Goal: Task Accomplishment & Management: Use online tool/utility

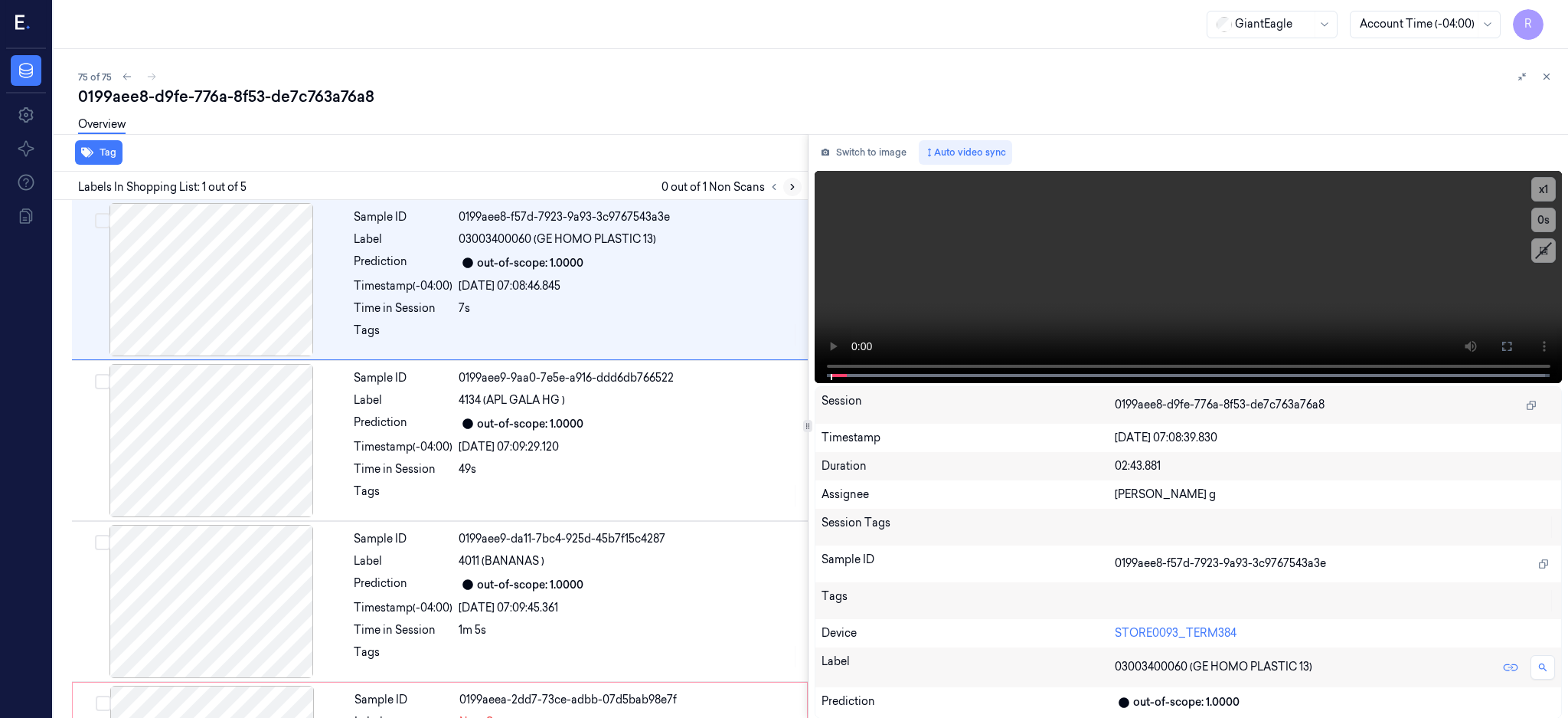
click at [798, 182] on icon at bounding box center [792, 187] width 11 height 11
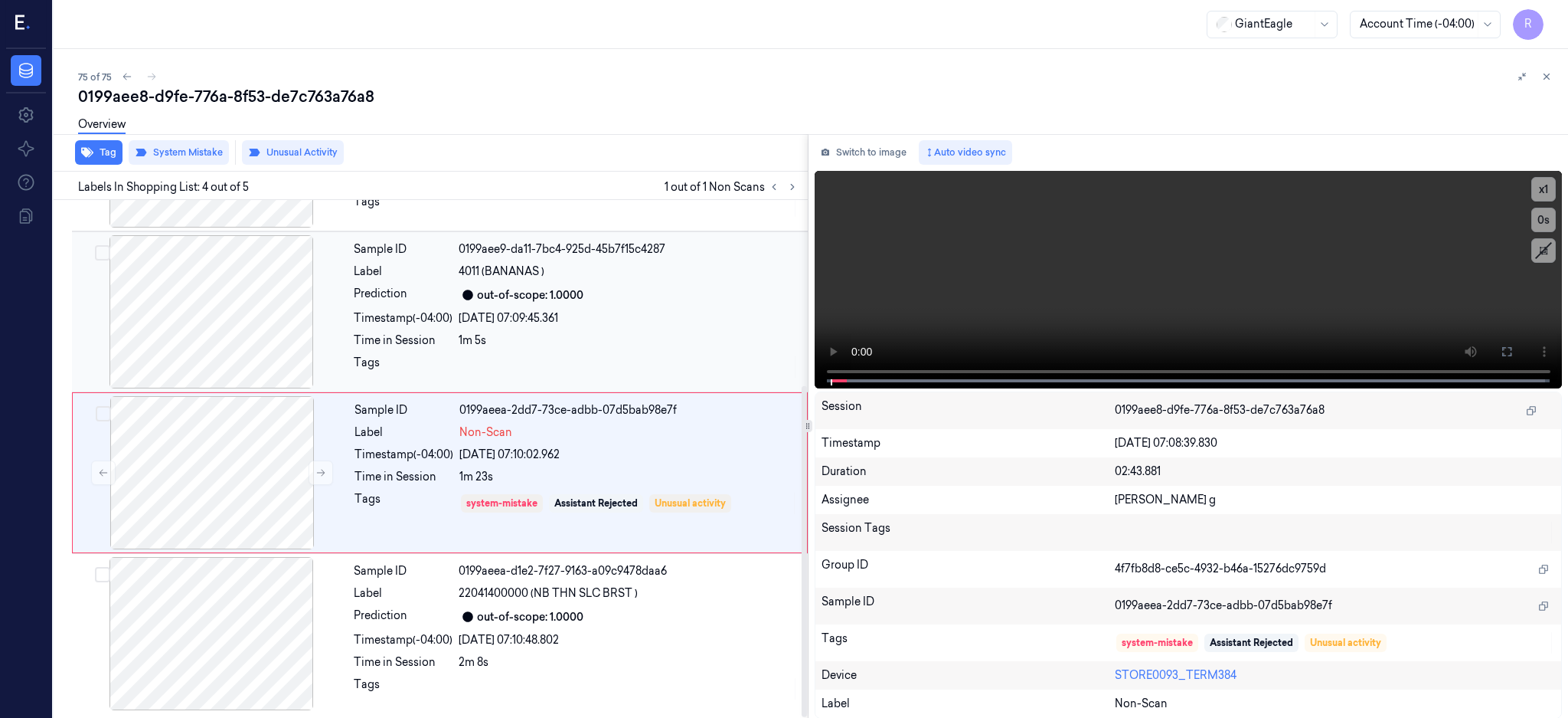
click at [217, 320] on div at bounding box center [211, 312] width 273 height 153
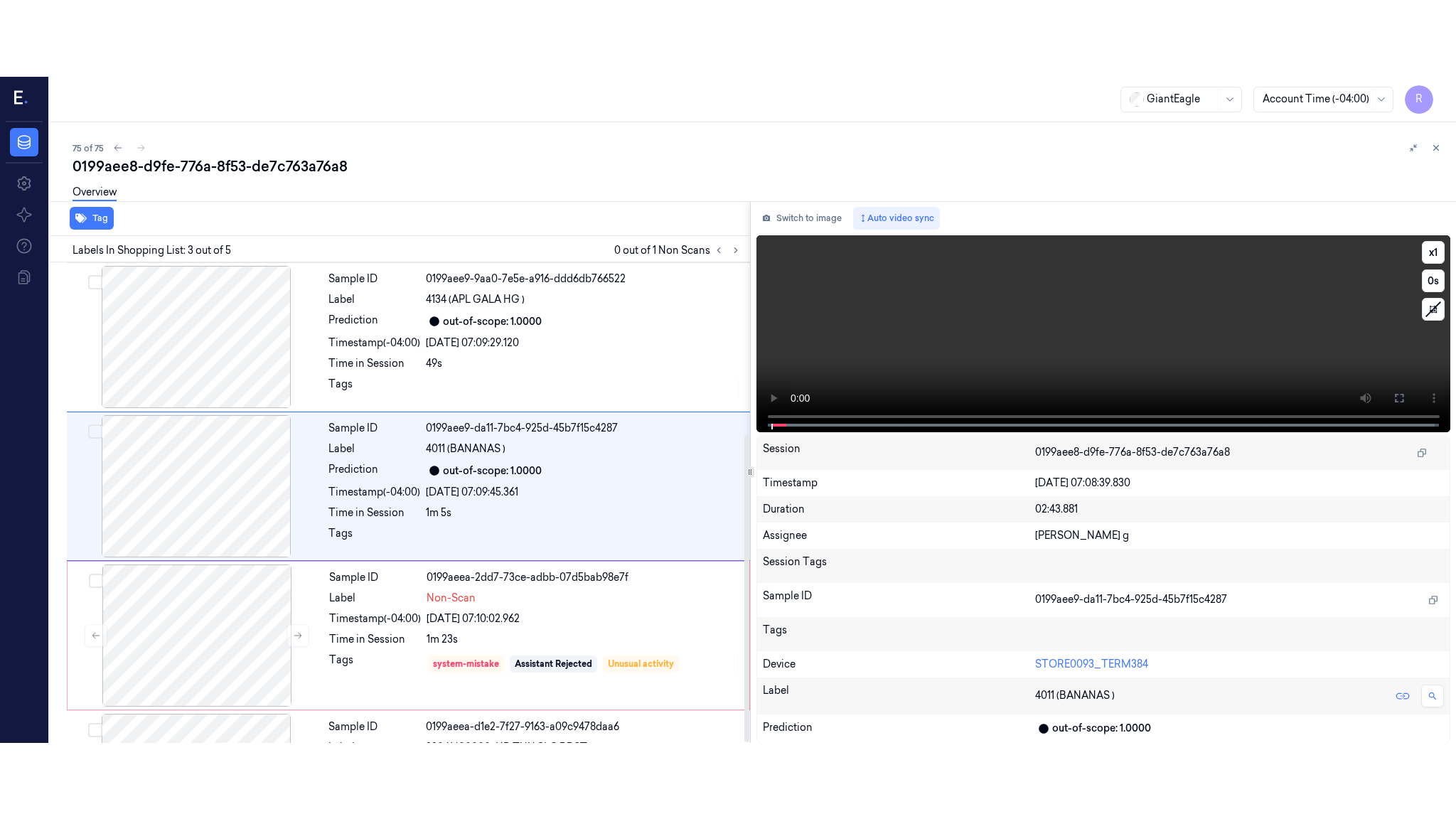
scroll to position [131, 0]
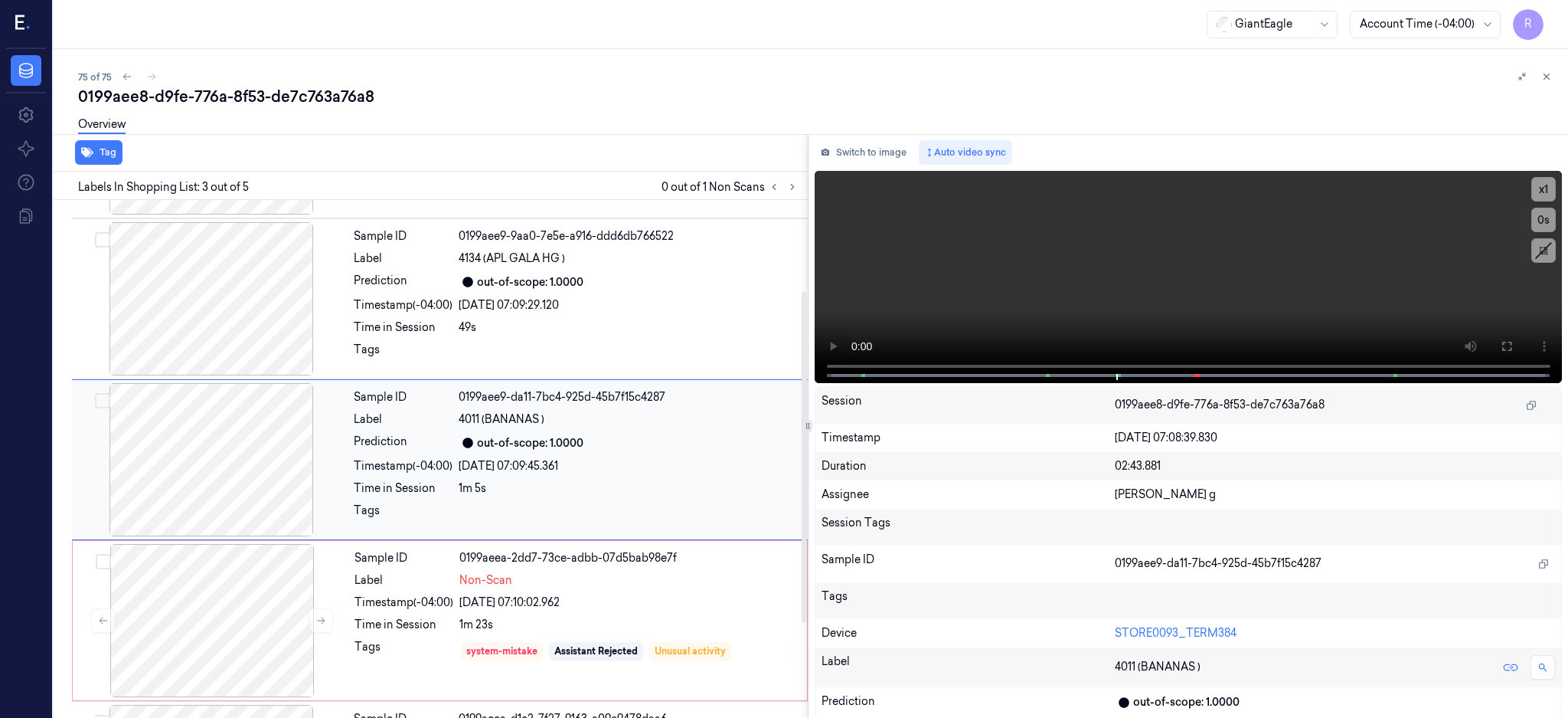
click at [217, 418] on div at bounding box center [211, 460] width 273 height 153
click at [1519, 336] on button at bounding box center [1506, 346] width 25 height 25
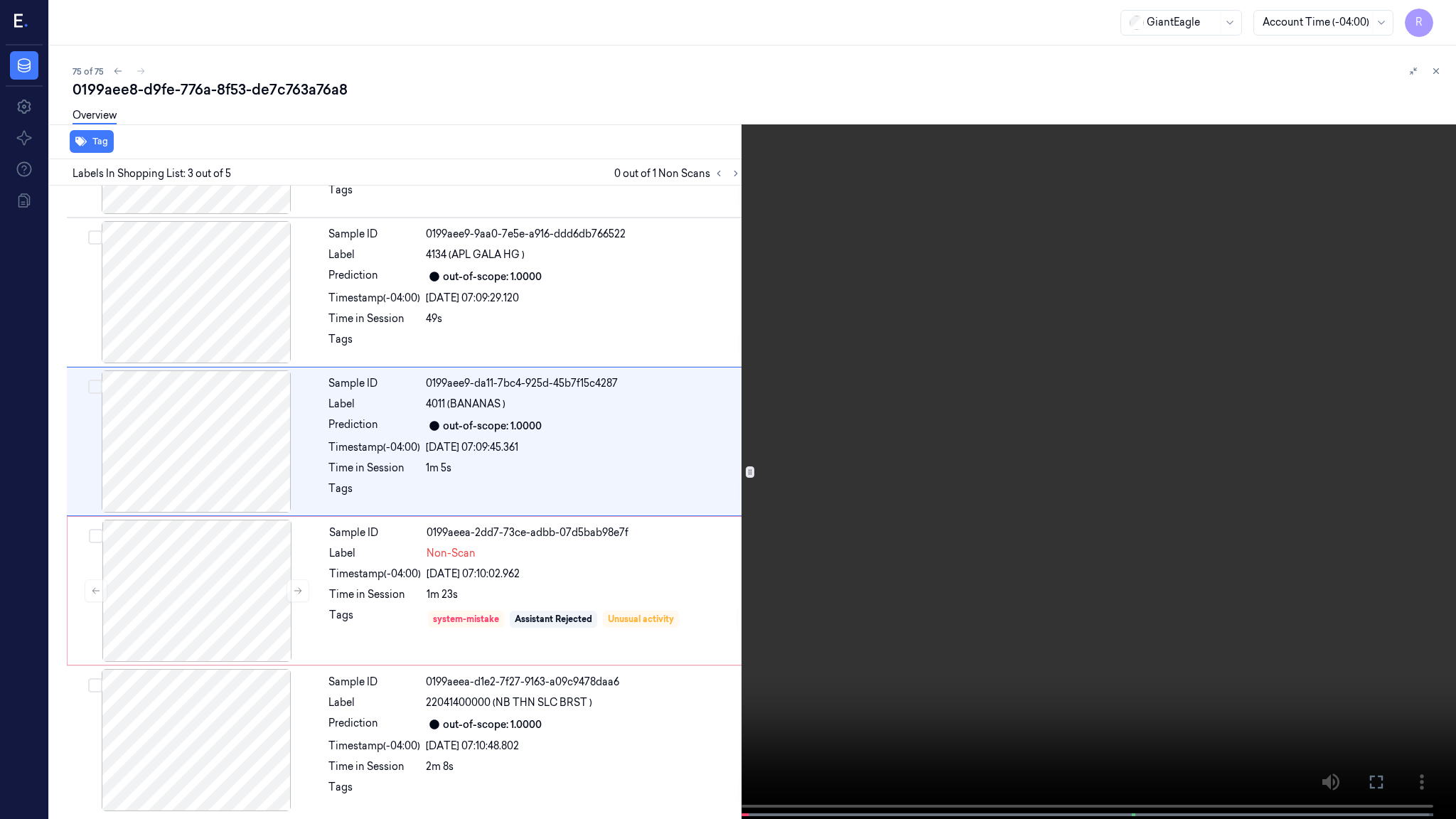
click at [927, 425] on video at bounding box center [728, 411] width 1456 height 821
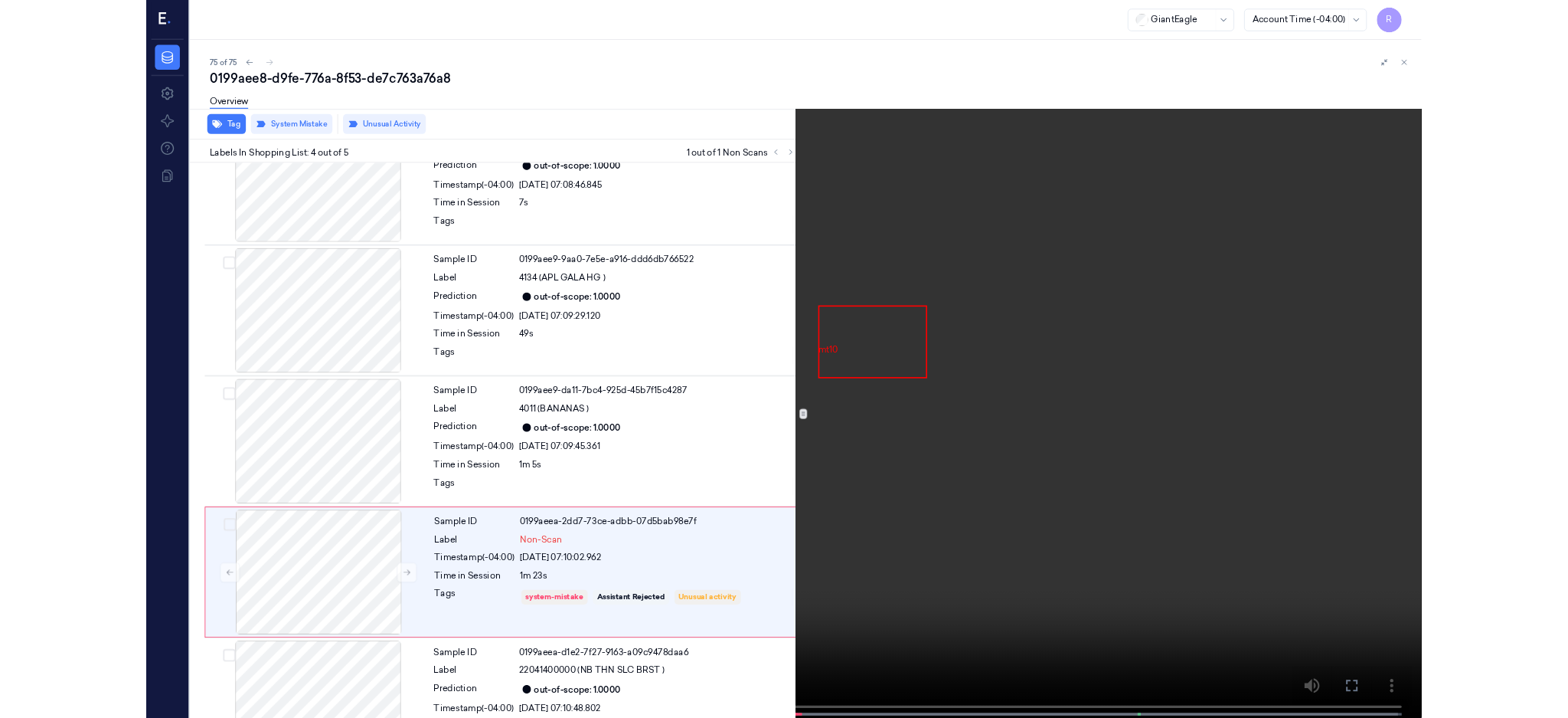
scroll to position [125, 0]
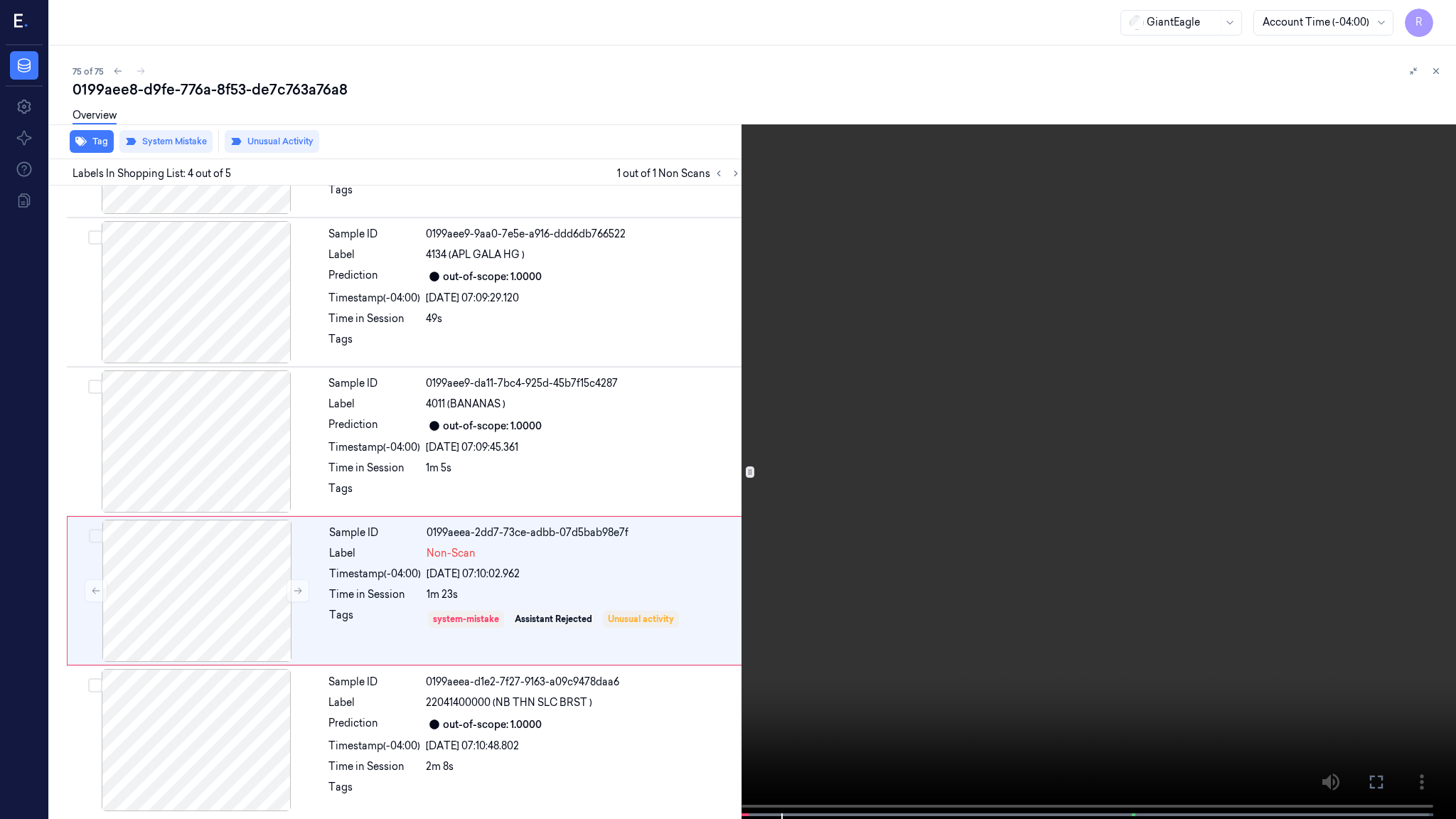
click at [797, 665] on video at bounding box center [728, 411] width 1456 height 821
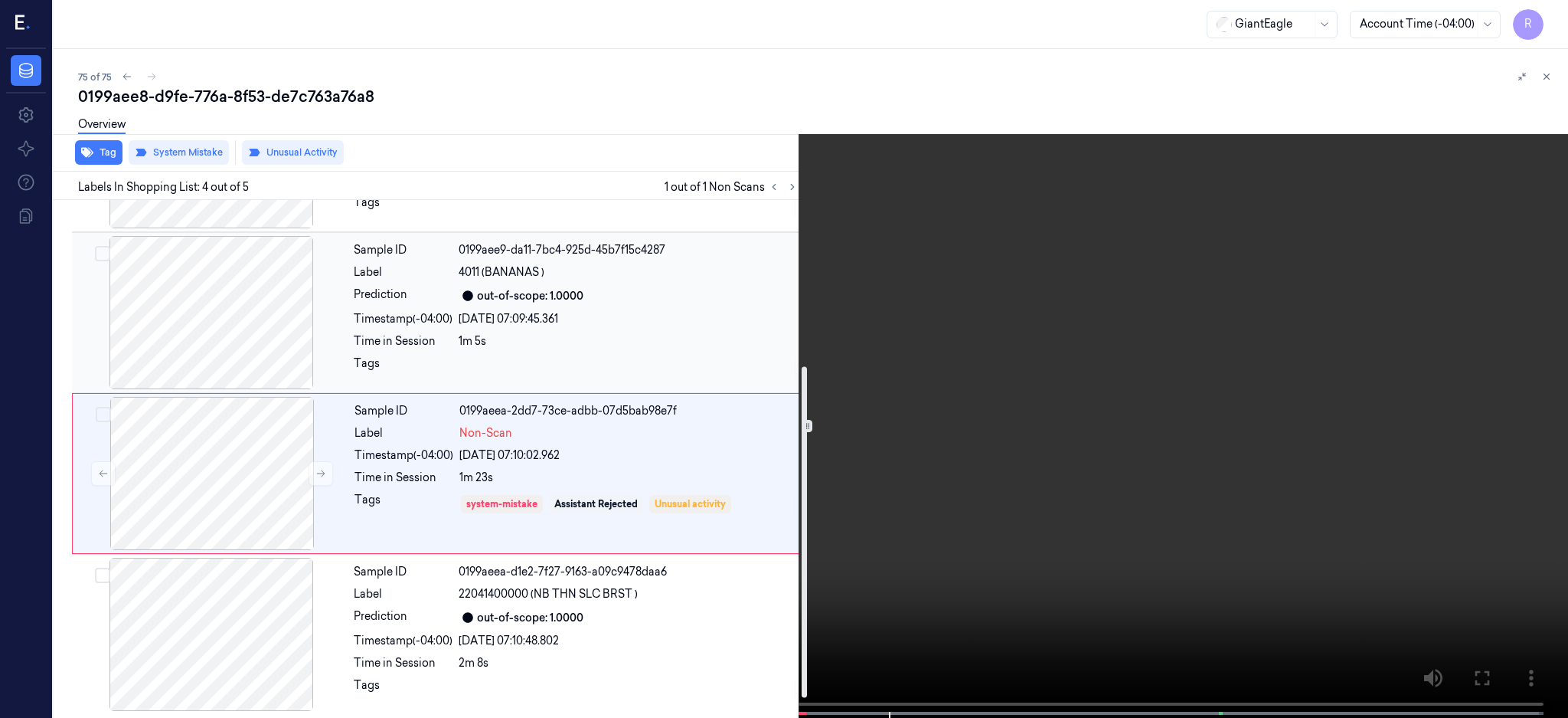
scroll to position [290, 0]
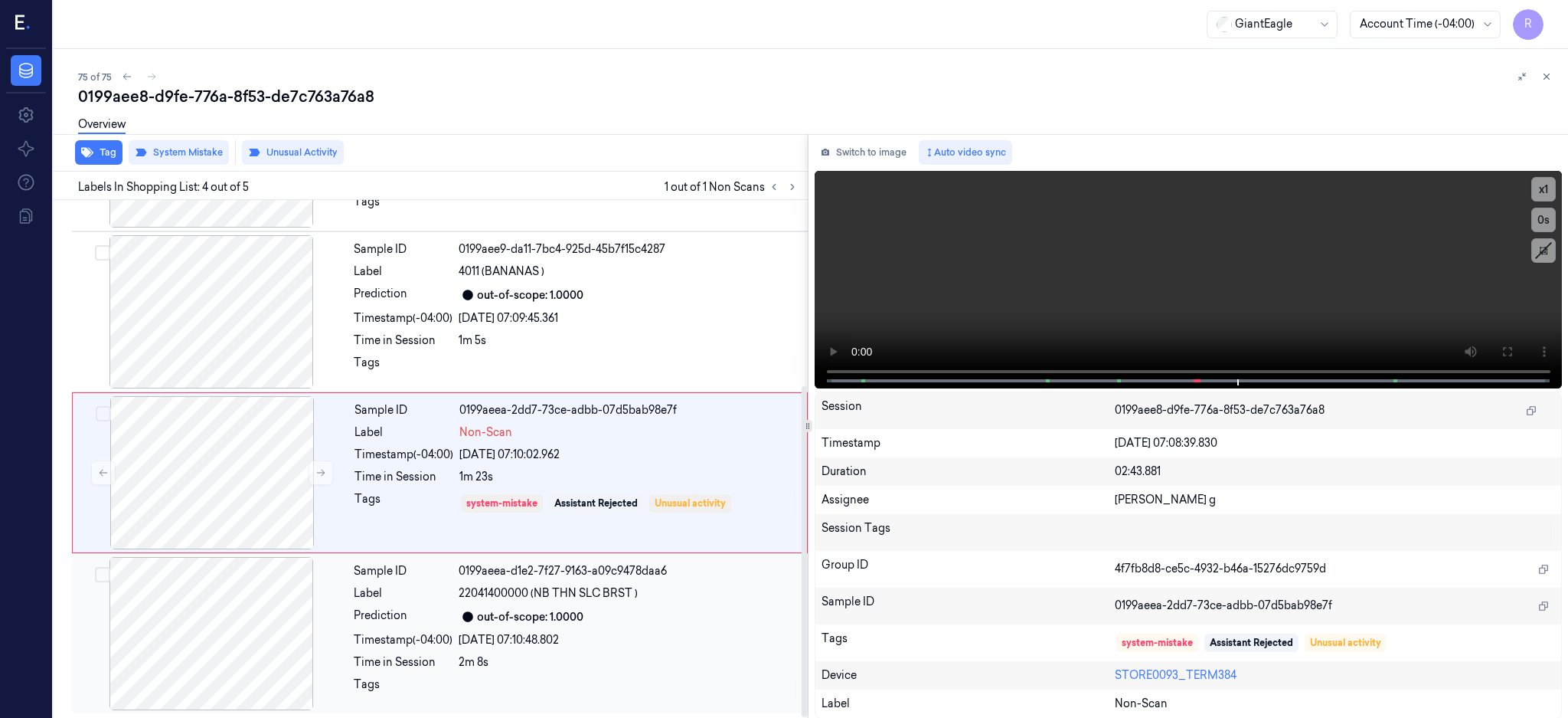
click at [239, 602] on div at bounding box center [211, 634] width 273 height 153
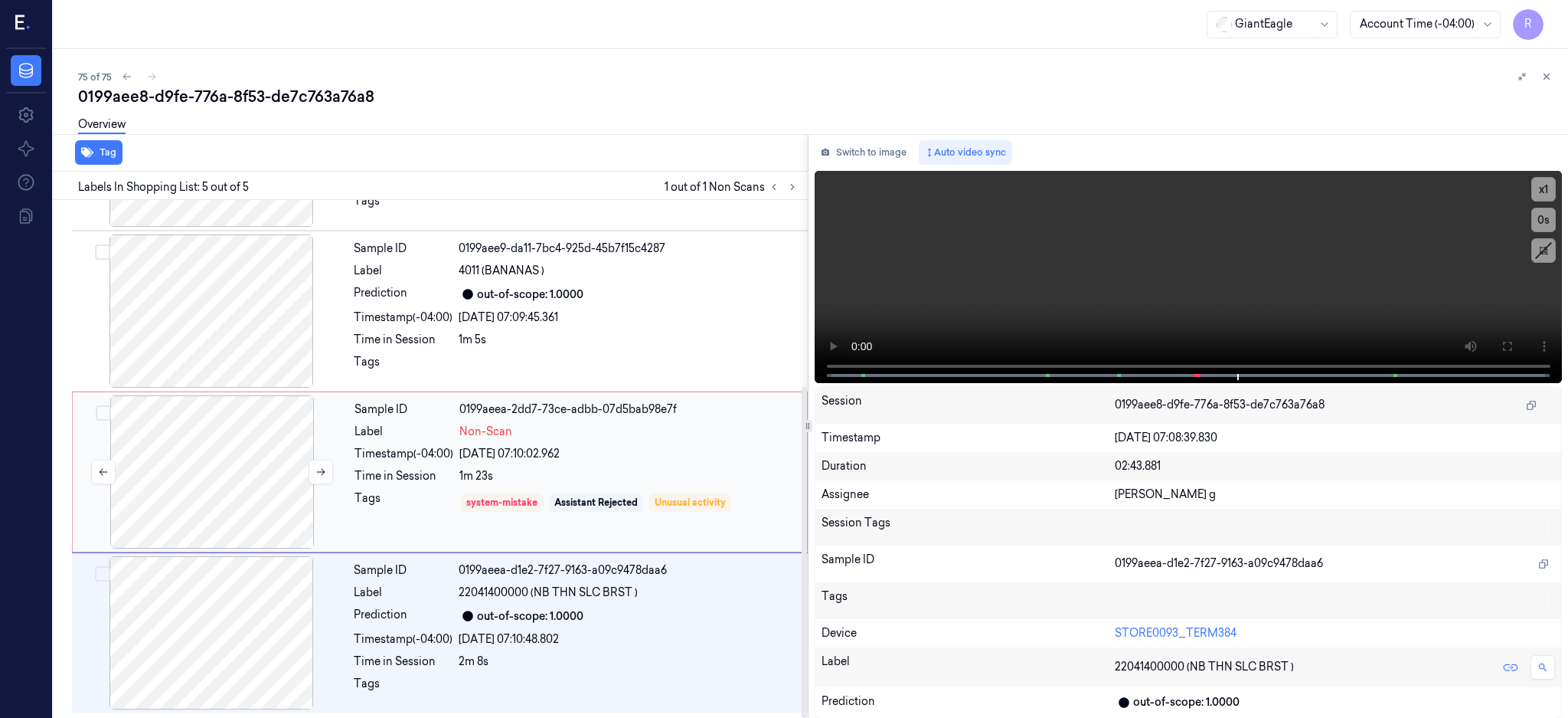
click at [264, 477] on div at bounding box center [212, 472] width 273 height 153
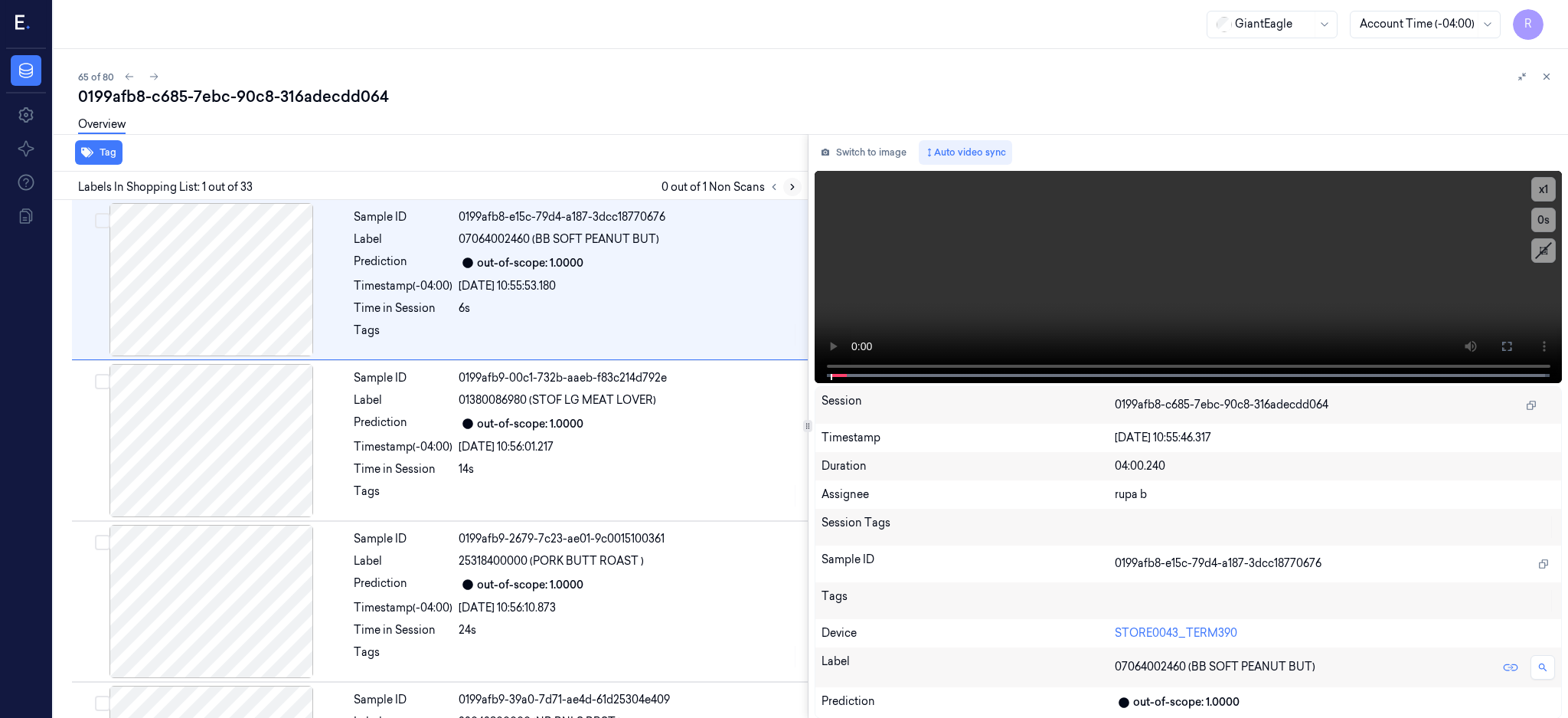
click at [798, 182] on icon at bounding box center [792, 187] width 11 height 11
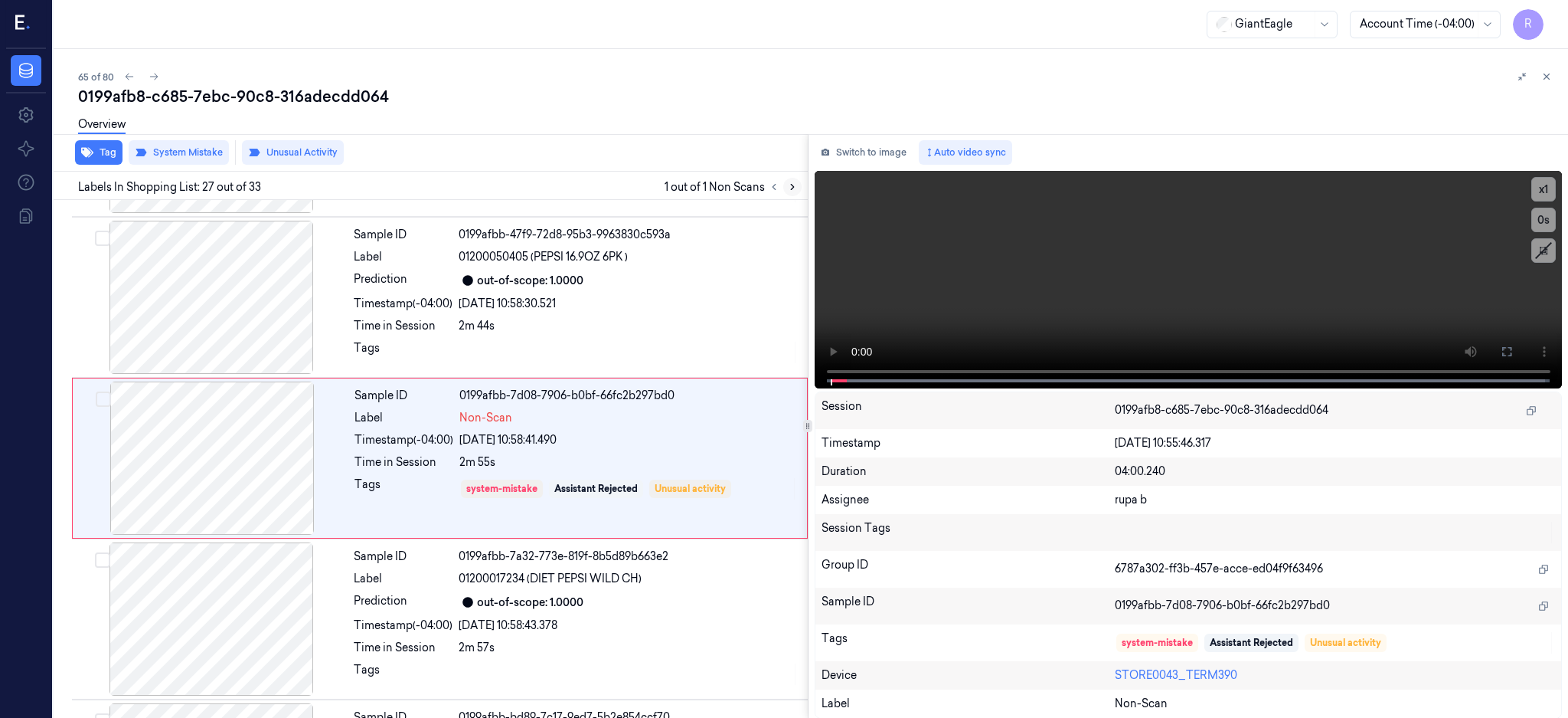
scroll to position [4004, 0]
drag, startPoint x: 142, startPoint y: 338, endPoint x: 358, endPoint y: 368, distance: 218.1
click at [142, 337] on div at bounding box center [211, 297] width 273 height 153
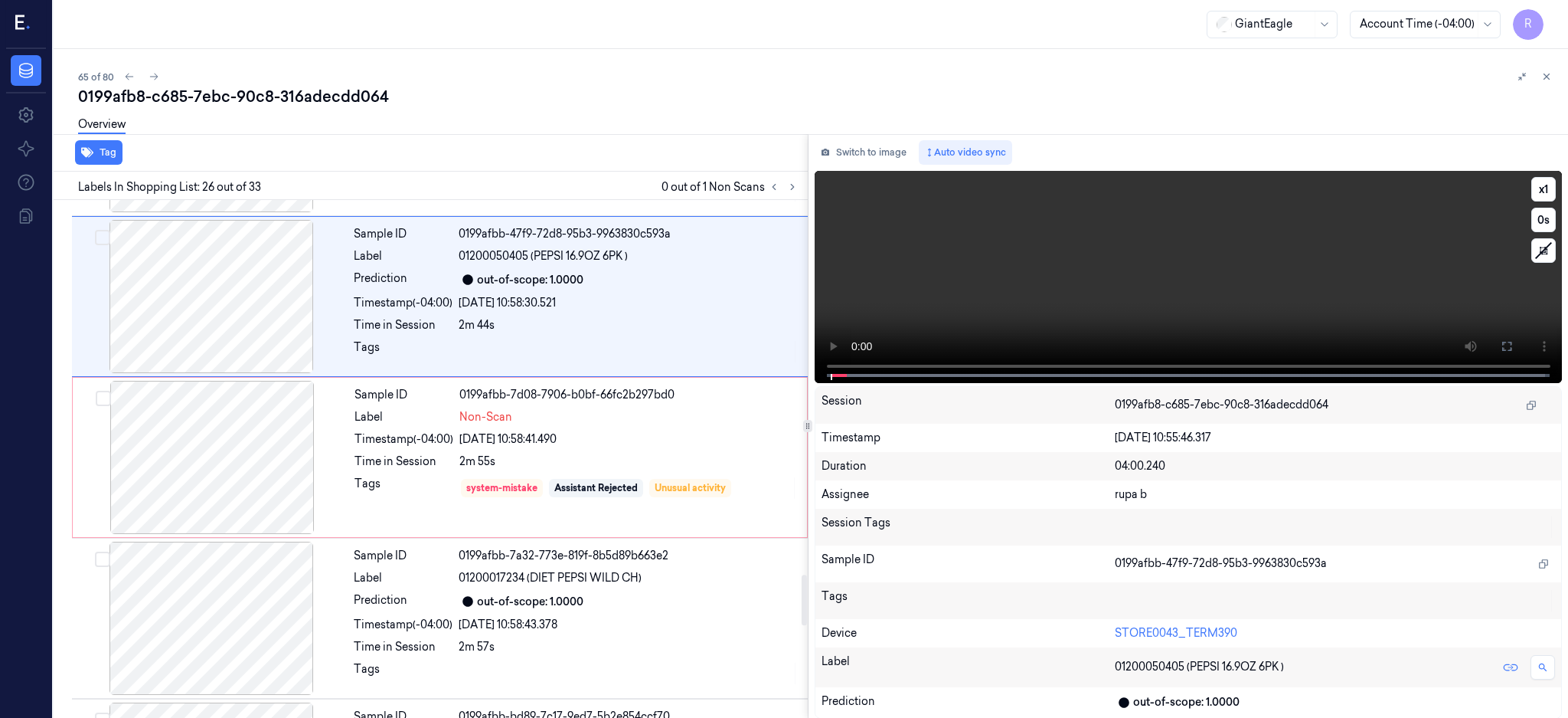
scroll to position [3843, 0]
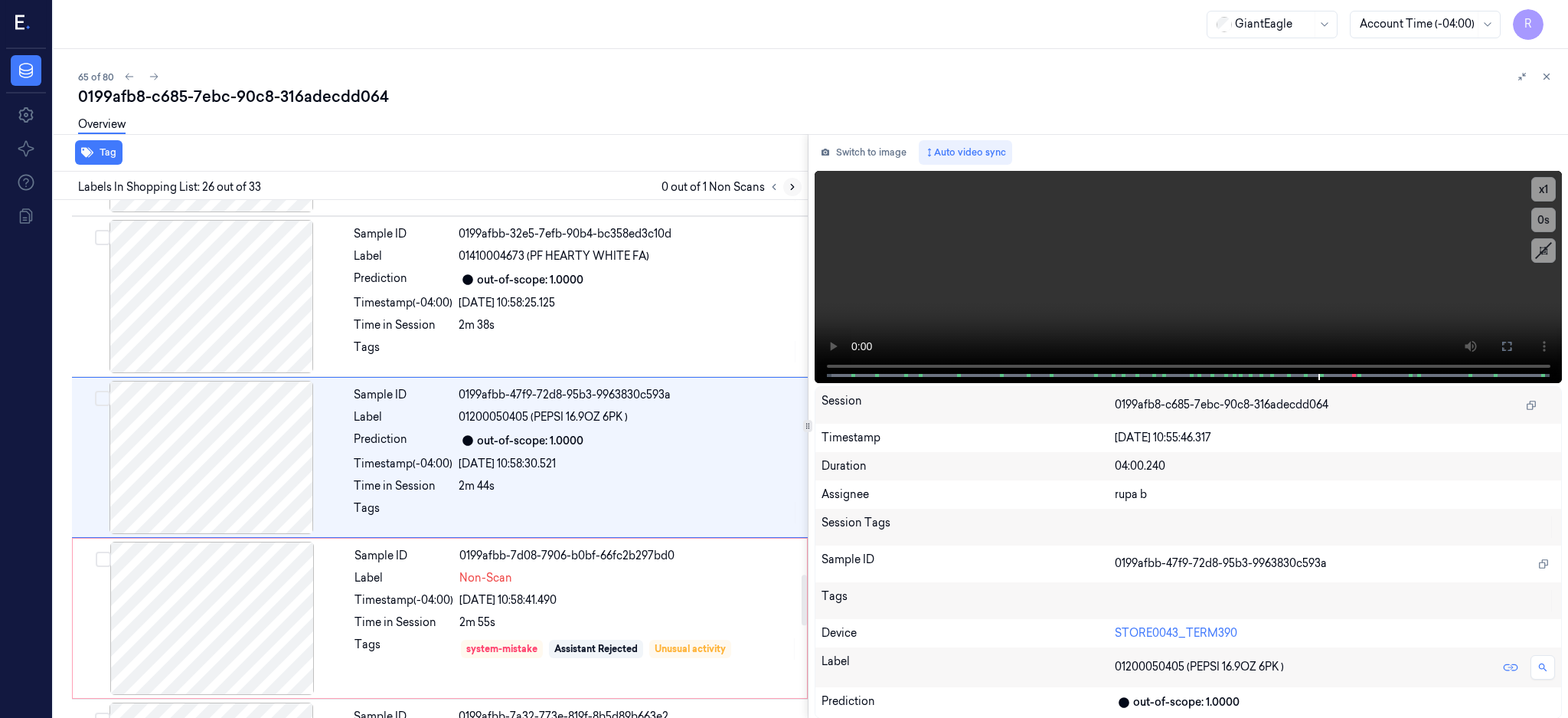
click at [793, 184] on icon at bounding box center [793, 187] width 3 height 5
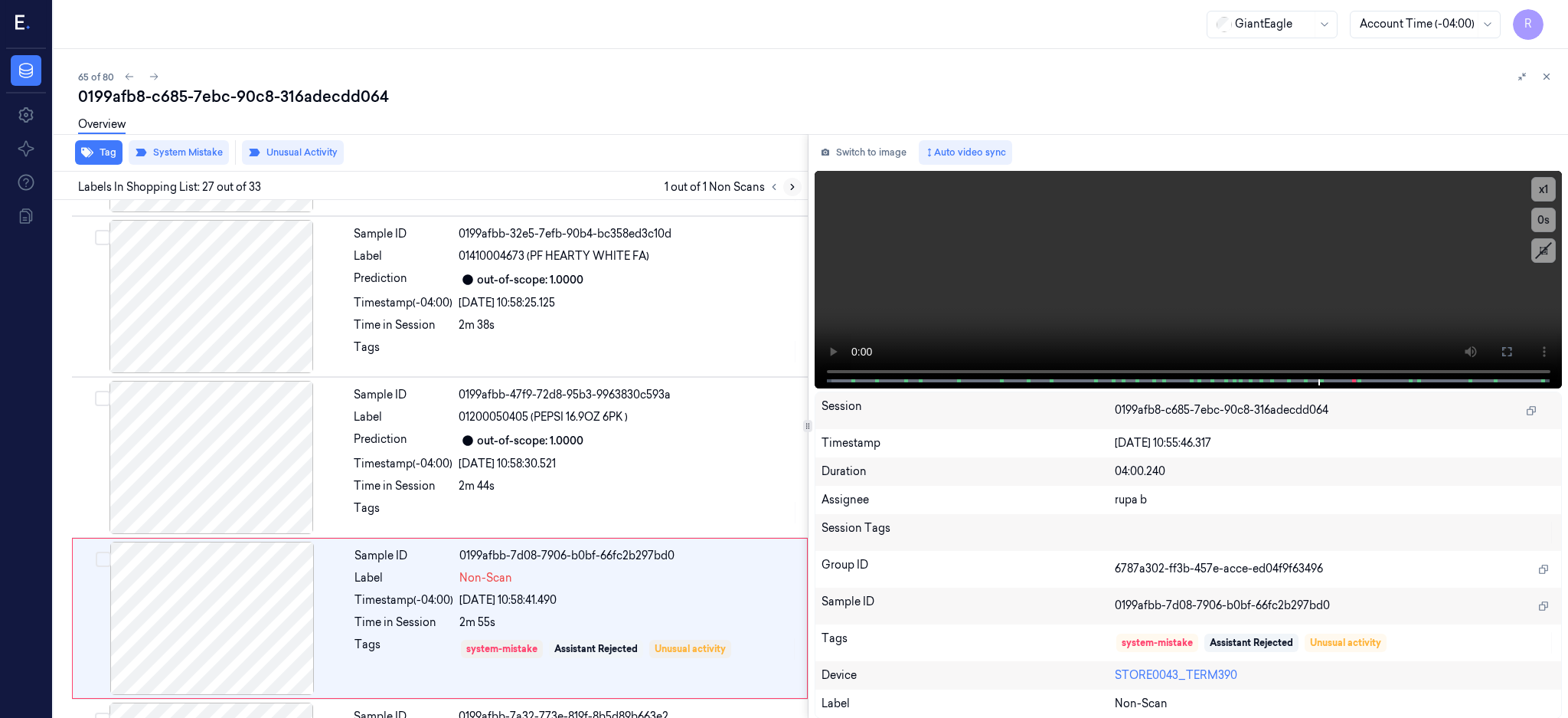
scroll to position [4004, 0]
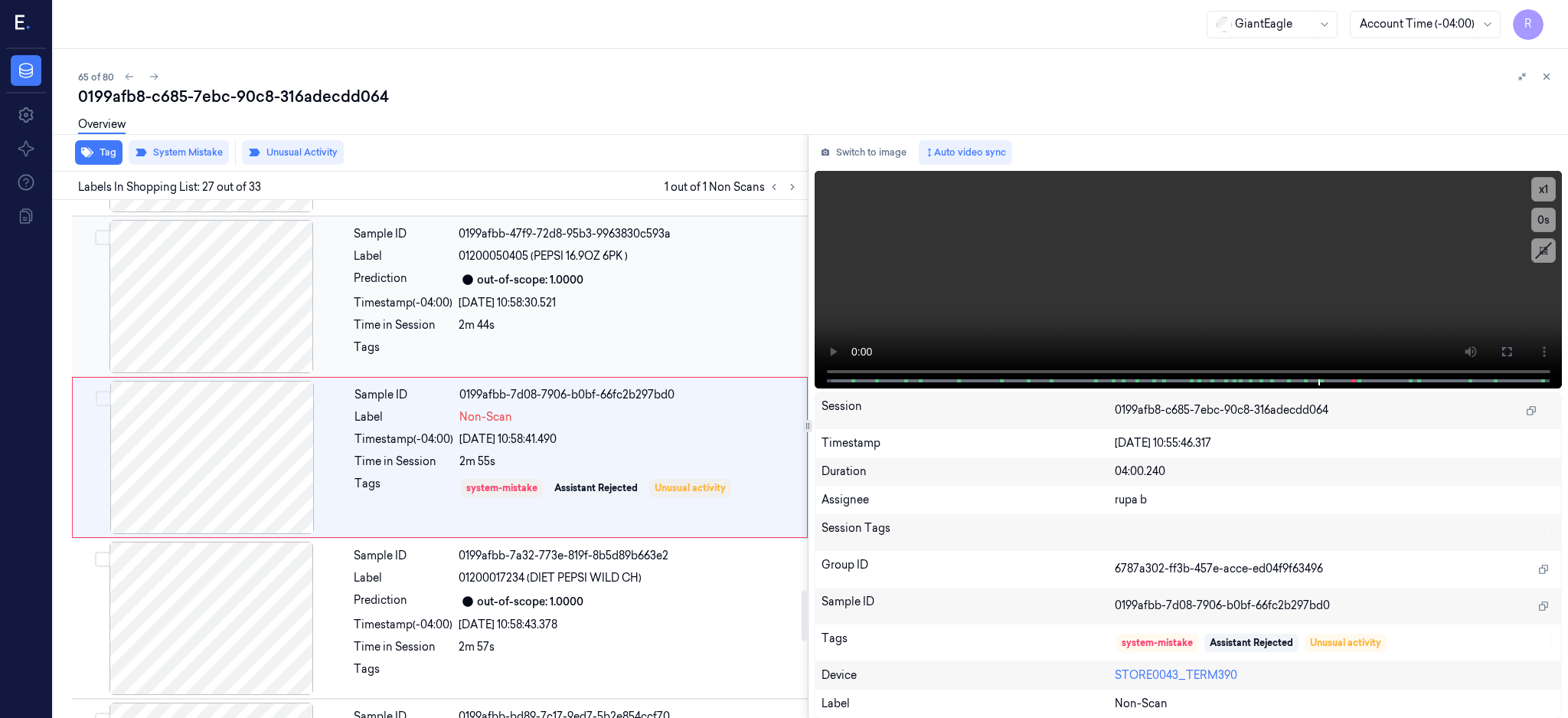
click at [236, 322] on div at bounding box center [211, 297] width 273 height 153
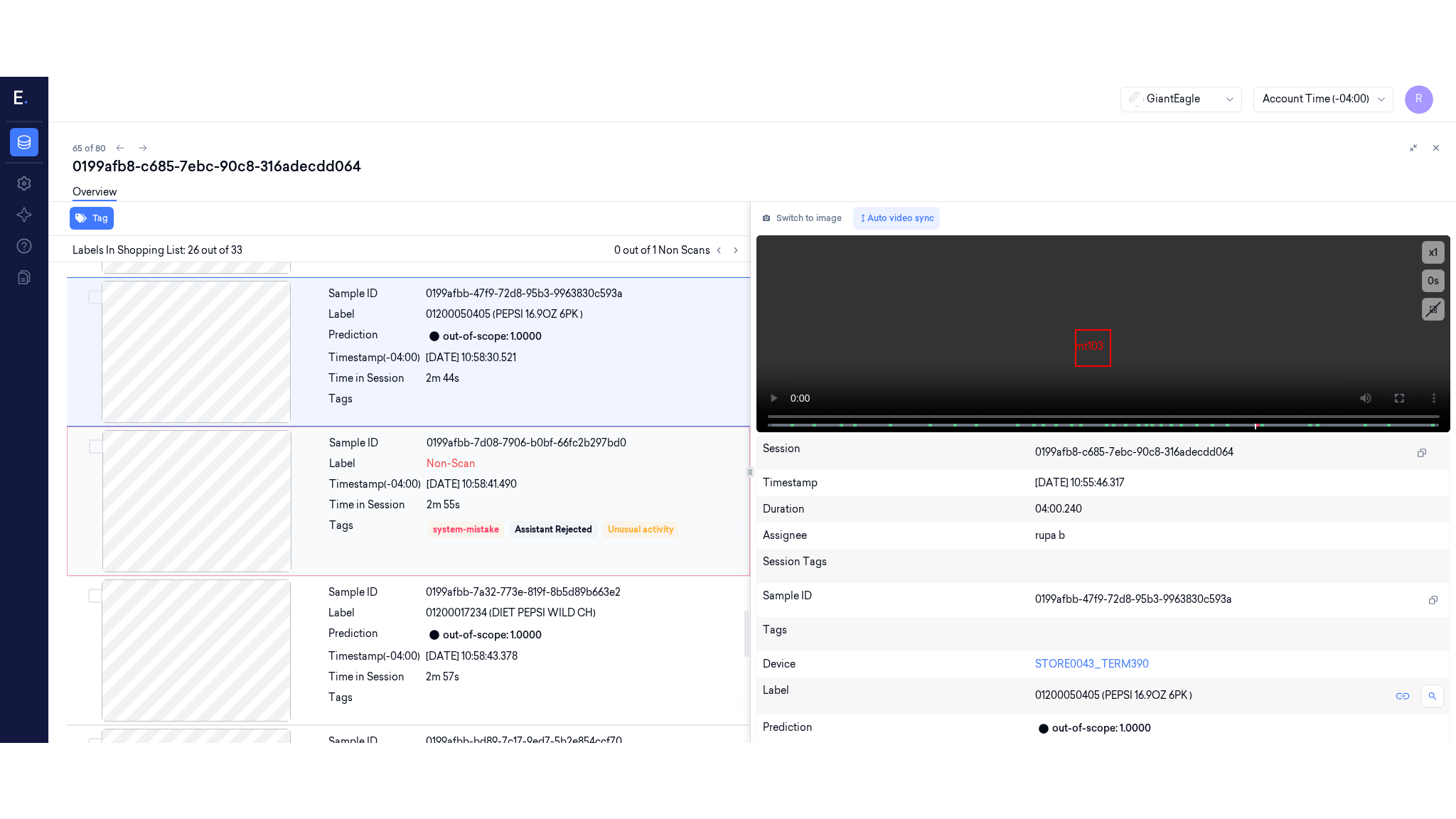
scroll to position [3566, 0]
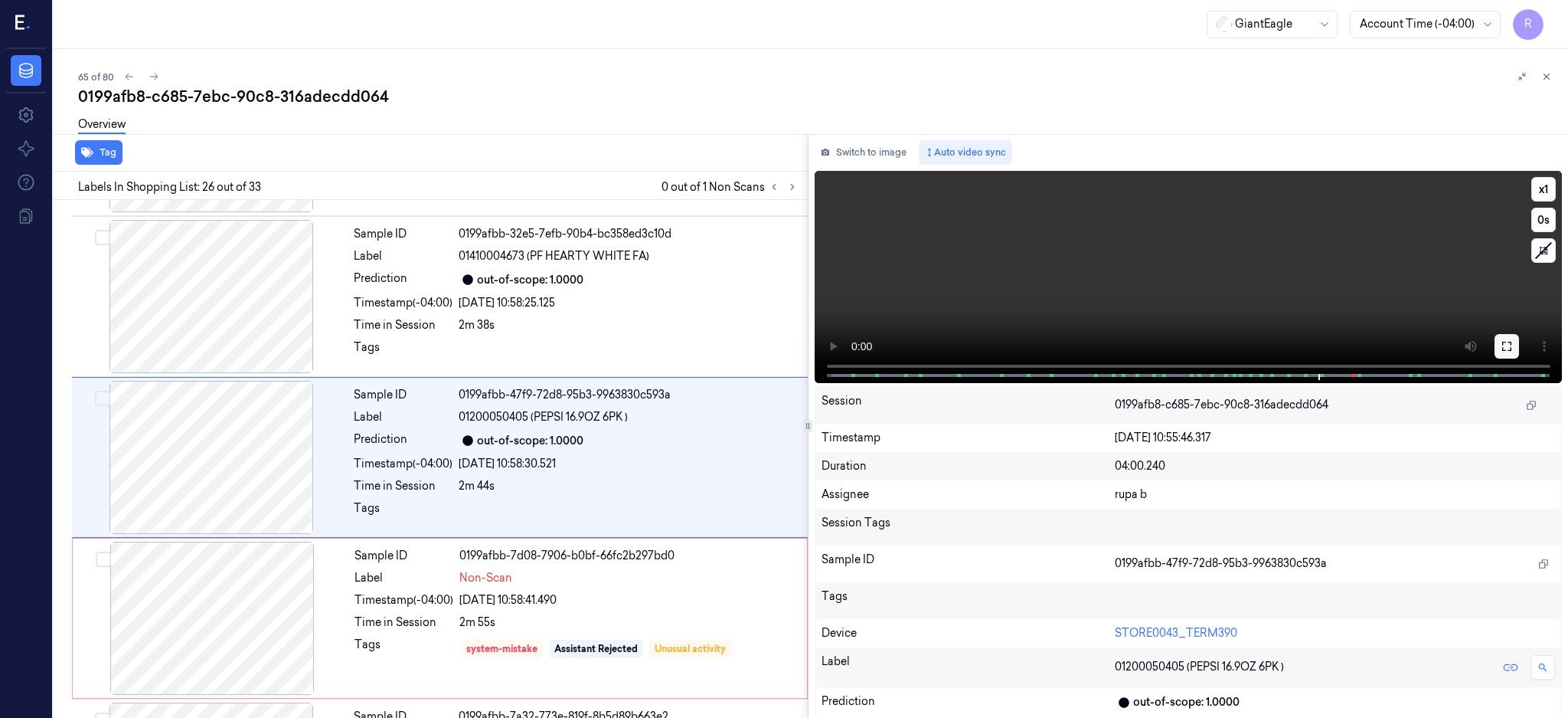
click at [1519, 346] on button at bounding box center [1506, 346] width 25 height 25
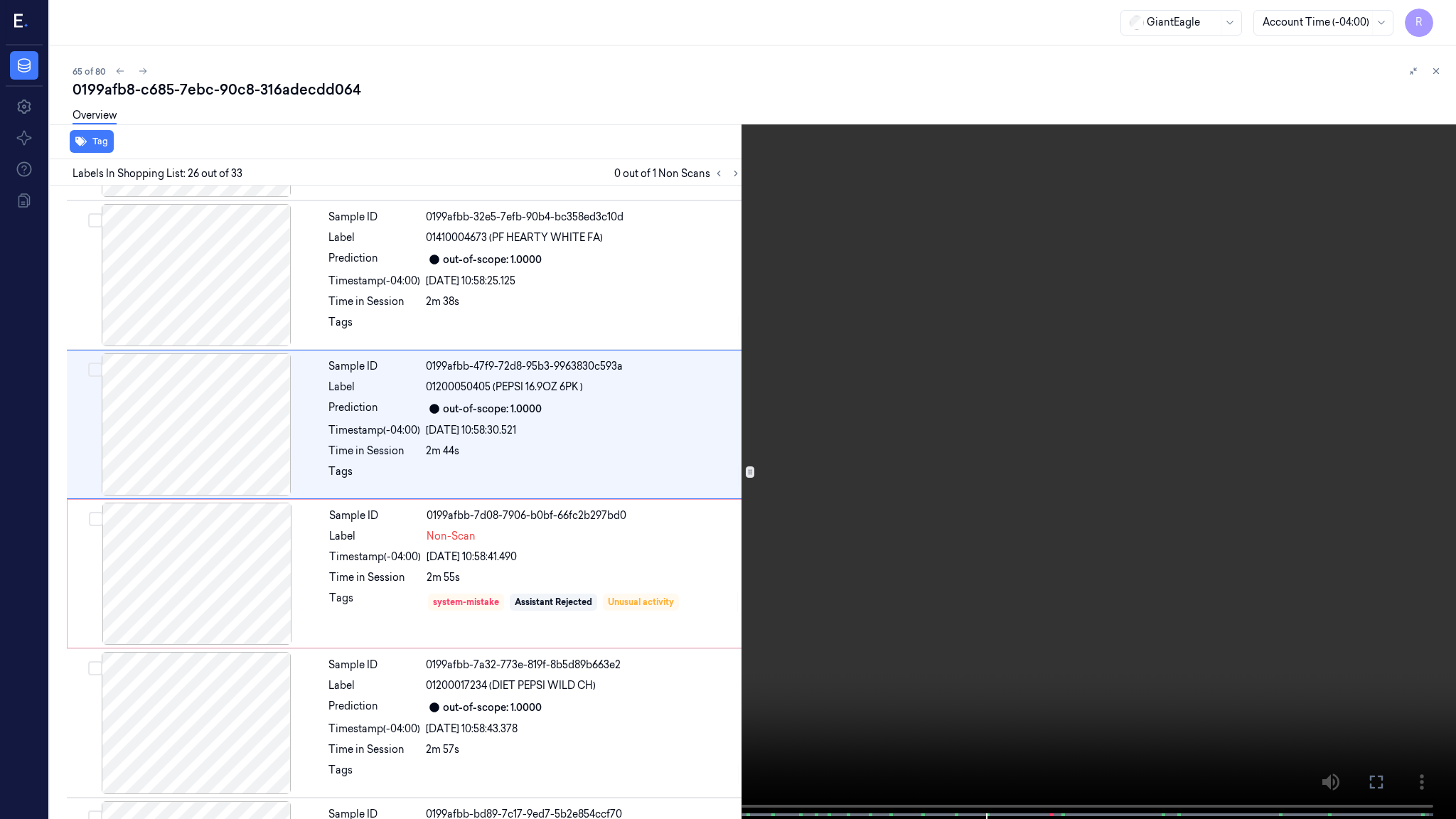
click at [890, 396] on video at bounding box center [728, 411] width 1456 height 821
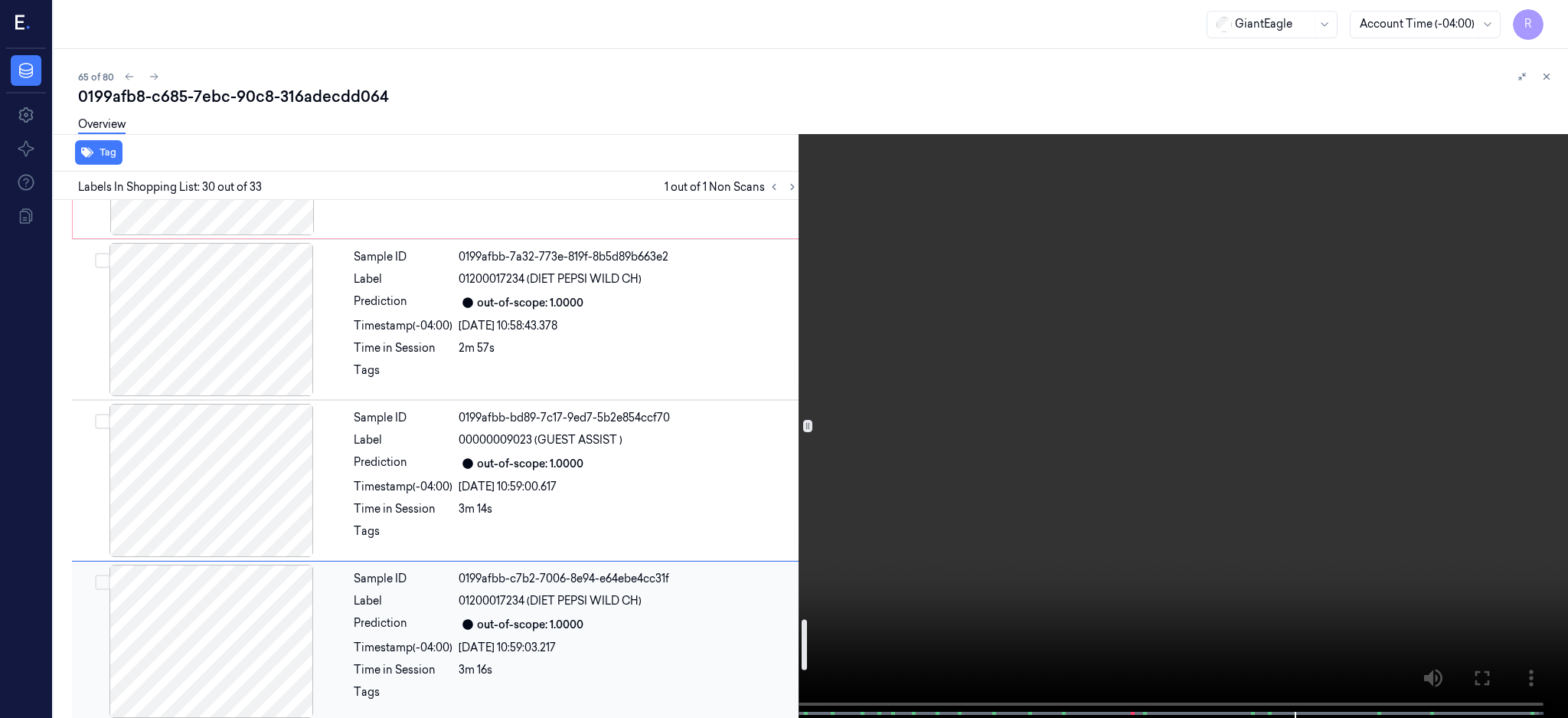
scroll to position [4098, 0]
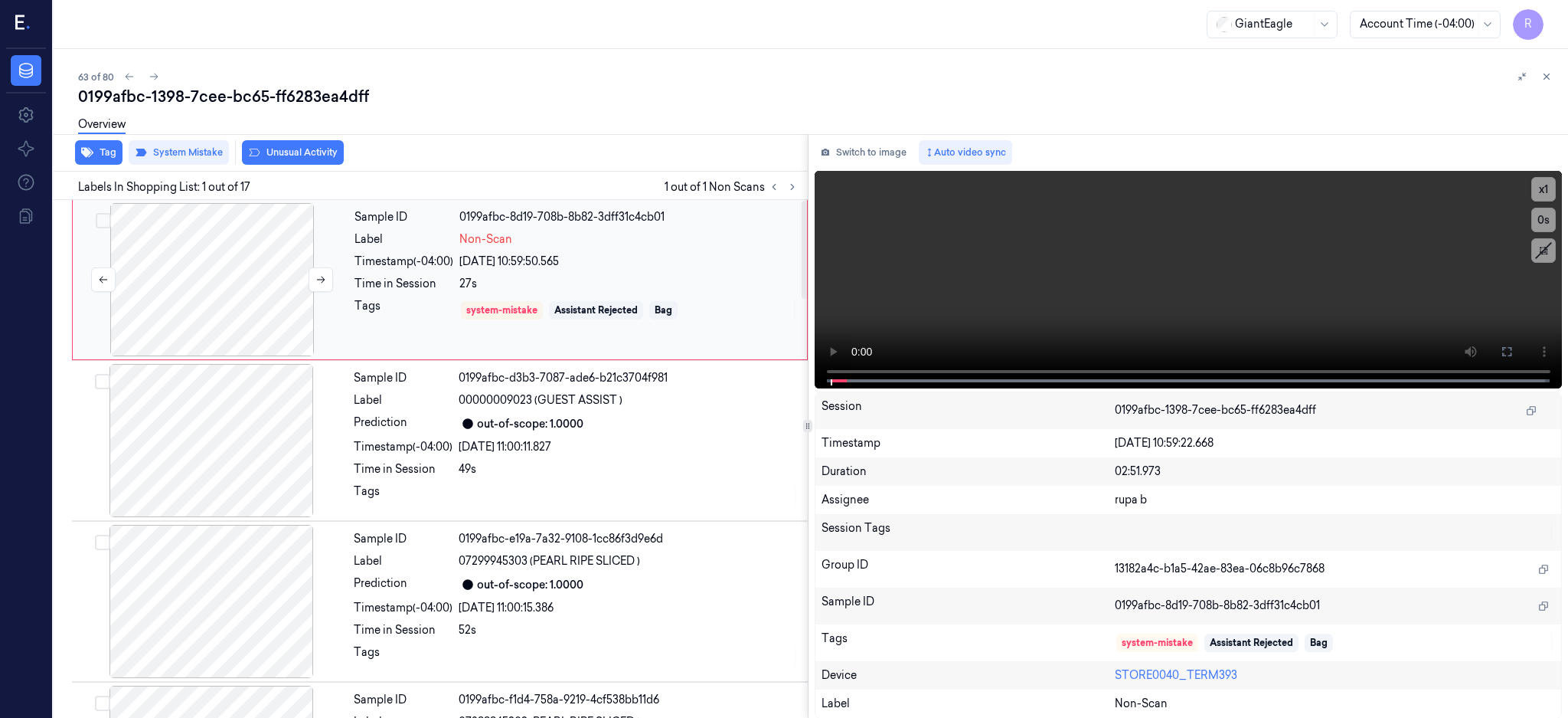
click at [278, 299] on div at bounding box center [212, 280] width 273 height 153
click at [1513, 350] on icon at bounding box center [1507, 351] width 12 height 12
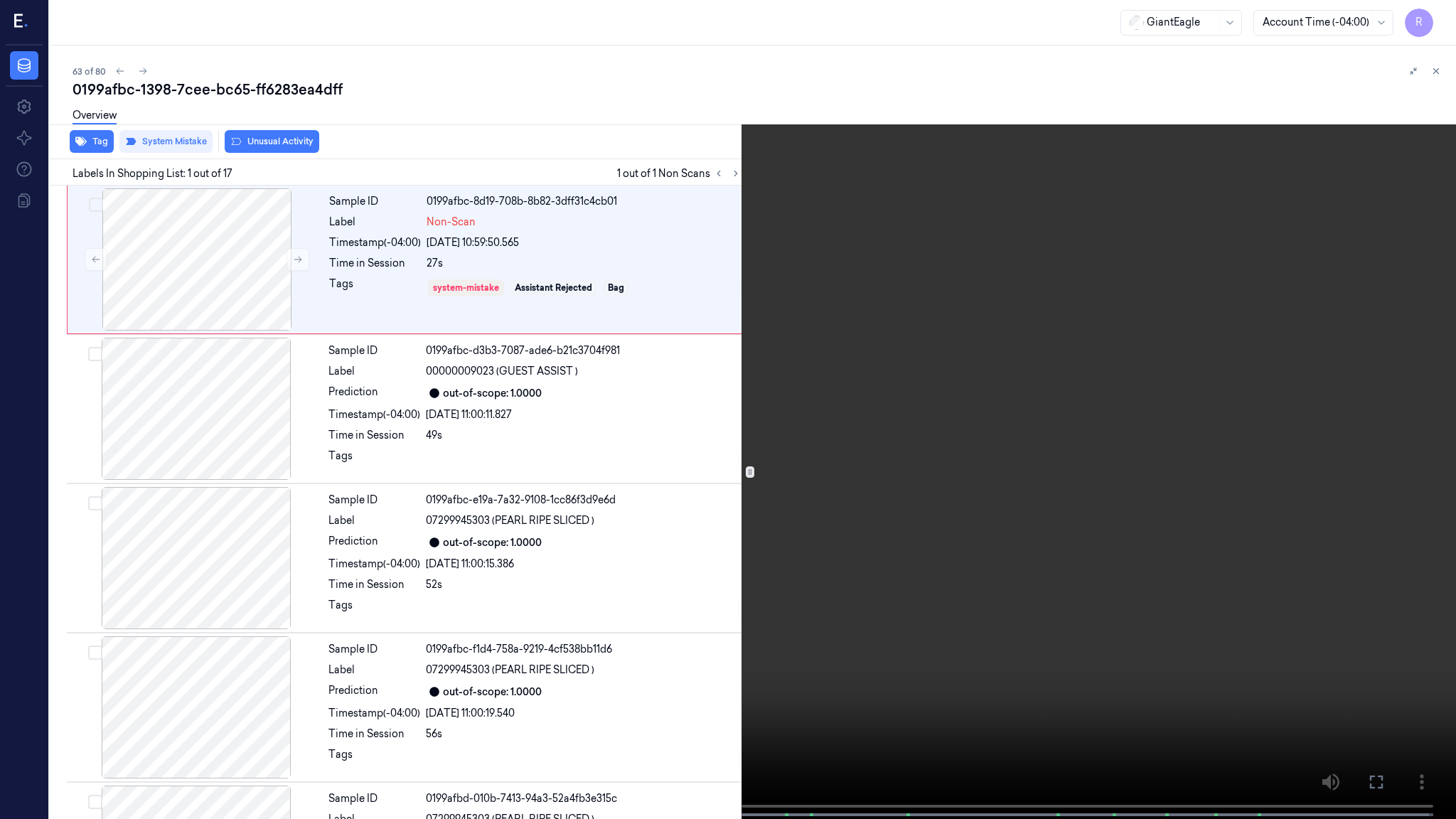
click at [844, 380] on video at bounding box center [728, 411] width 1456 height 821
click at [491, 451] on video at bounding box center [728, 411] width 1456 height 821
click at [485, 457] on video at bounding box center [728, 411] width 1456 height 821
click at [662, 565] on video at bounding box center [728, 411] width 1456 height 821
click at [863, 641] on video at bounding box center [728, 411] width 1456 height 821
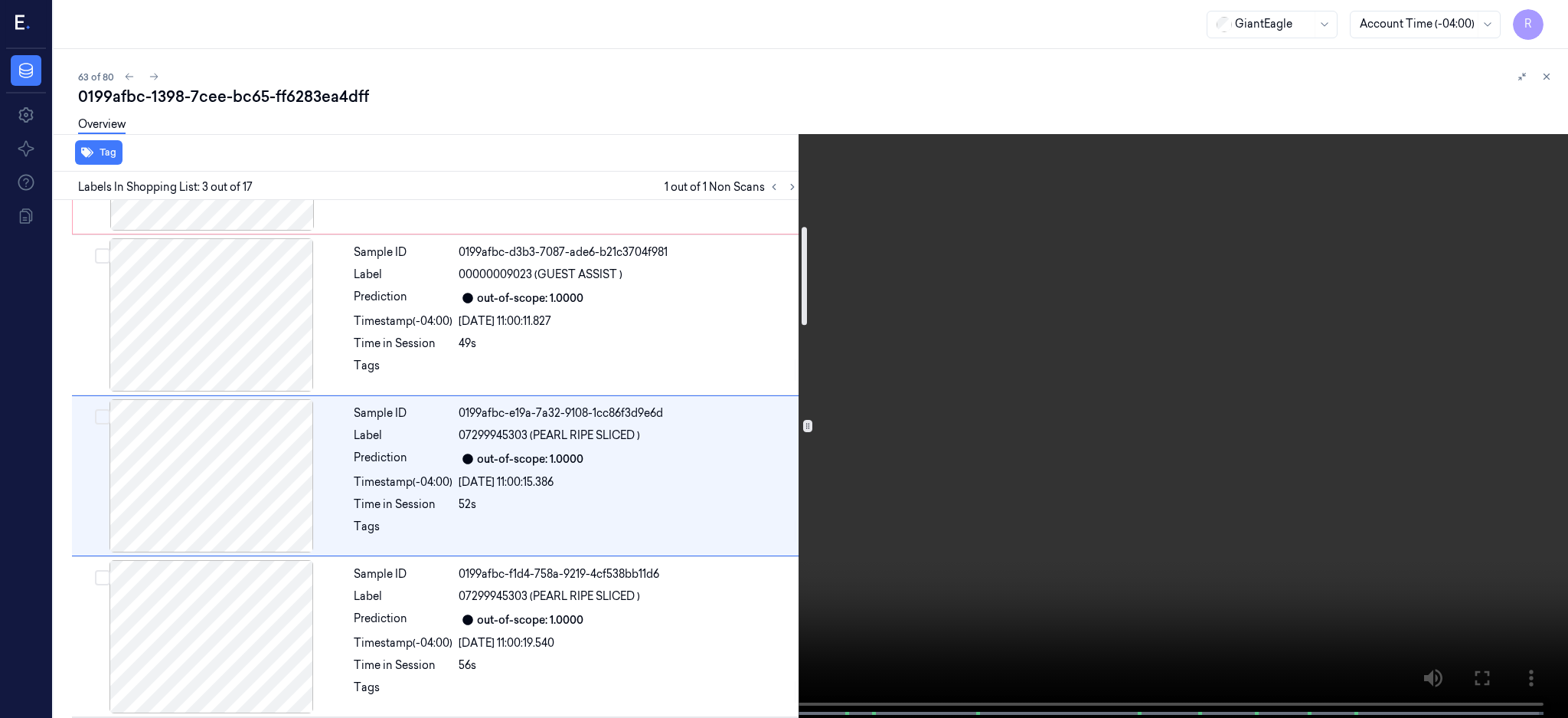
scroll to position [142, 0]
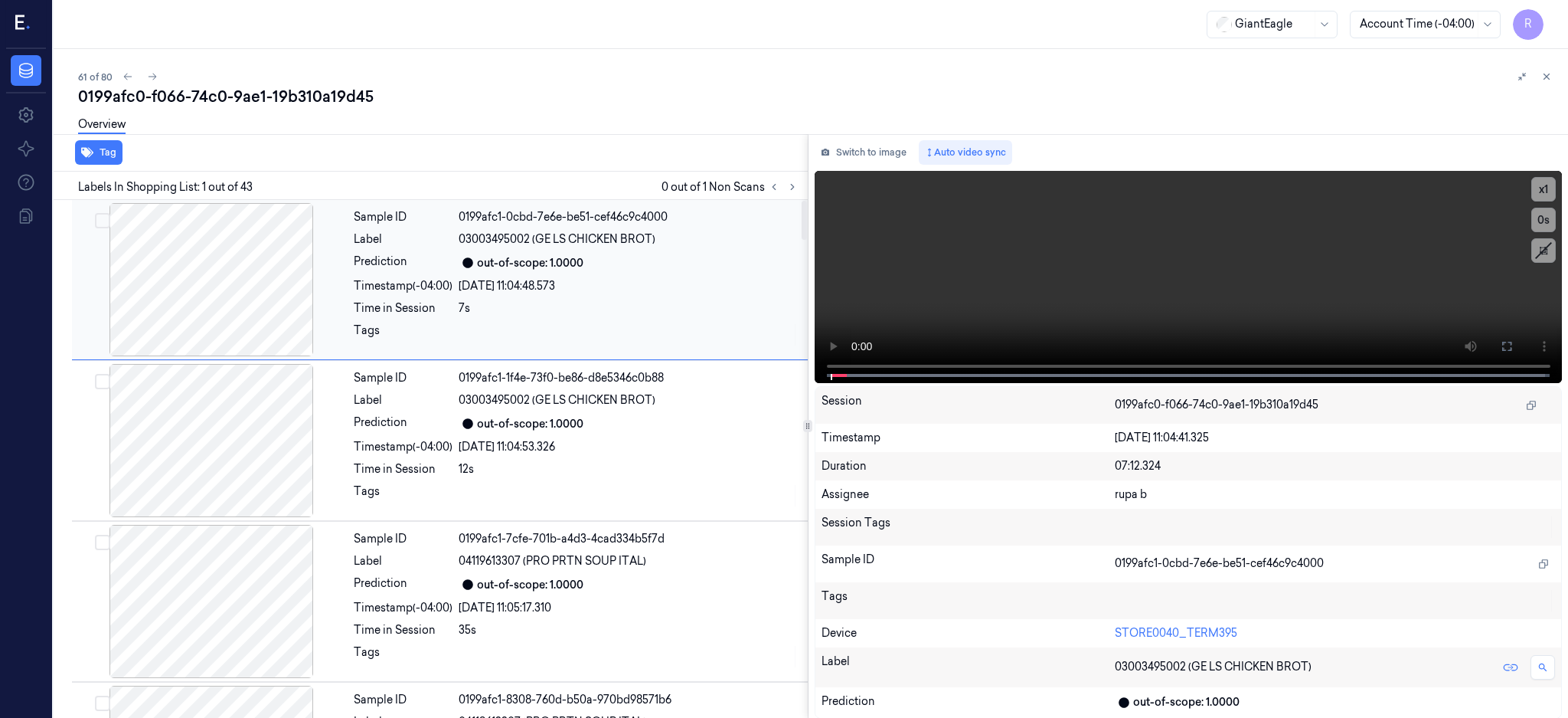
click at [251, 283] on div at bounding box center [211, 280] width 273 height 153
click at [798, 188] on icon at bounding box center [792, 187] width 11 height 11
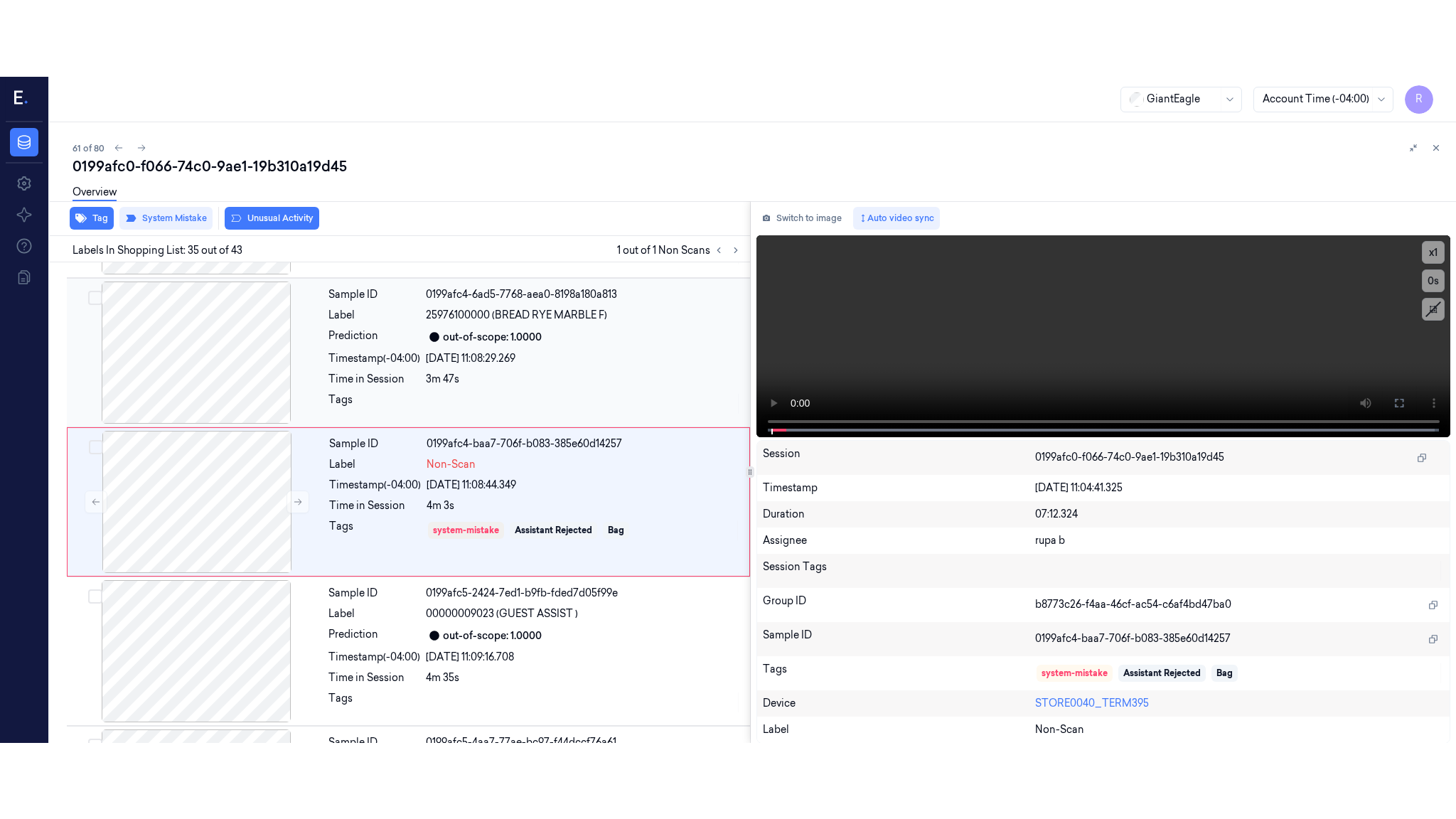
scroll to position [4911, 0]
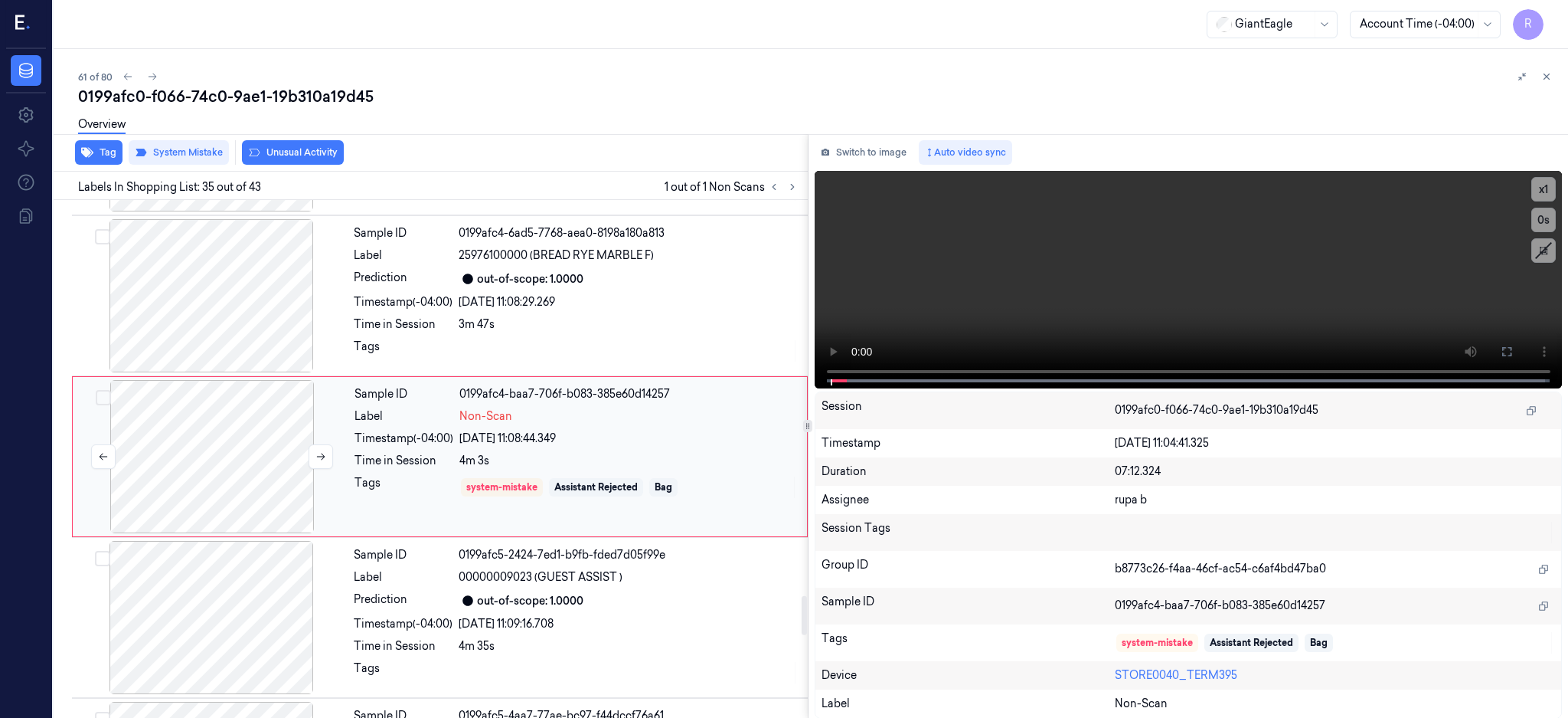
click at [228, 446] on div at bounding box center [212, 457] width 273 height 153
click at [1513, 350] on icon at bounding box center [1507, 351] width 12 height 12
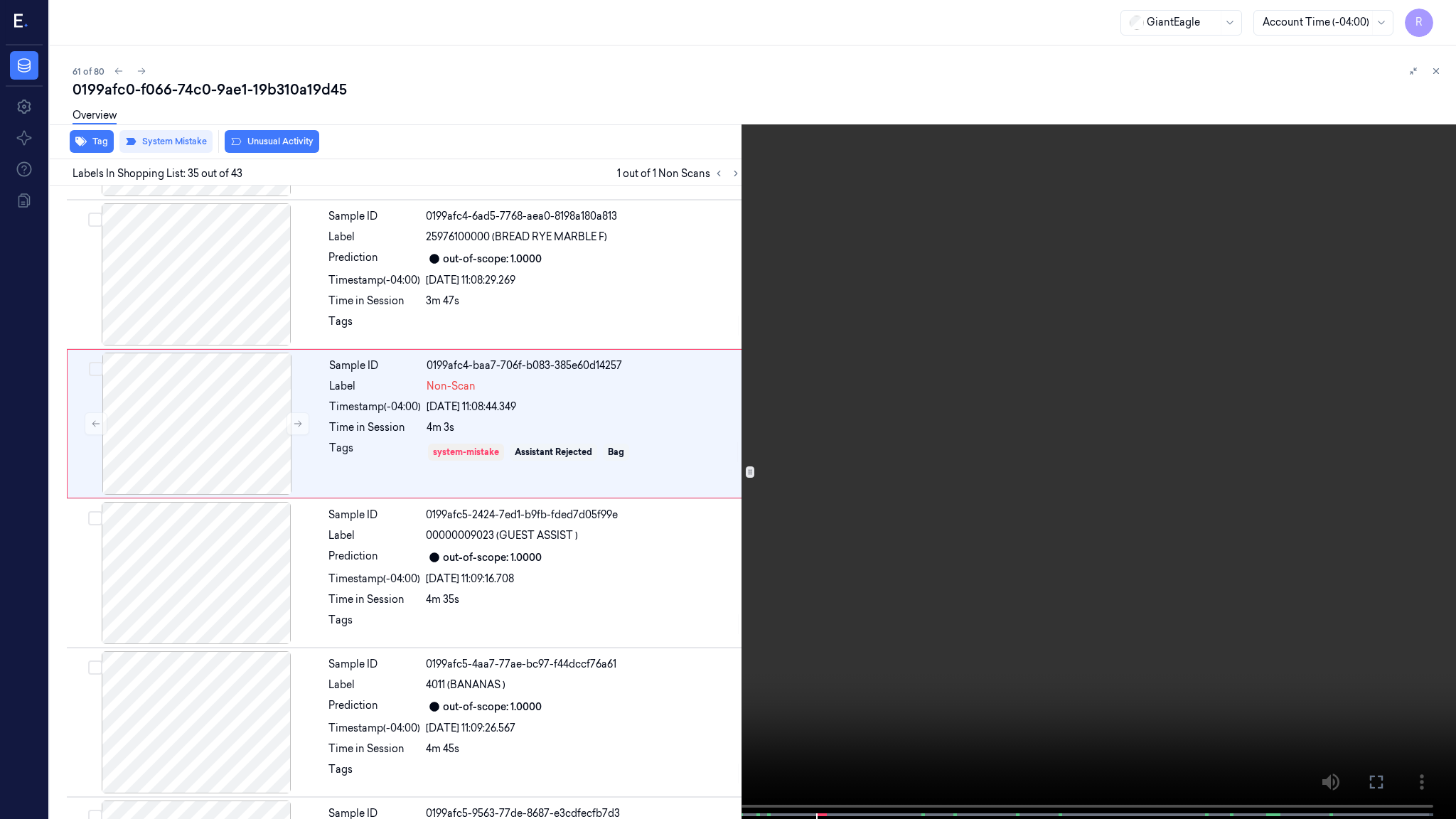
click at [1029, 383] on video at bounding box center [728, 411] width 1456 height 821
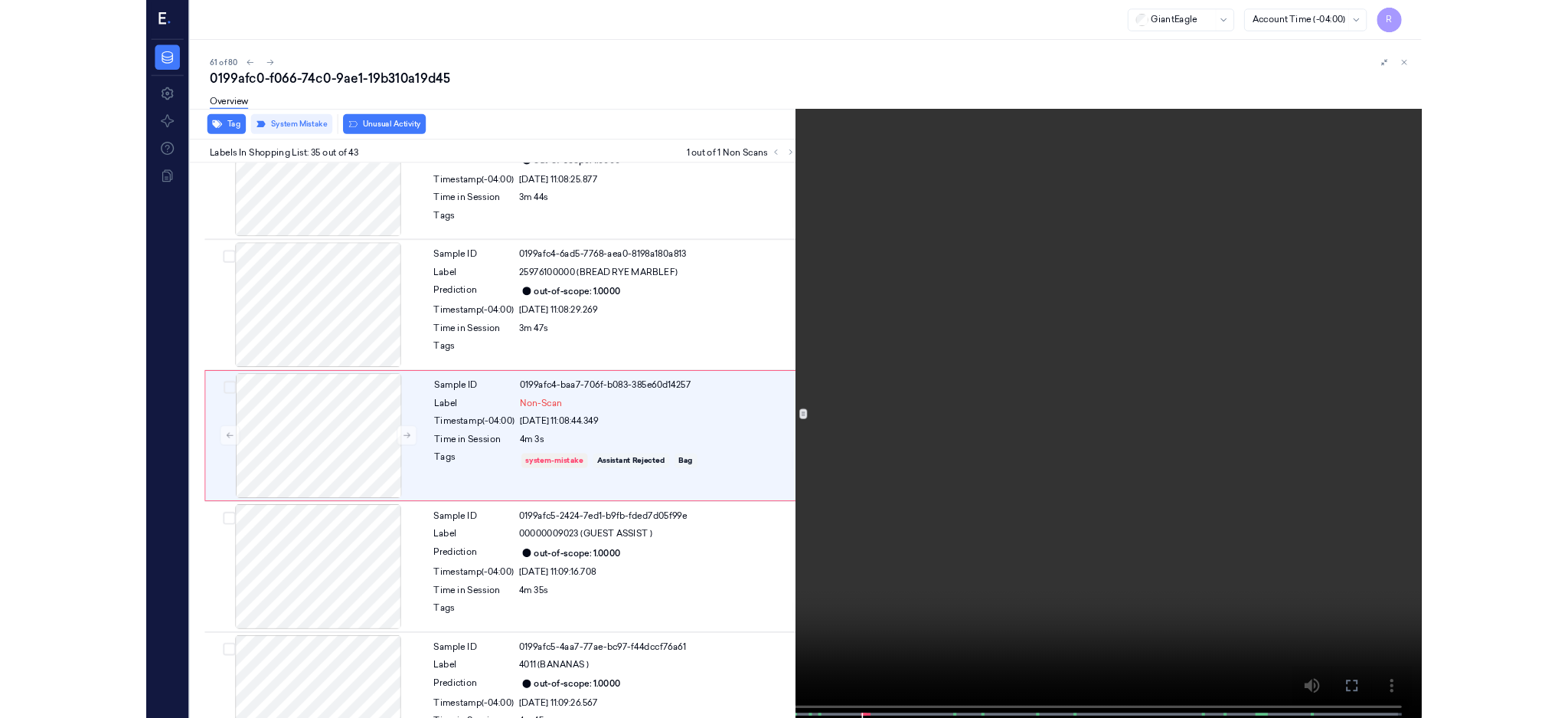
scroll to position [5210, 0]
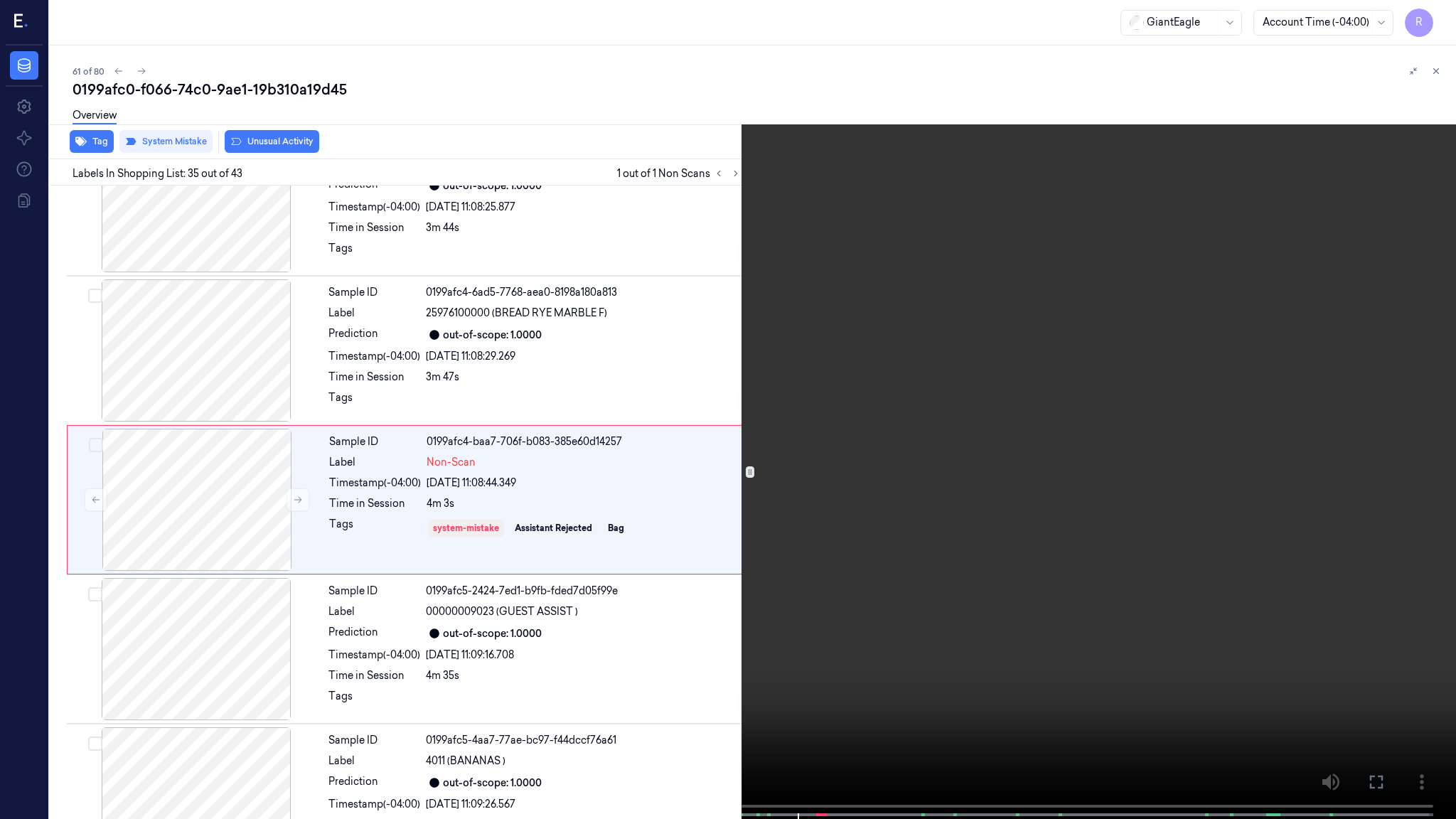
click at [695, 388] on video at bounding box center [728, 411] width 1456 height 821
click at [815, 443] on video at bounding box center [728, 411] width 1456 height 821
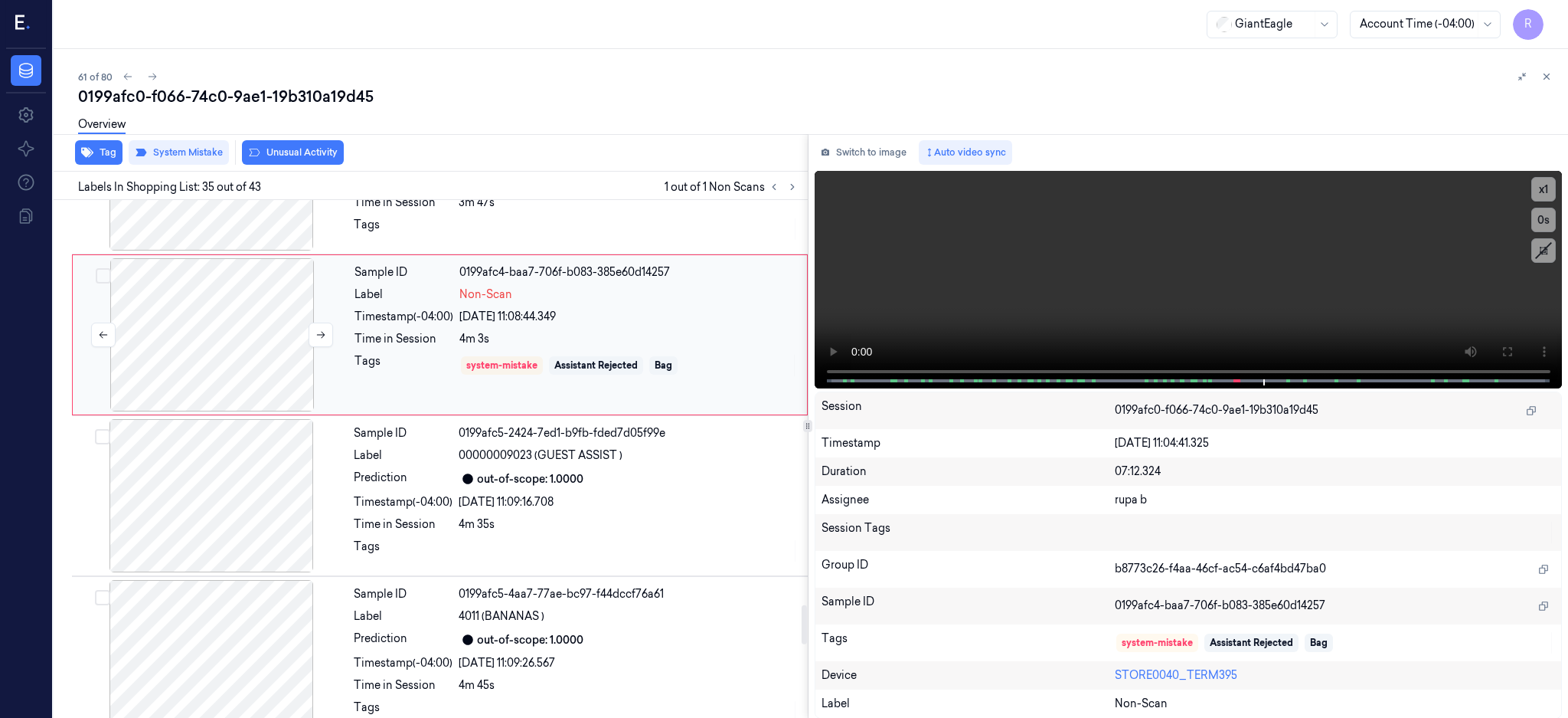
click at [229, 347] on div at bounding box center [212, 335] width 273 height 153
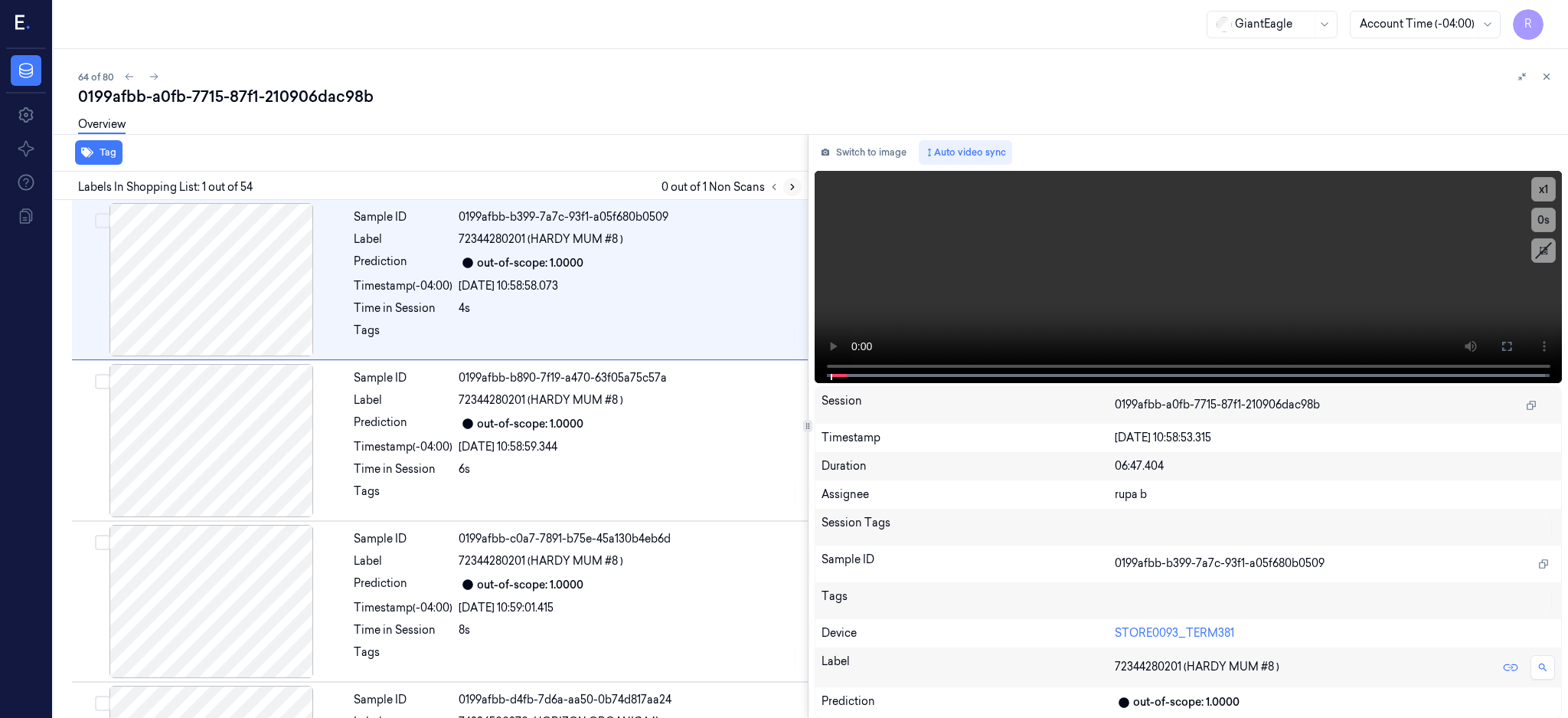
click at [801, 179] on button at bounding box center [793, 187] width 19 height 19
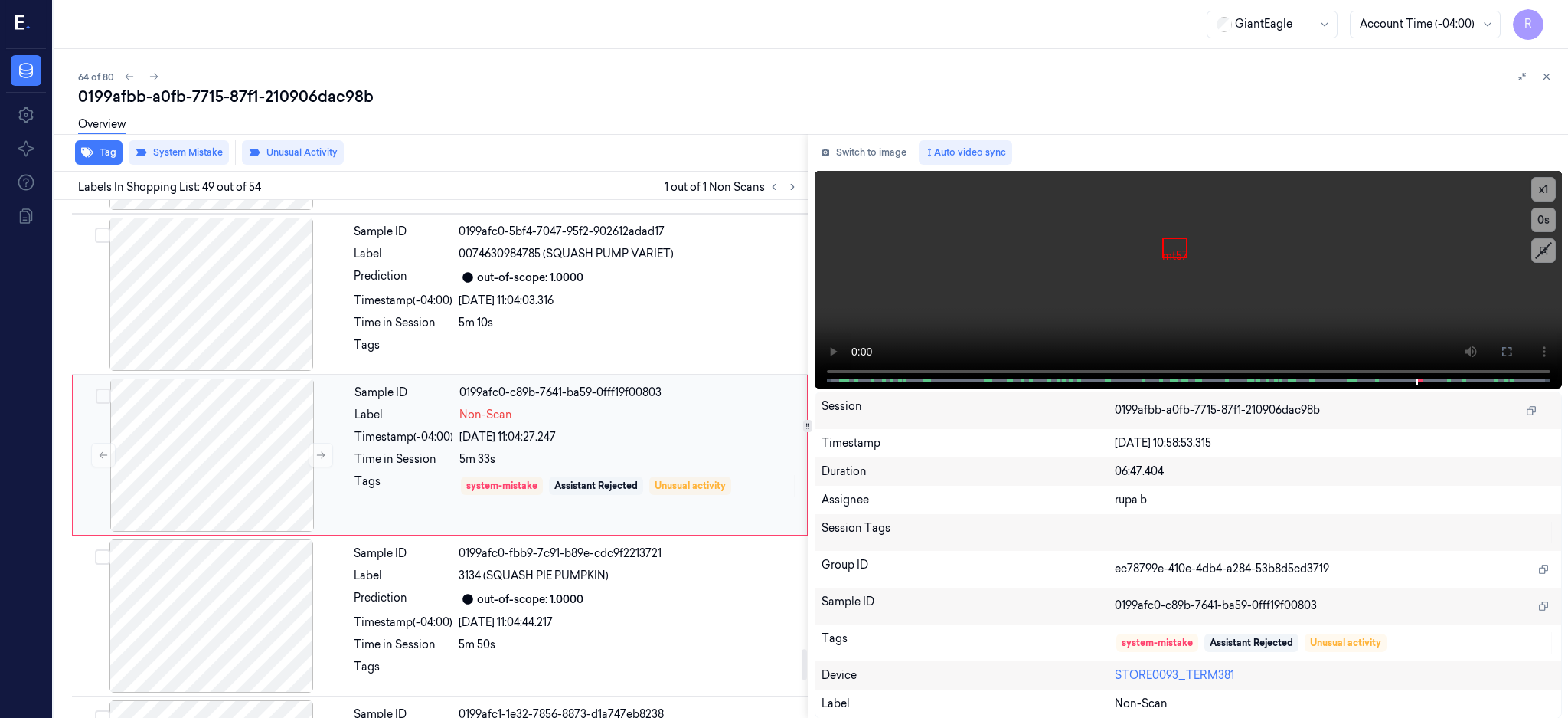
scroll to position [7443, 0]
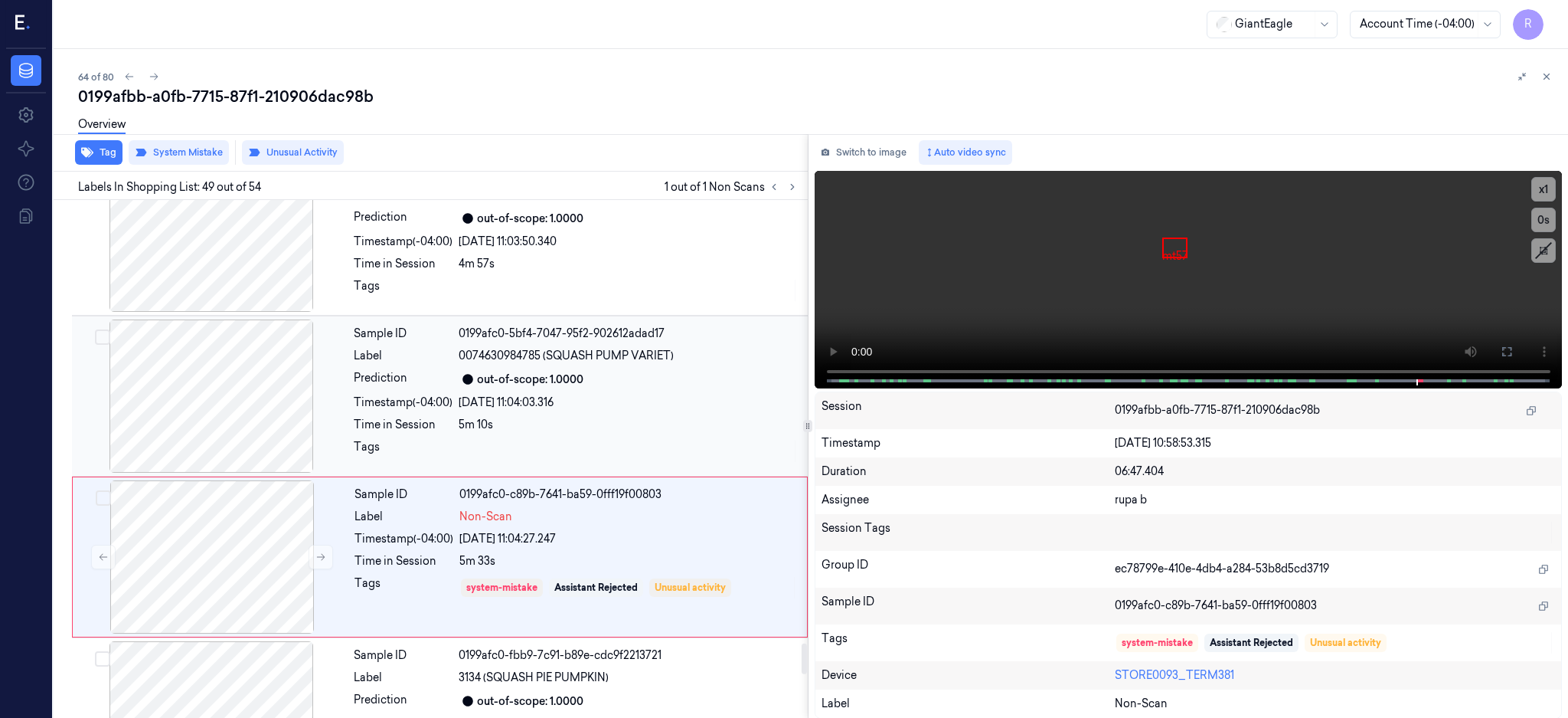
click at [247, 404] on div at bounding box center [211, 397] width 273 height 153
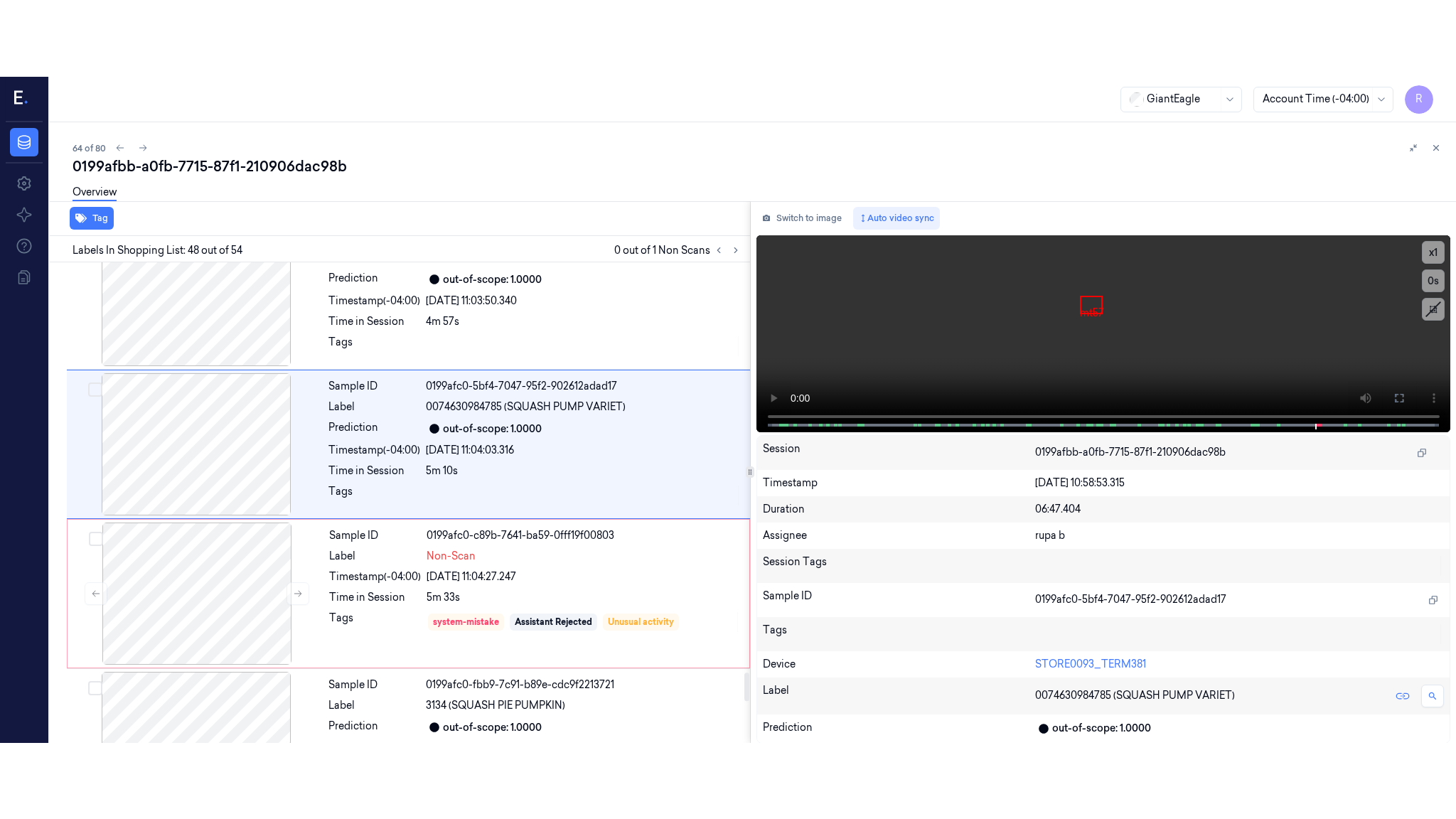
scroll to position [6853, 0]
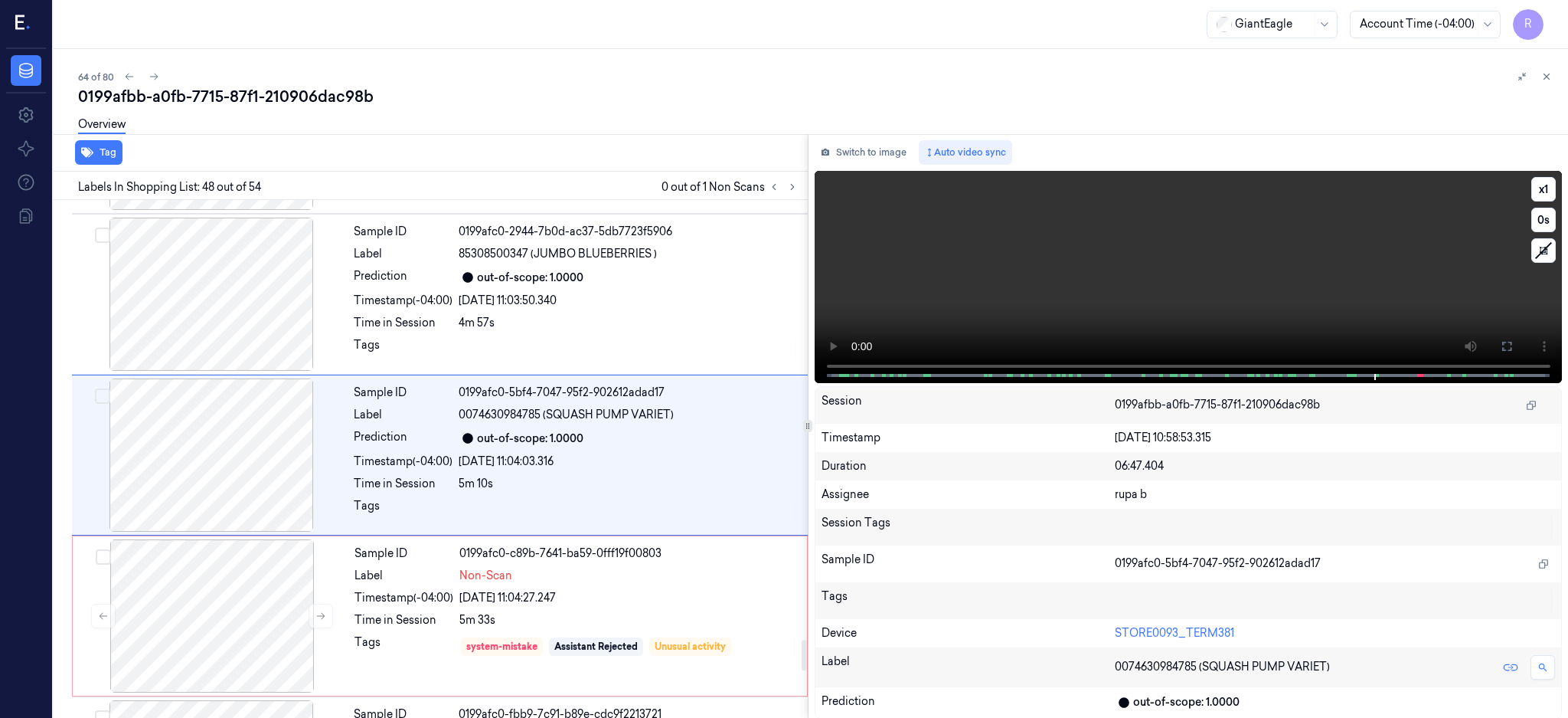
click at [236, 438] on div at bounding box center [211, 455] width 273 height 153
click at [1519, 352] on button at bounding box center [1506, 346] width 25 height 25
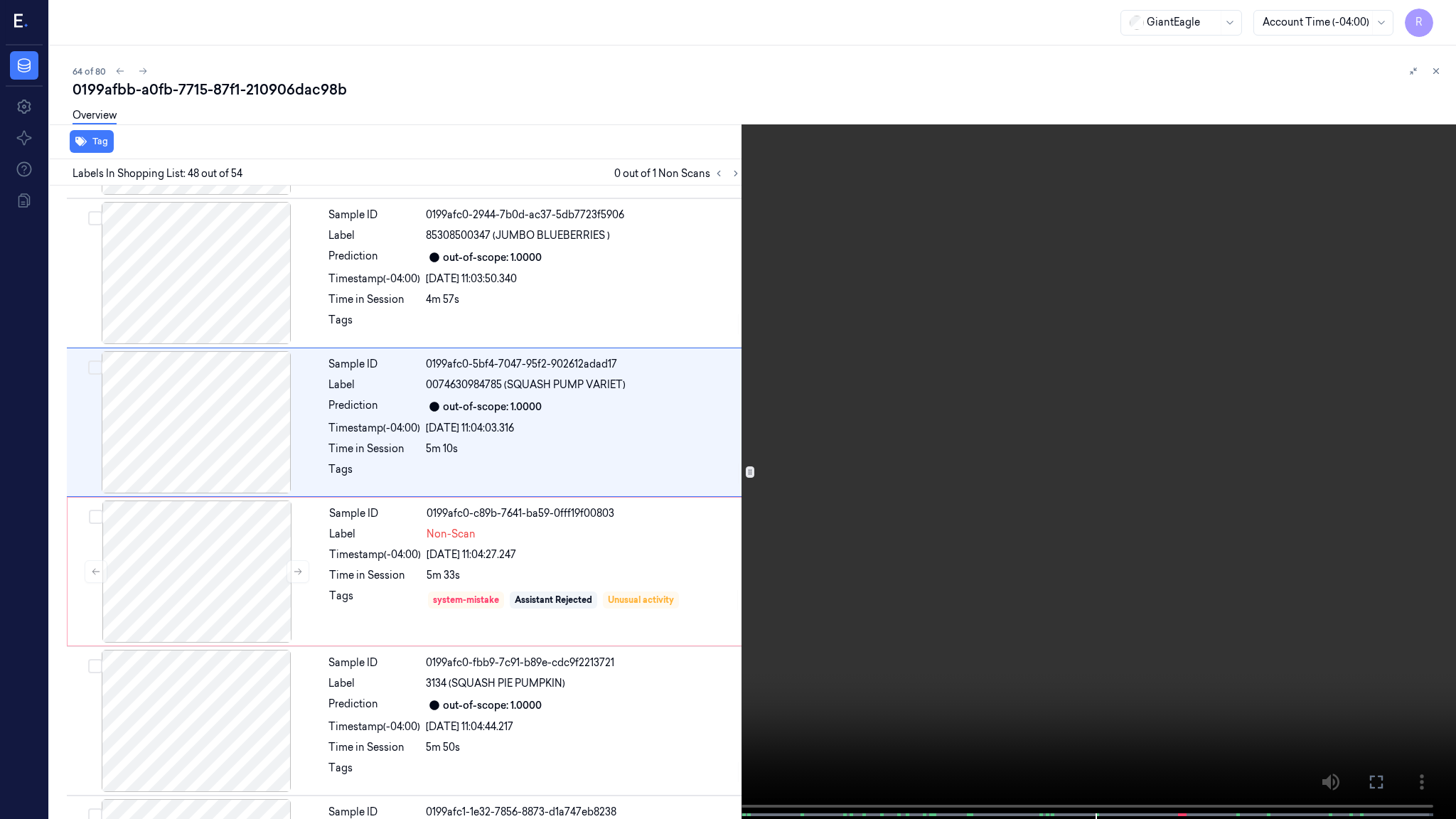
click at [1041, 377] on video at bounding box center [728, 411] width 1456 height 821
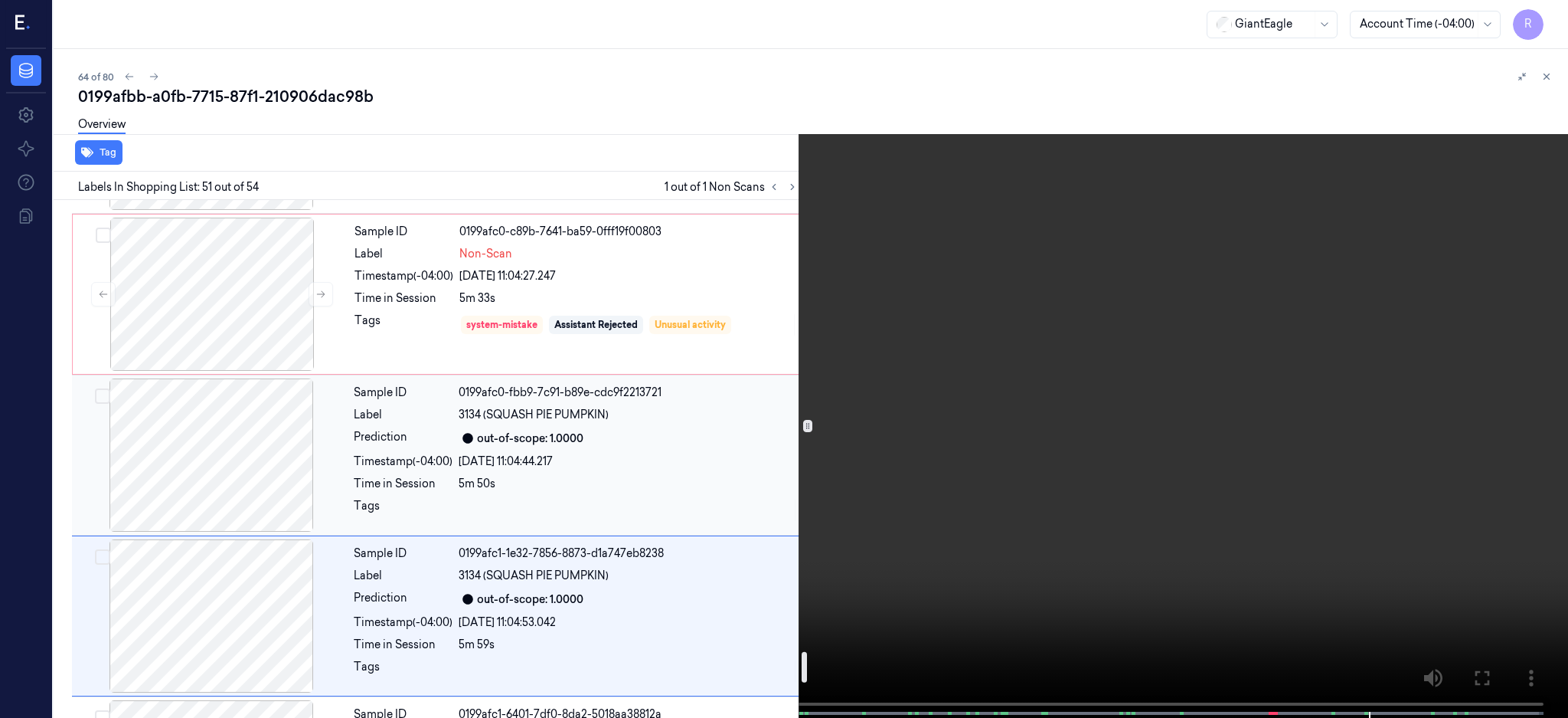
scroll to position [7581, 0]
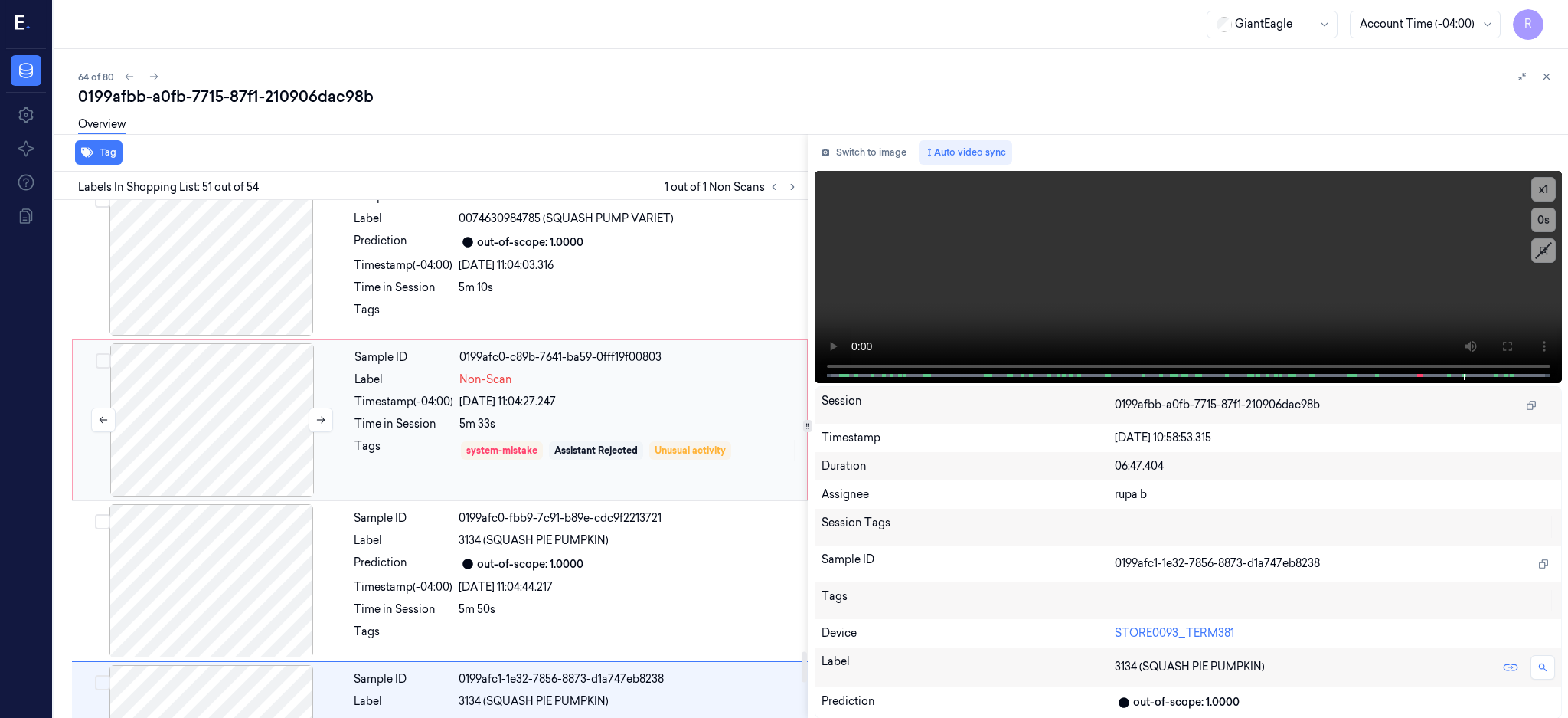
click at [223, 423] on div at bounding box center [212, 420] width 273 height 153
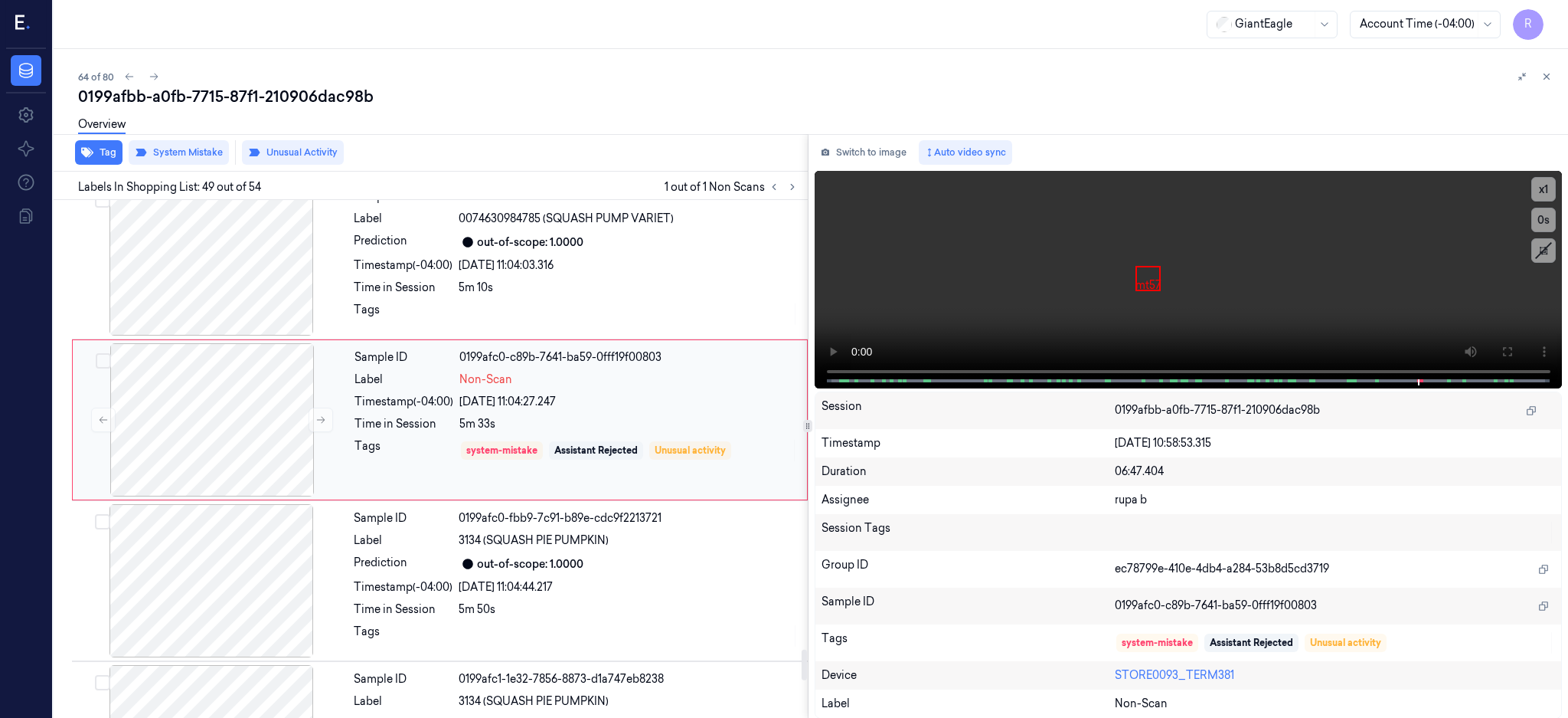
scroll to position [7546, 0]
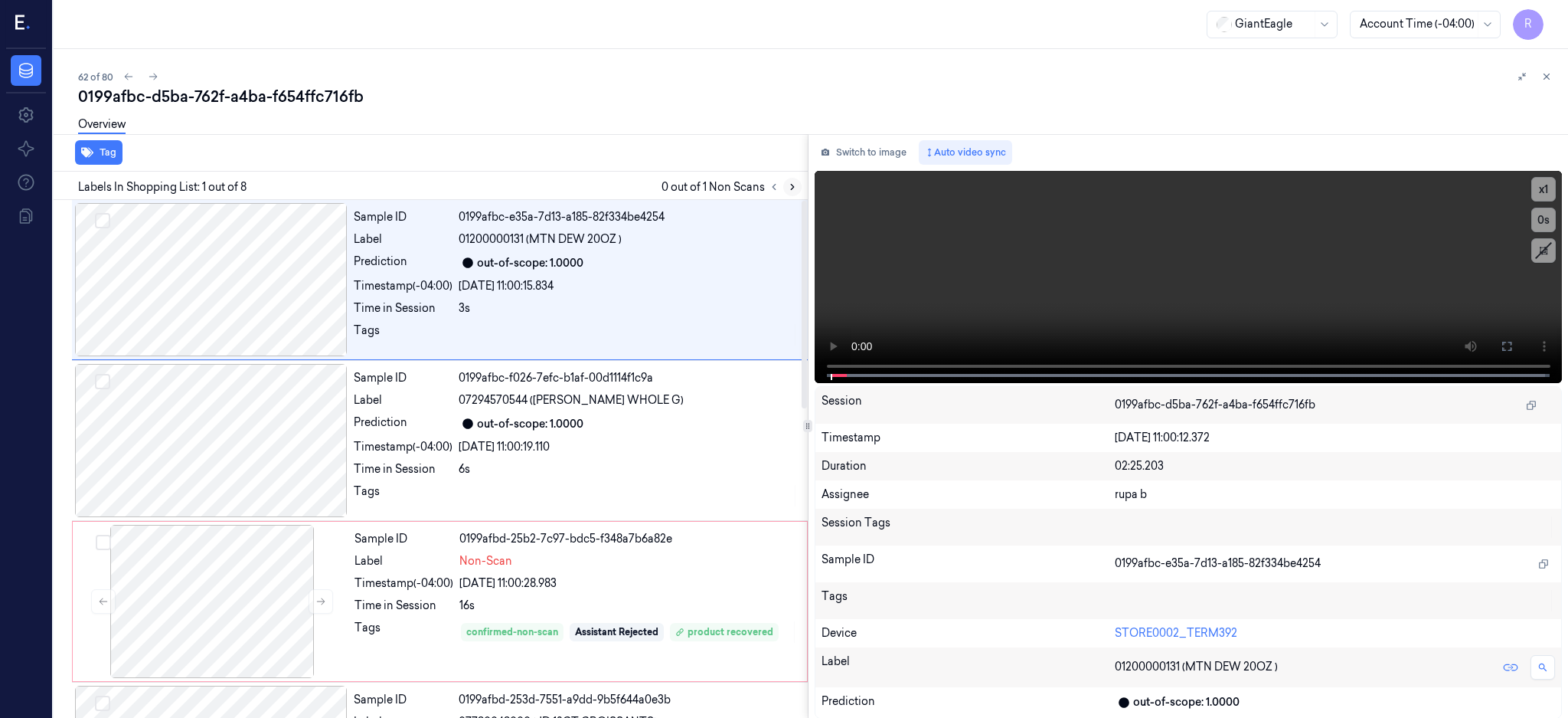
click at [801, 188] on button at bounding box center [793, 187] width 19 height 19
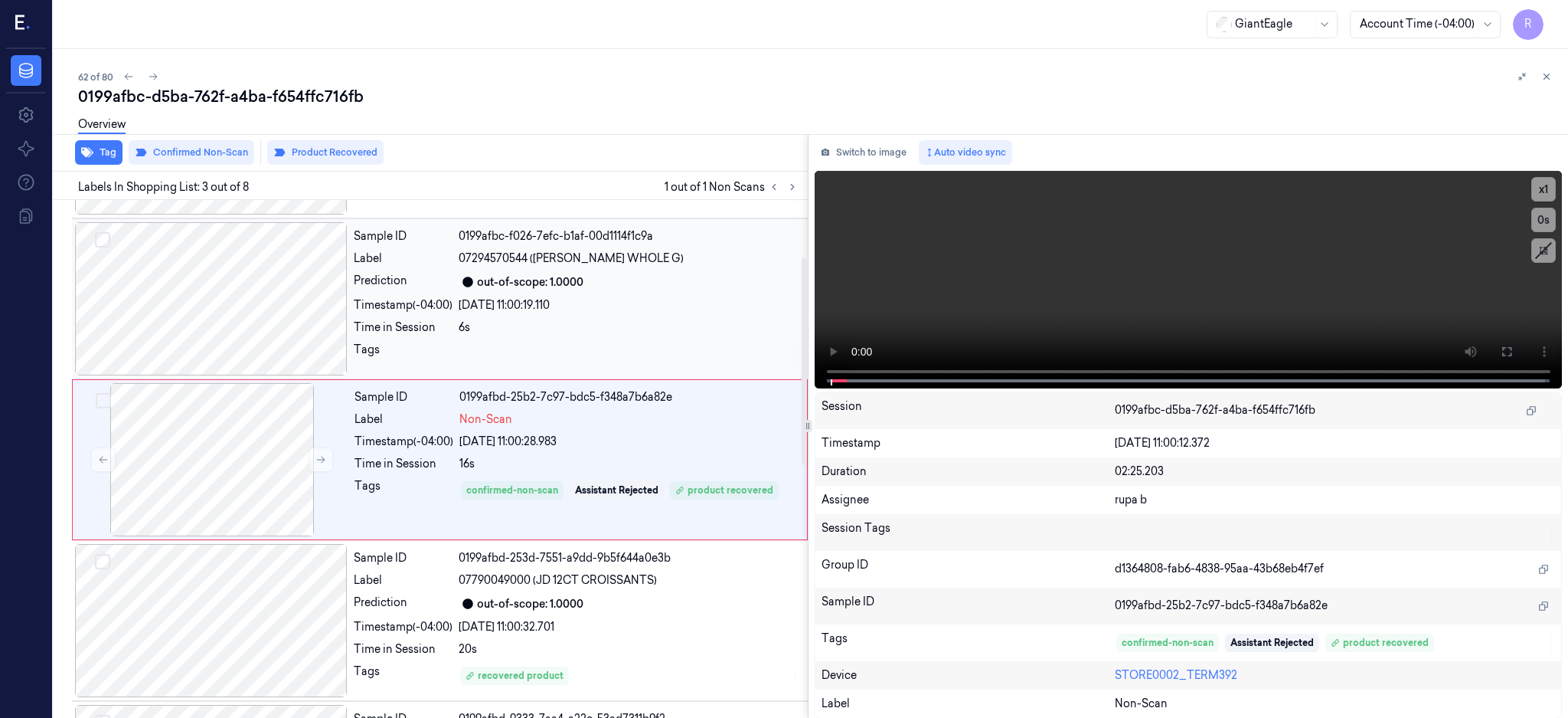
drag, startPoint x: 222, startPoint y: 333, endPoint x: 456, endPoint y: 350, distance: 234.6
click at [222, 333] on div at bounding box center [211, 298] width 273 height 153
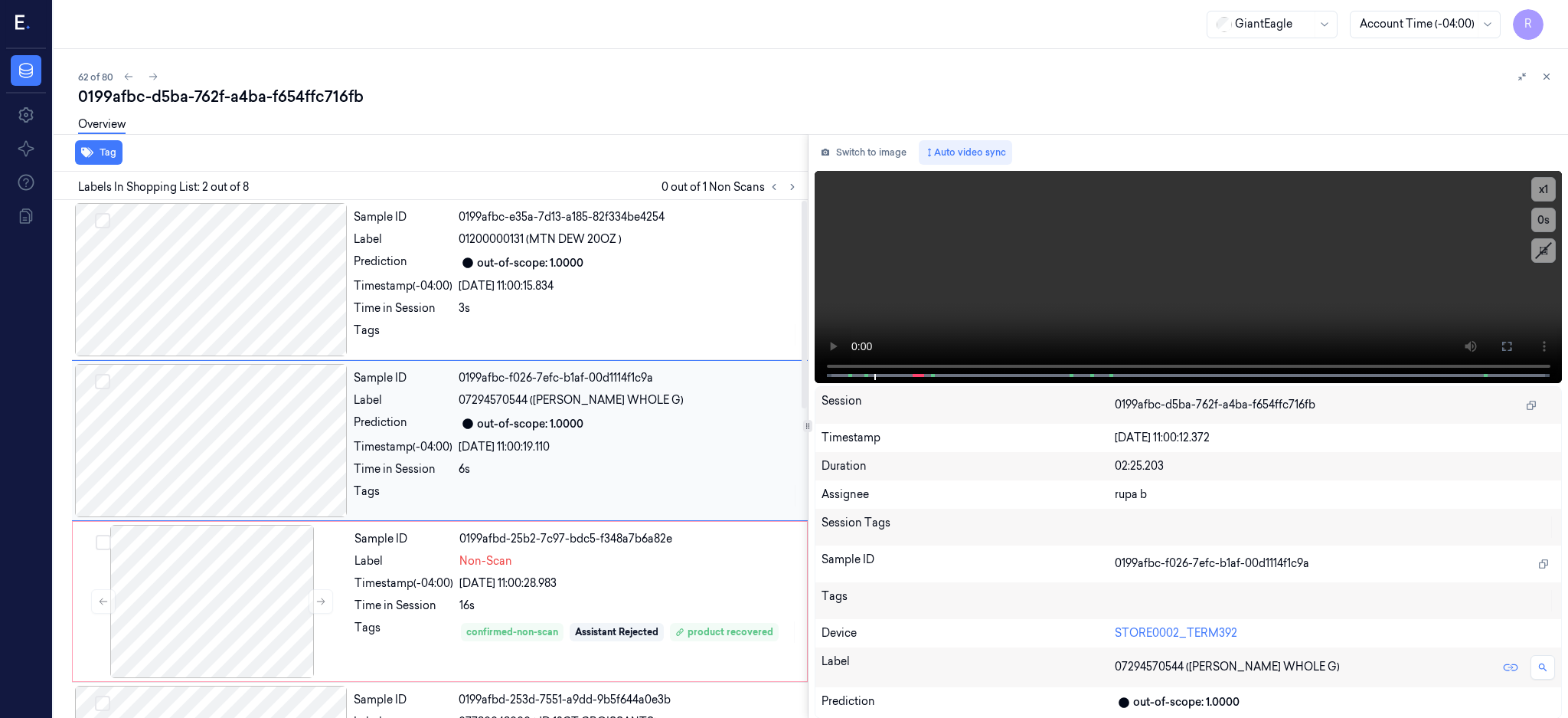
click at [267, 471] on div at bounding box center [211, 441] width 273 height 153
click at [1513, 340] on icon at bounding box center [1507, 346] width 12 height 12
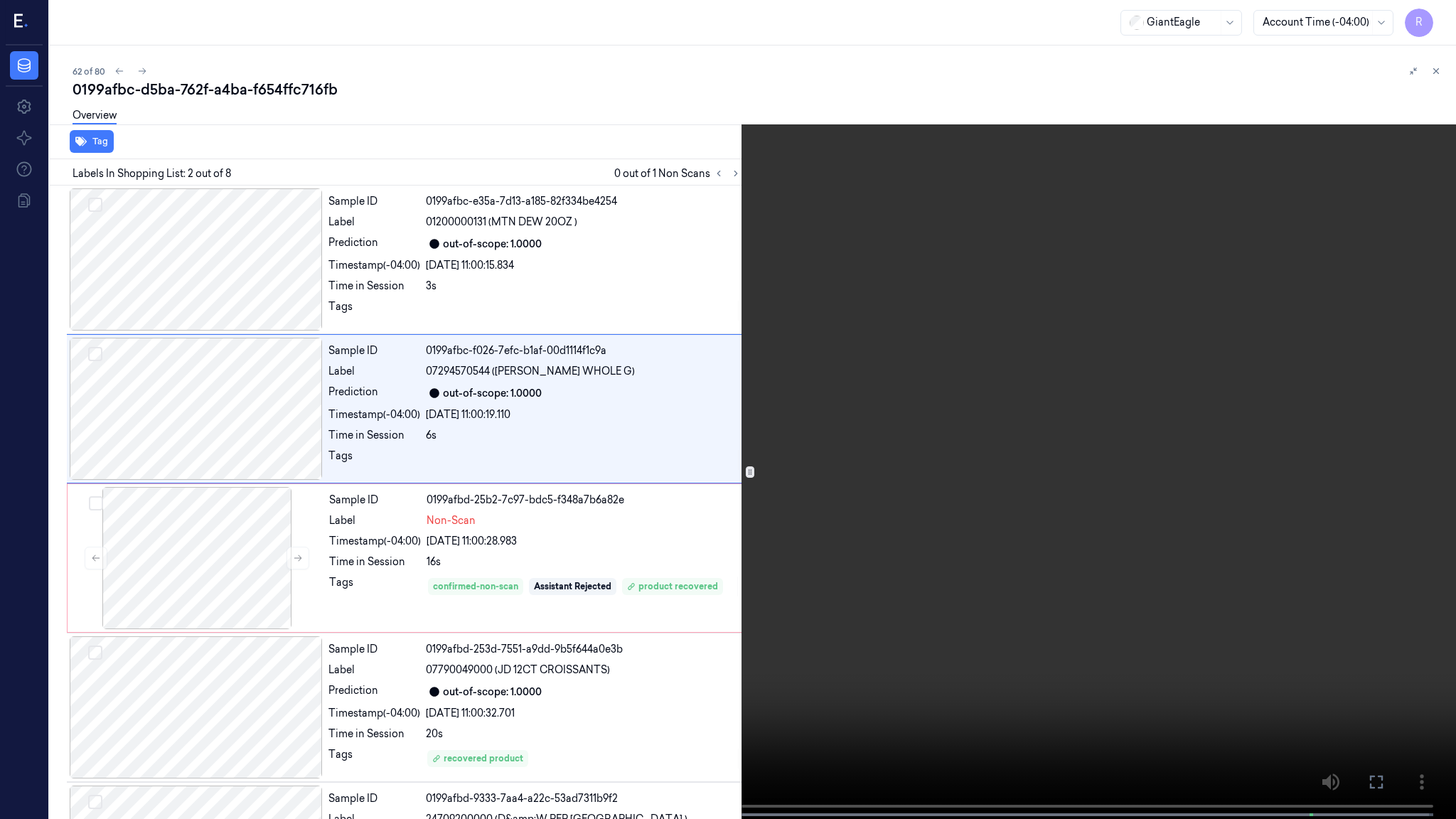
click at [942, 370] on video at bounding box center [728, 411] width 1456 height 821
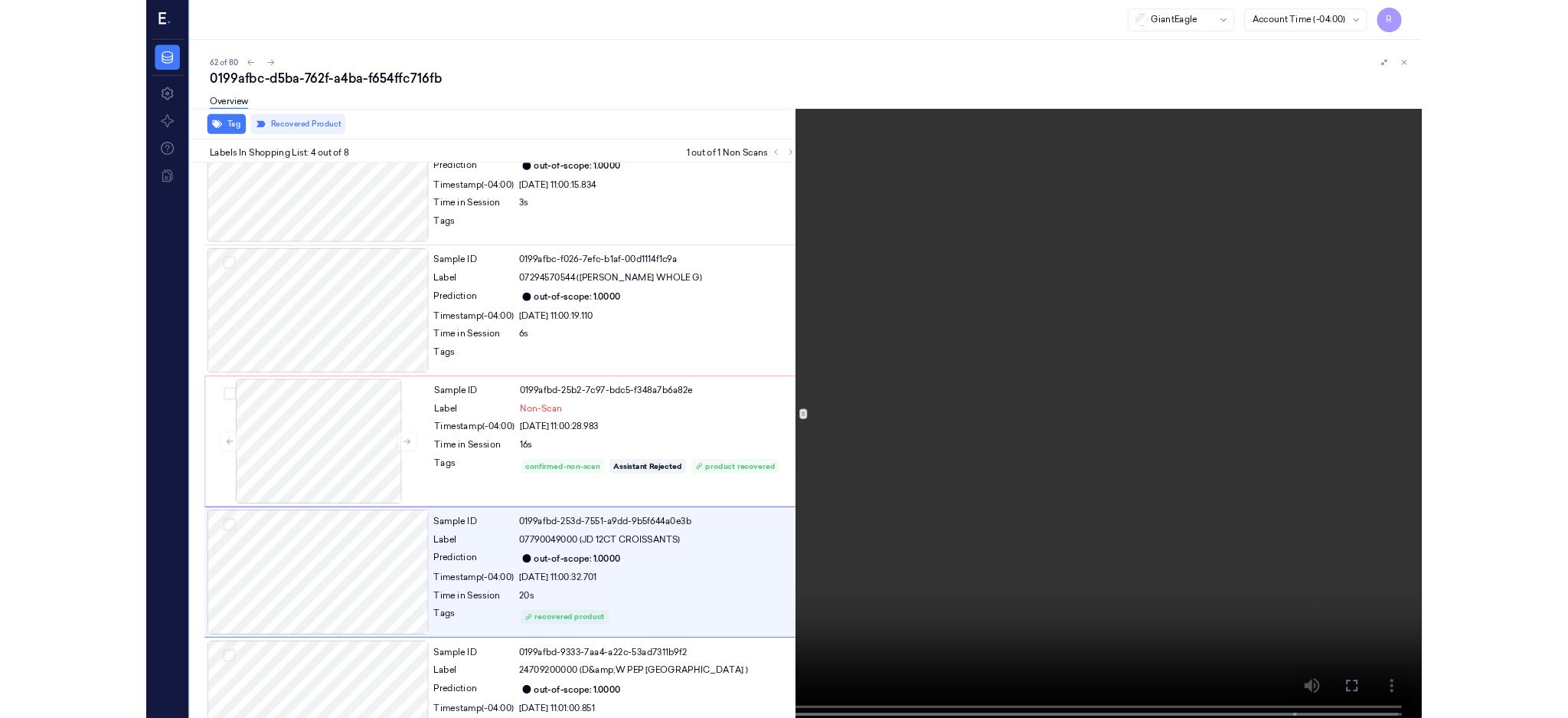
scroll to position [221, 0]
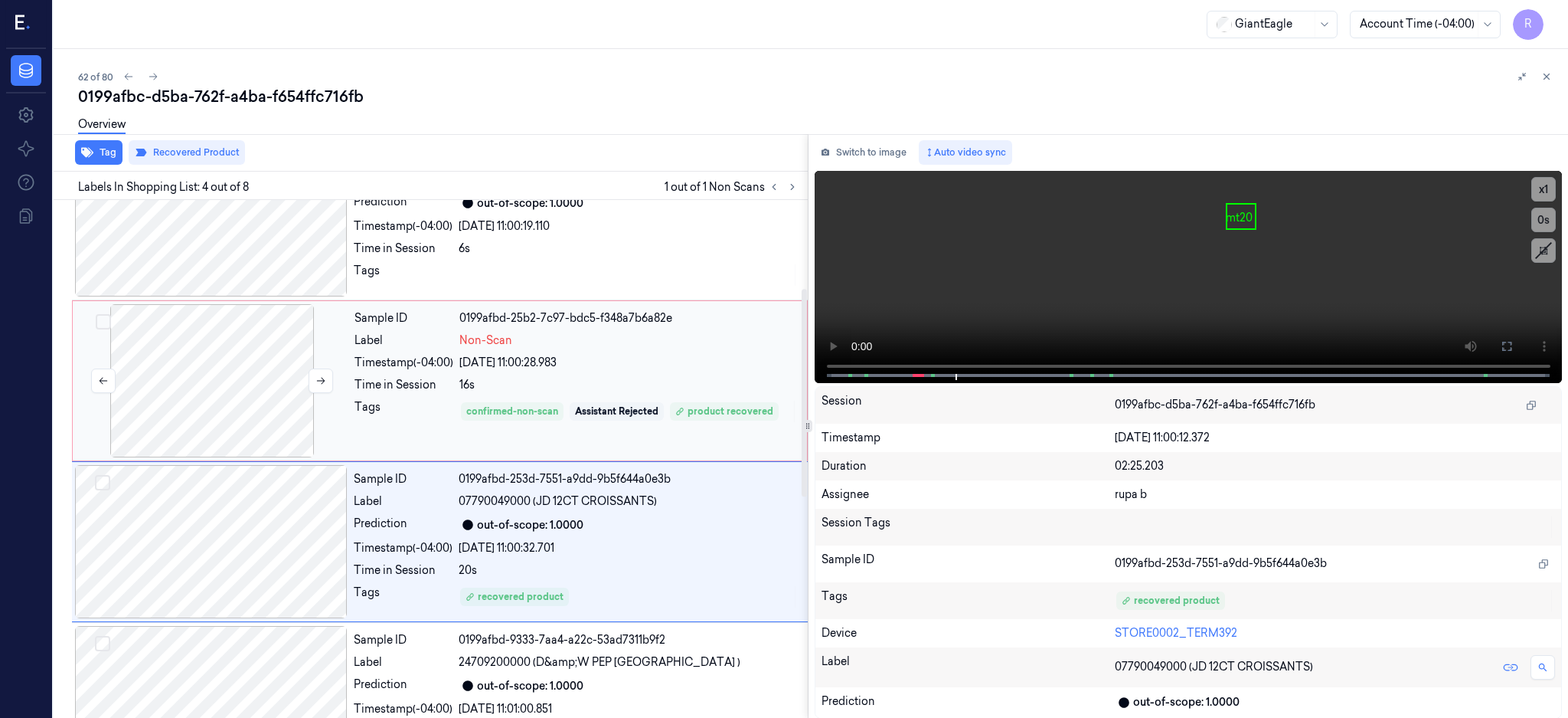
click at [242, 391] on div at bounding box center [212, 381] width 273 height 153
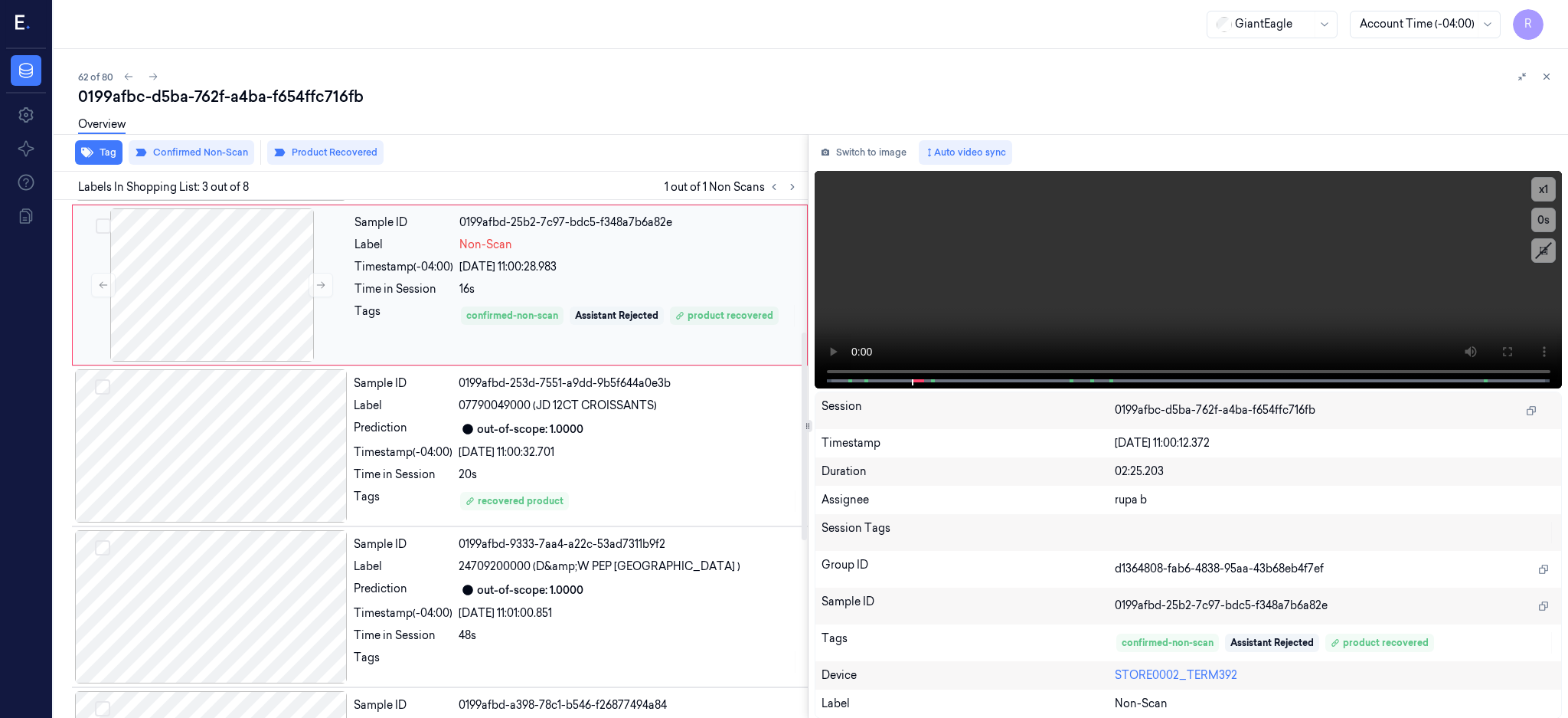
scroll to position [346, 0]
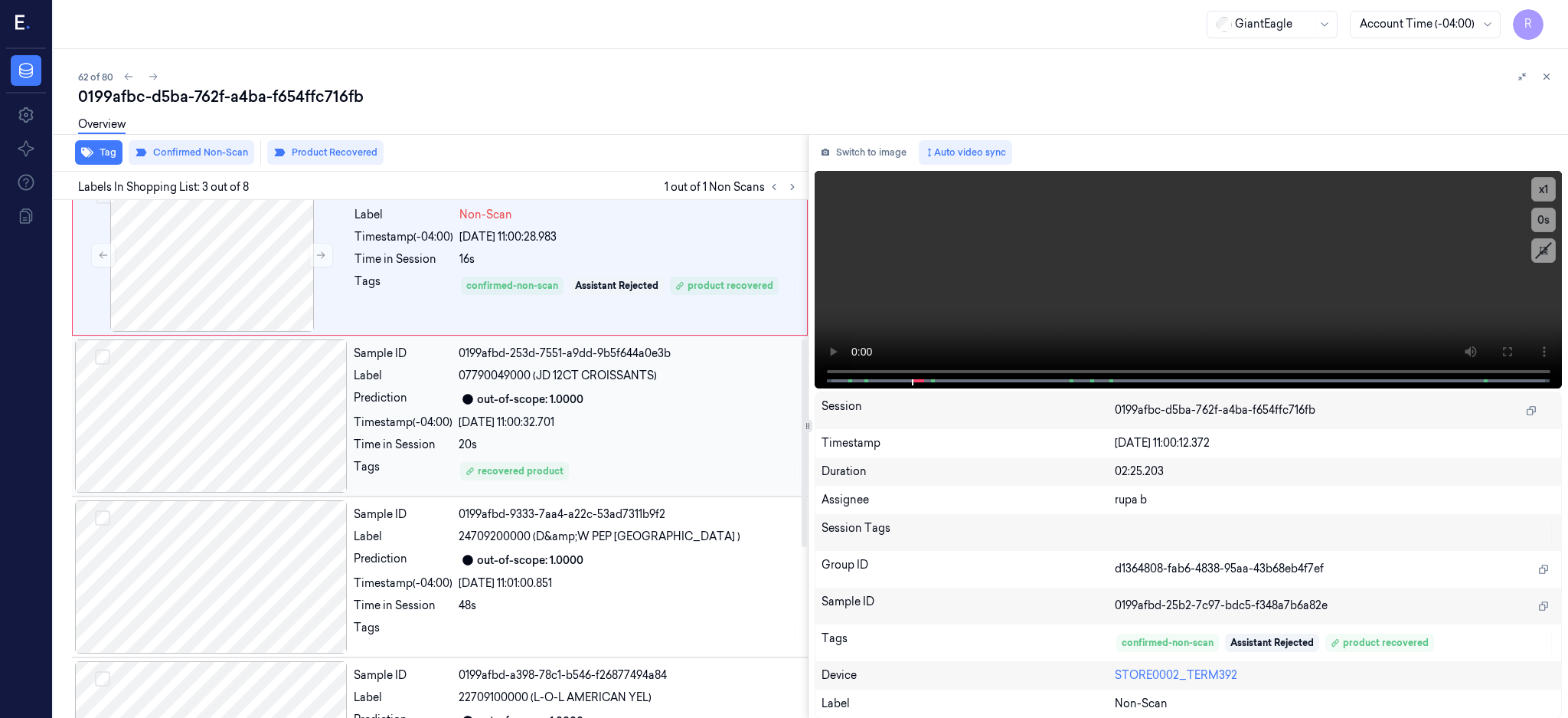
click at [275, 414] on div at bounding box center [211, 416] width 273 height 153
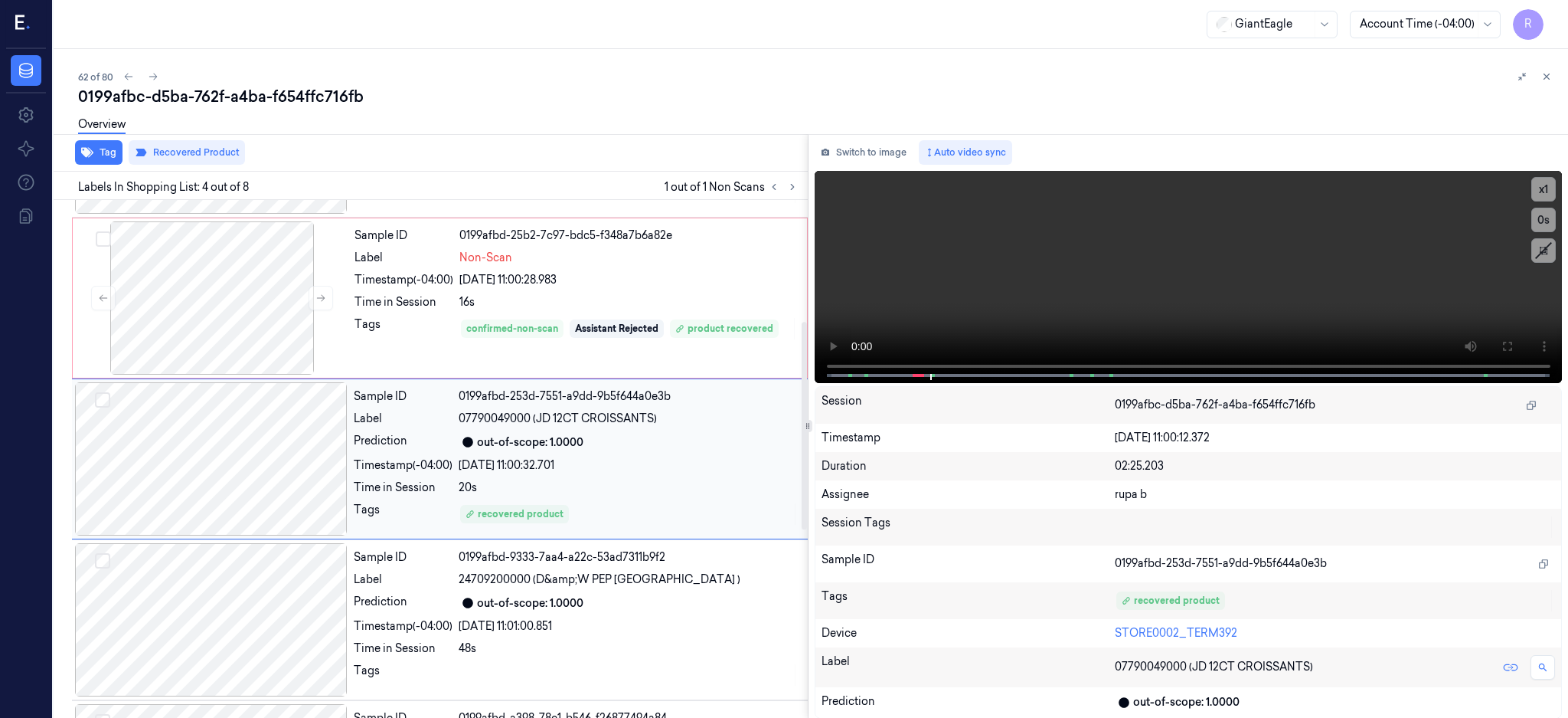
scroll to position [303, 0]
drag, startPoint x: 535, startPoint y: 416, endPoint x: 662, endPoint y: 418, distance: 127.0
click at [662, 418] on div "07790049000 (JD 12CT CROISSANTS)" at bounding box center [628, 419] width 340 height 16
click at [204, 321] on div at bounding box center [212, 298] width 273 height 153
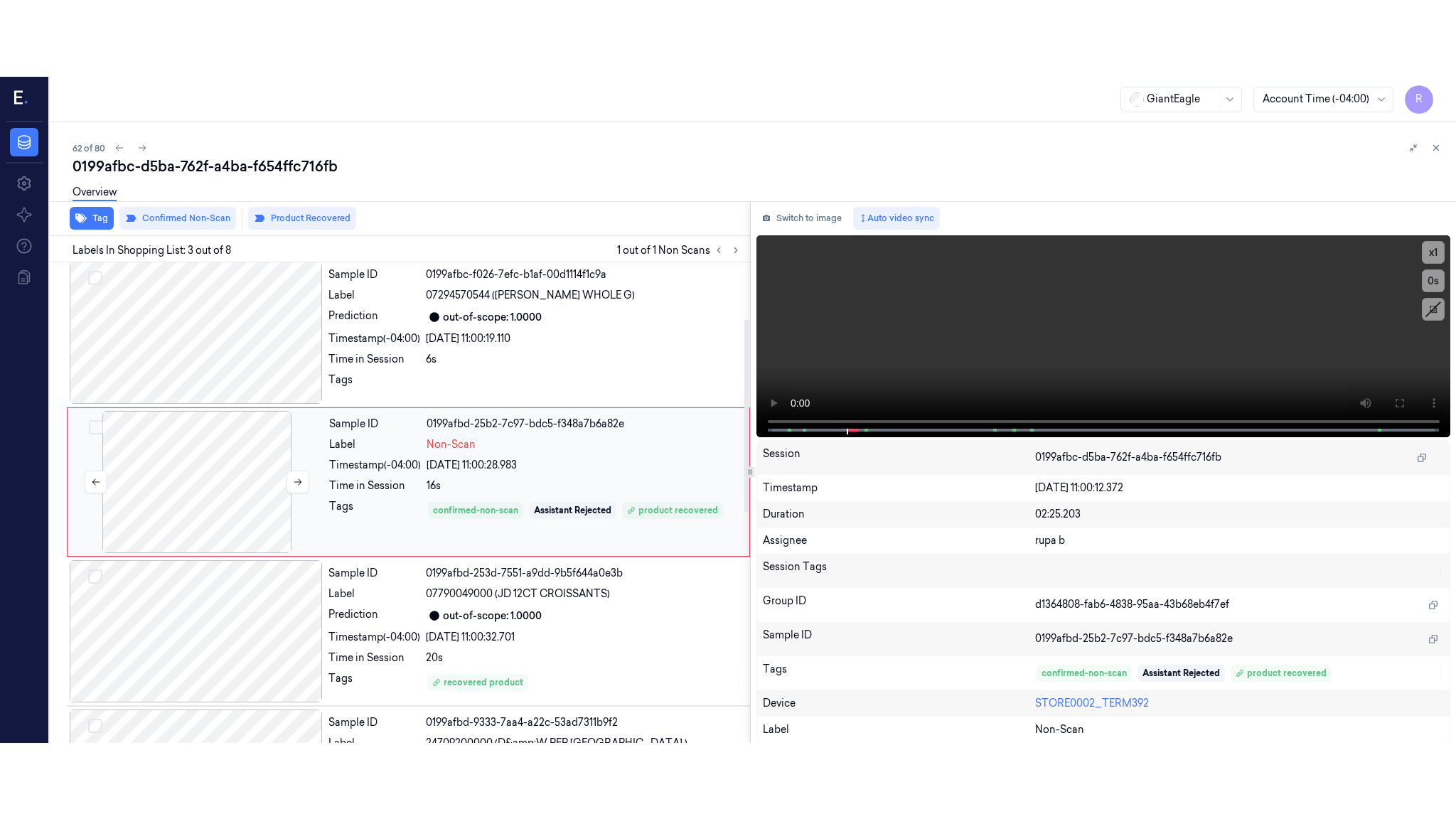
scroll to position [131, 0]
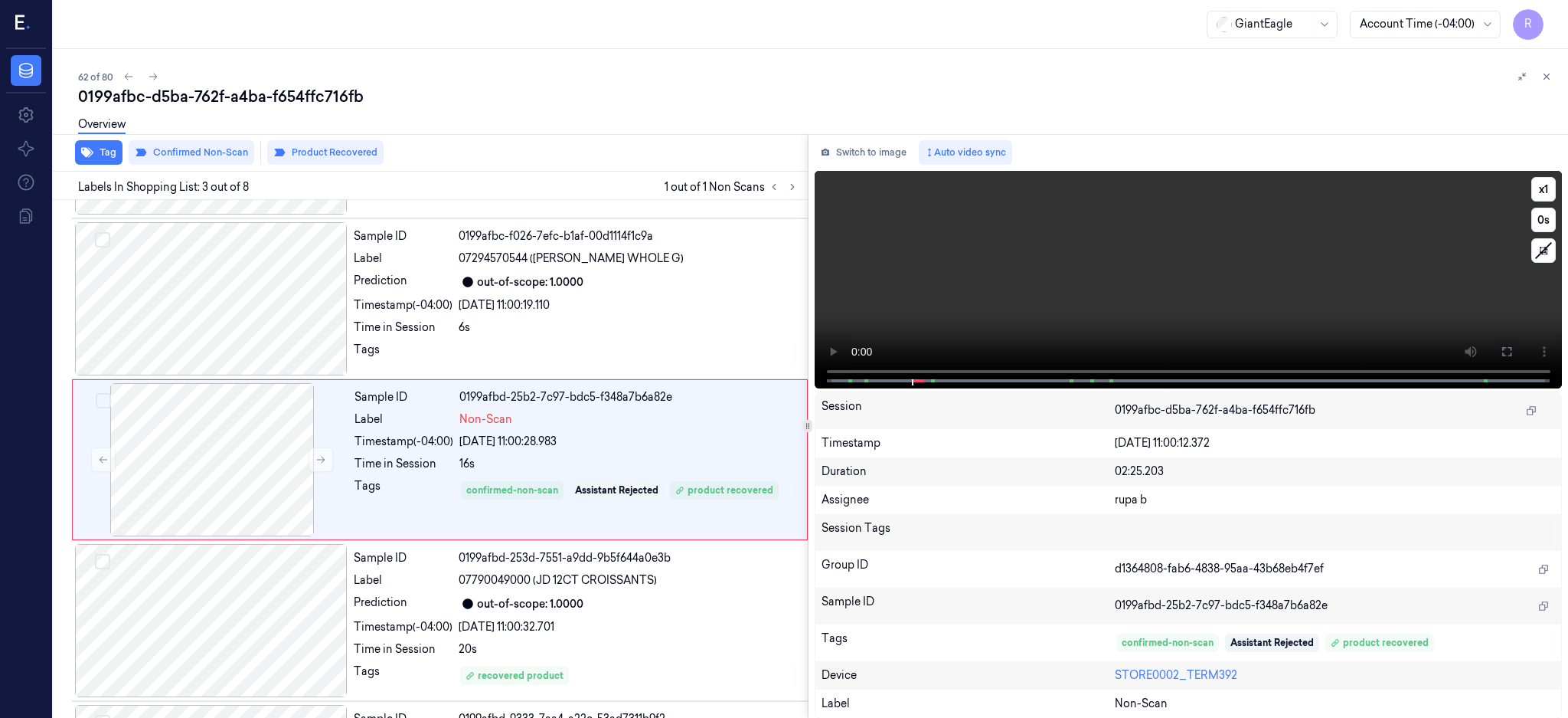
drag, startPoint x: 1561, startPoint y: 344, endPoint x: 1561, endPoint y: 469, distance: 125.0
click at [1513, 345] on icon at bounding box center [1507, 351] width 12 height 12
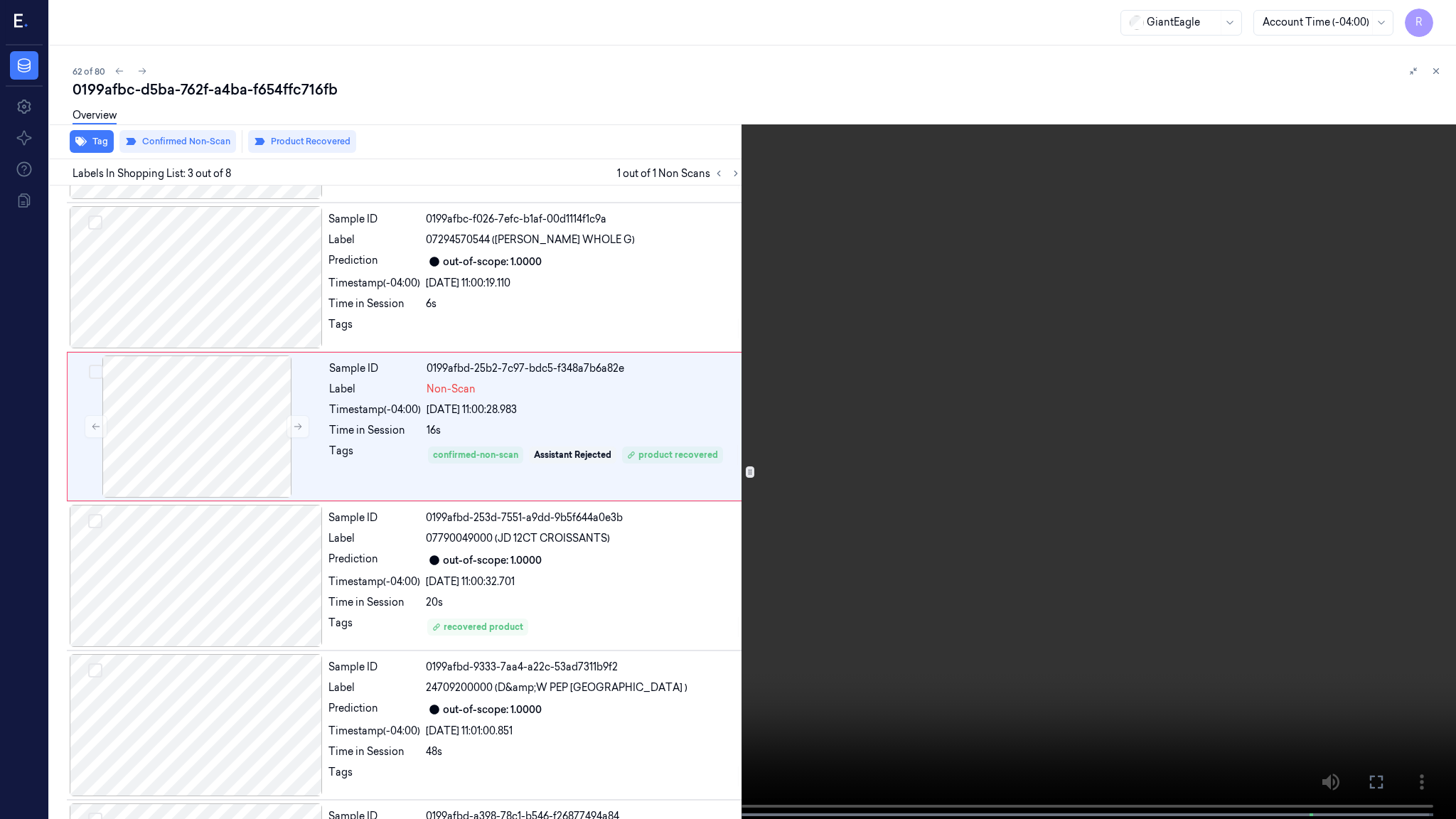
click at [960, 442] on video at bounding box center [728, 411] width 1456 height 821
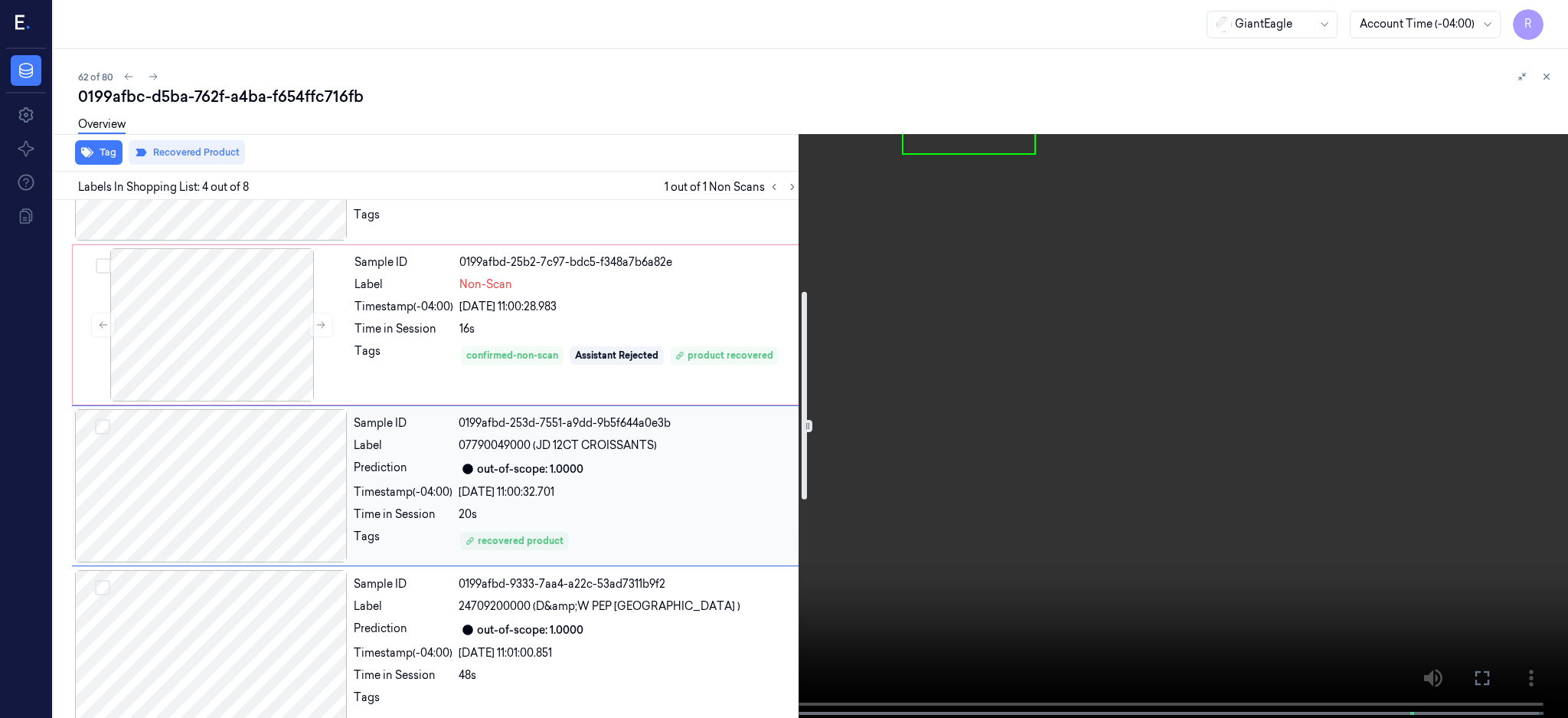
scroll to position [425, 0]
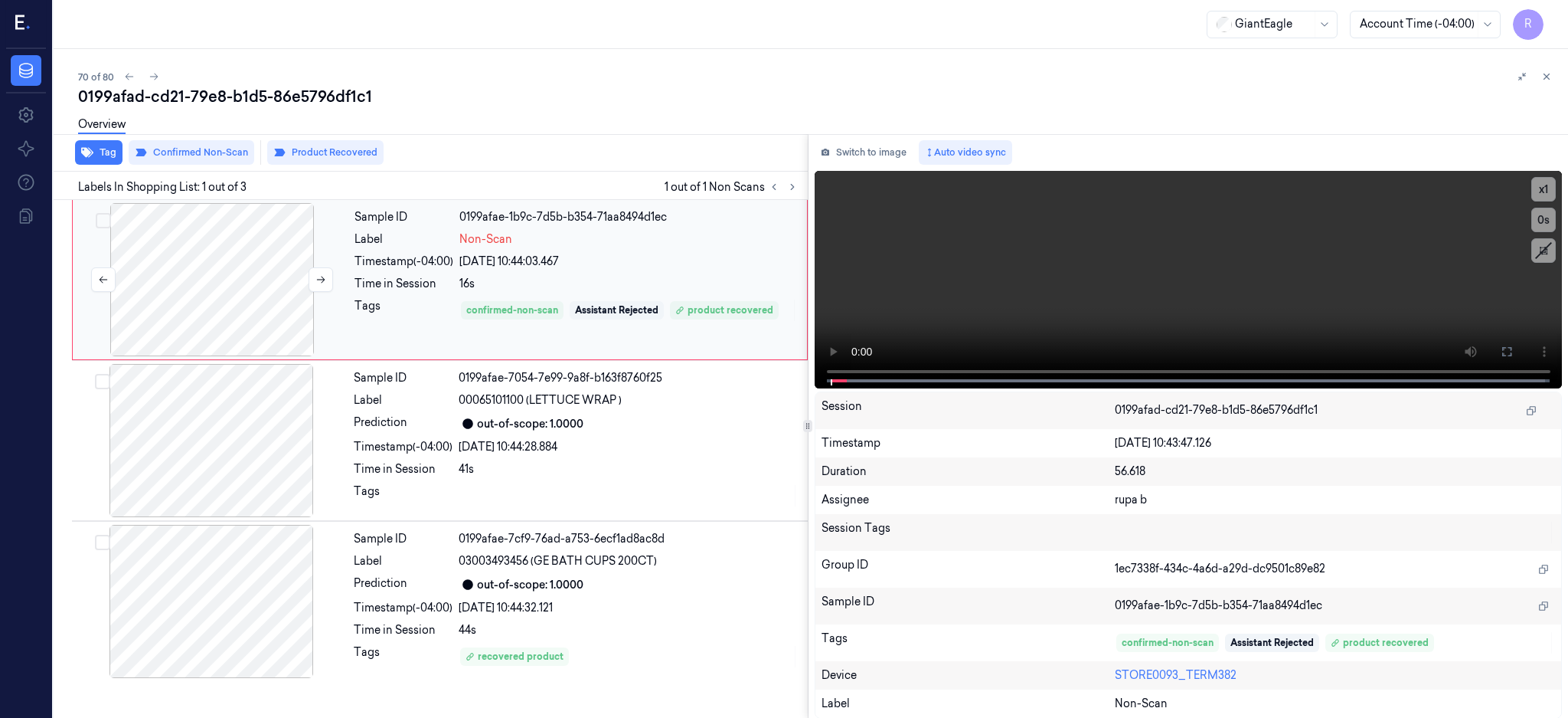
click at [207, 279] on div at bounding box center [212, 280] width 273 height 153
click at [252, 320] on div at bounding box center [212, 280] width 273 height 153
click at [1519, 357] on button at bounding box center [1506, 351] width 25 height 25
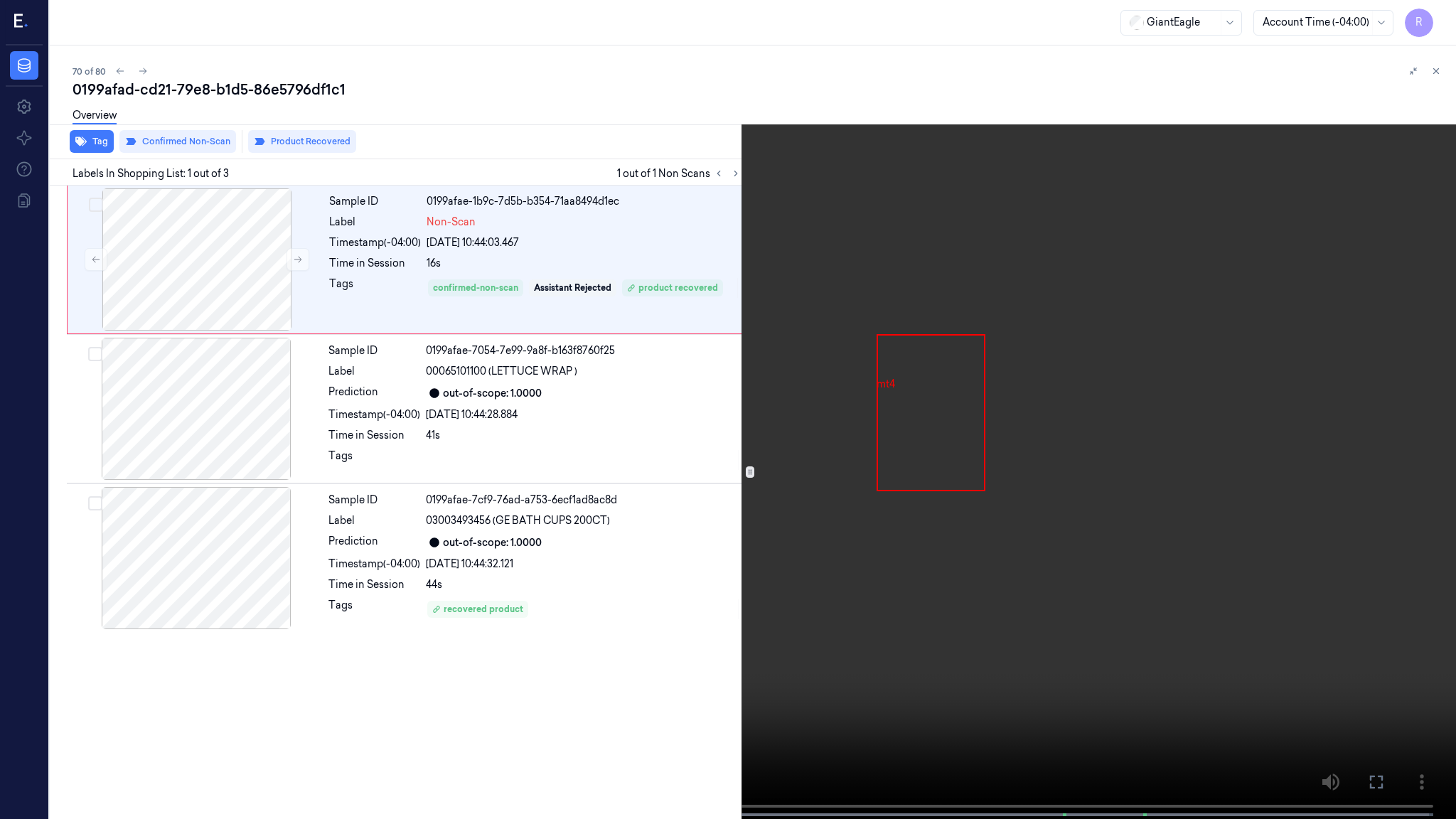
click at [1016, 381] on video at bounding box center [728, 411] width 1456 height 821
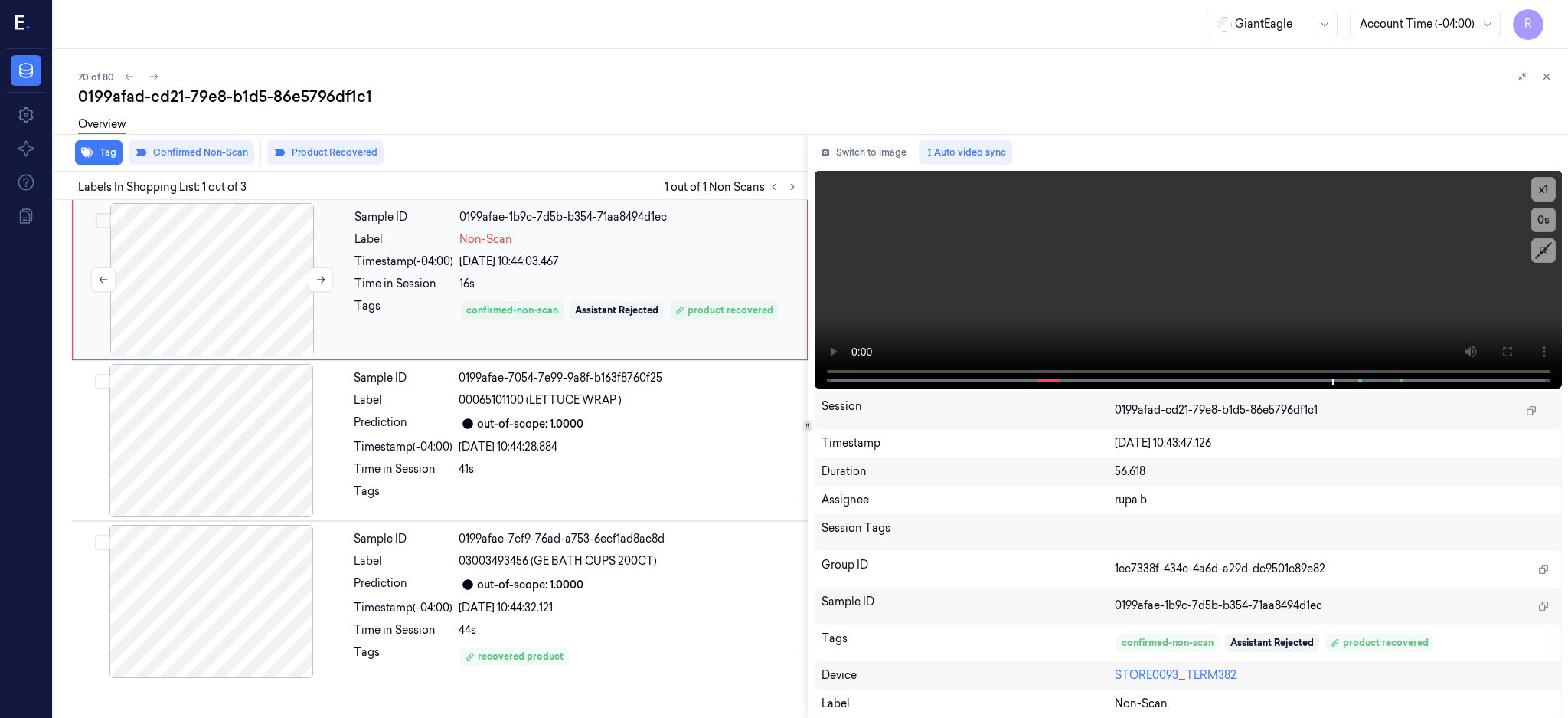
click at [197, 296] on div at bounding box center [212, 280] width 273 height 153
click at [225, 614] on div at bounding box center [211, 601] width 273 height 153
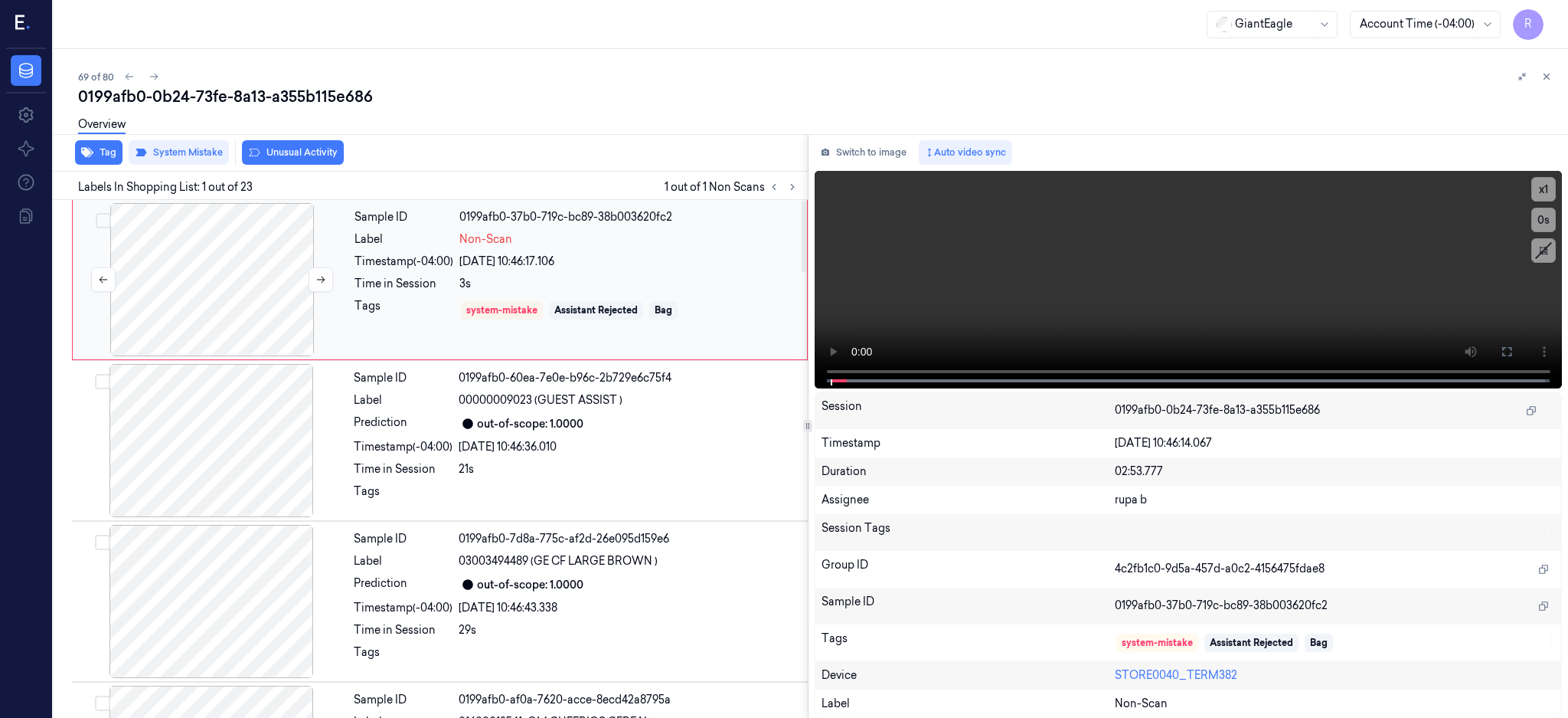
click at [245, 276] on div at bounding box center [212, 280] width 273 height 153
click at [258, 303] on div at bounding box center [212, 280] width 273 height 153
click at [1513, 351] on icon at bounding box center [1507, 351] width 12 height 12
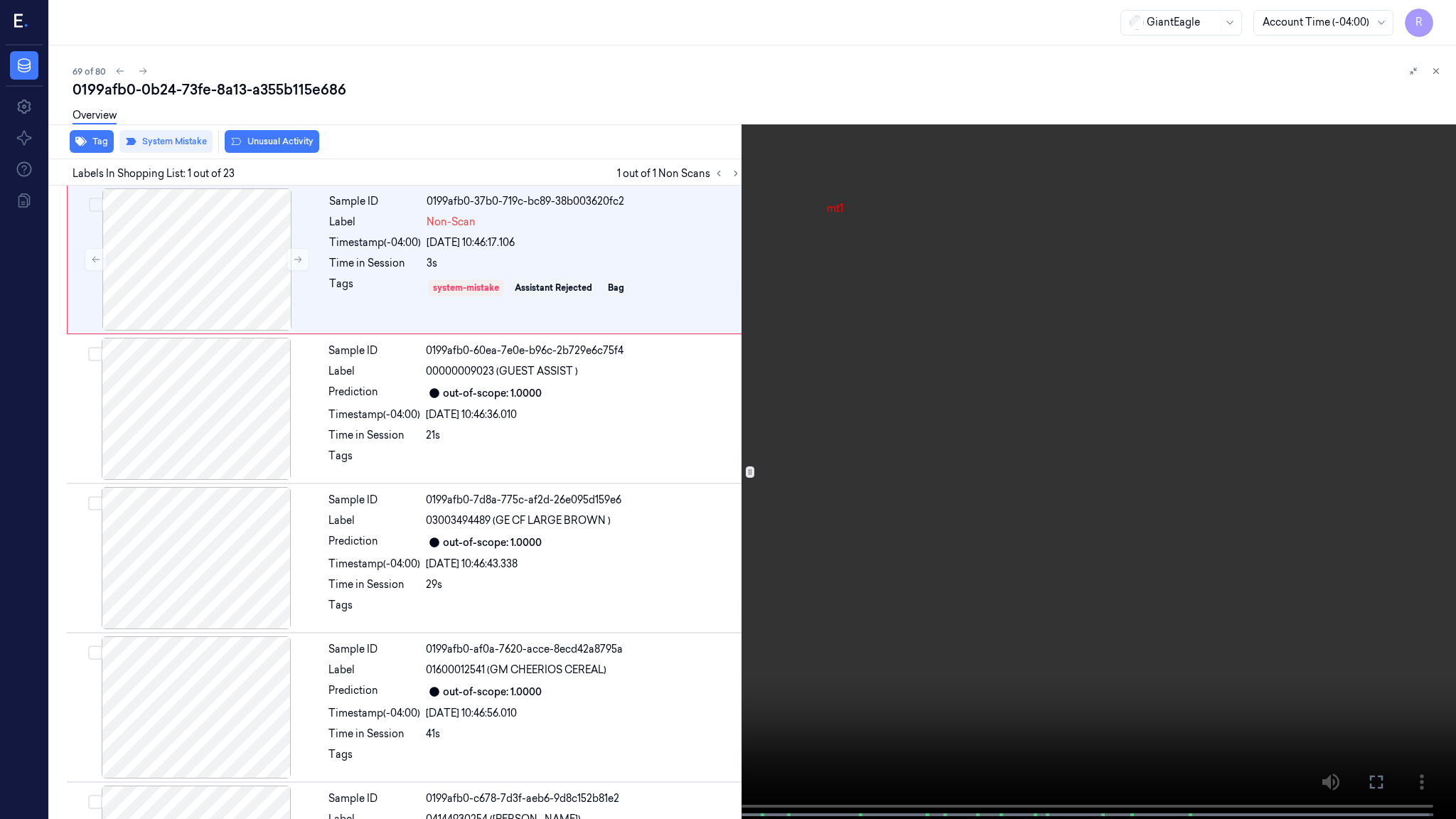
click at [858, 380] on video at bounding box center [728, 411] width 1456 height 821
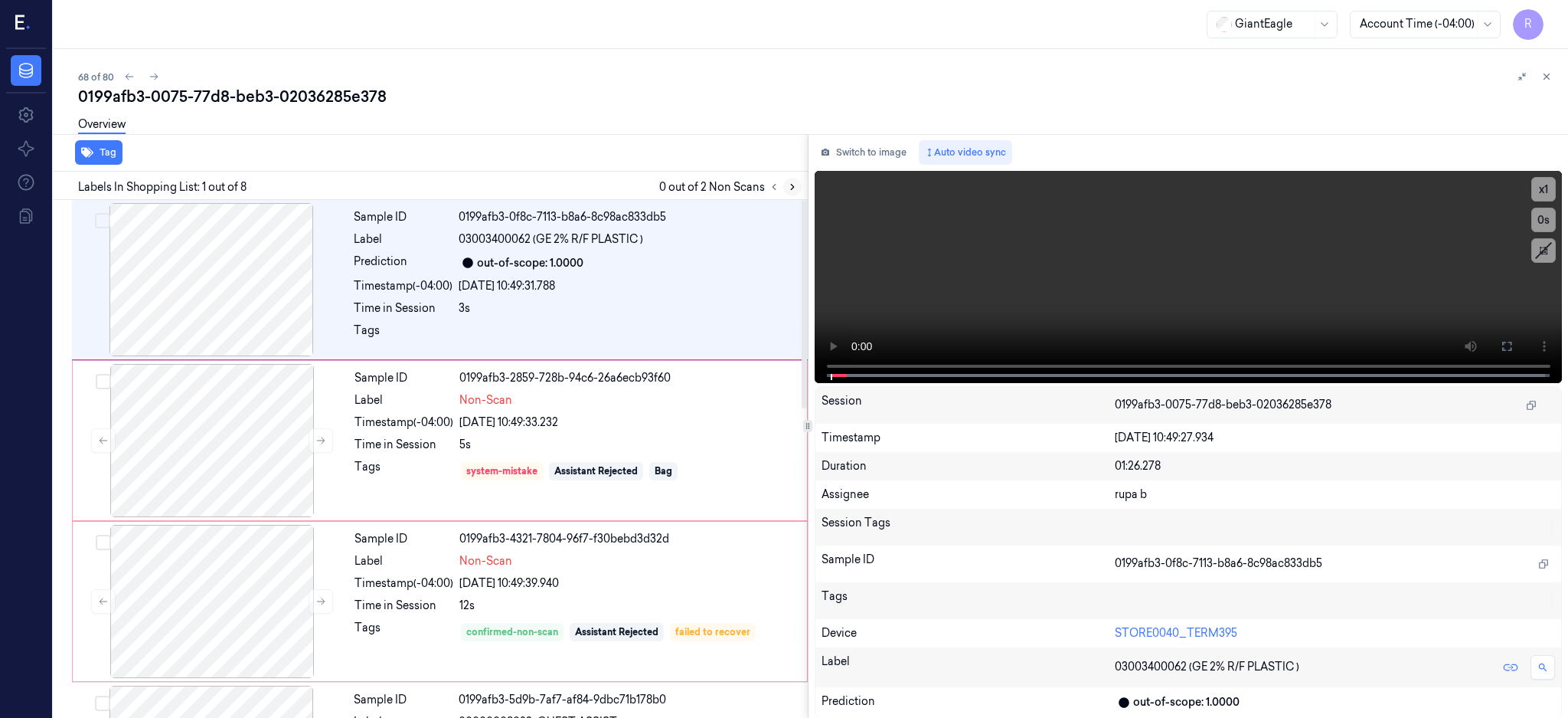
click at [801, 184] on button at bounding box center [793, 187] width 19 height 19
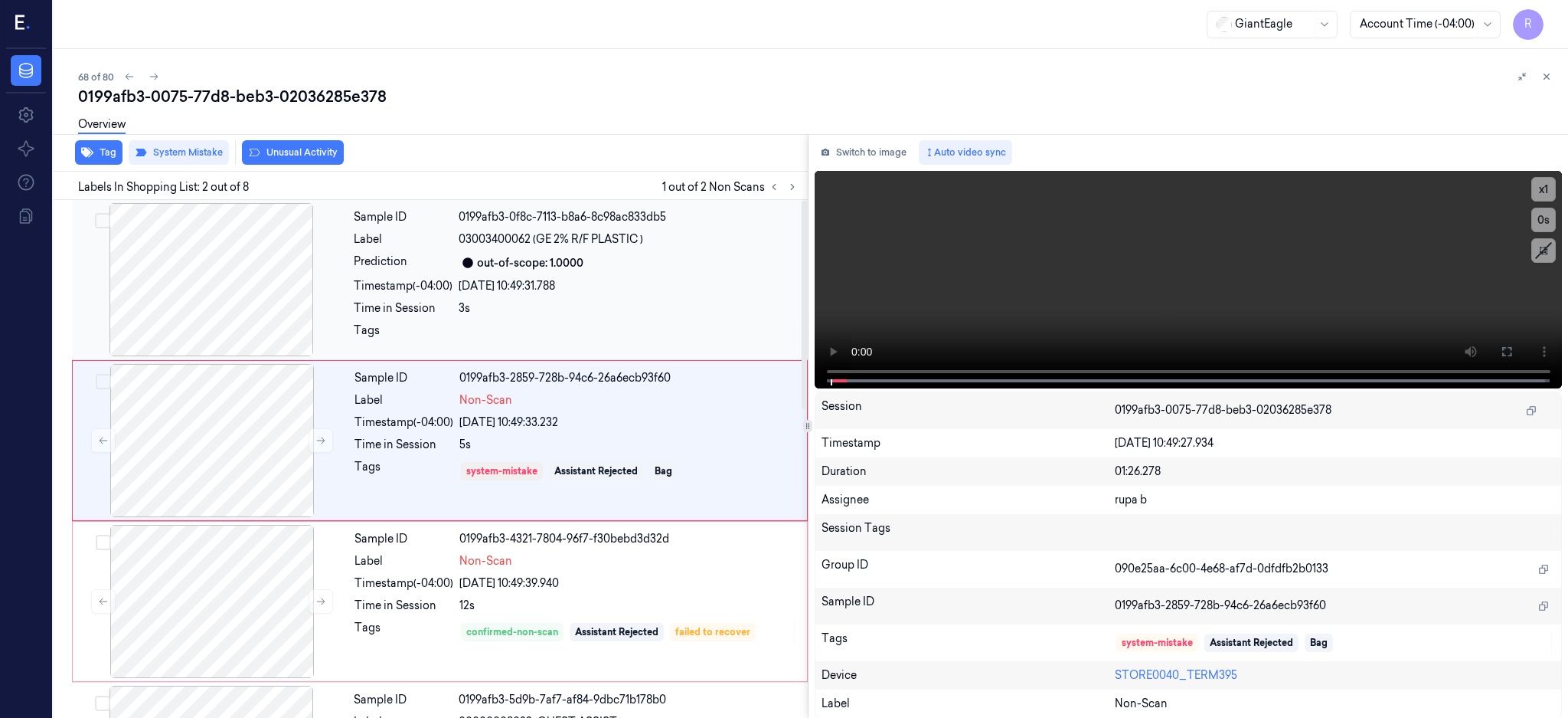
click at [233, 291] on div at bounding box center [211, 280] width 273 height 153
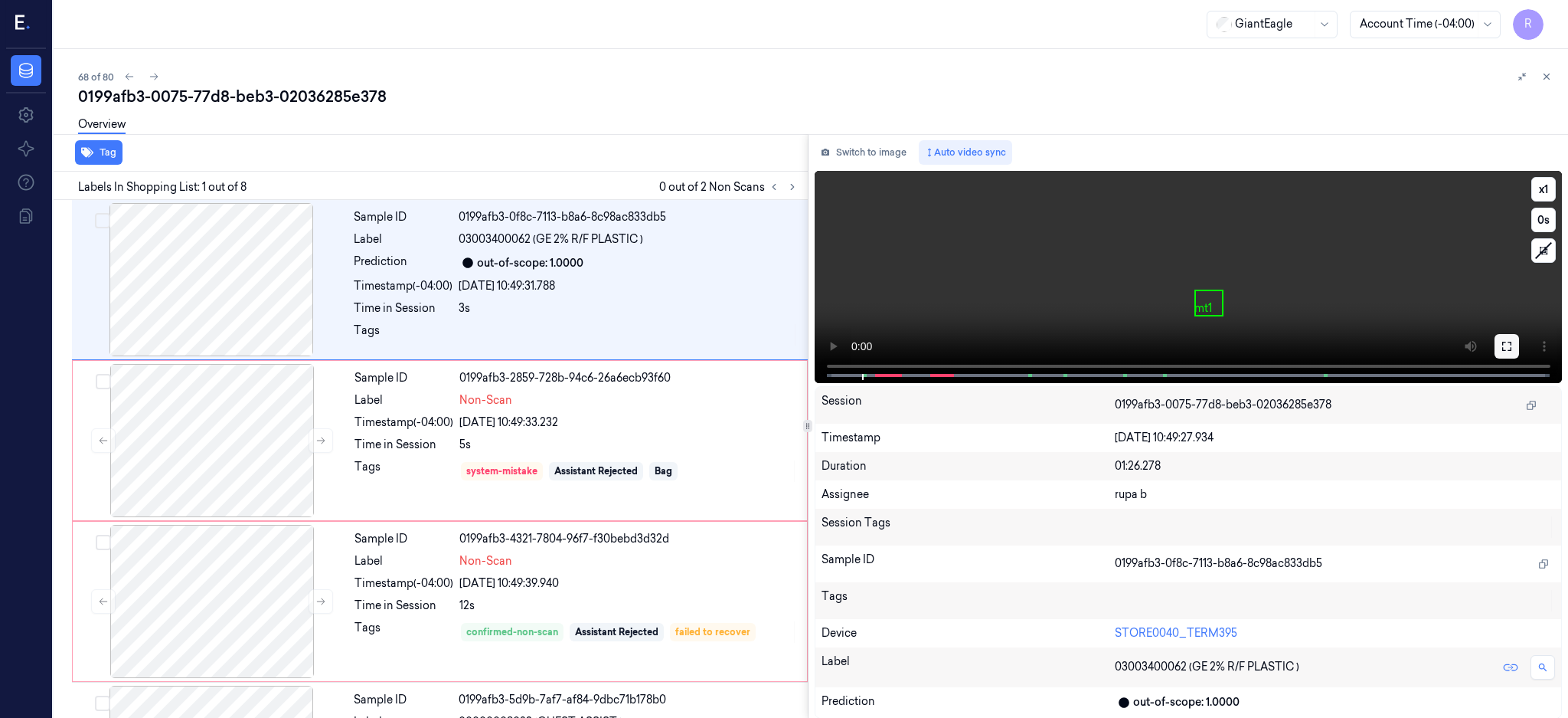
click at [1513, 343] on icon at bounding box center [1507, 346] width 12 height 12
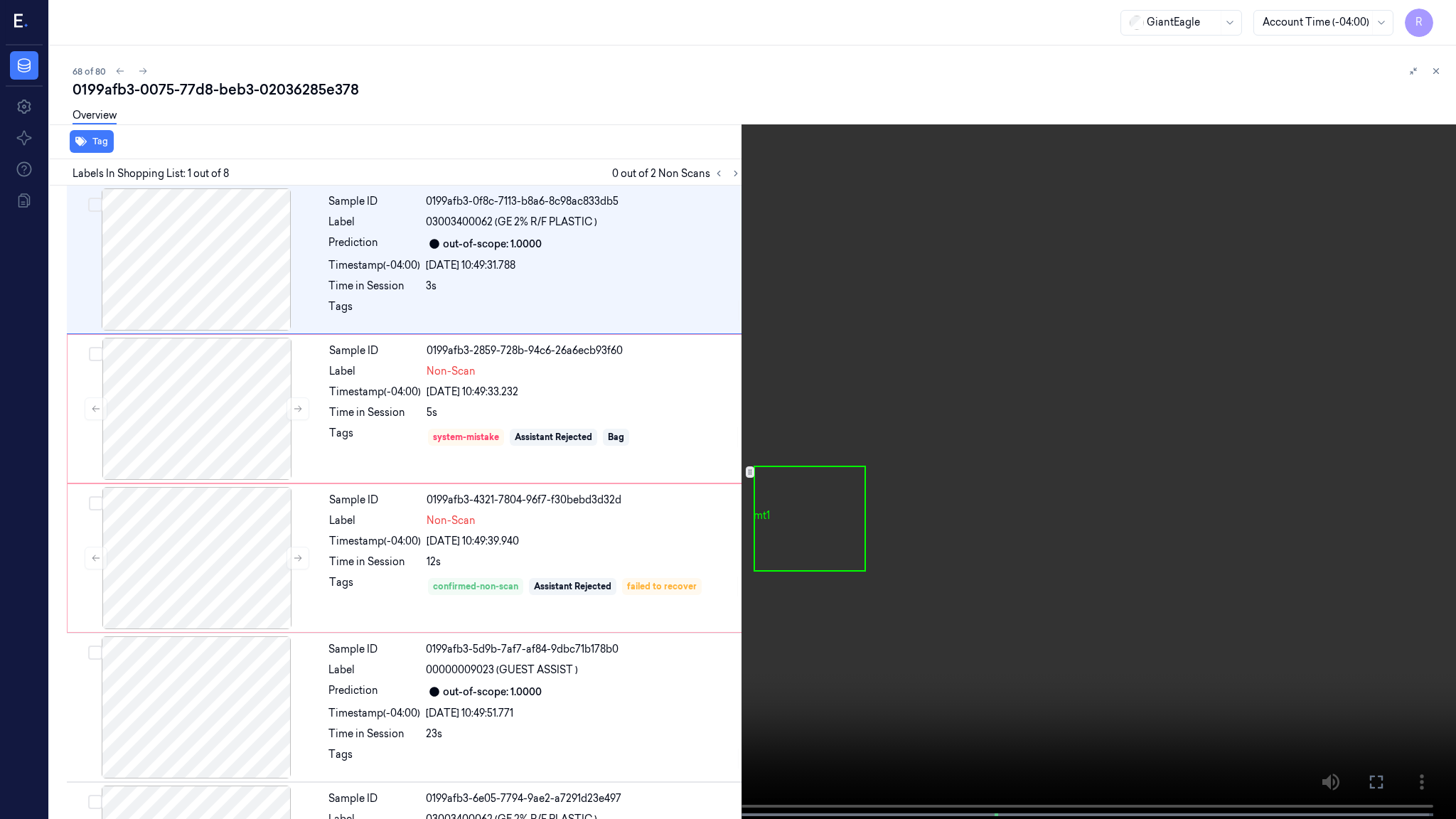
click at [979, 366] on video at bounding box center [728, 411] width 1456 height 821
click at [846, 507] on video at bounding box center [728, 411] width 1456 height 821
click at [846, 506] on video at bounding box center [728, 411] width 1456 height 821
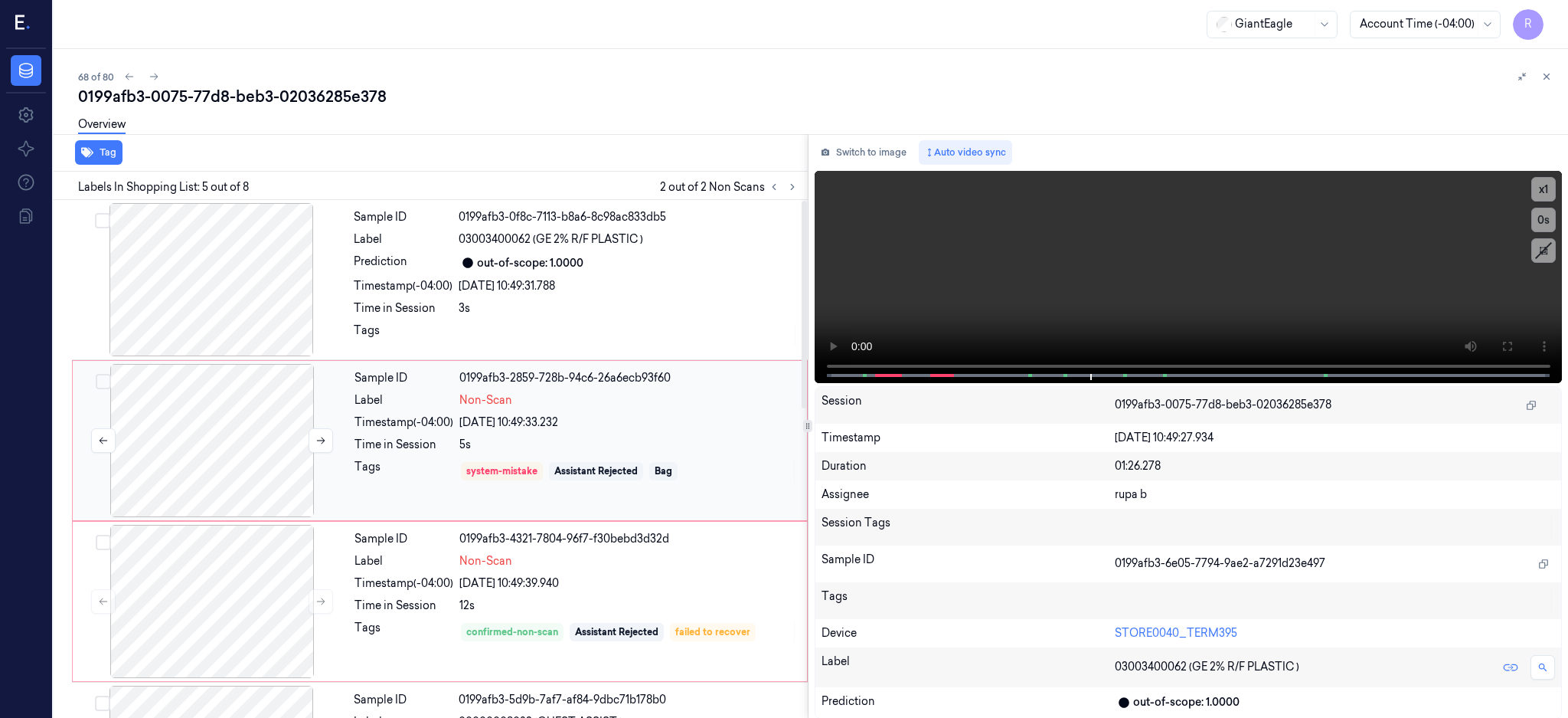
click at [269, 433] on div at bounding box center [212, 441] width 273 height 153
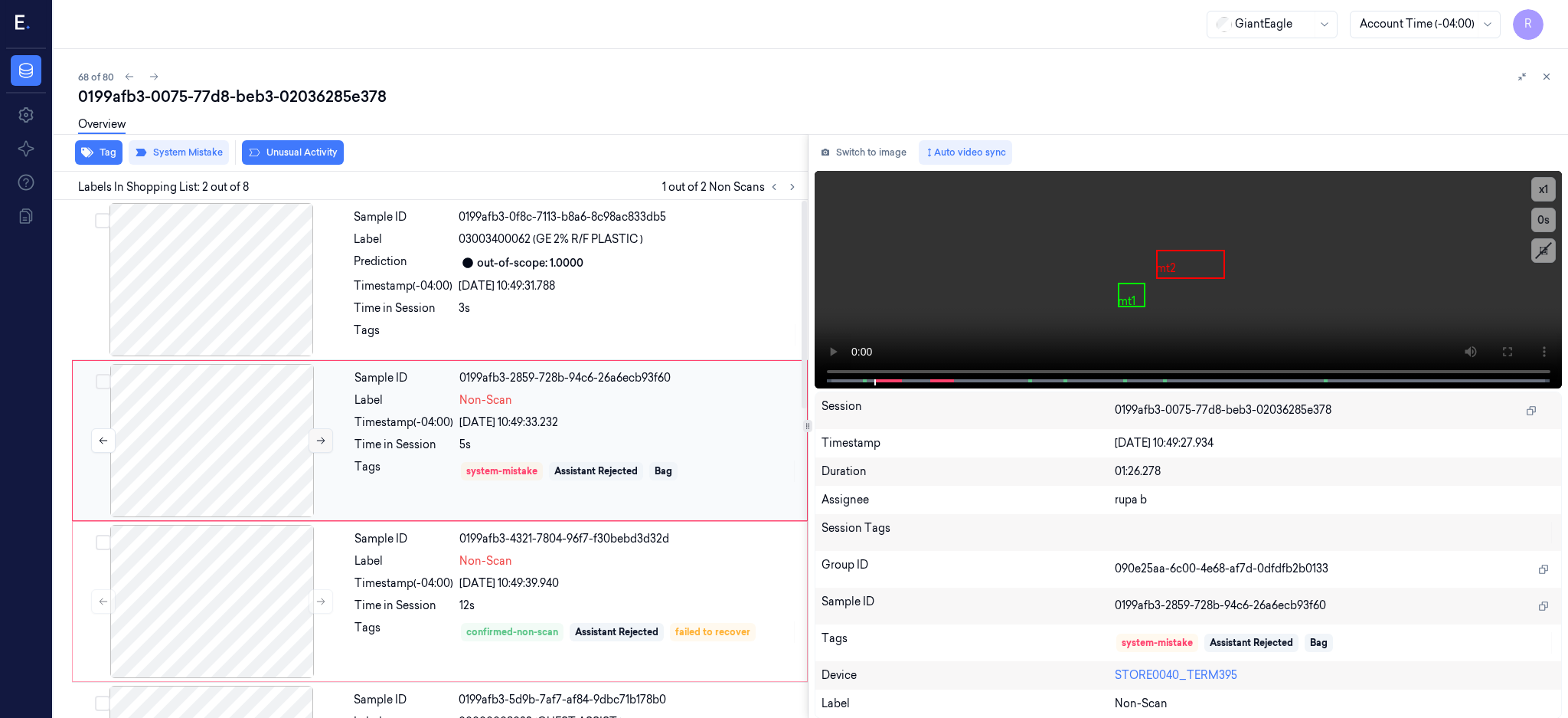
click at [320, 437] on icon at bounding box center [320, 440] width 11 height 11
click at [212, 622] on div at bounding box center [212, 601] width 273 height 153
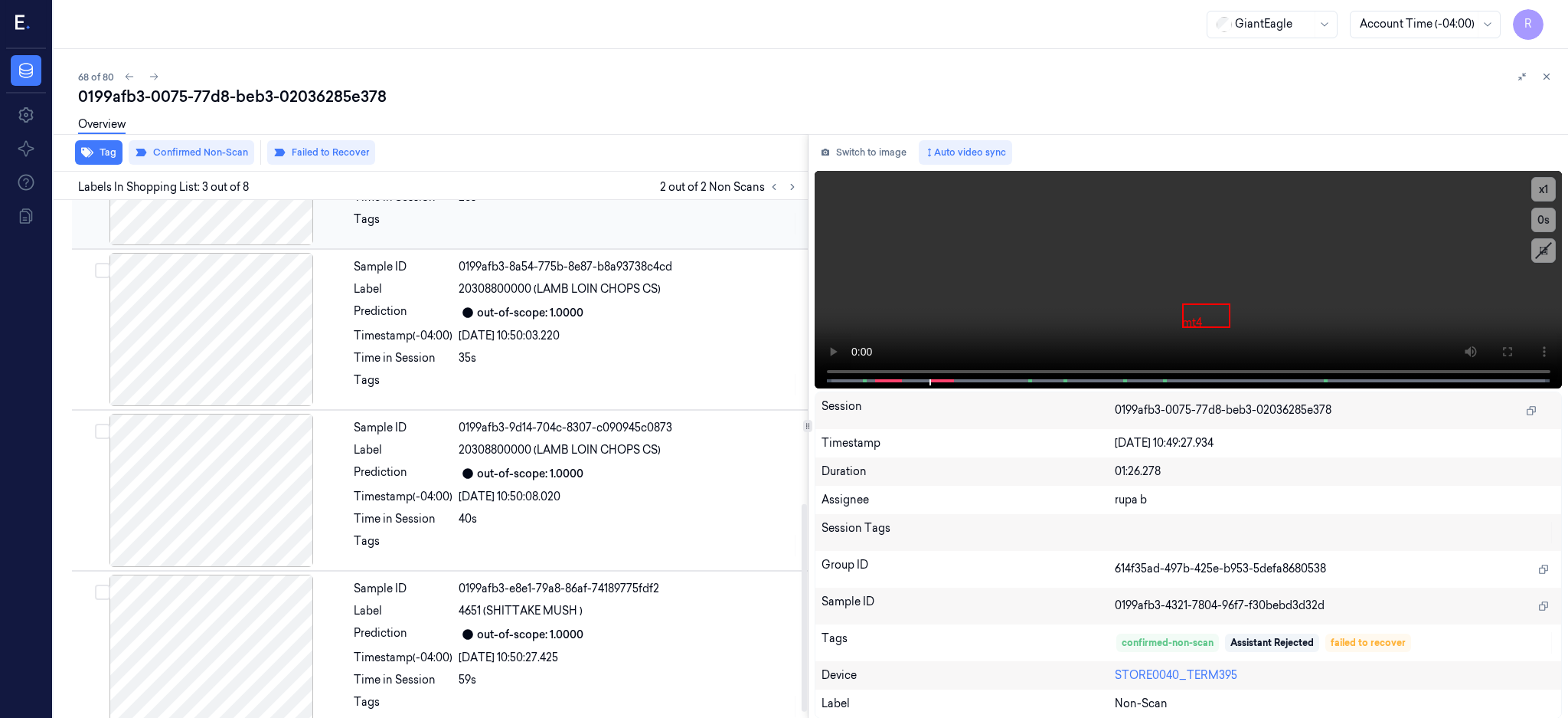
scroll to position [773, 0]
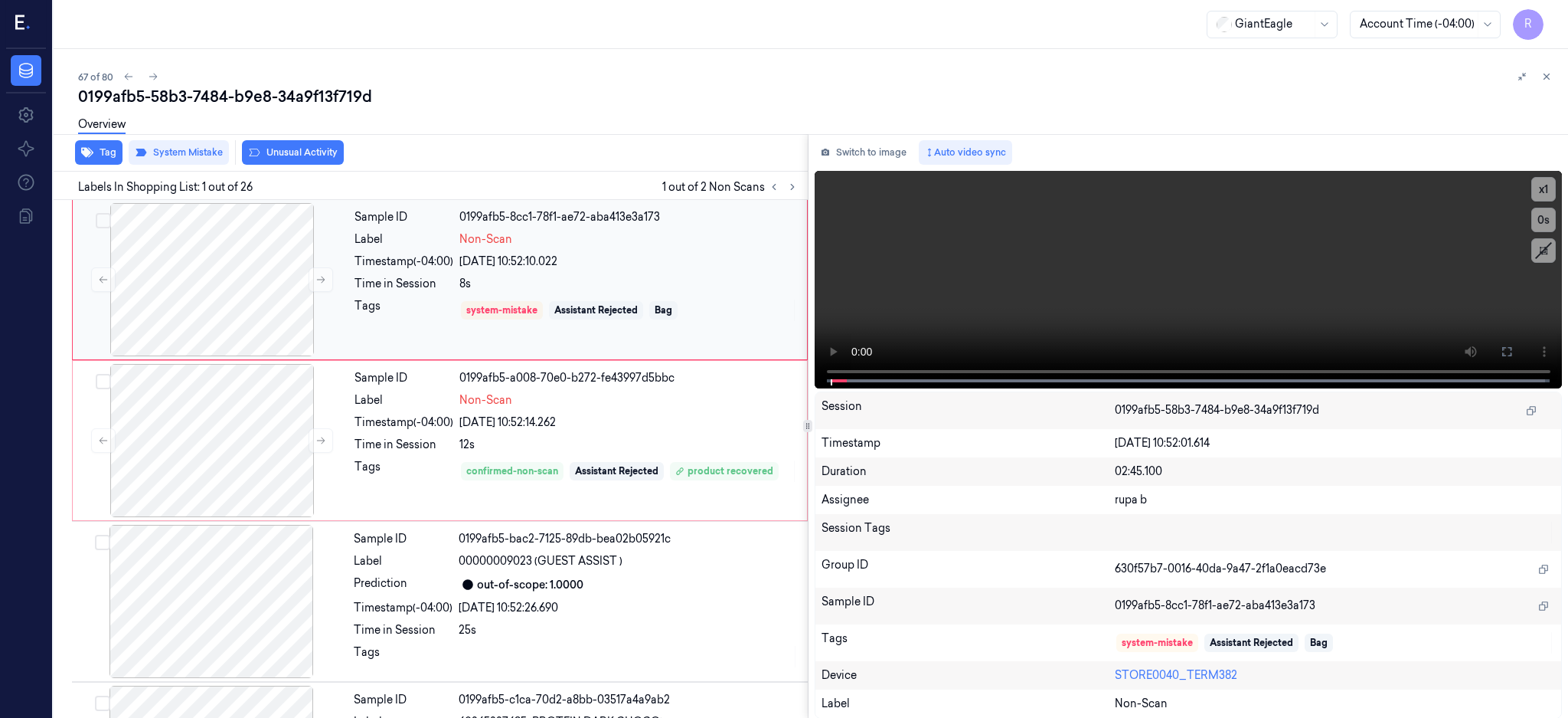
click at [225, 287] on div at bounding box center [212, 280] width 273 height 153
click at [224, 310] on div at bounding box center [212, 280] width 273 height 153
click at [1513, 345] on icon at bounding box center [1507, 351] width 12 height 12
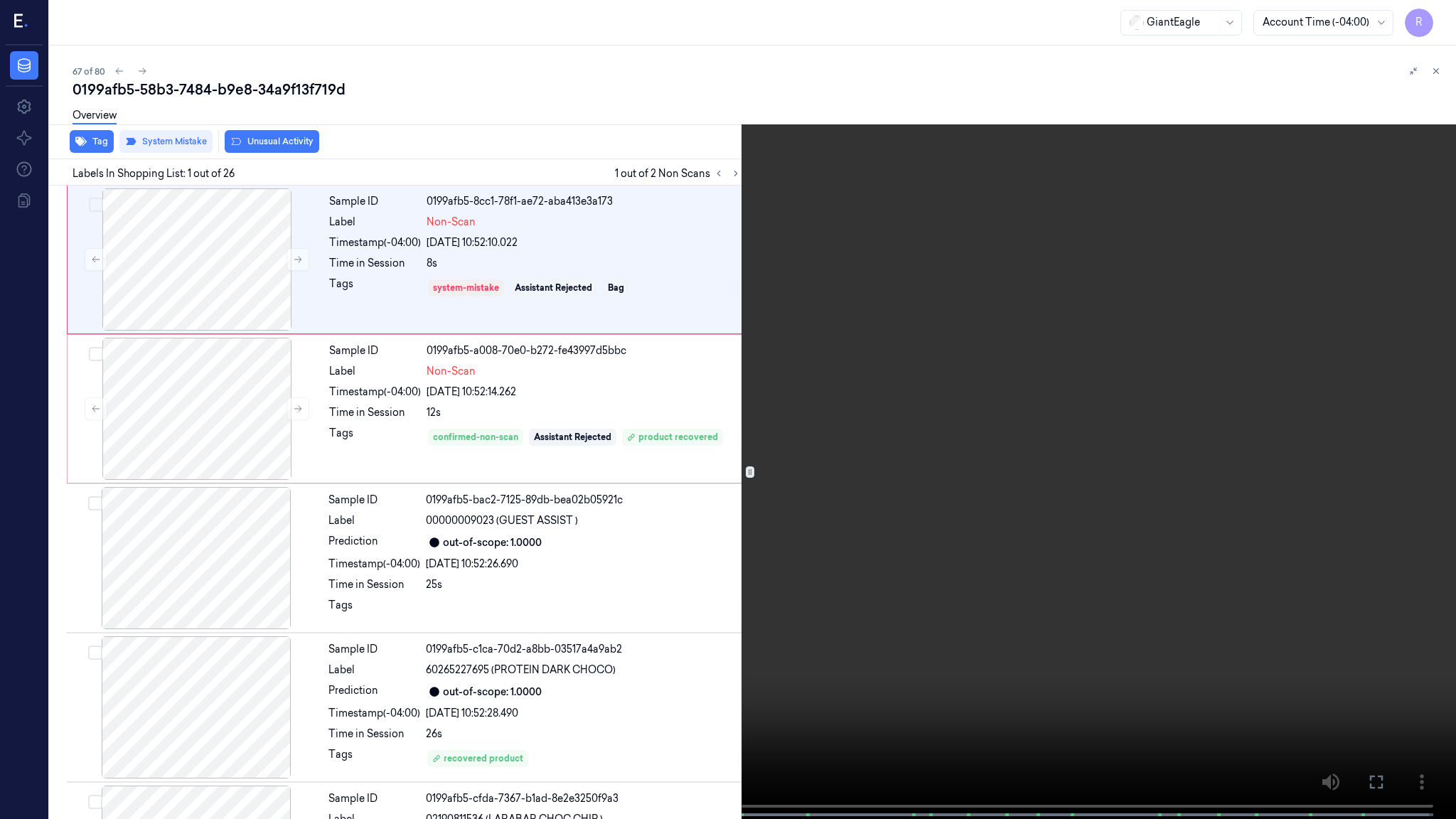
click at [898, 451] on video at bounding box center [728, 411] width 1456 height 821
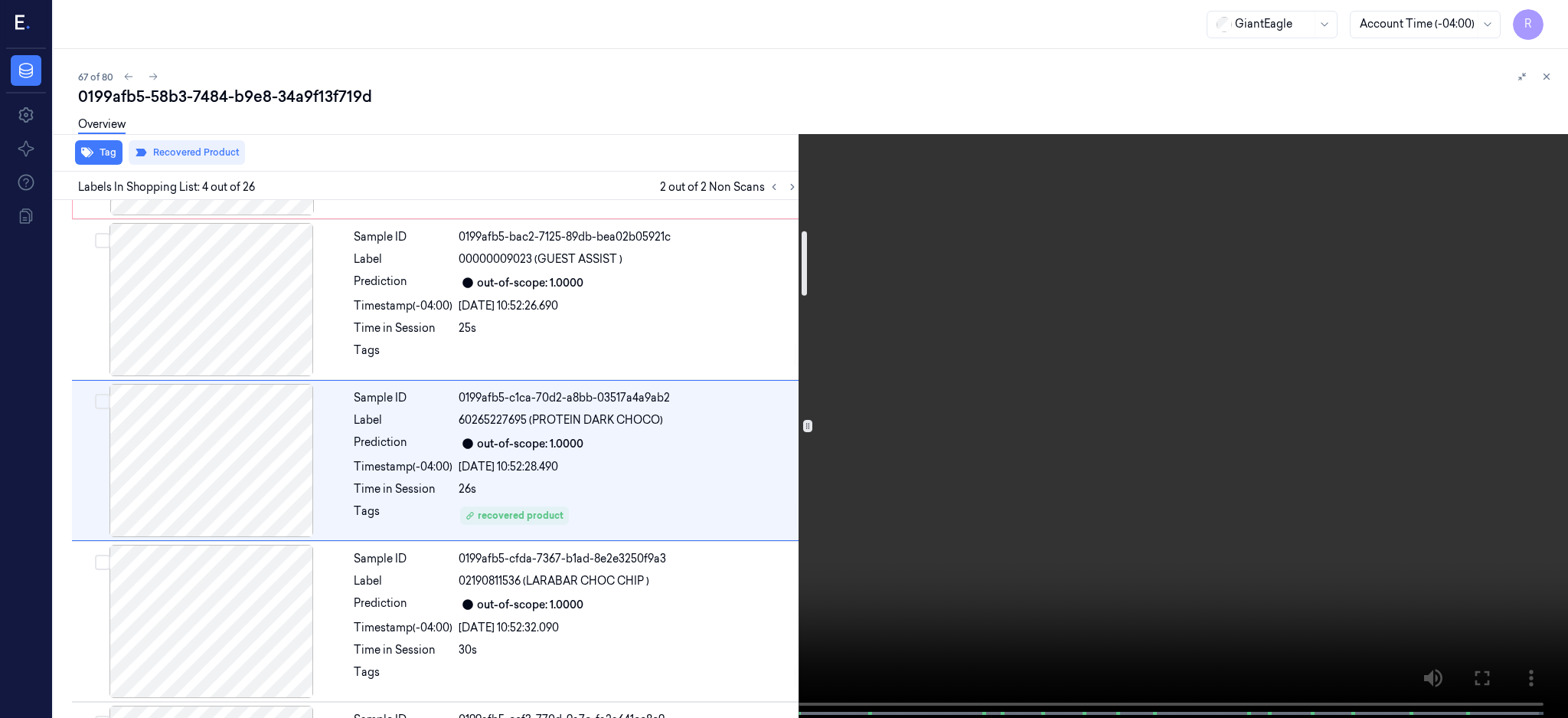
scroll to position [303, 0]
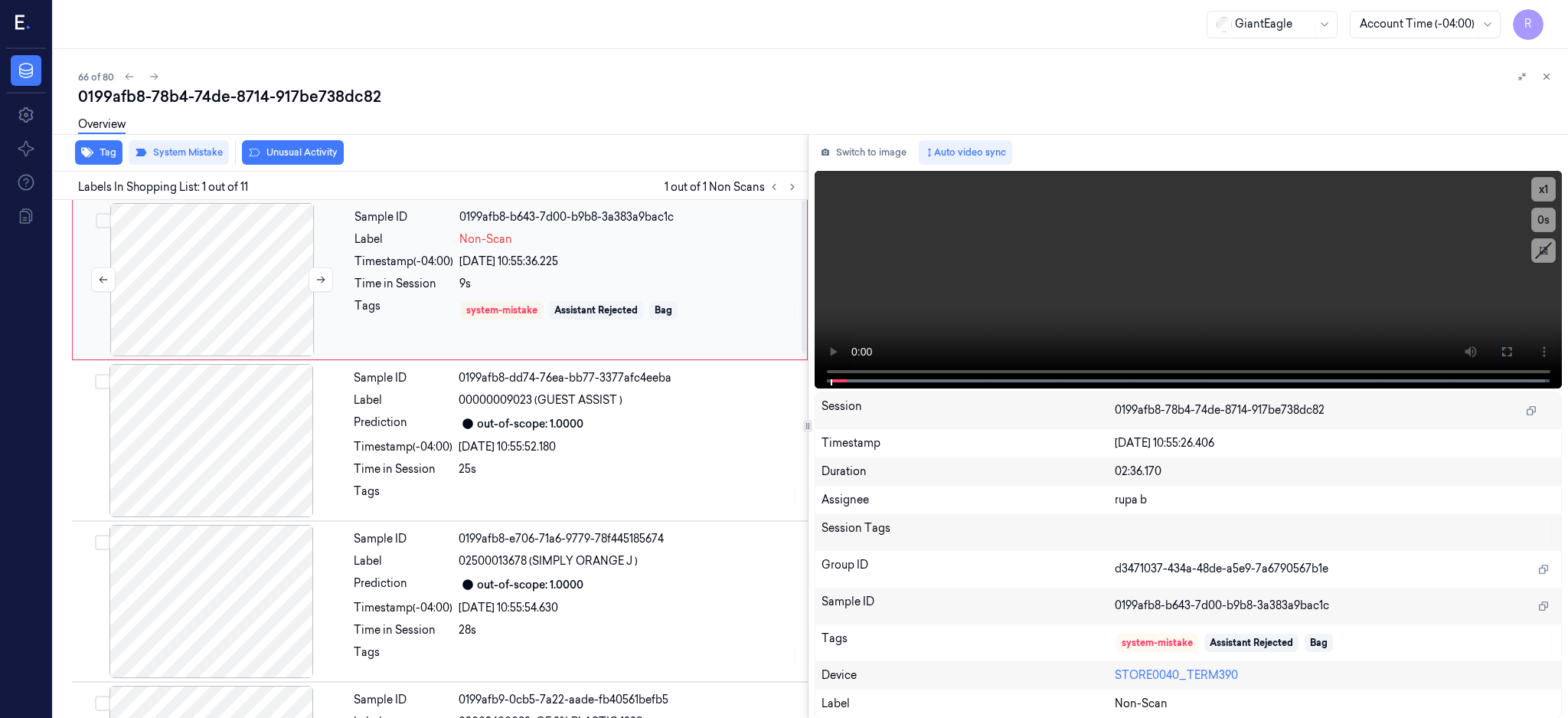
click at [251, 280] on div at bounding box center [212, 280] width 273 height 153
click at [156, 283] on div at bounding box center [212, 280] width 273 height 153
click at [1519, 346] on button at bounding box center [1506, 351] width 25 height 25
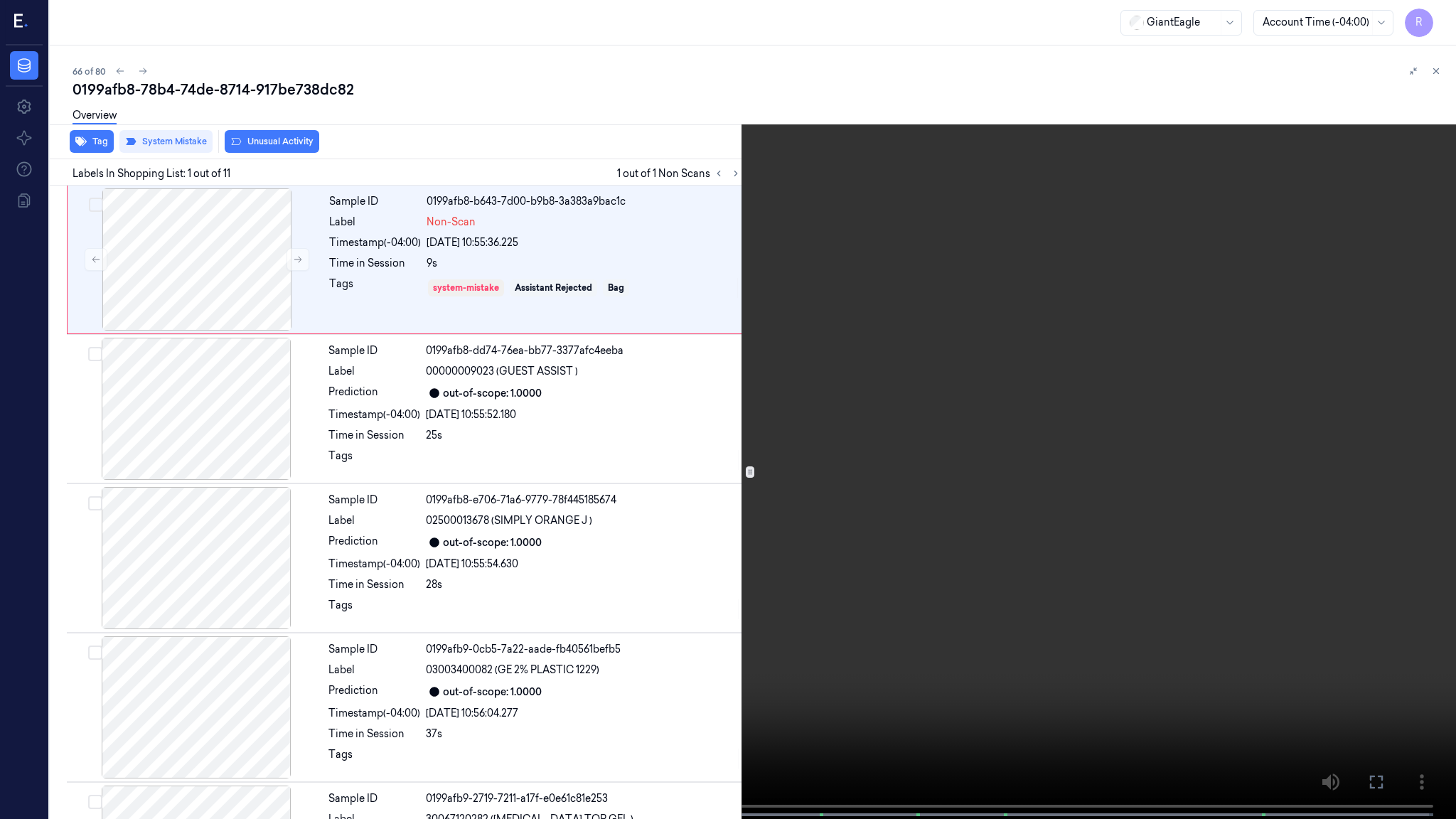
click at [737, 425] on video at bounding box center [728, 411] width 1456 height 821
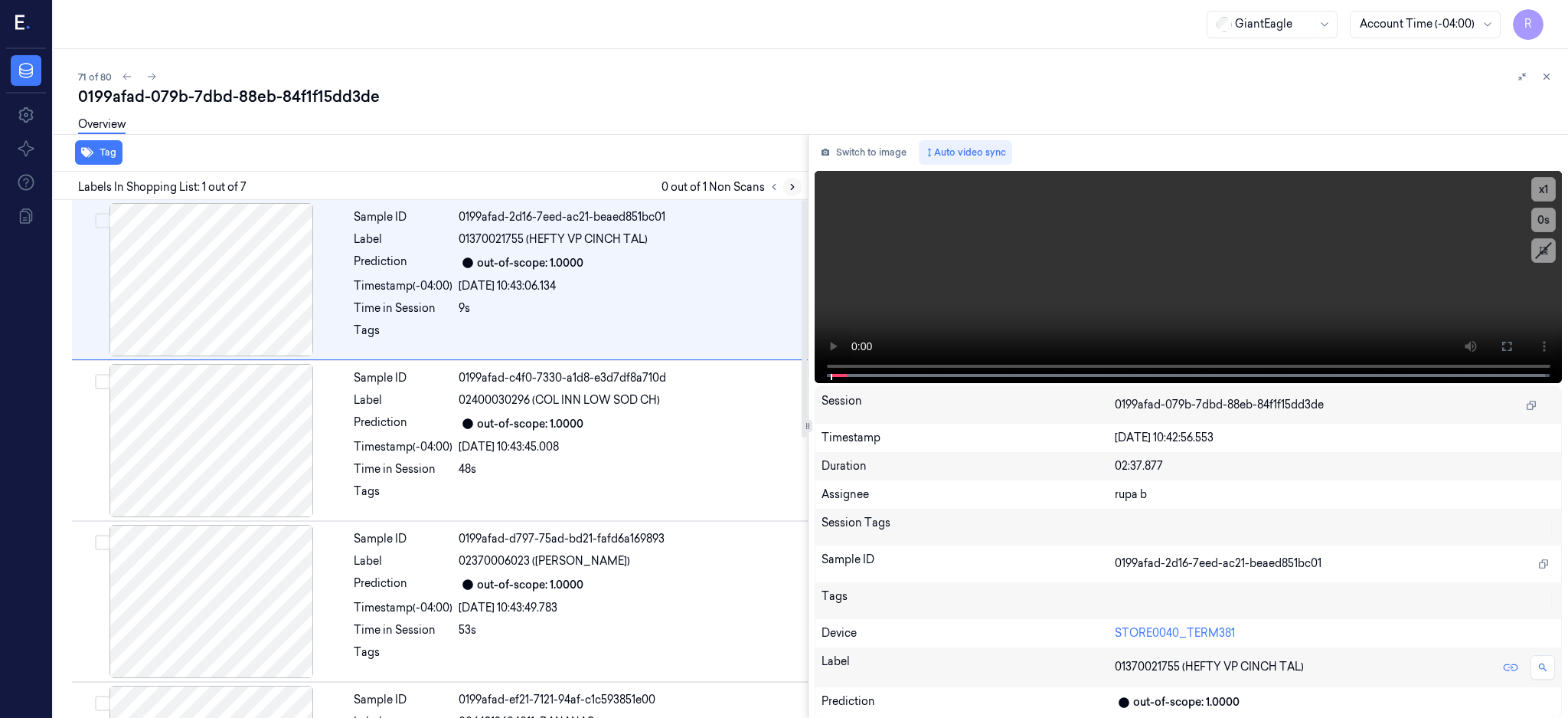
click at [798, 185] on icon at bounding box center [792, 187] width 11 height 11
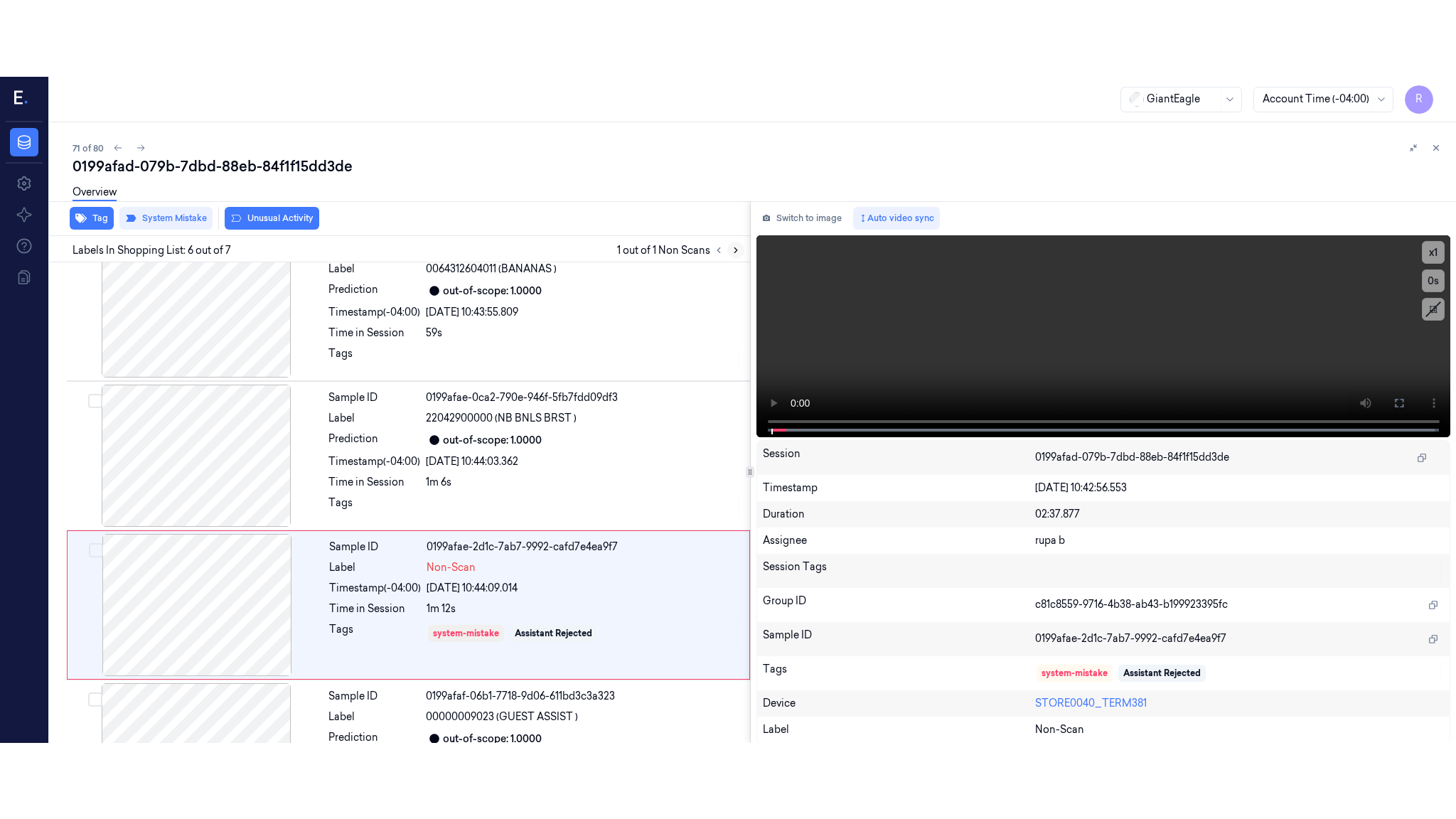
scroll to position [569, 0]
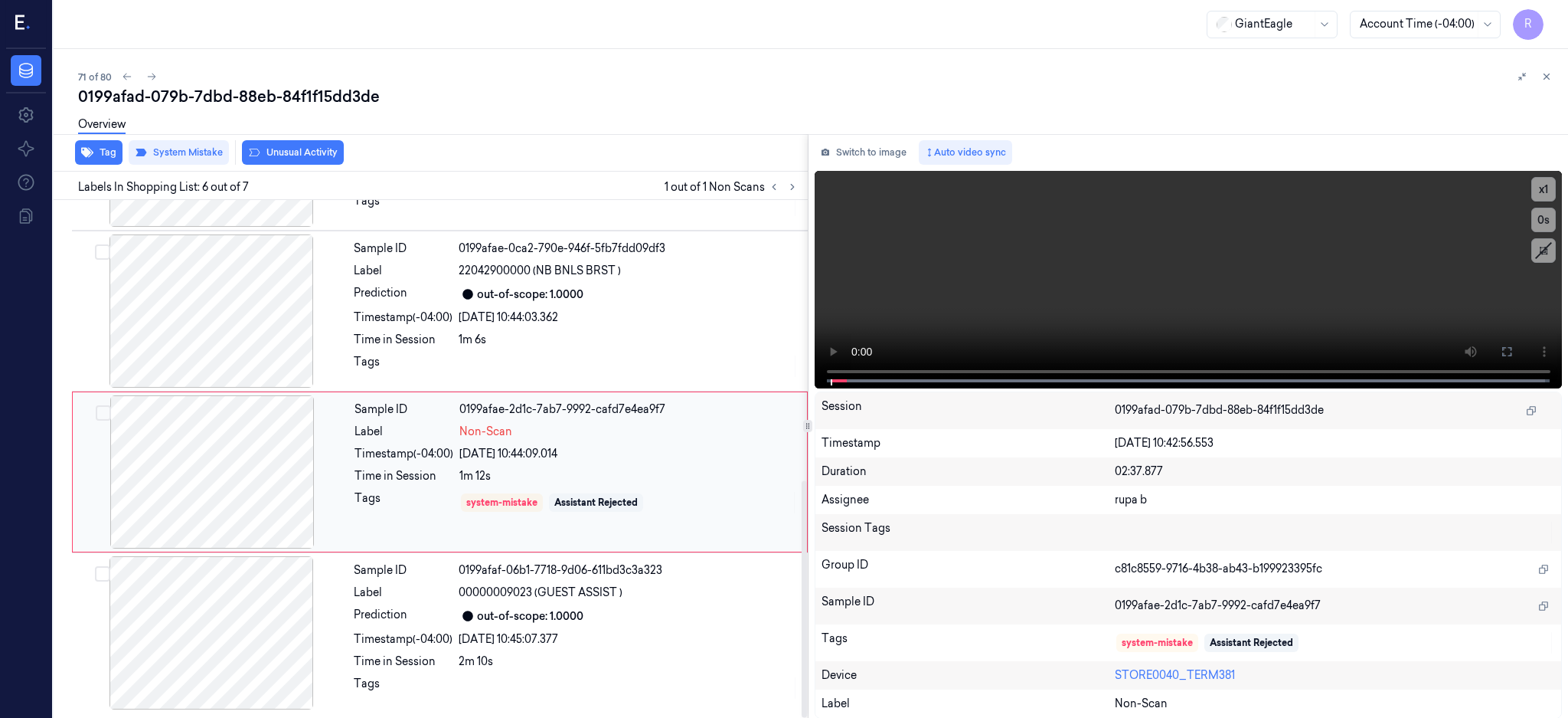
click at [202, 443] on div at bounding box center [212, 472] width 273 height 153
click at [1519, 352] on button at bounding box center [1506, 351] width 25 height 25
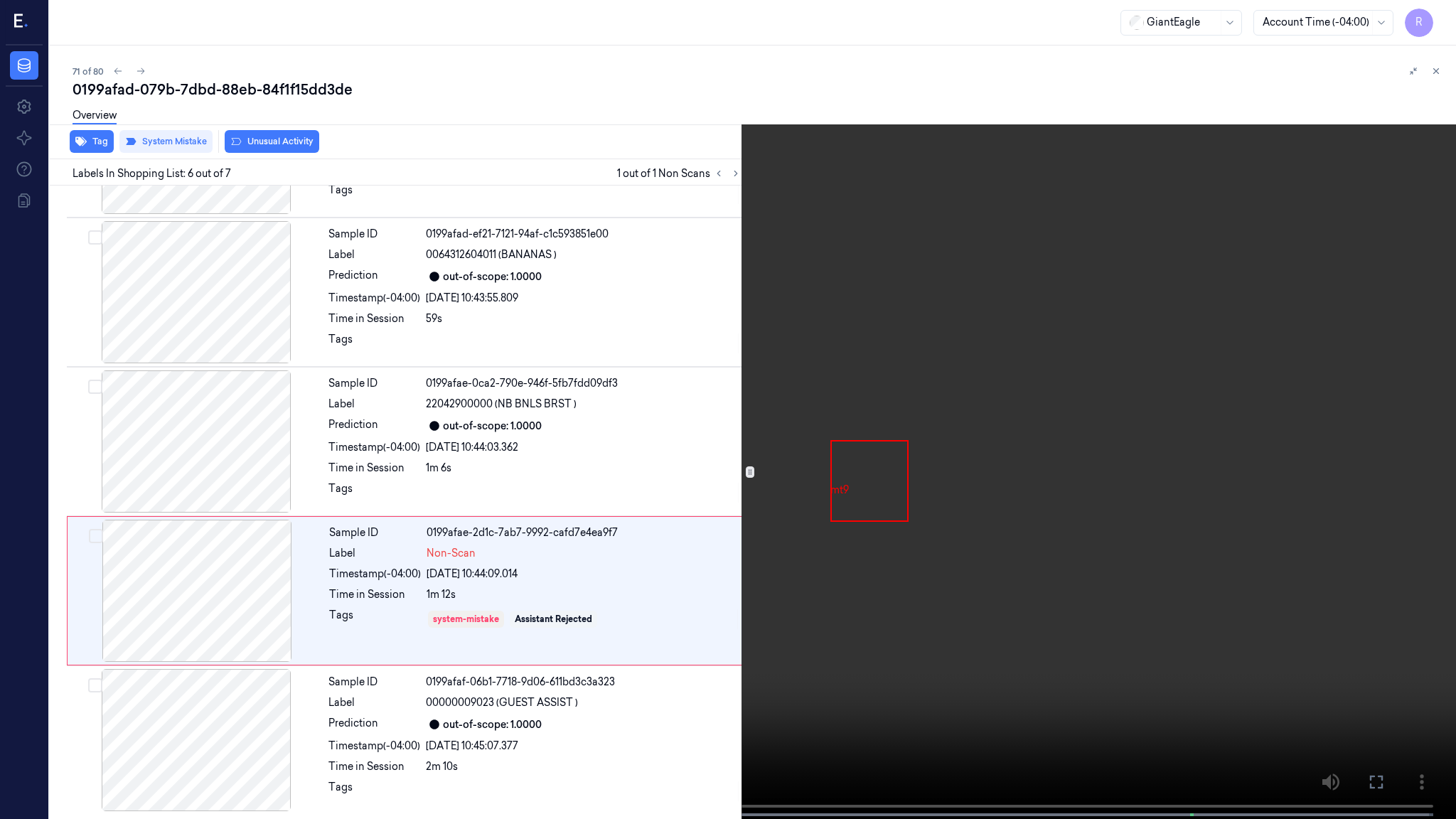
click at [896, 418] on video at bounding box center [728, 411] width 1456 height 821
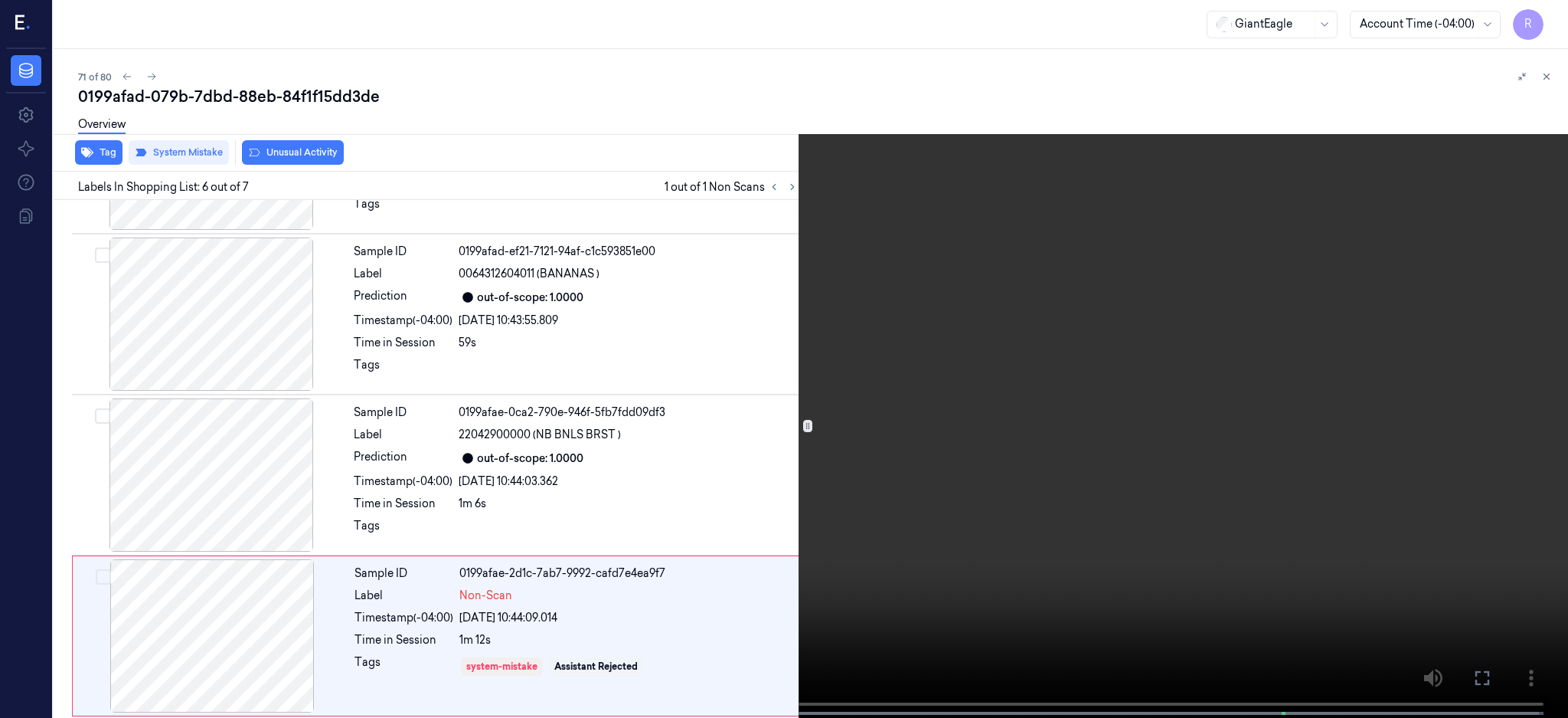
scroll to position [613, 0]
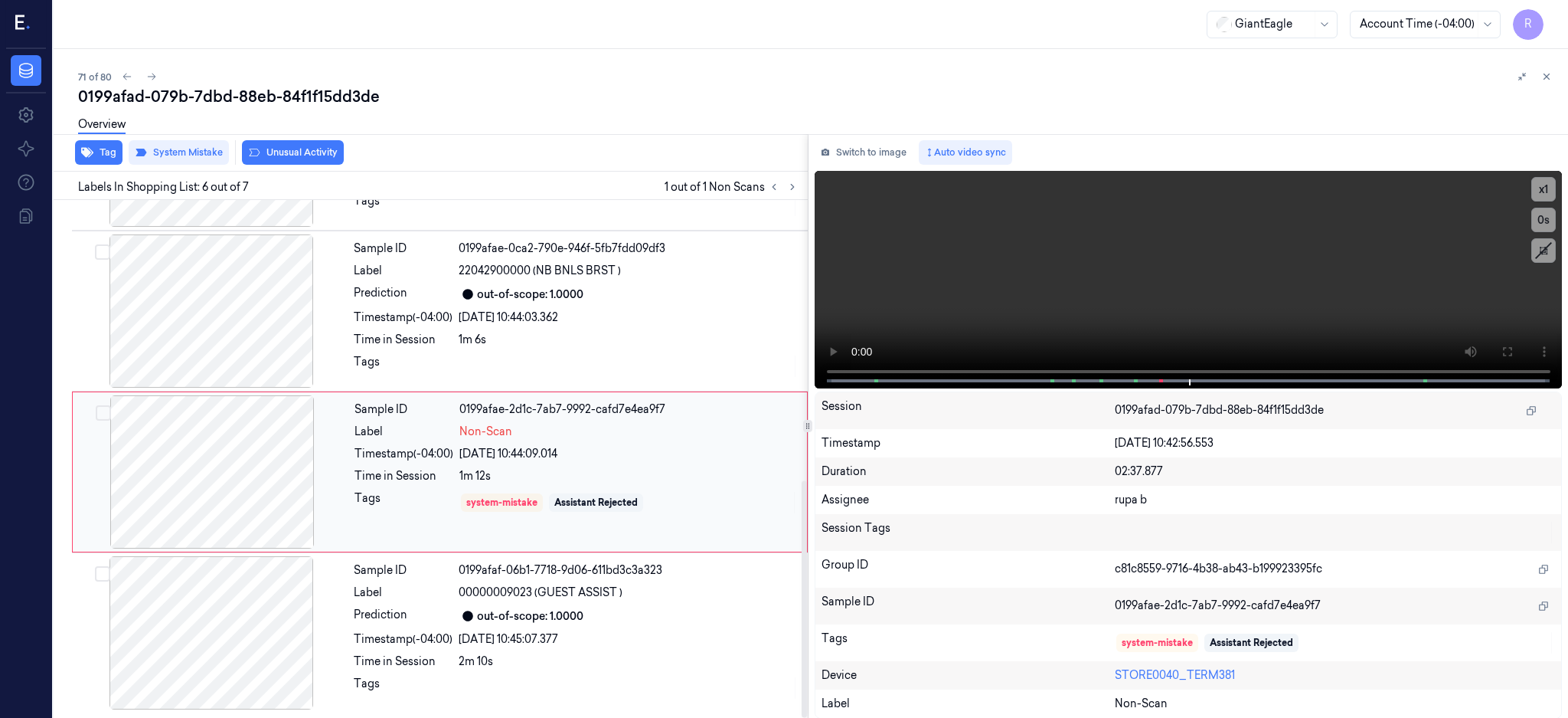
click at [223, 464] on div at bounding box center [212, 472] width 273 height 153
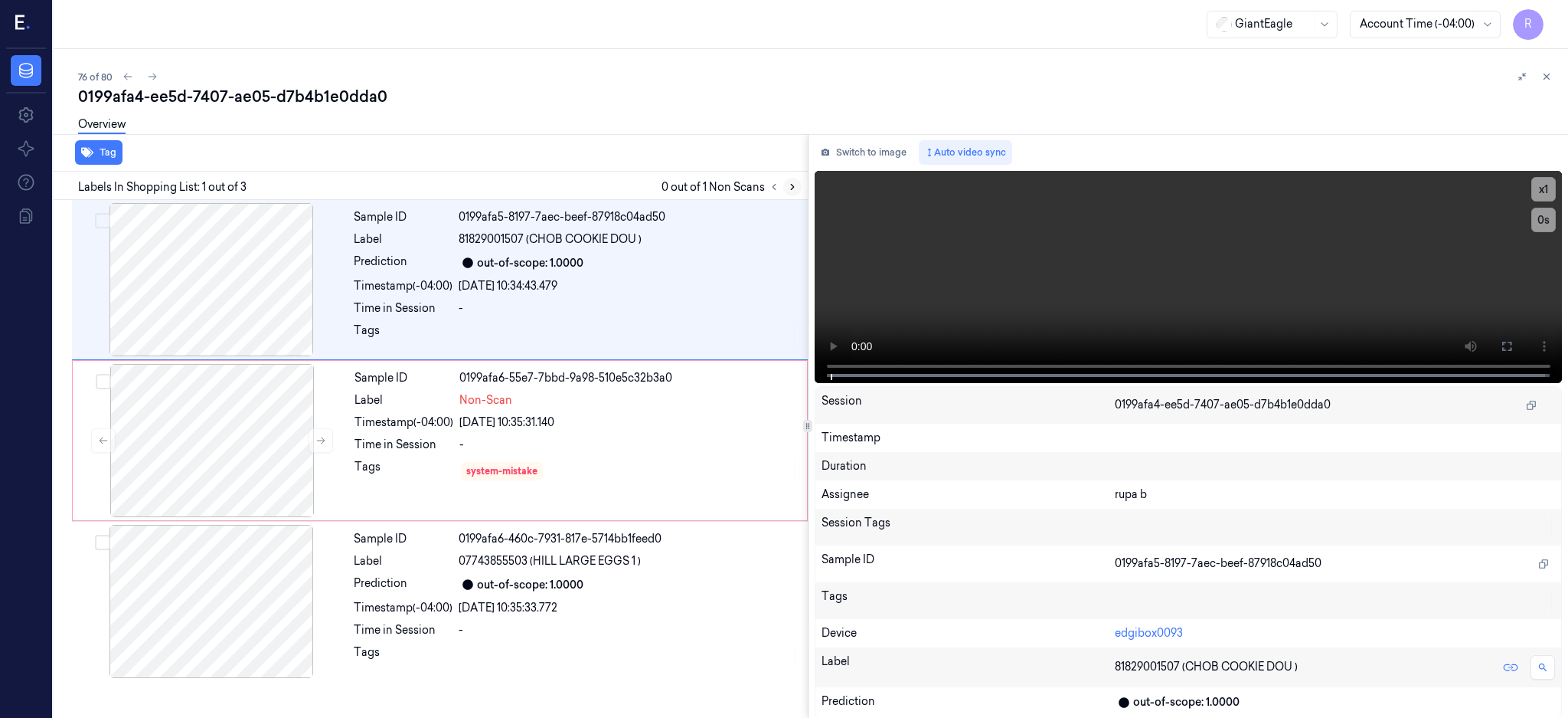
click at [801, 184] on button at bounding box center [793, 187] width 19 height 19
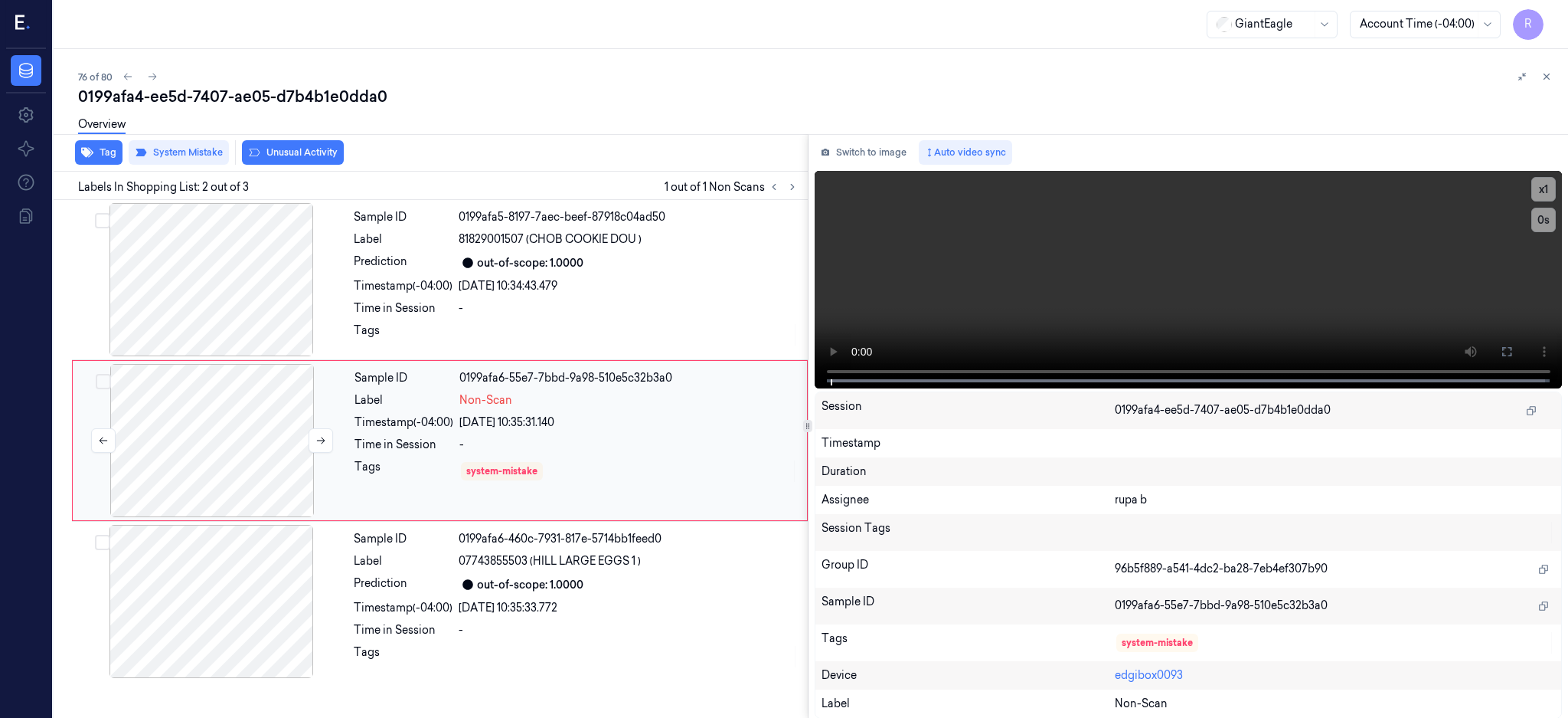
click at [193, 420] on div at bounding box center [212, 441] width 273 height 153
click at [1519, 347] on button at bounding box center [1506, 351] width 25 height 25
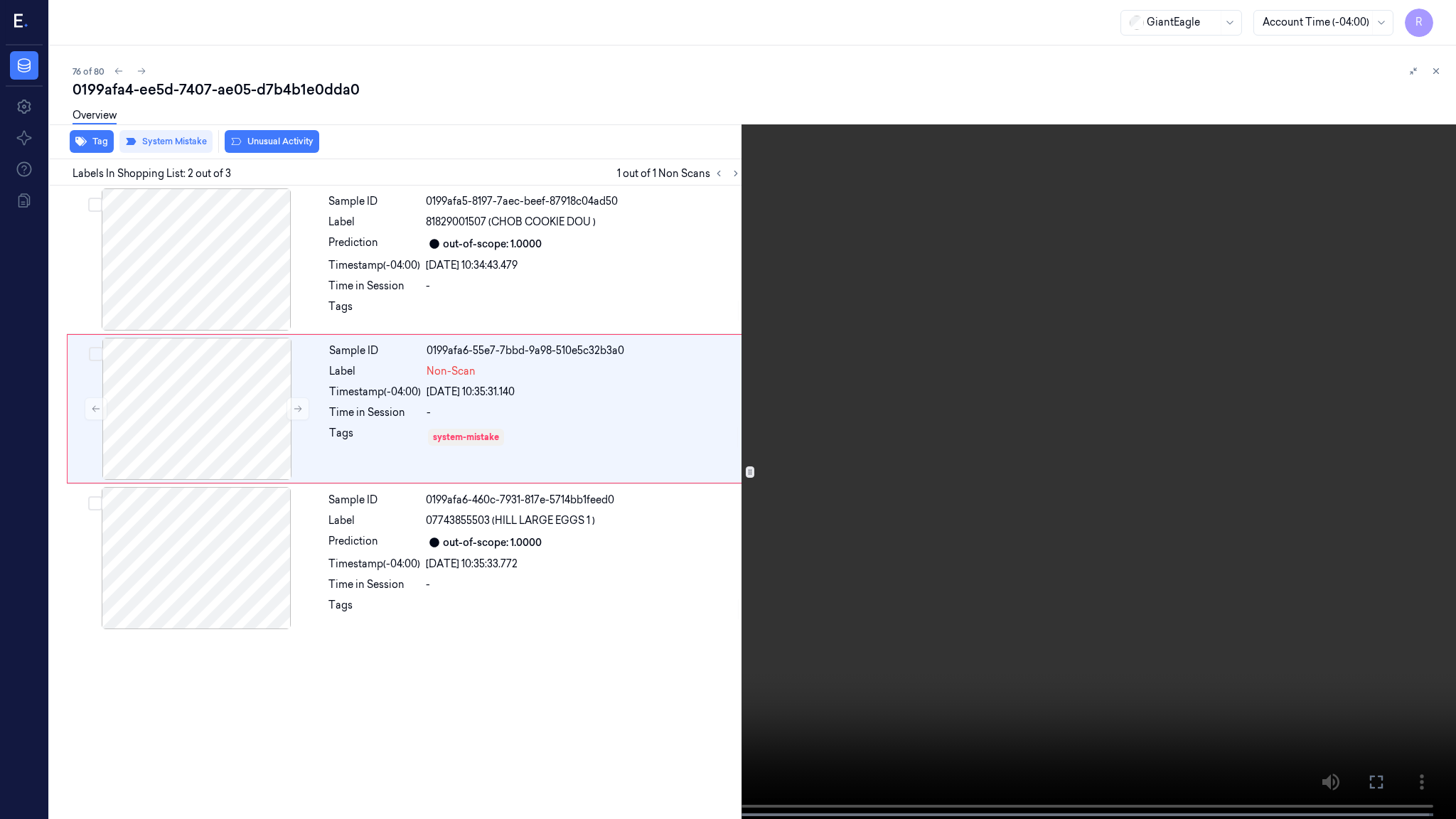
click at [719, 448] on video at bounding box center [728, 411] width 1456 height 821
click at [1443, 20] on button "x 1" at bounding box center [1439, 17] width 23 height 23
click at [1443, 20] on button "x 2" at bounding box center [1439, 17] width 23 height 23
click at [1439, 23] on button "x 4" at bounding box center [1439, 17] width 23 height 23
drag, startPoint x: 641, startPoint y: 236, endPoint x: 646, endPoint y: 230, distance: 7.8
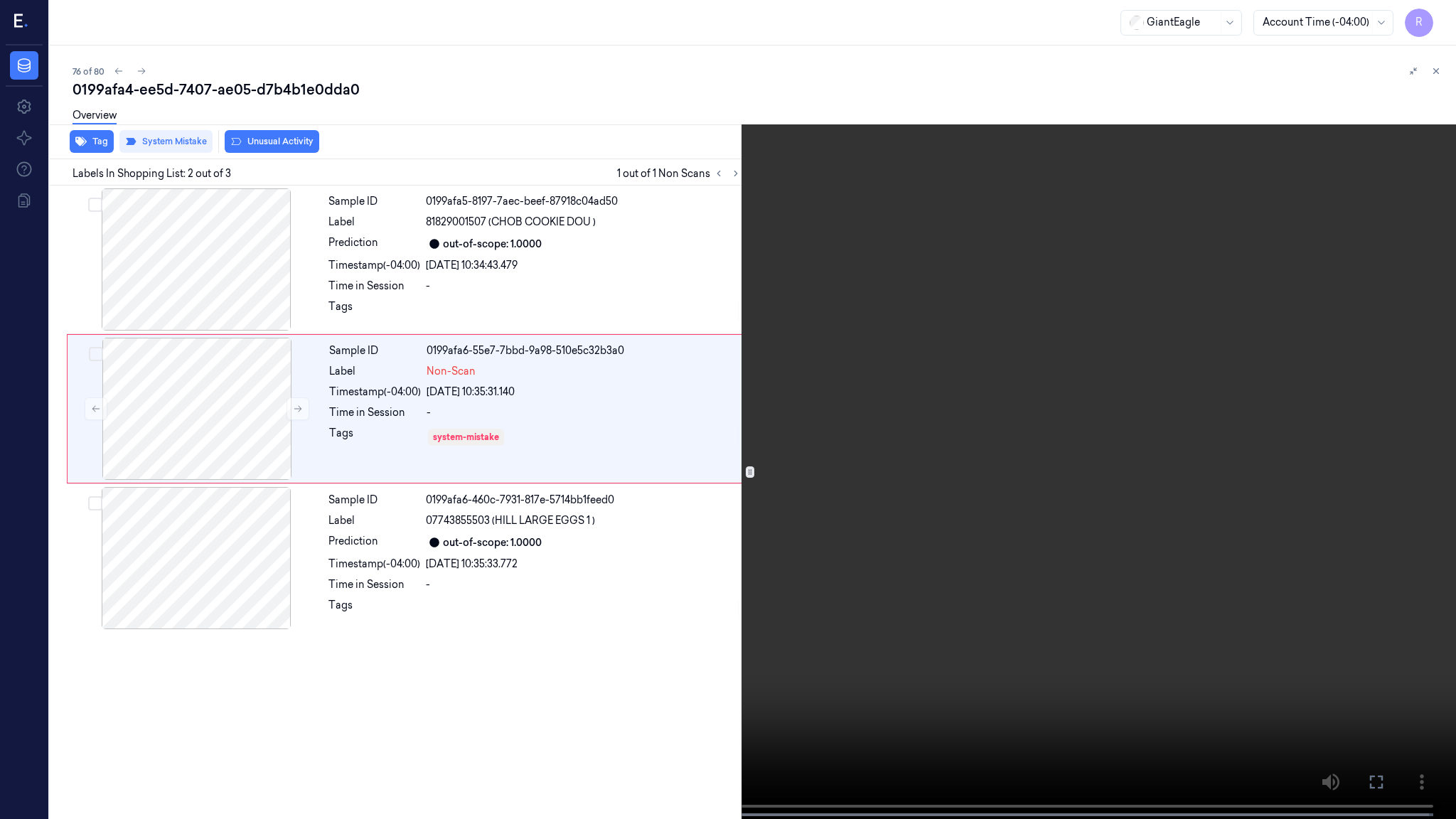
click at [643, 234] on video at bounding box center [728, 411] width 1456 height 821
click at [572, 346] on video at bounding box center [728, 411] width 1456 height 821
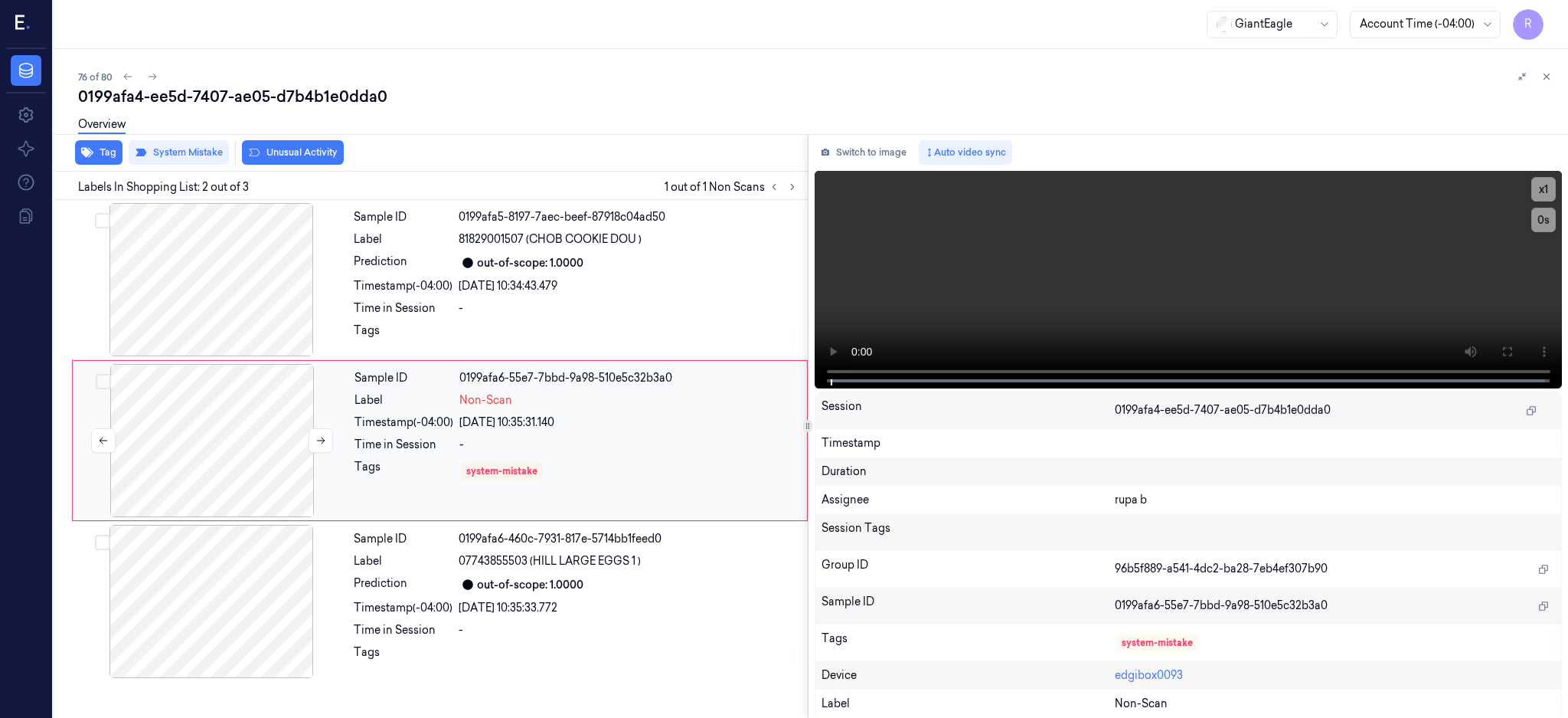
click at [282, 443] on div at bounding box center [212, 441] width 273 height 153
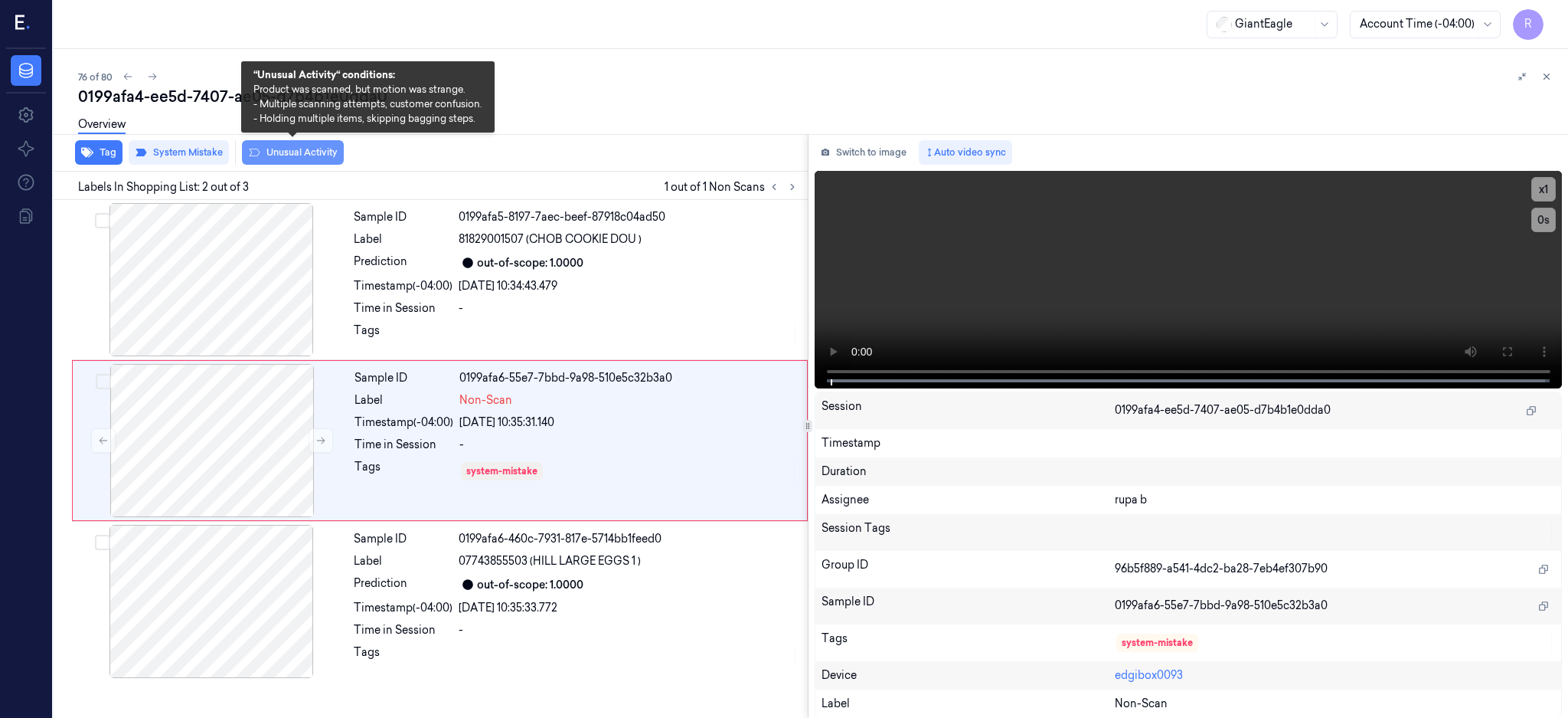
click at [280, 154] on button "Unusual Activity" at bounding box center [292, 152] width 101 height 25
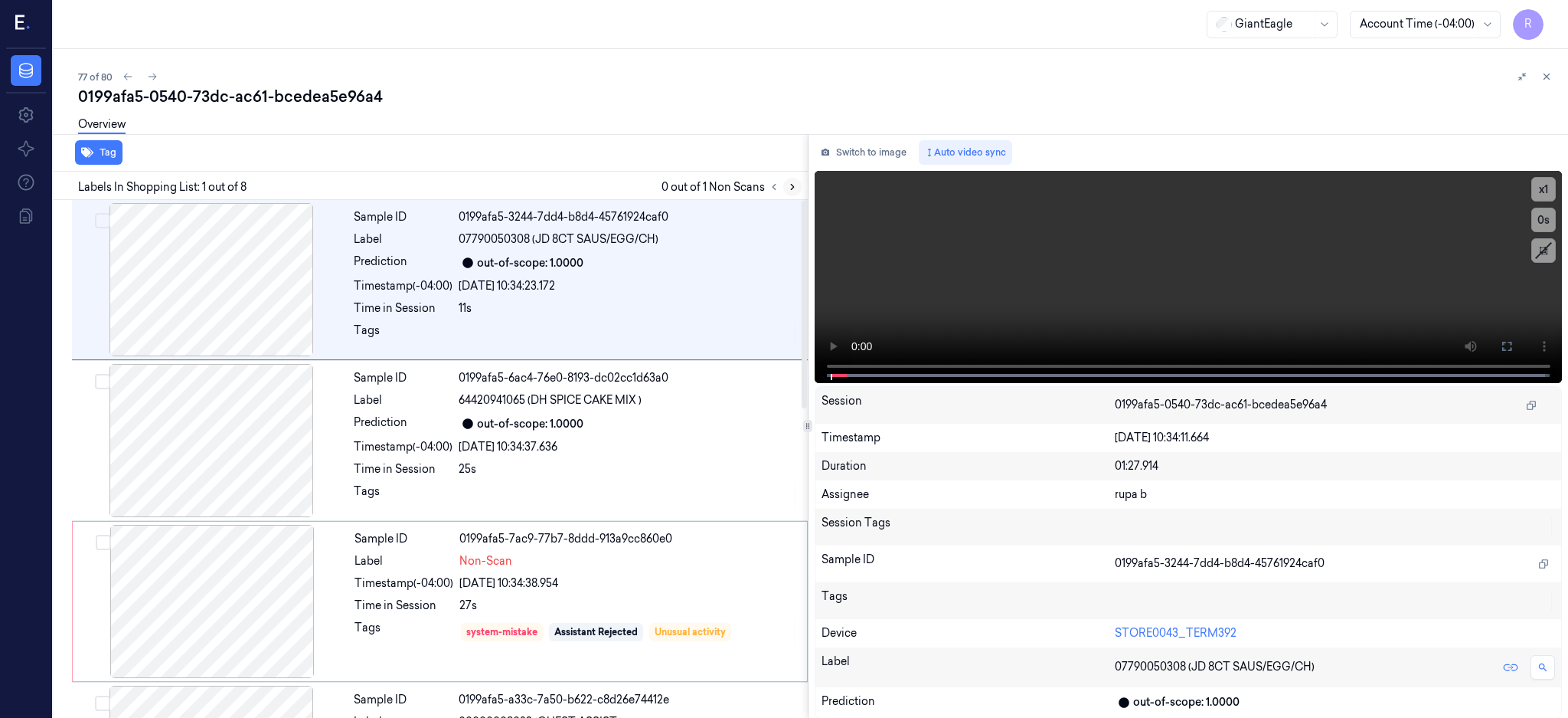
click at [798, 185] on icon at bounding box center [792, 187] width 11 height 11
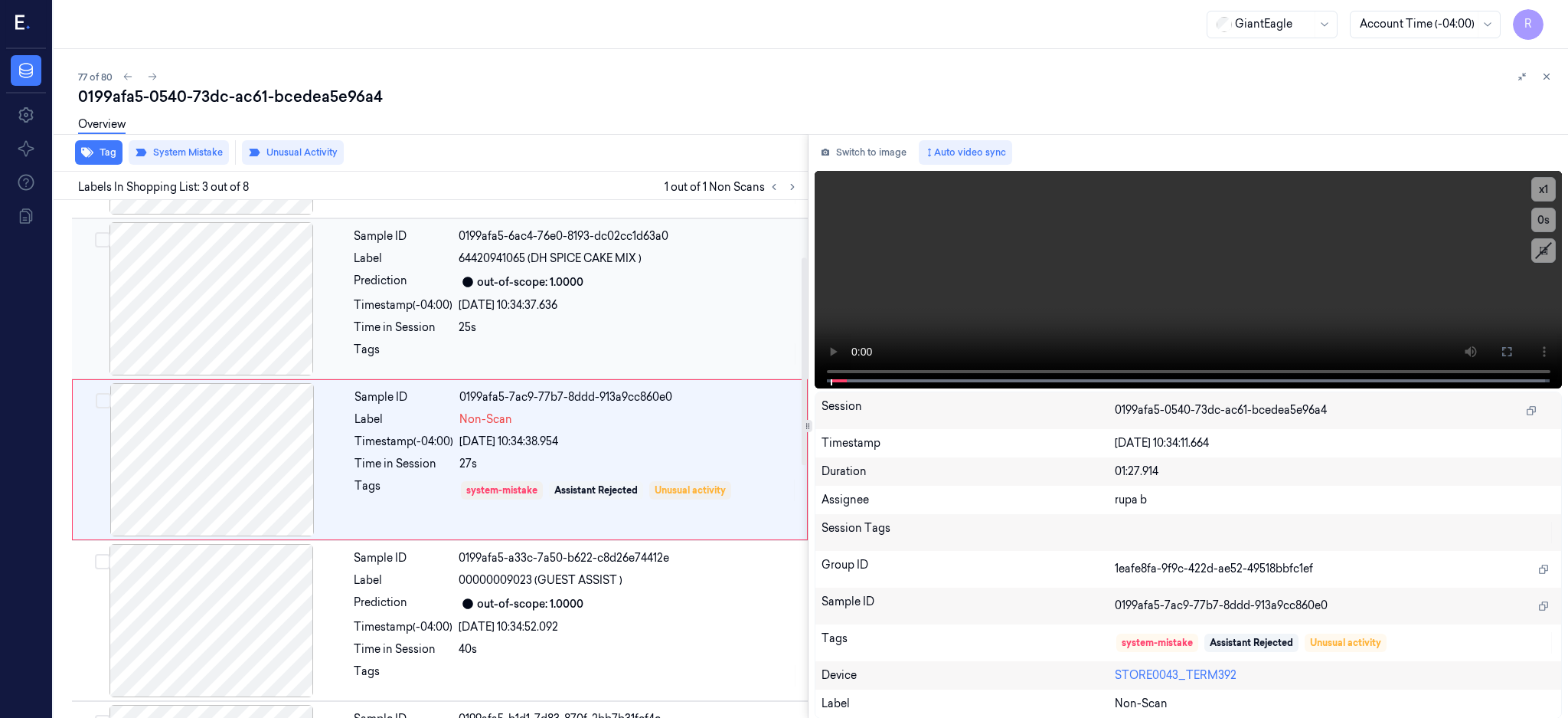
click at [205, 295] on div at bounding box center [211, 298] width 273 height 153
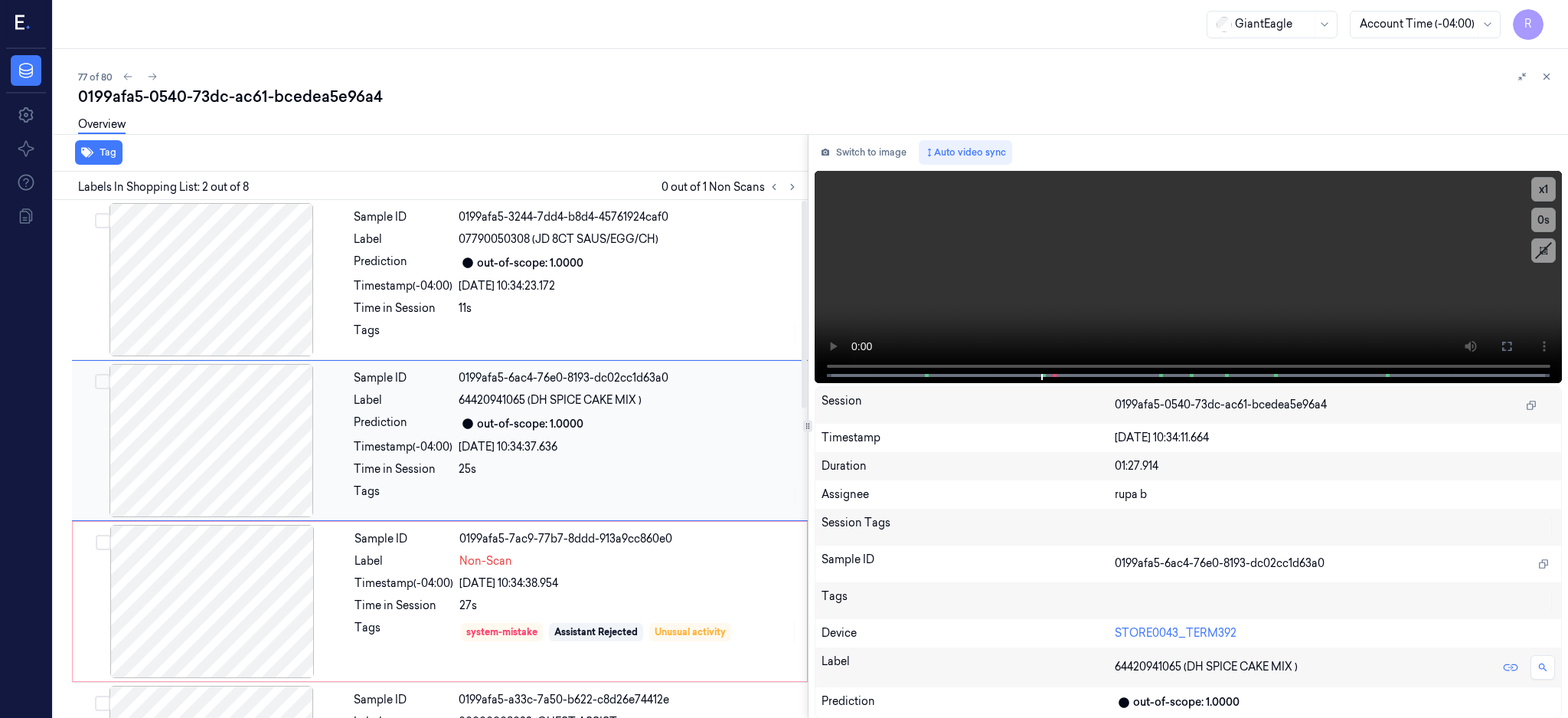
click at [233, 421] on div at bounding box center [211, 441] width 273 height 153
click at [1513, 346] on icon at bounding box center [1507, 346] width 12 height 12
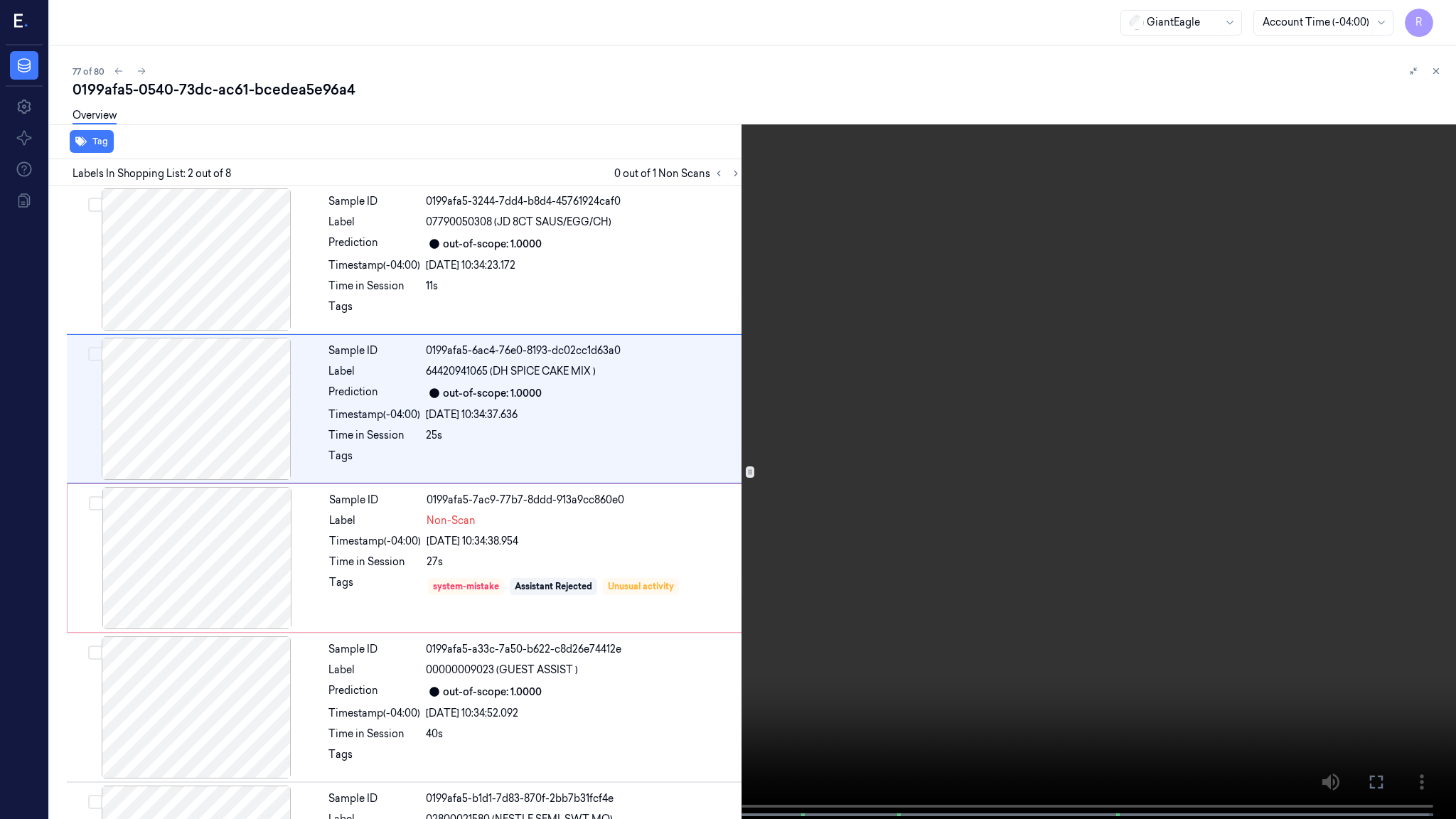
click at [821, 378] on video at bounding box center [728, 411] width 1456 height 821
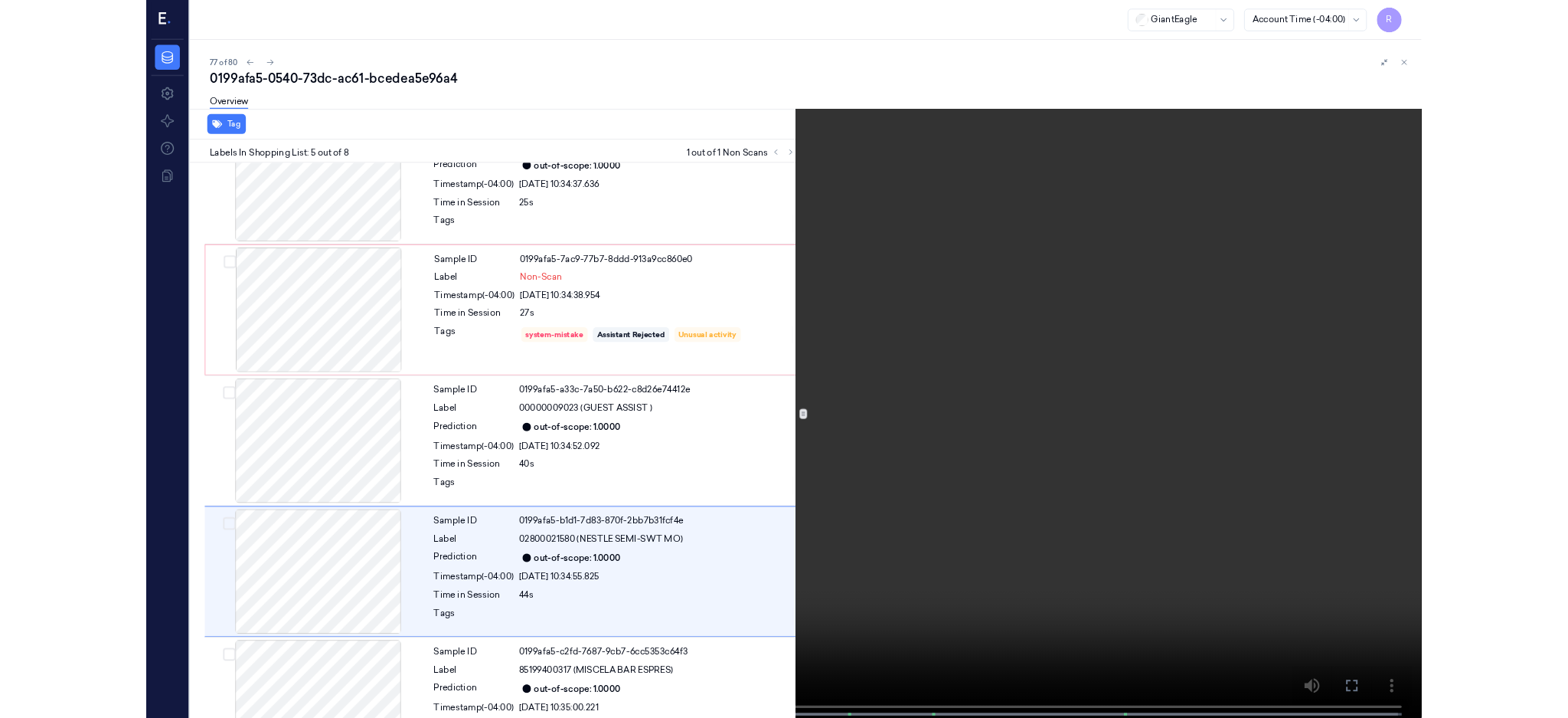
scroll to position [381, 0]
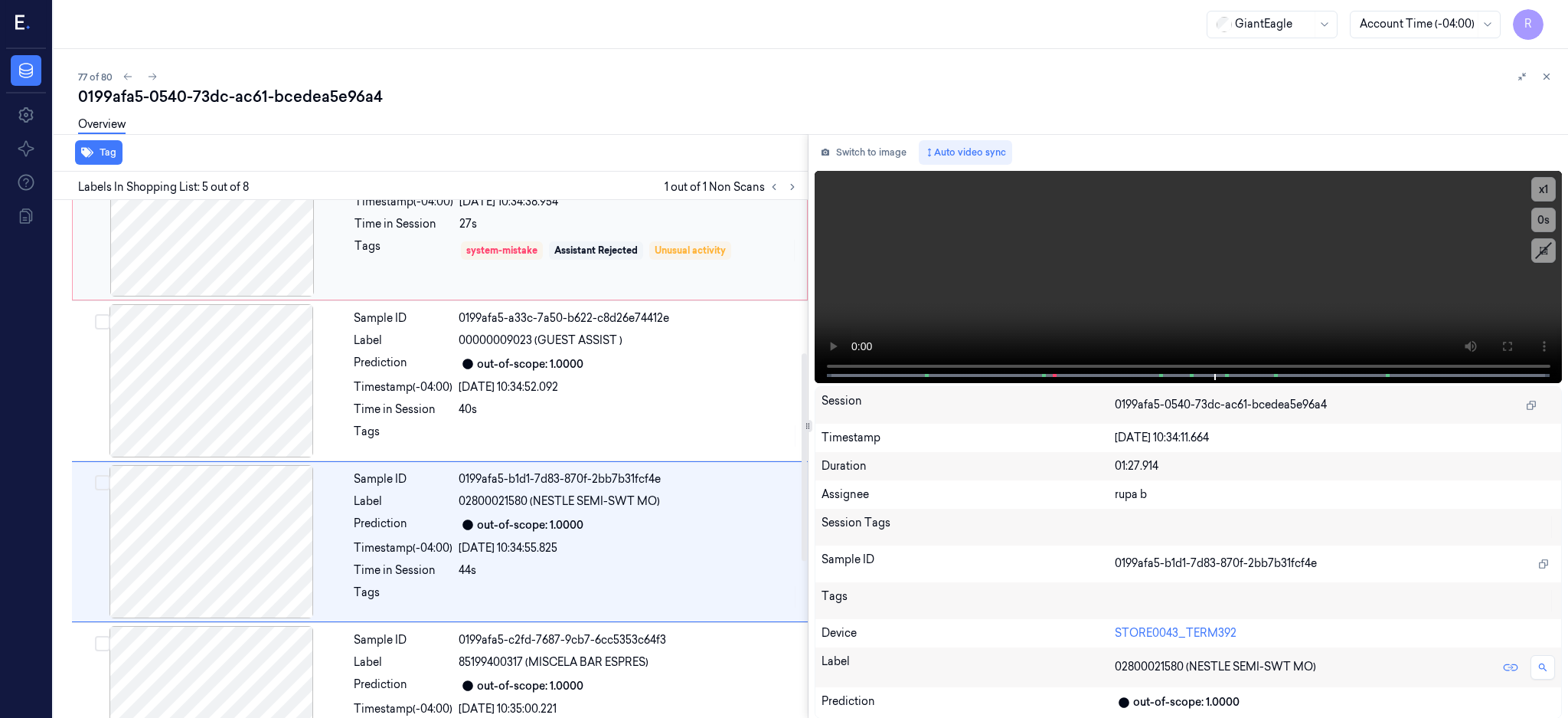
click at [233, 258] on div at bounding box center [212, 220] width 273 height 153
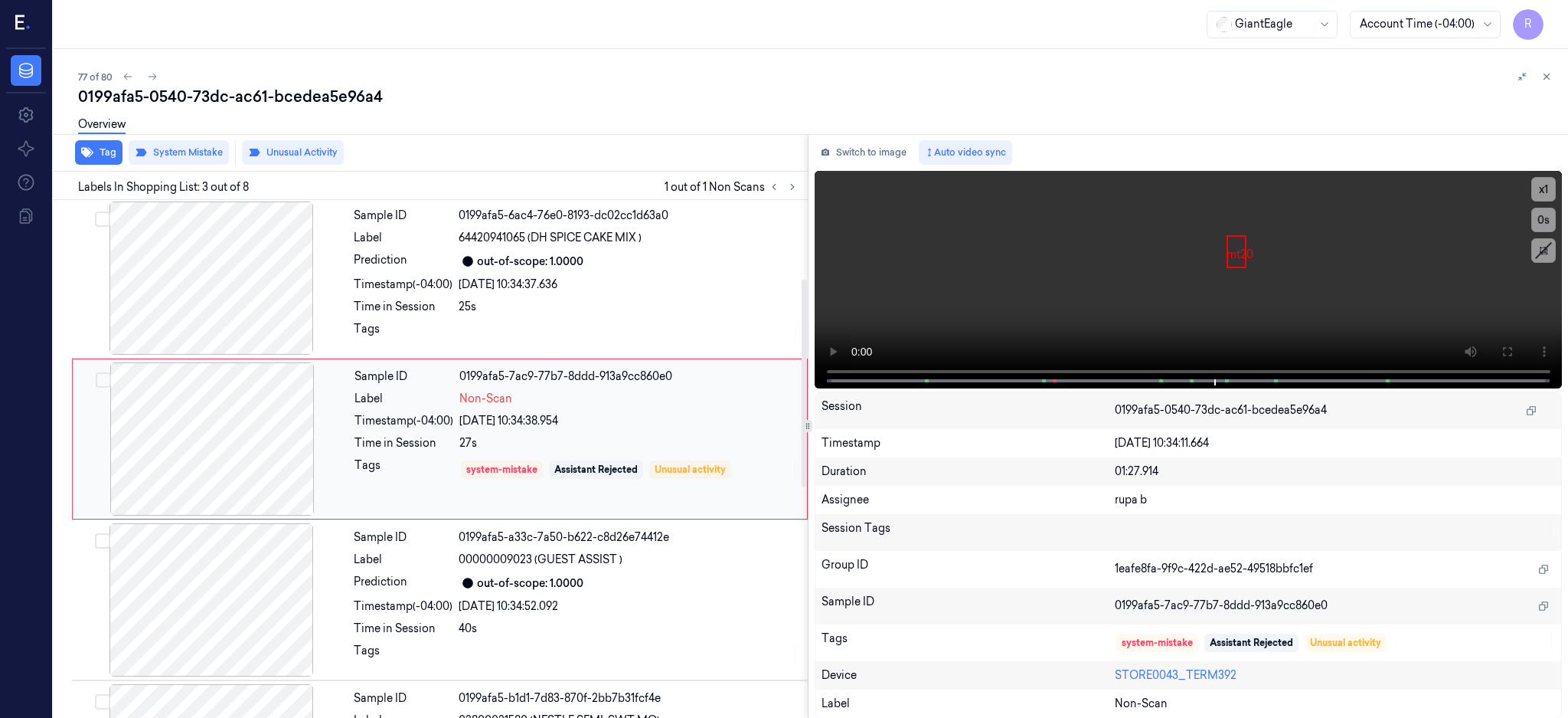
scroll to position [142, 0]
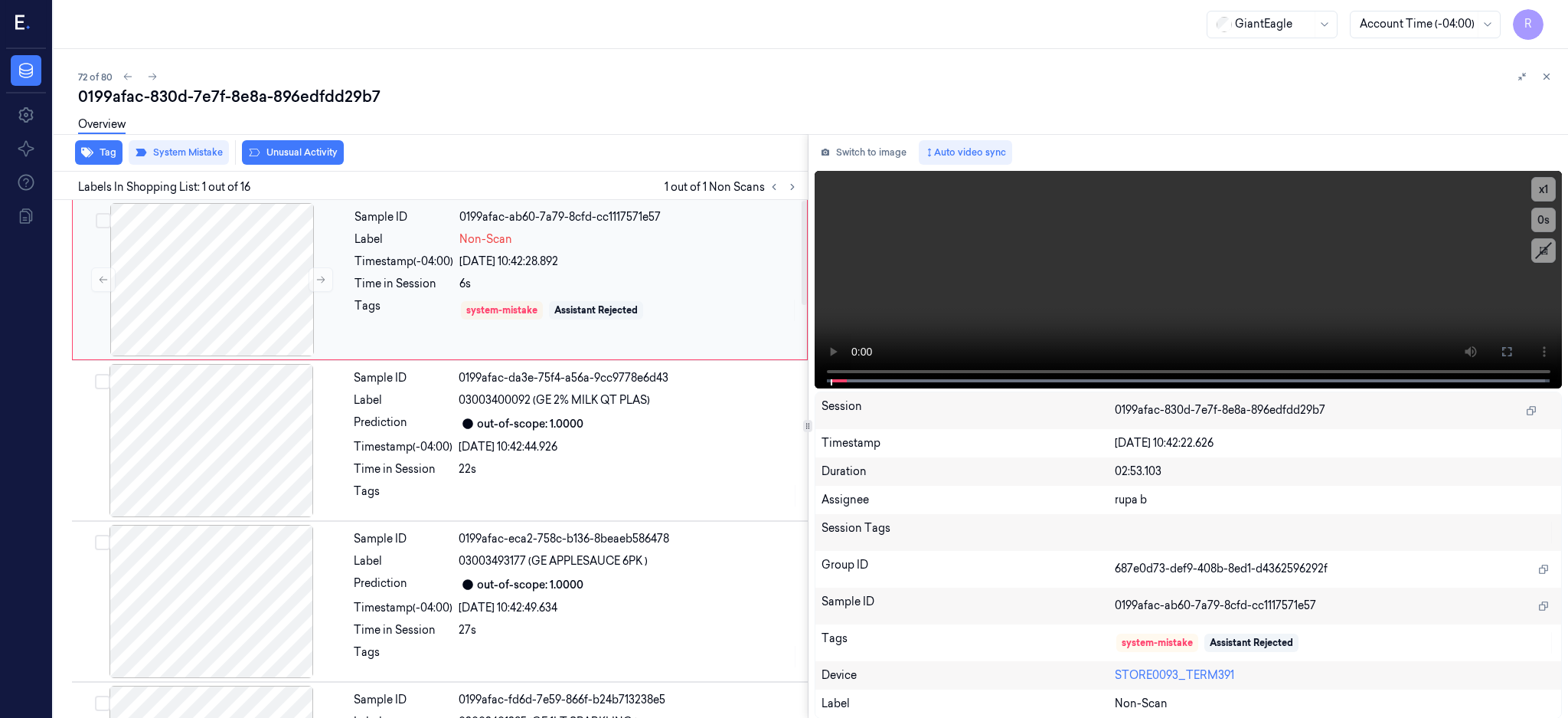
click at [245, 277] on div at bounding box center [212, 280] width 273 height 153
click at [191, 276] on div at bounding box center [212, 280] width 273 height 153
click at [1513, 346] on icon at bounding box center [1507, 351] width 12 height 12
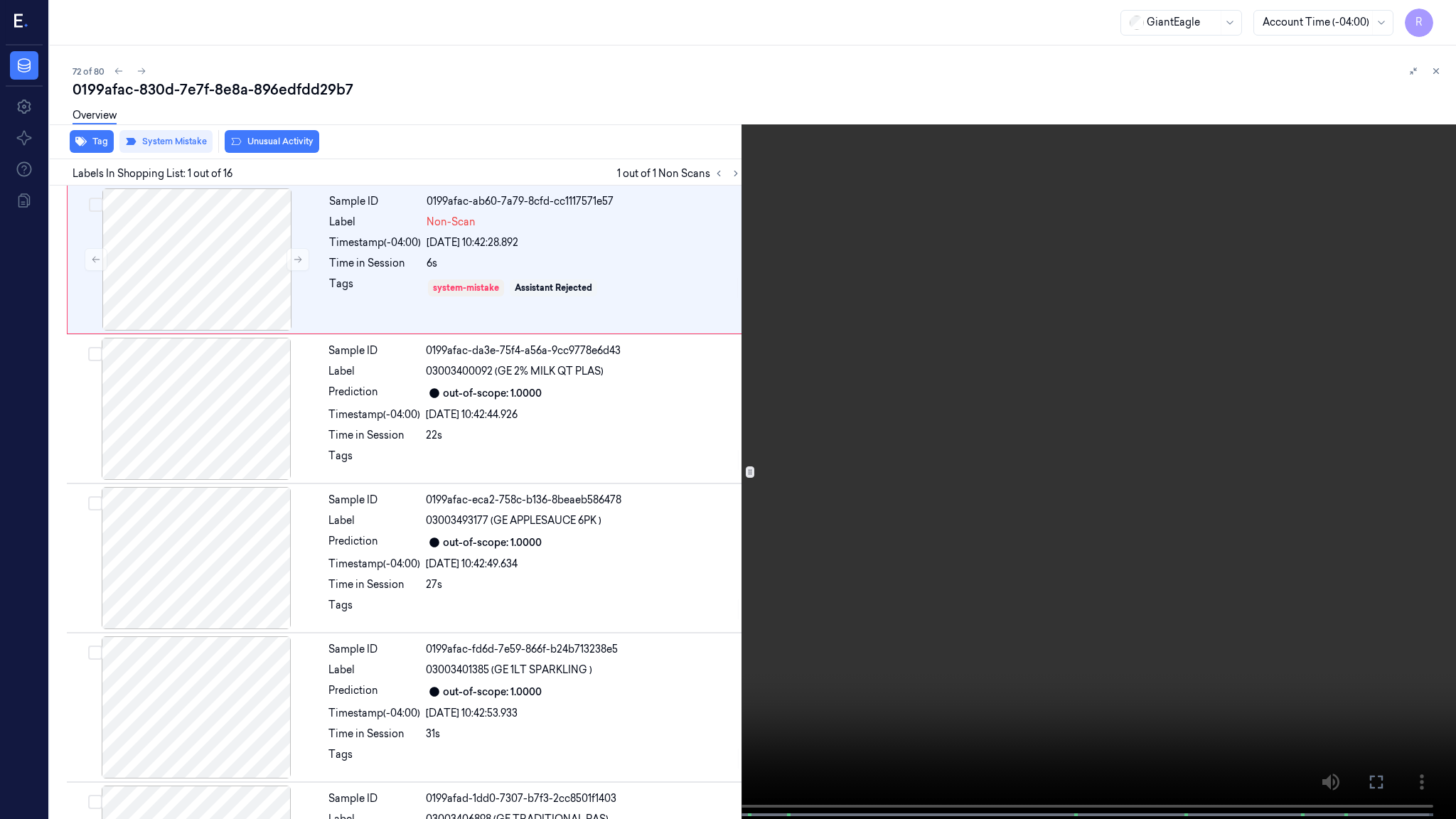
click at [948, 365] on video at bounding box center [728, 411] width 1456 height 821
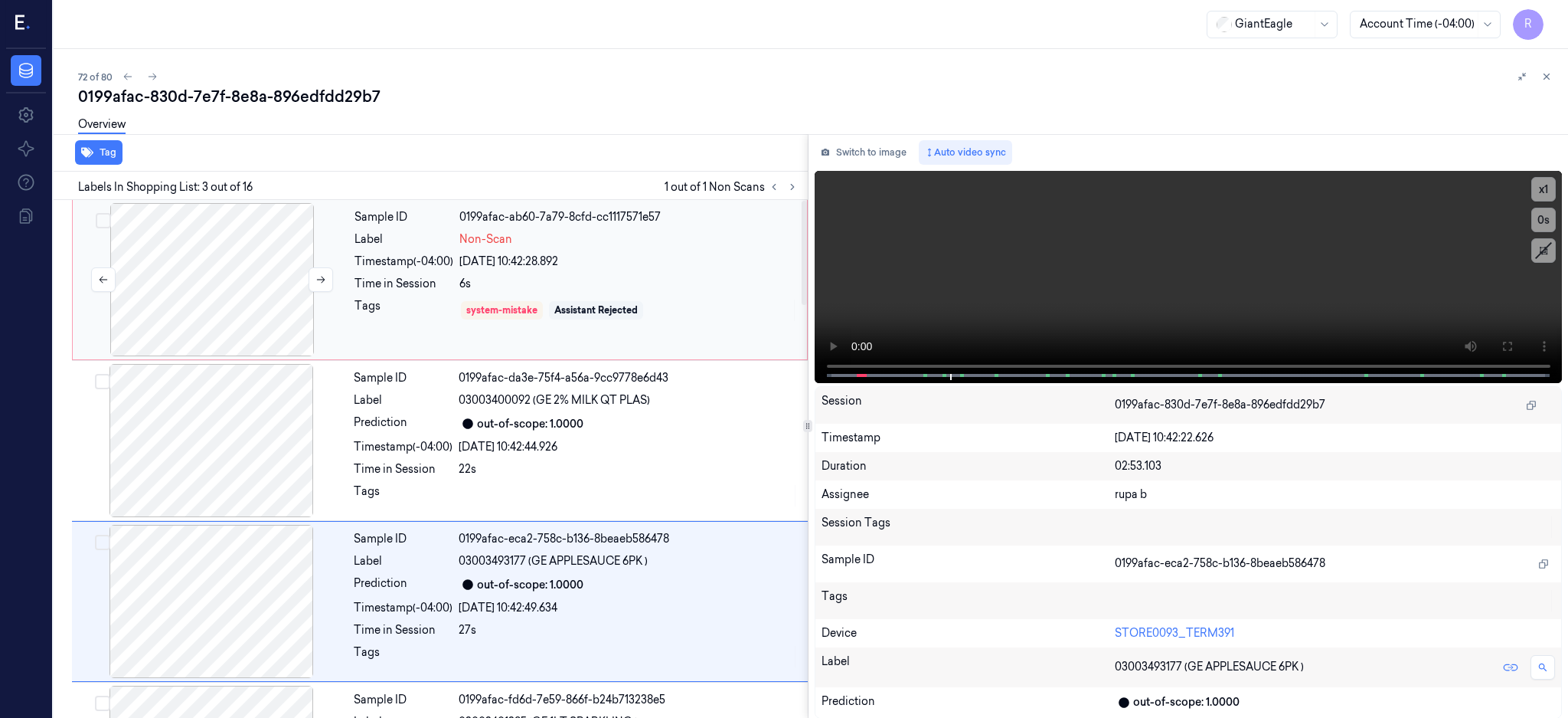
click at [227, 291] on div at bounding box center [212, 280] width 273 height 153
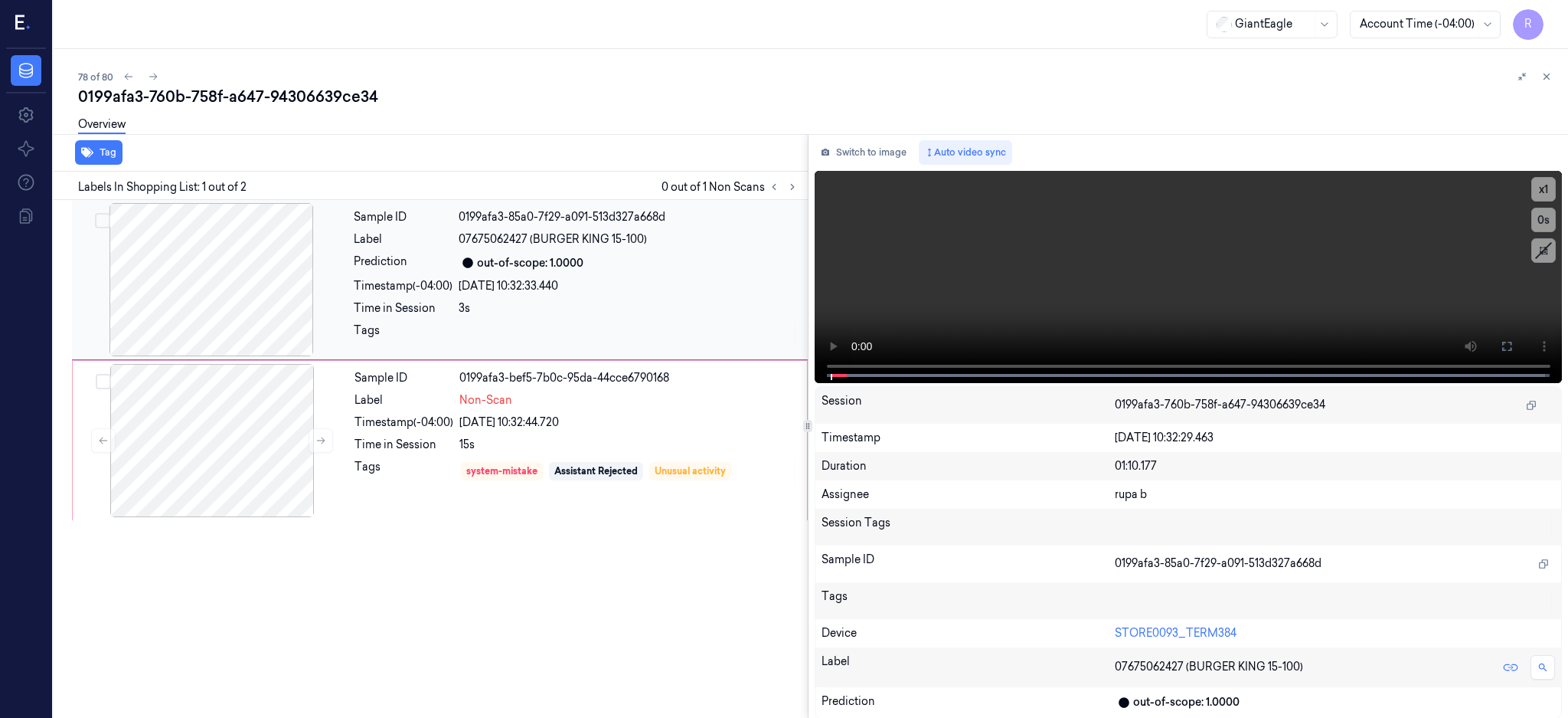
click at [228, 263] on div at bounding box center [211, 280] width 273 height 153
click at [177, 298] on div at bounding box center [211, 280] width 273 height 153
click at [1519, 352] on button at bounding box center [1506, 346] width 25 height 25
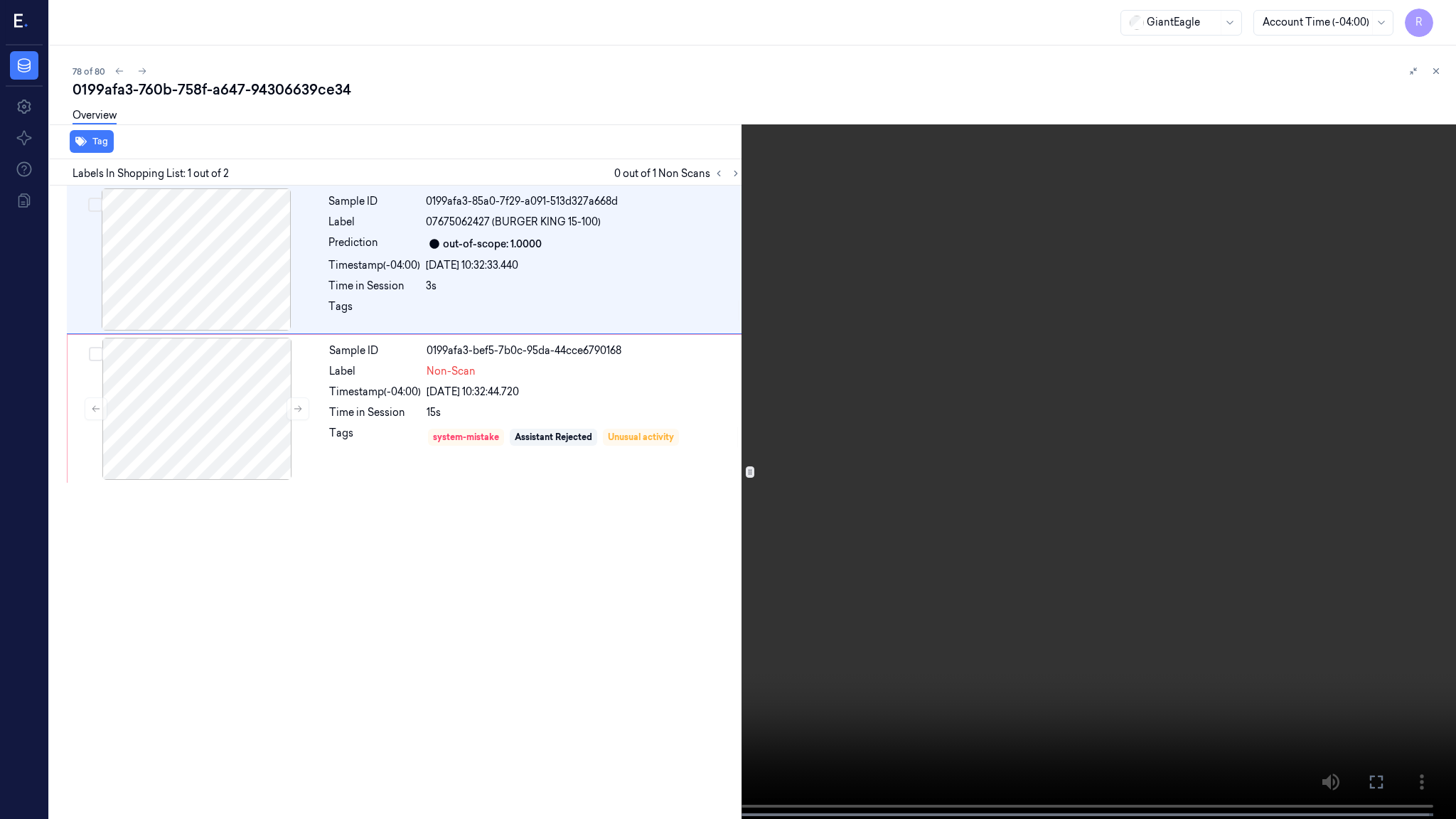
click at [897, 380] on video at bounding box center [728, 411] width 1456 height 821
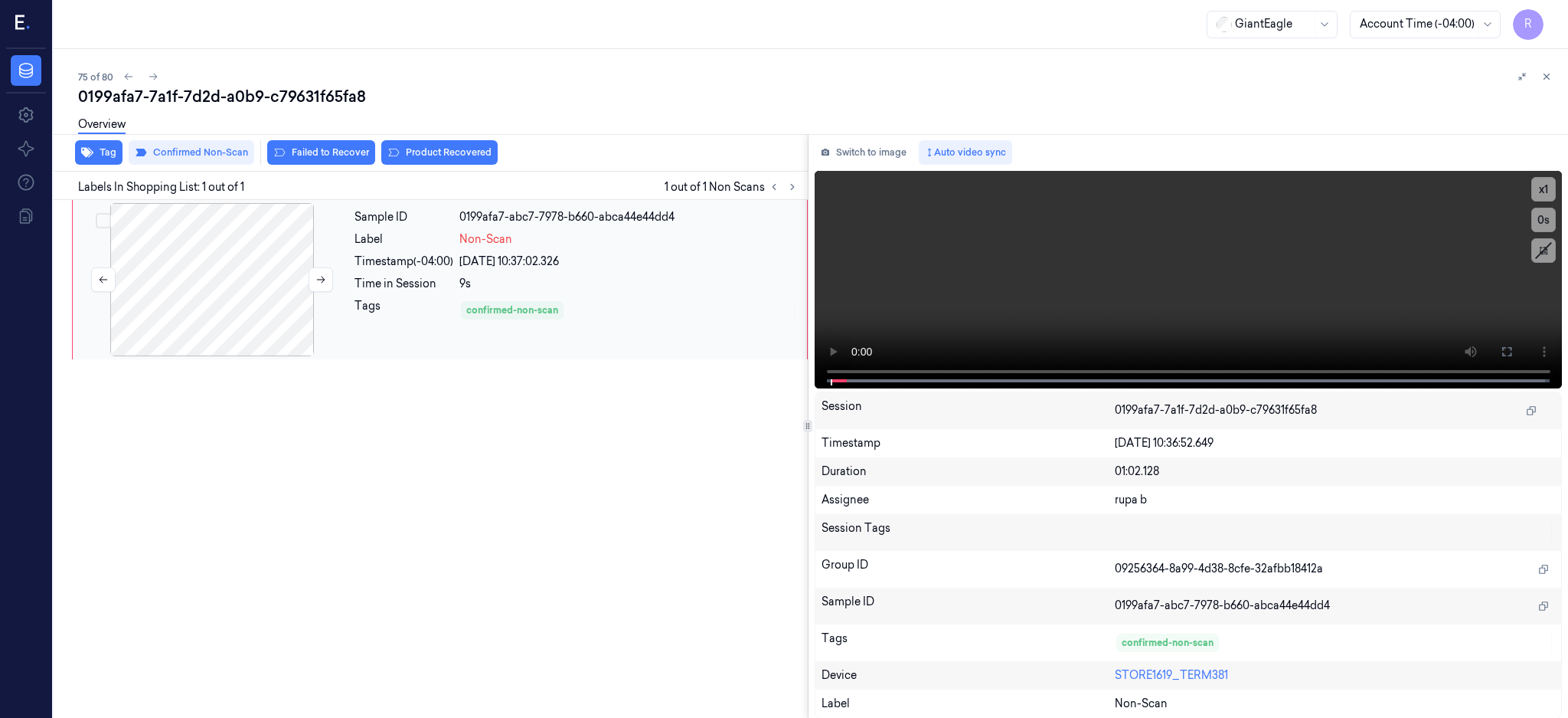
click at [203, 277] on div at bounding box center [212, 280] width 273 height 153
click at [162, 286] on div at bounding box center [212, 280] width 273 height 153
click at [1519, 343] on button at bounding box center [1506, 351] width 25 height 25
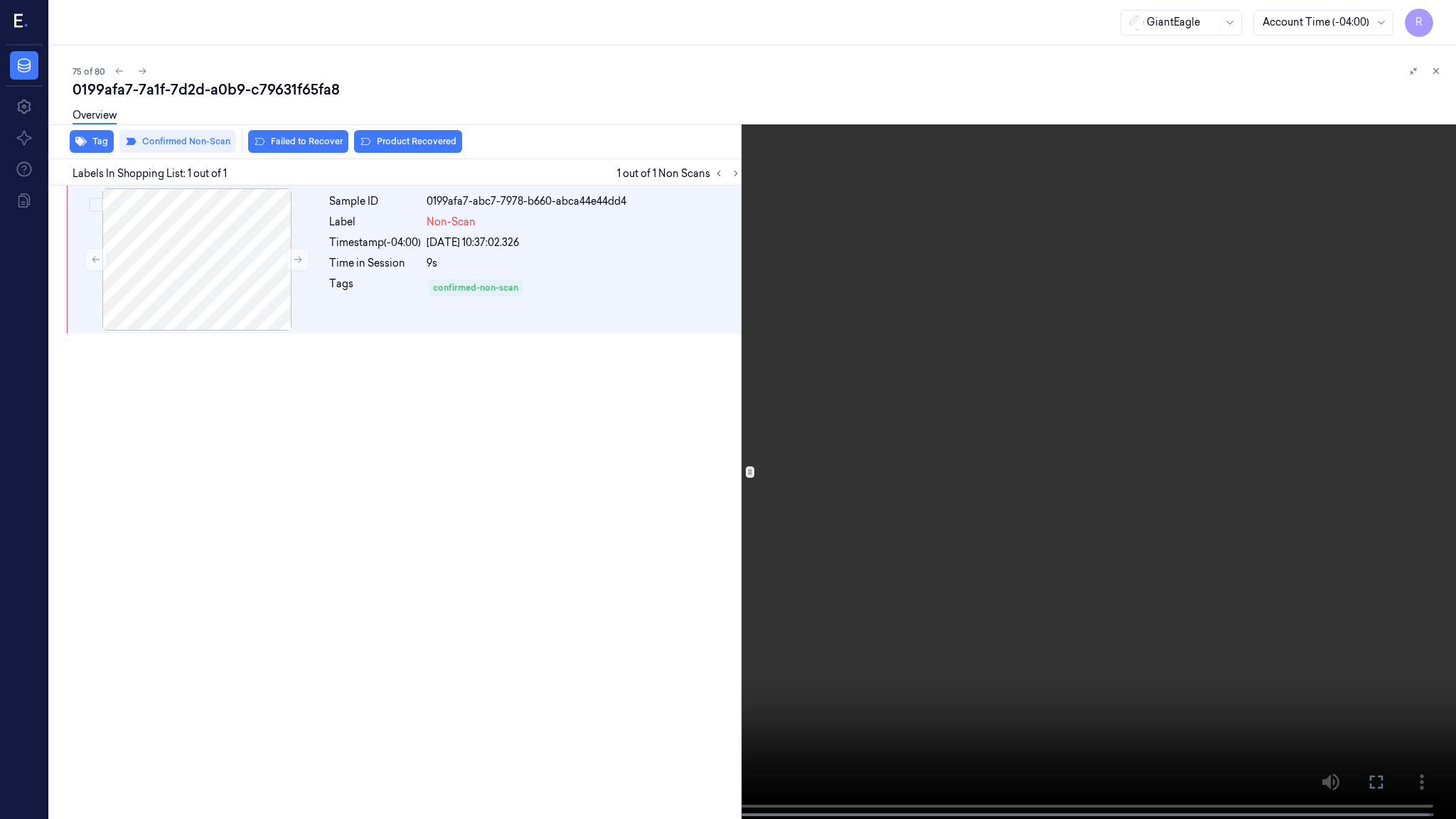
click at [720, 396] on video at bounding box center [728, 411] width 1456 height 821
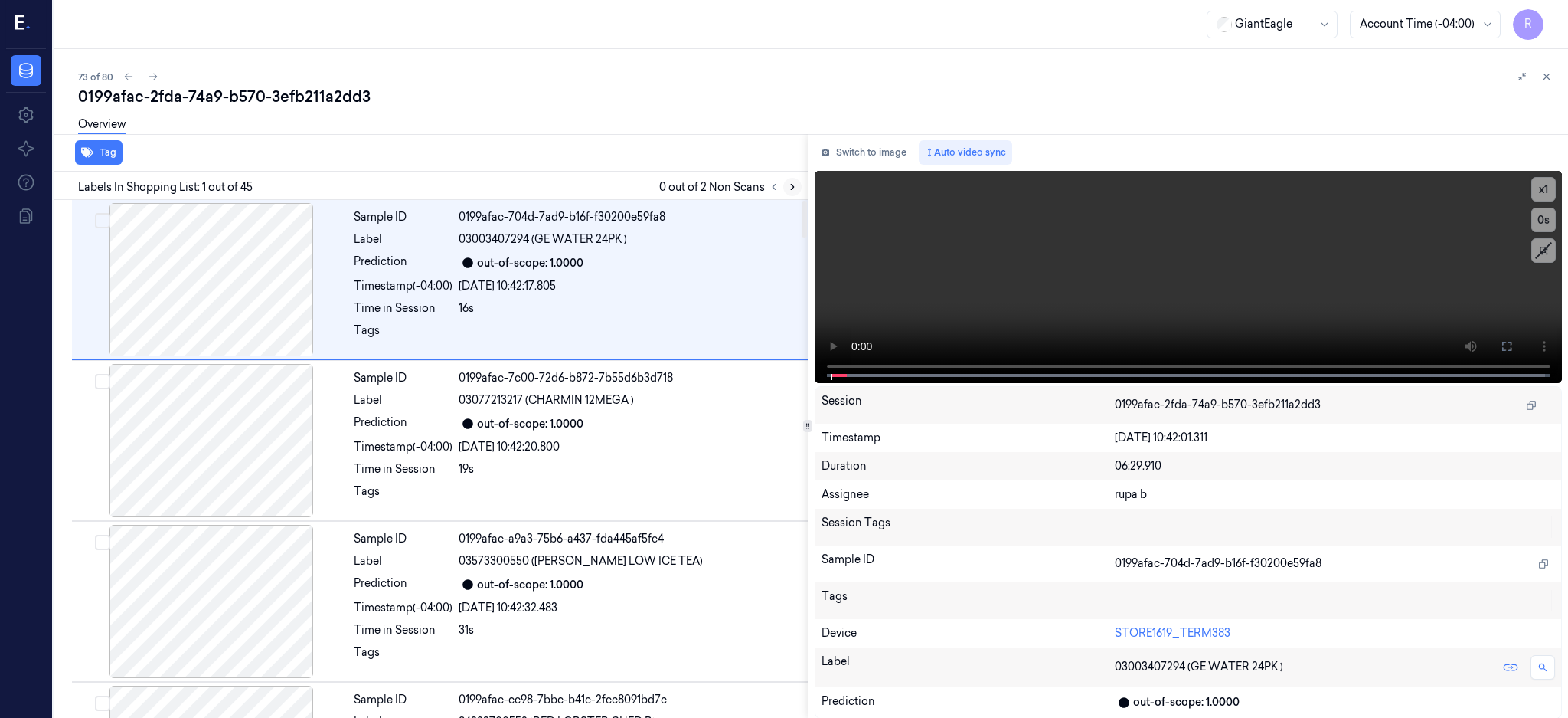
click at [801, 177] on button at bounding box center [793, 187] width 19 height 19
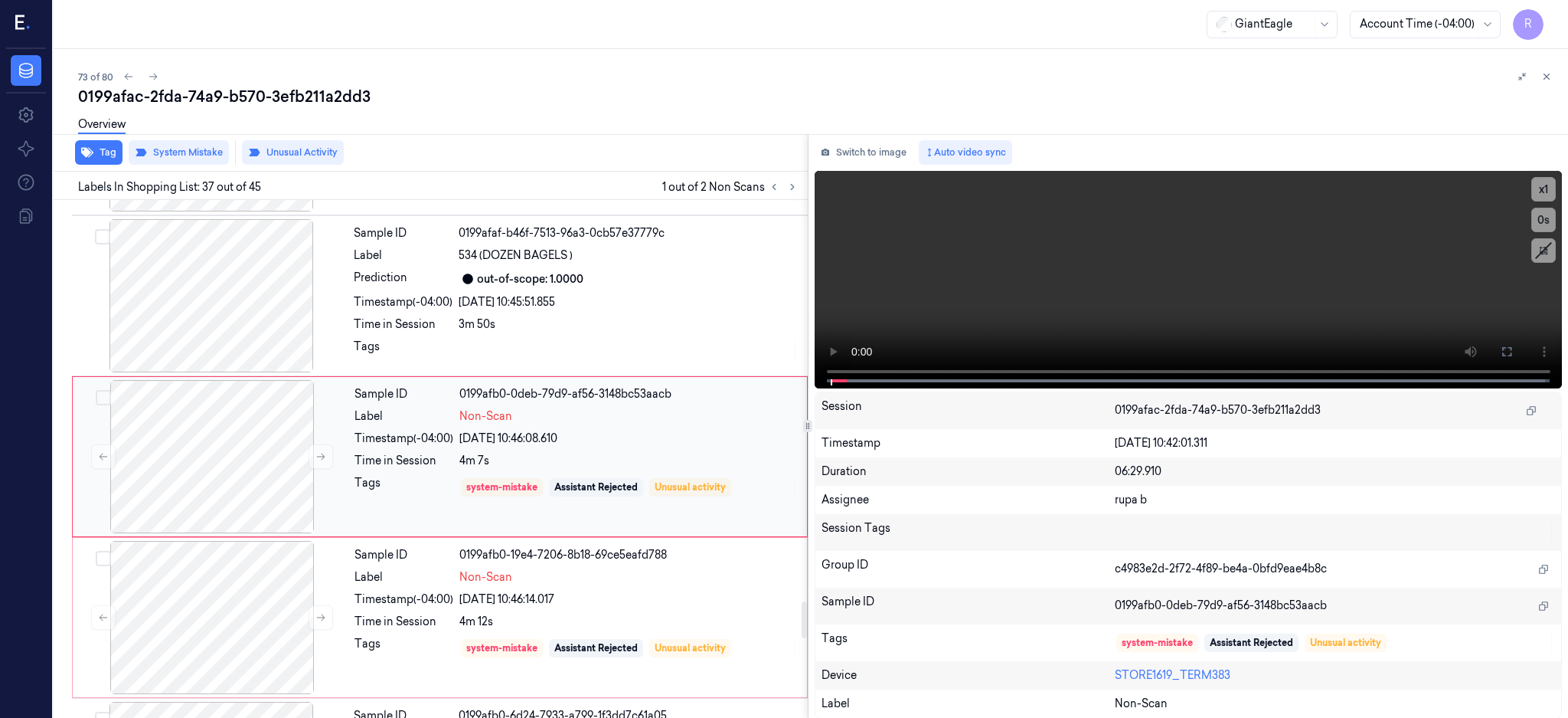
scroll to position [5614, 0]
click at [192, 295] on div at bounding box center [211, 295] width 273 height 153
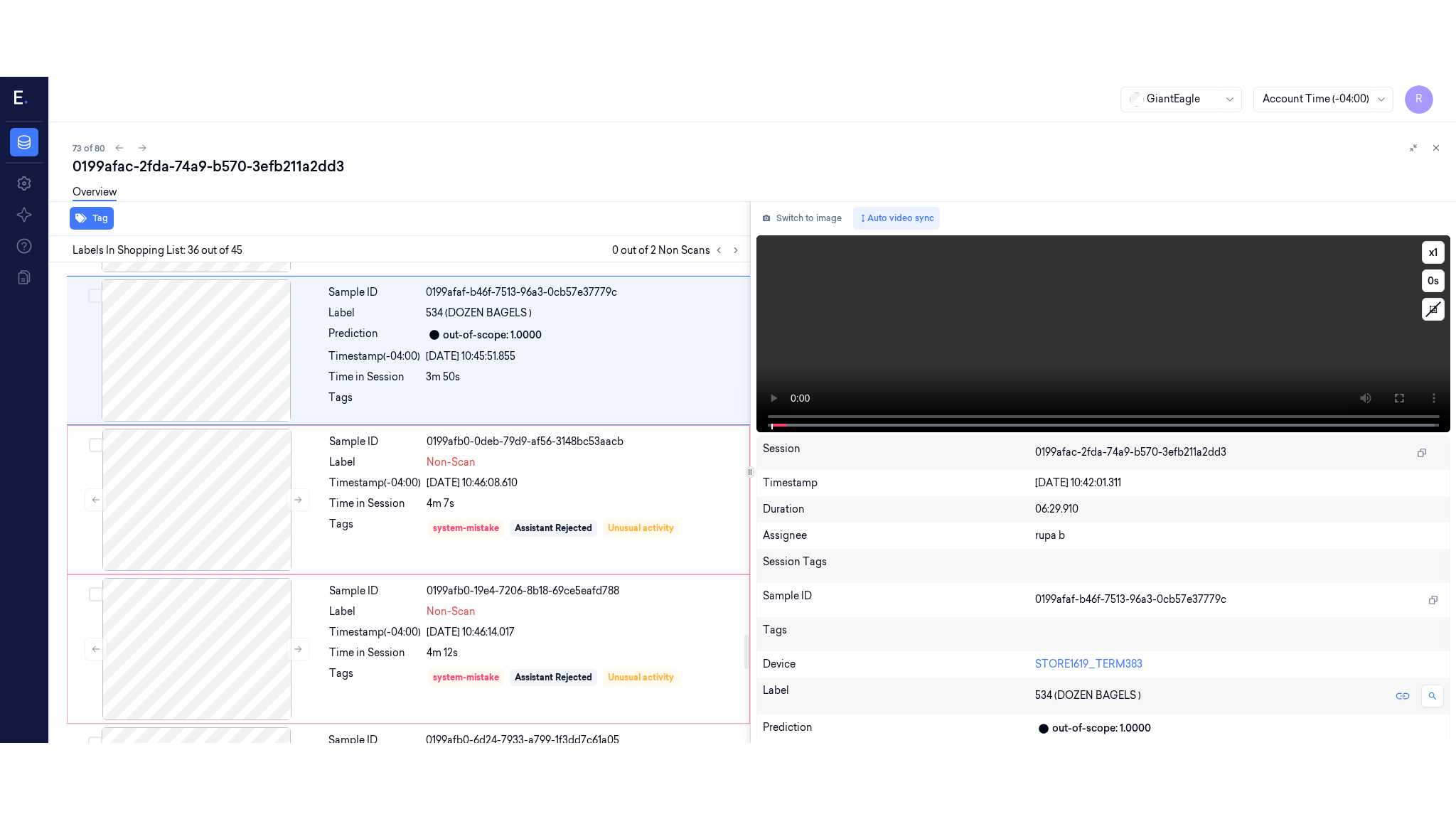
scroll to position [5060, 0]
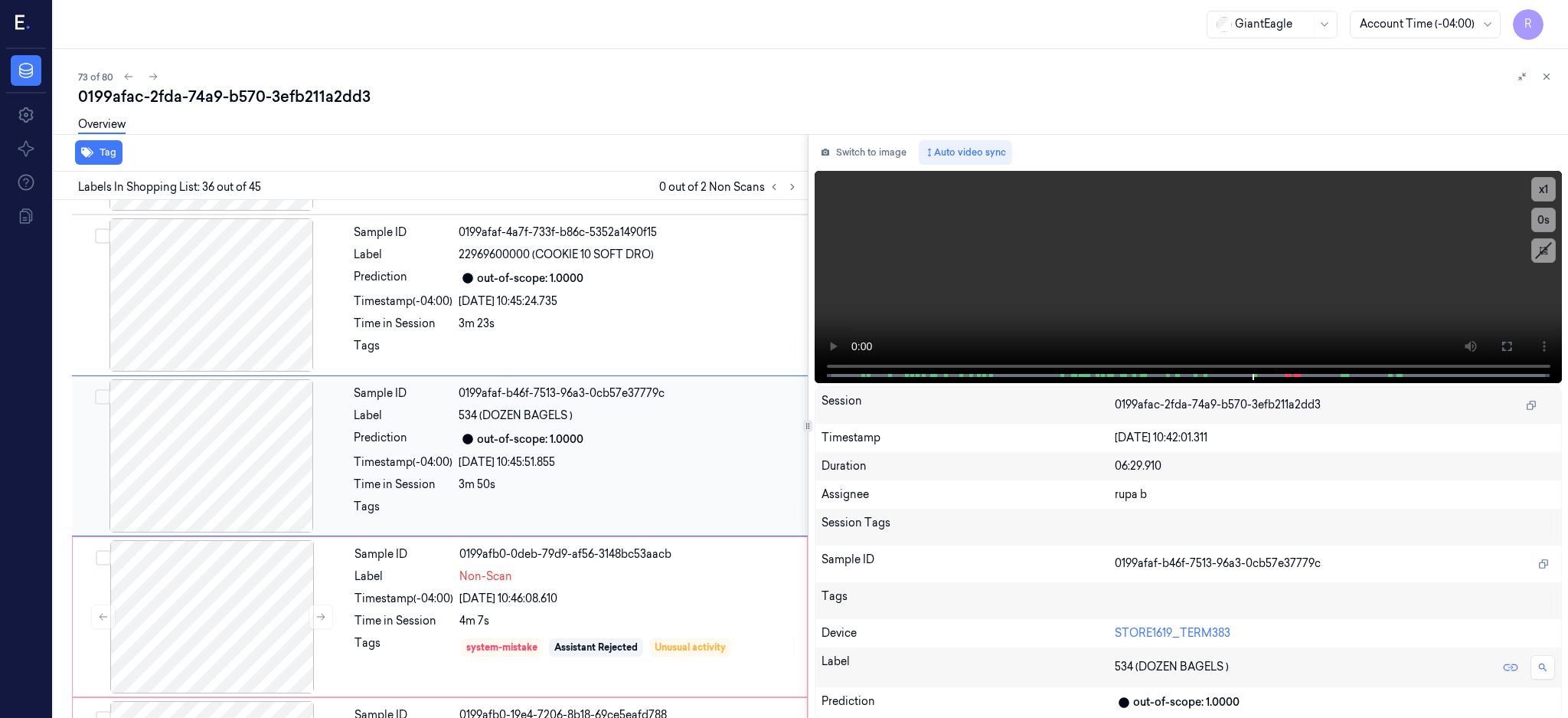
click at [193, 449] on div at bounding box center [211, 456] width 273 height 153
click at [1519, 340] on button at bounding box center [1506, 346] width 25 height 25
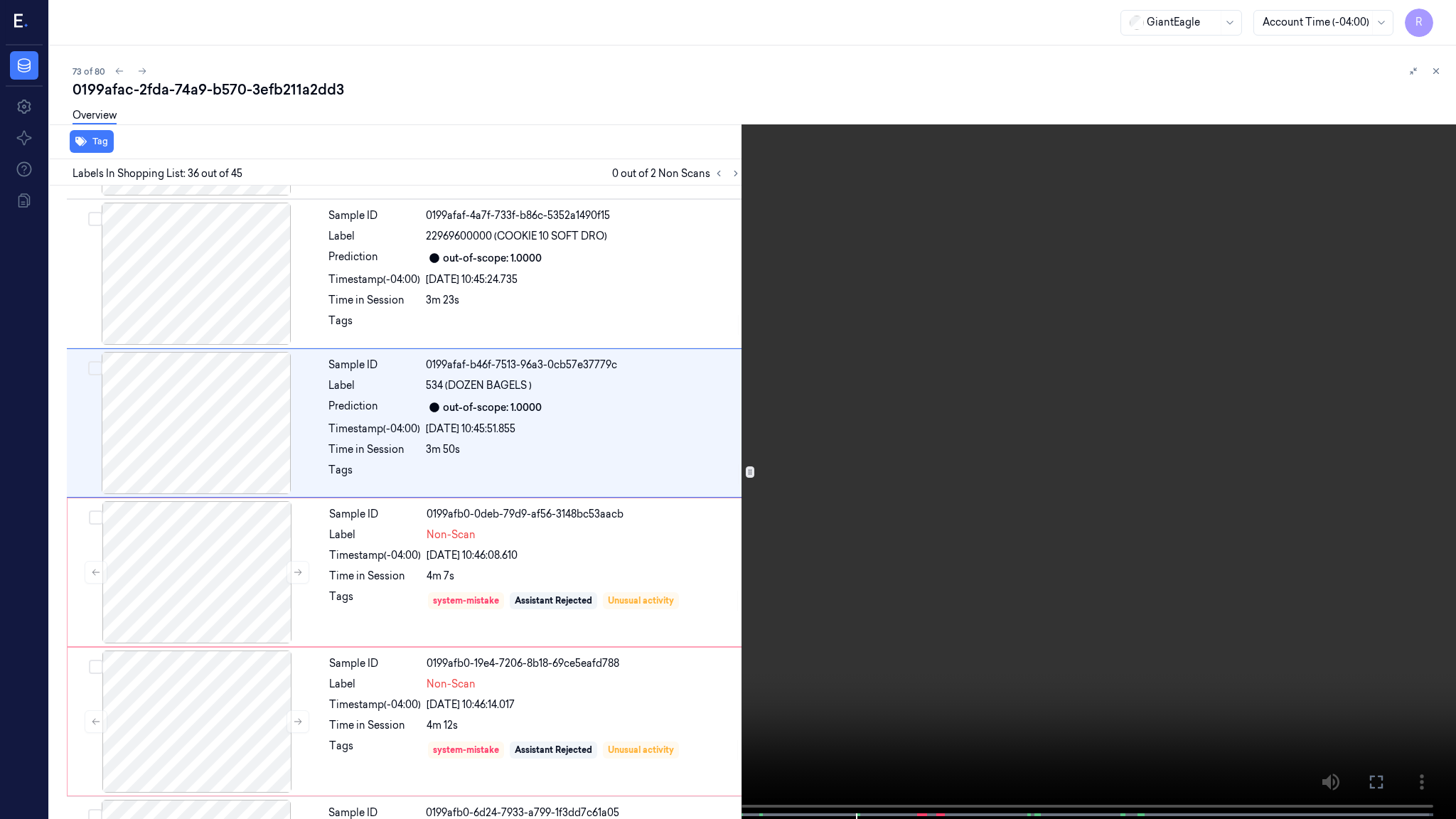
click at [771, 446] on video at bounding box center [728, 411] width 1456 height 821
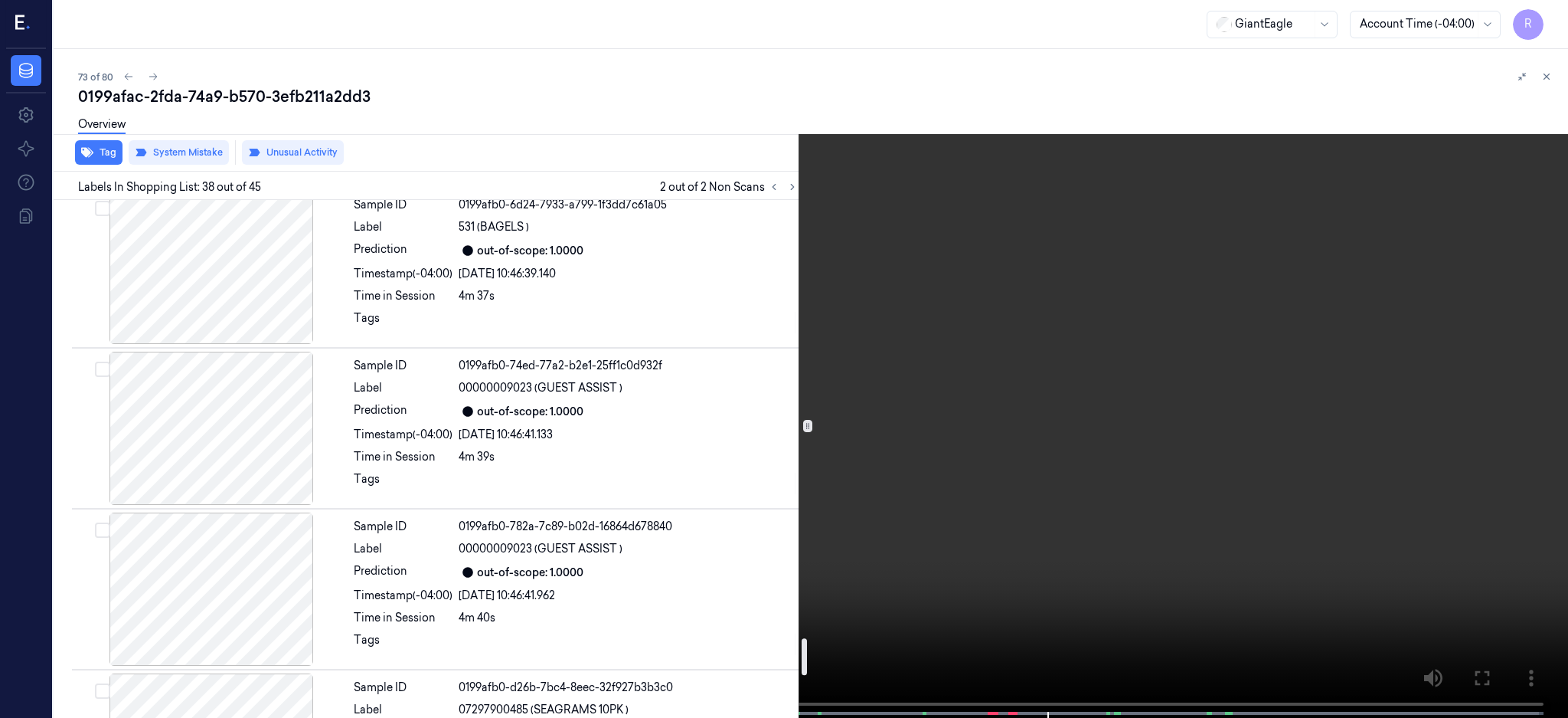
scroll to position [6227, 0]
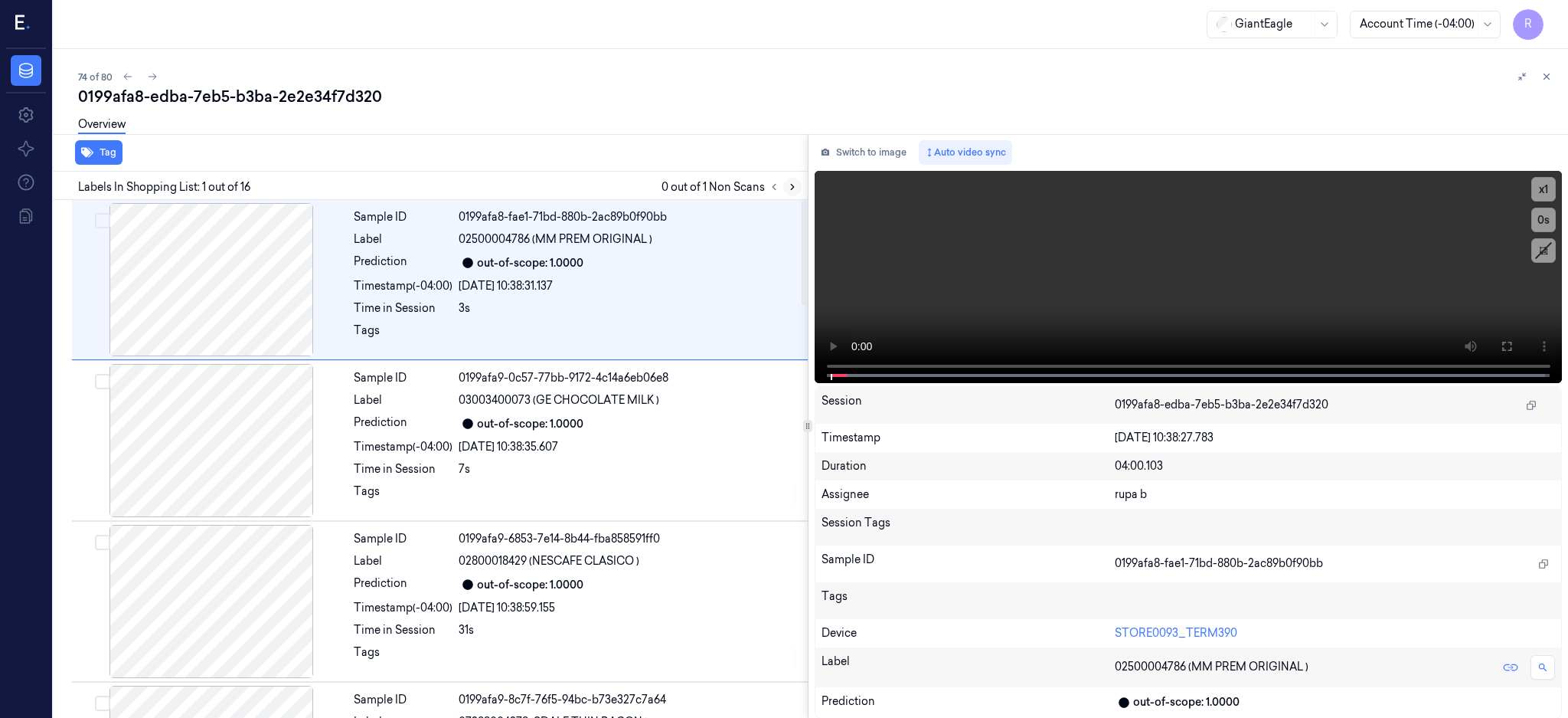
click at [798, 184] on icon at bounding box center [792, 187] width 11 height 11
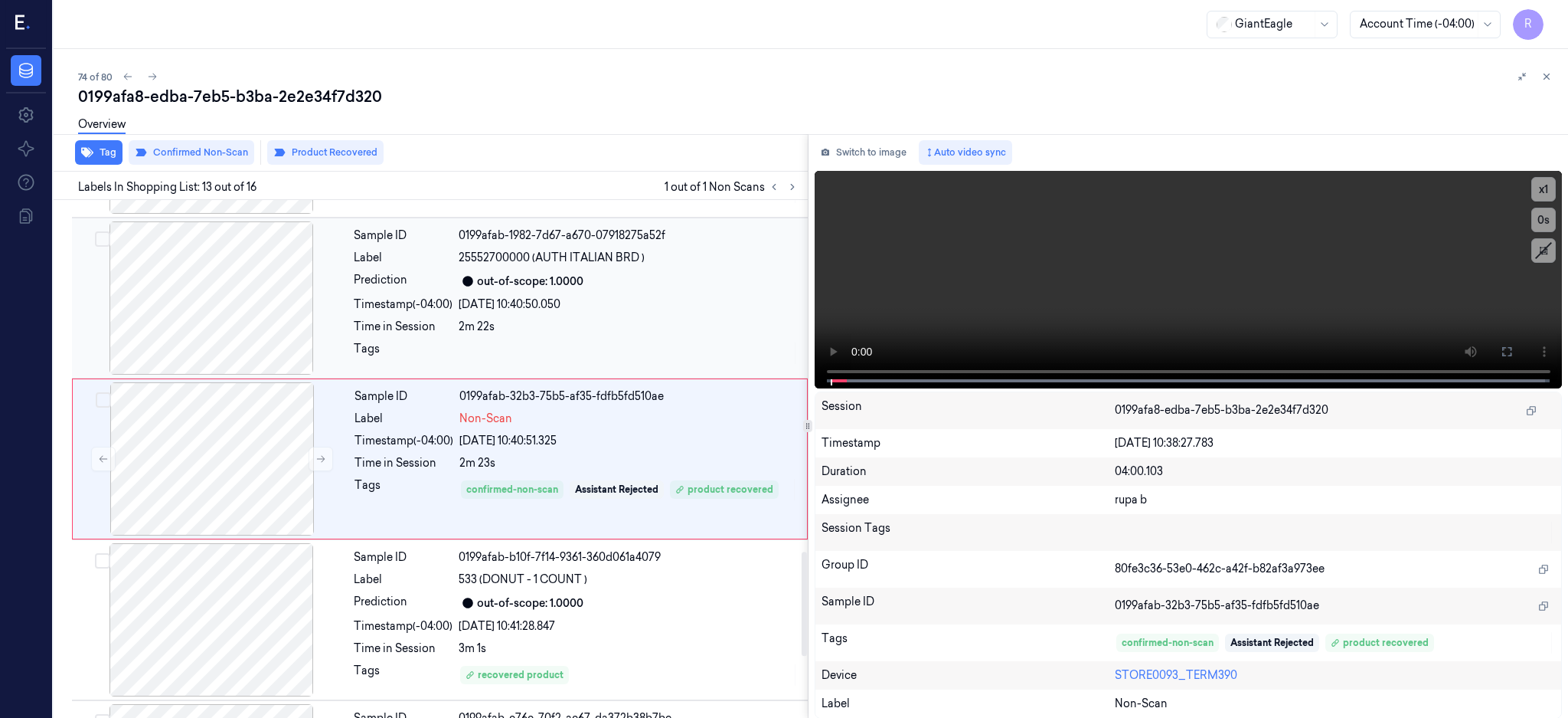
click at [179, 306] on div at bounding box center [211, 298] width 273 height 153
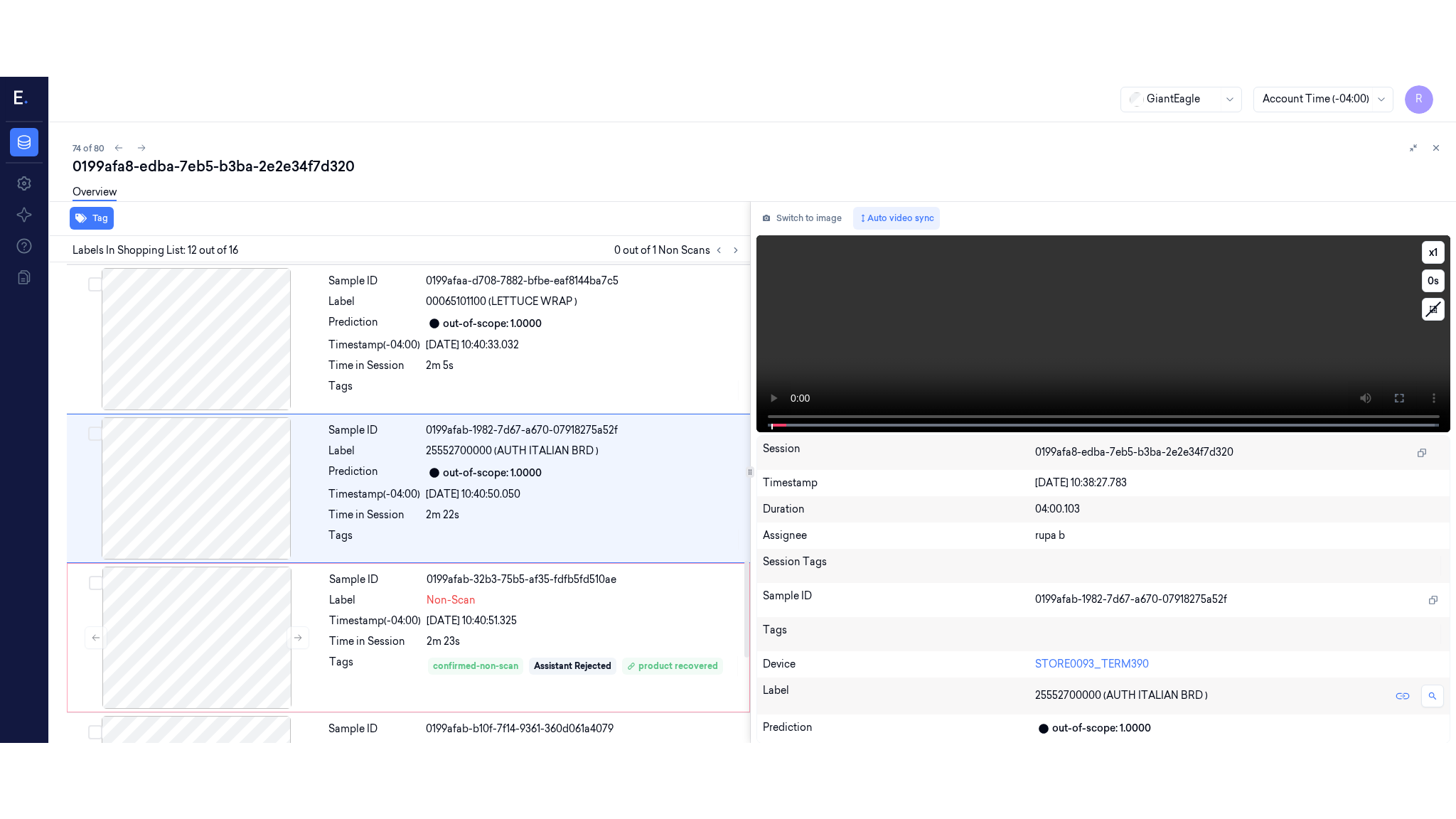
scroll to position [1476, 0]
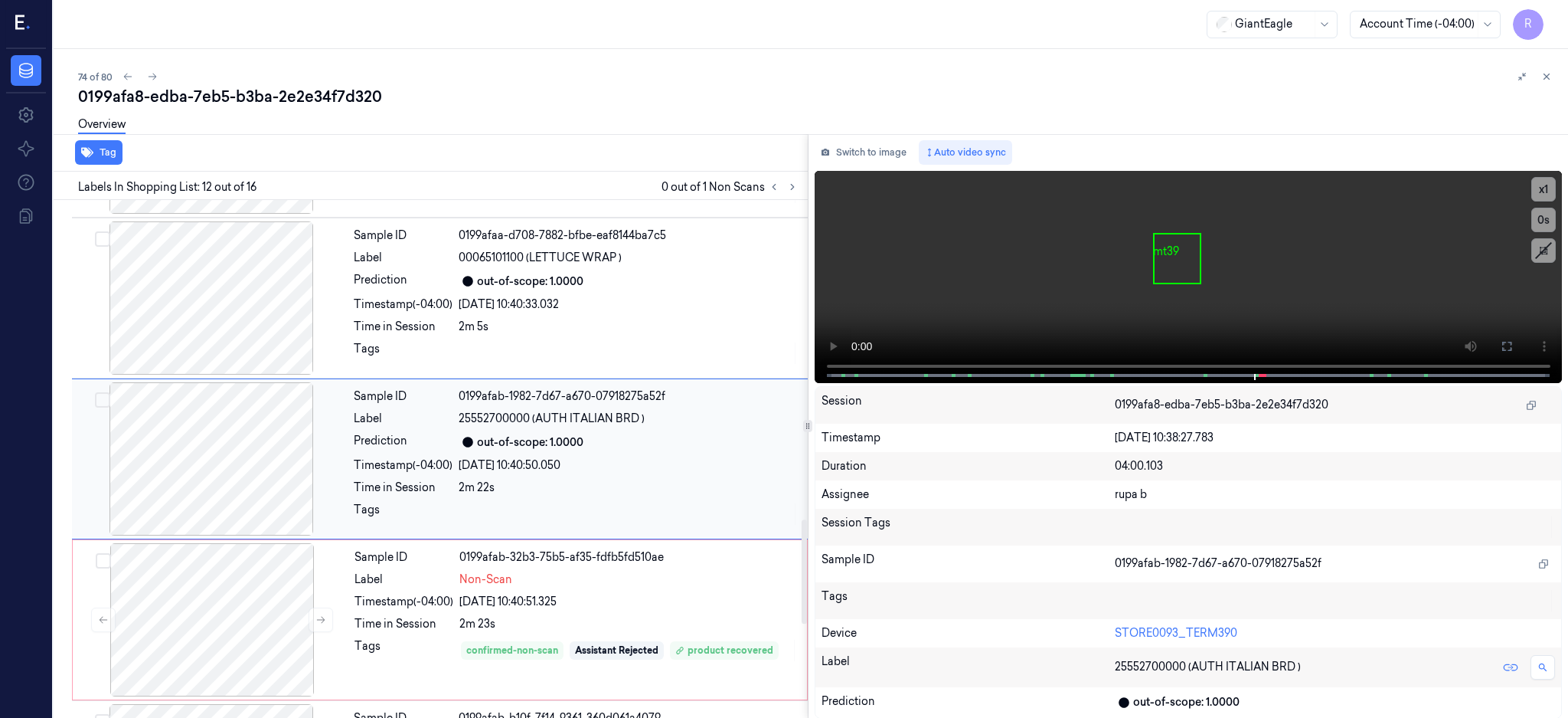
click at [222, 454] on div at bounding box center [211, 459] width 273 height 153
click at [1519, 351] on button at bounding box center [1506, 346] width 25 height 25
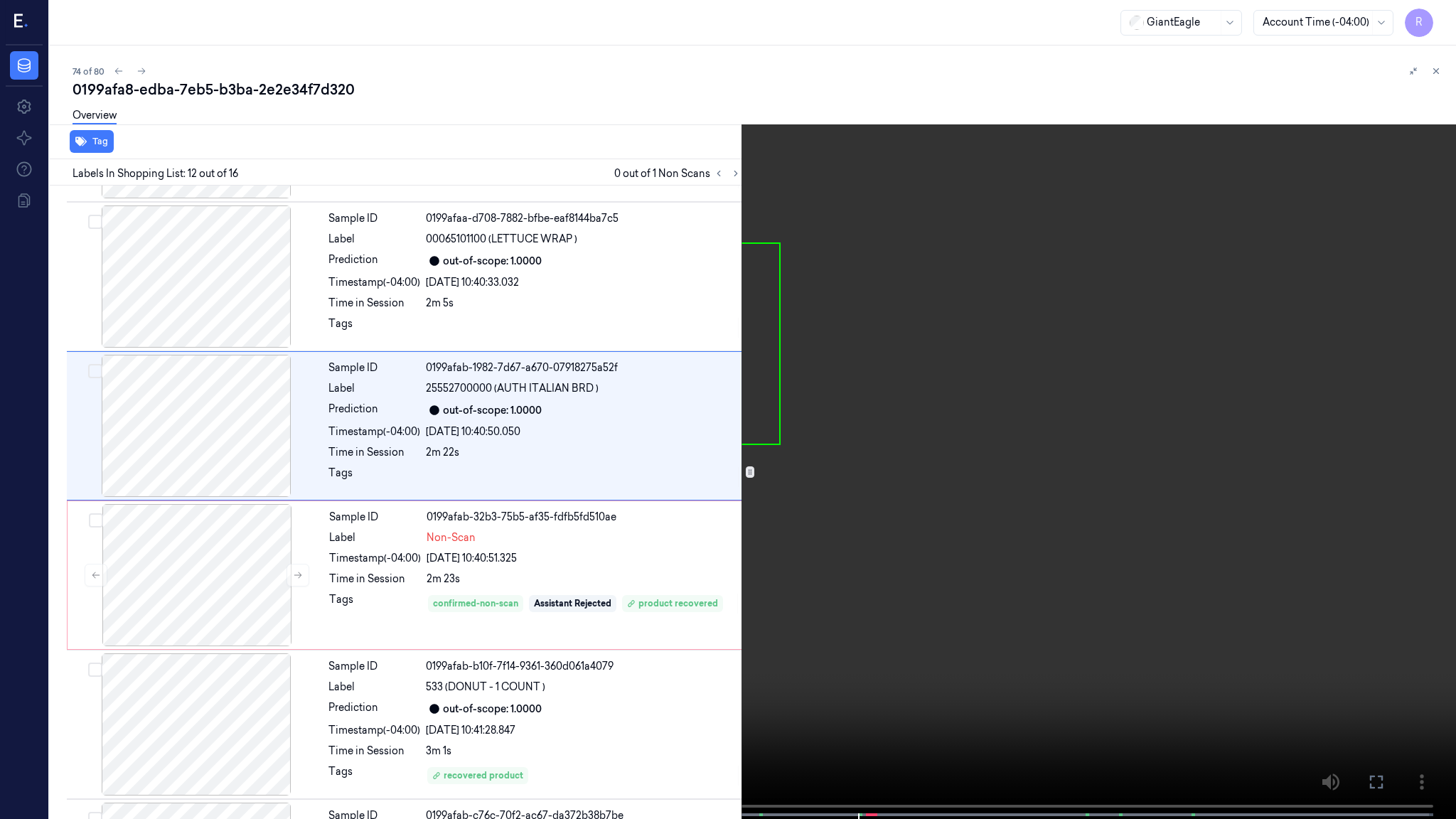
click at [1241, 398] on video at bounding box center [728, 411] width 1456 height 821
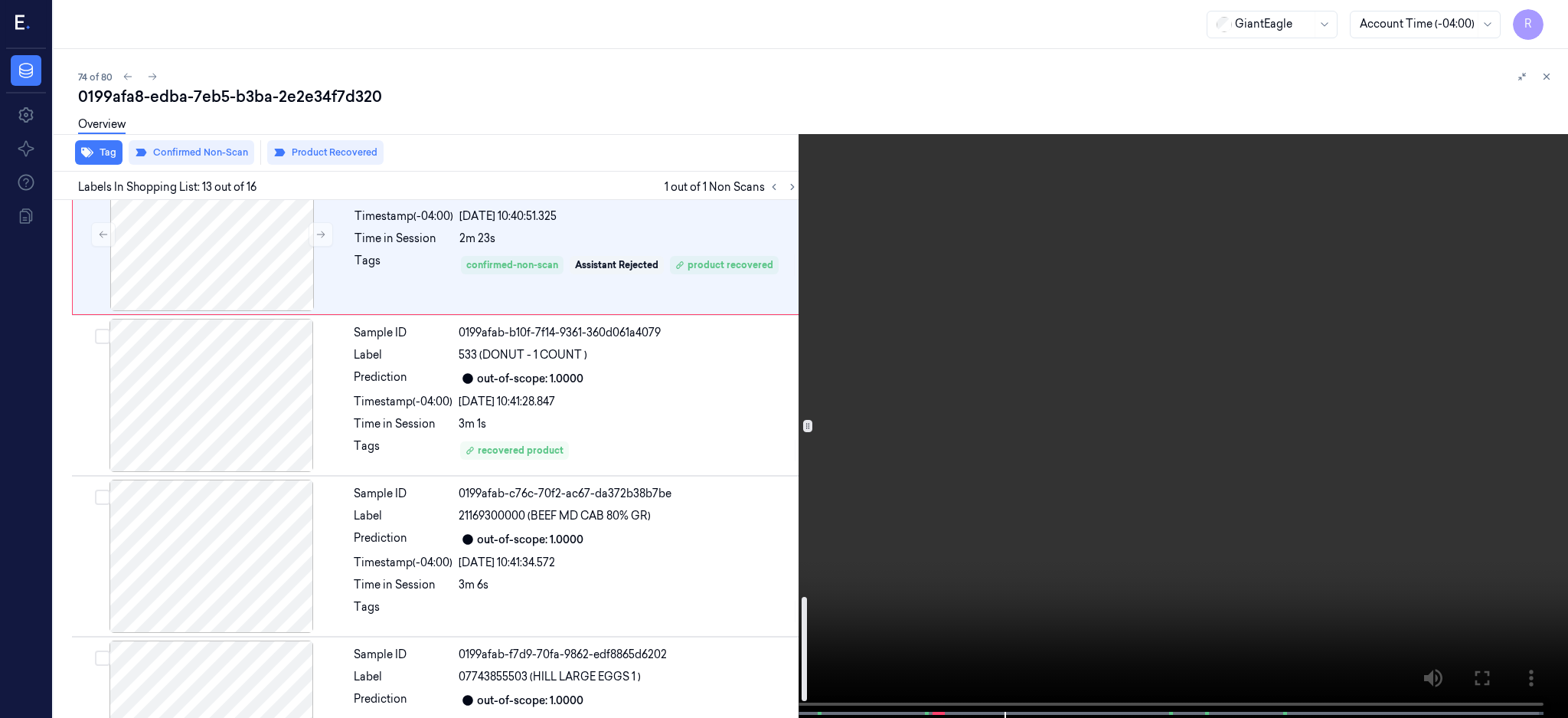
scroll to position [1751, 0]
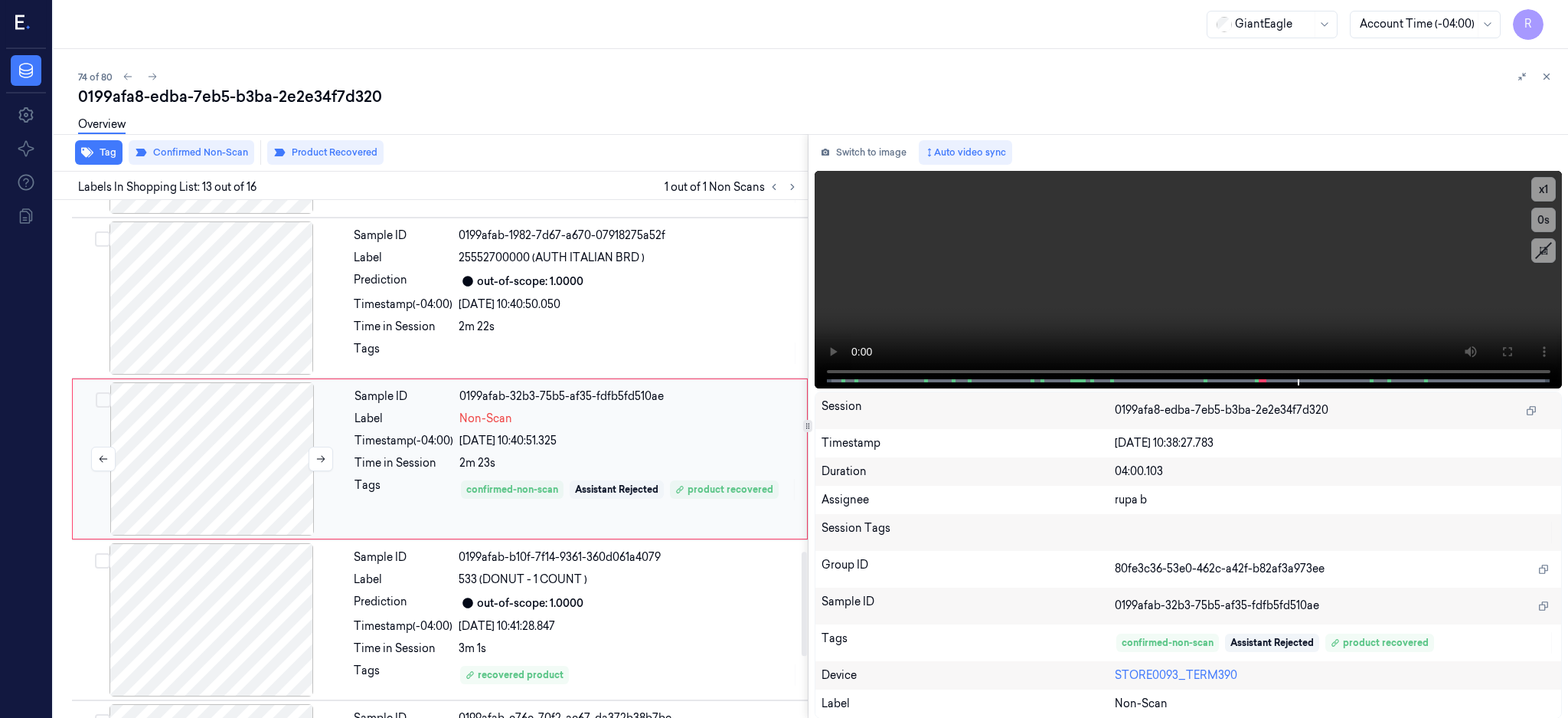
click at [251, 445] on div at bounding box center [212, 459] width 273 height 153
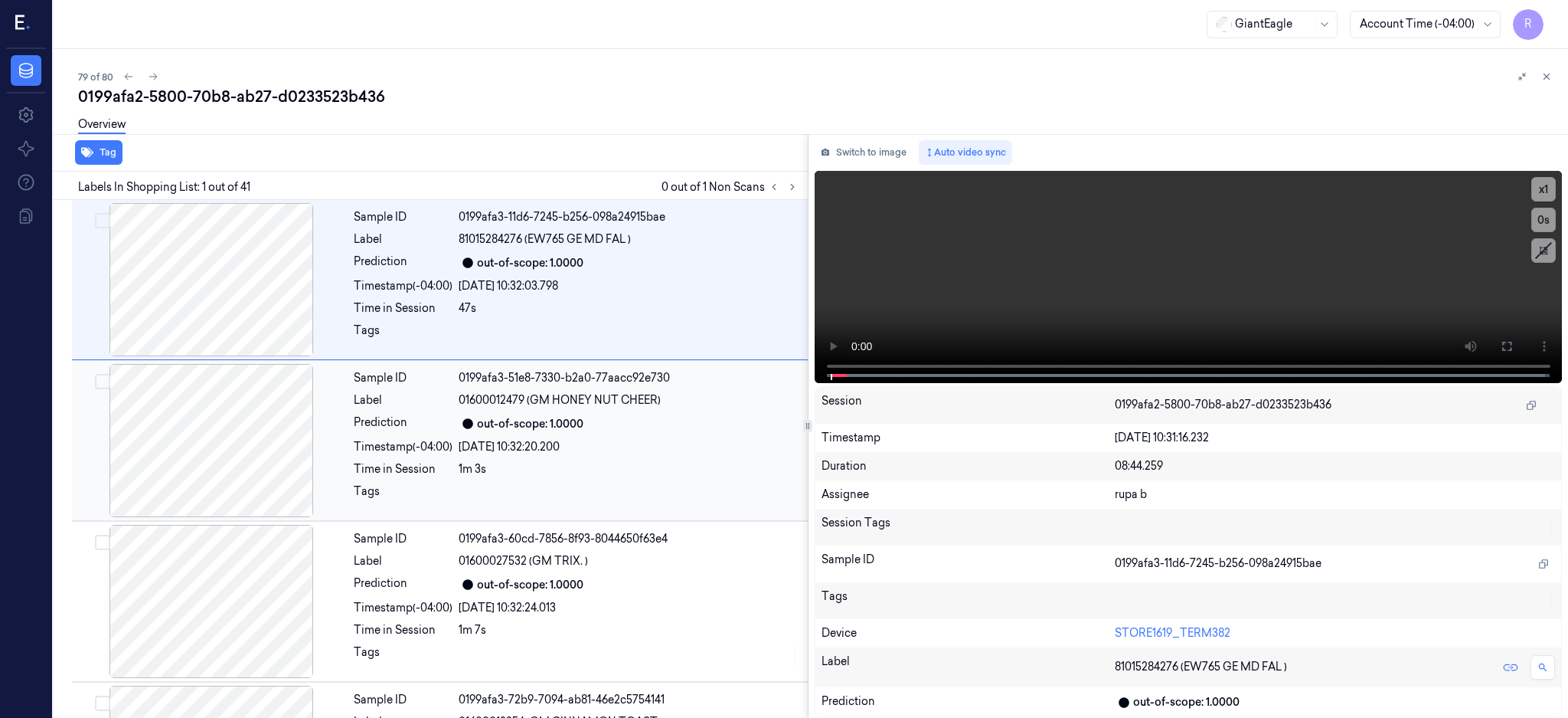
click at [798, 182] on icon at bounding box center [792, 187] width 11 height 11
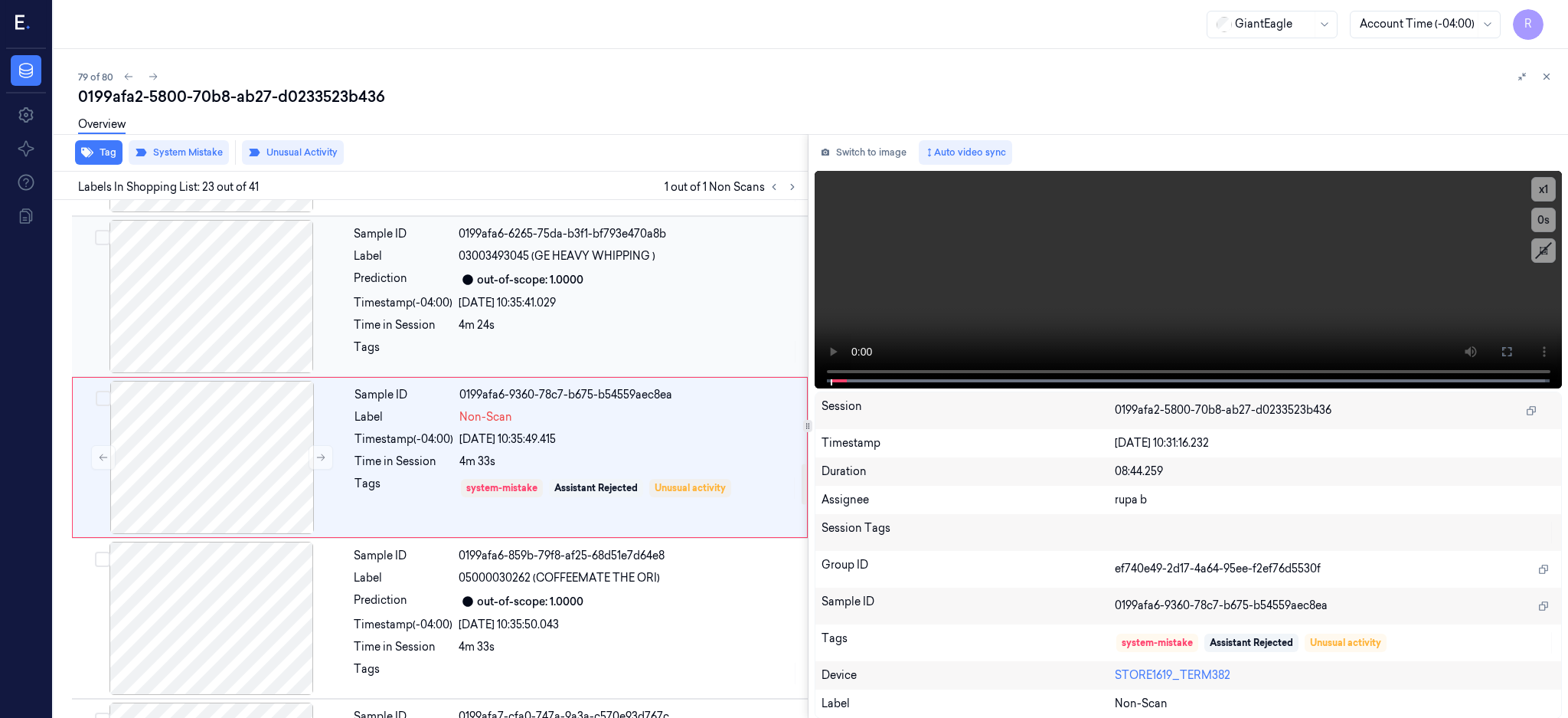
click at [228, 318] on div at bounding box center [211, 297] width 273 height 153
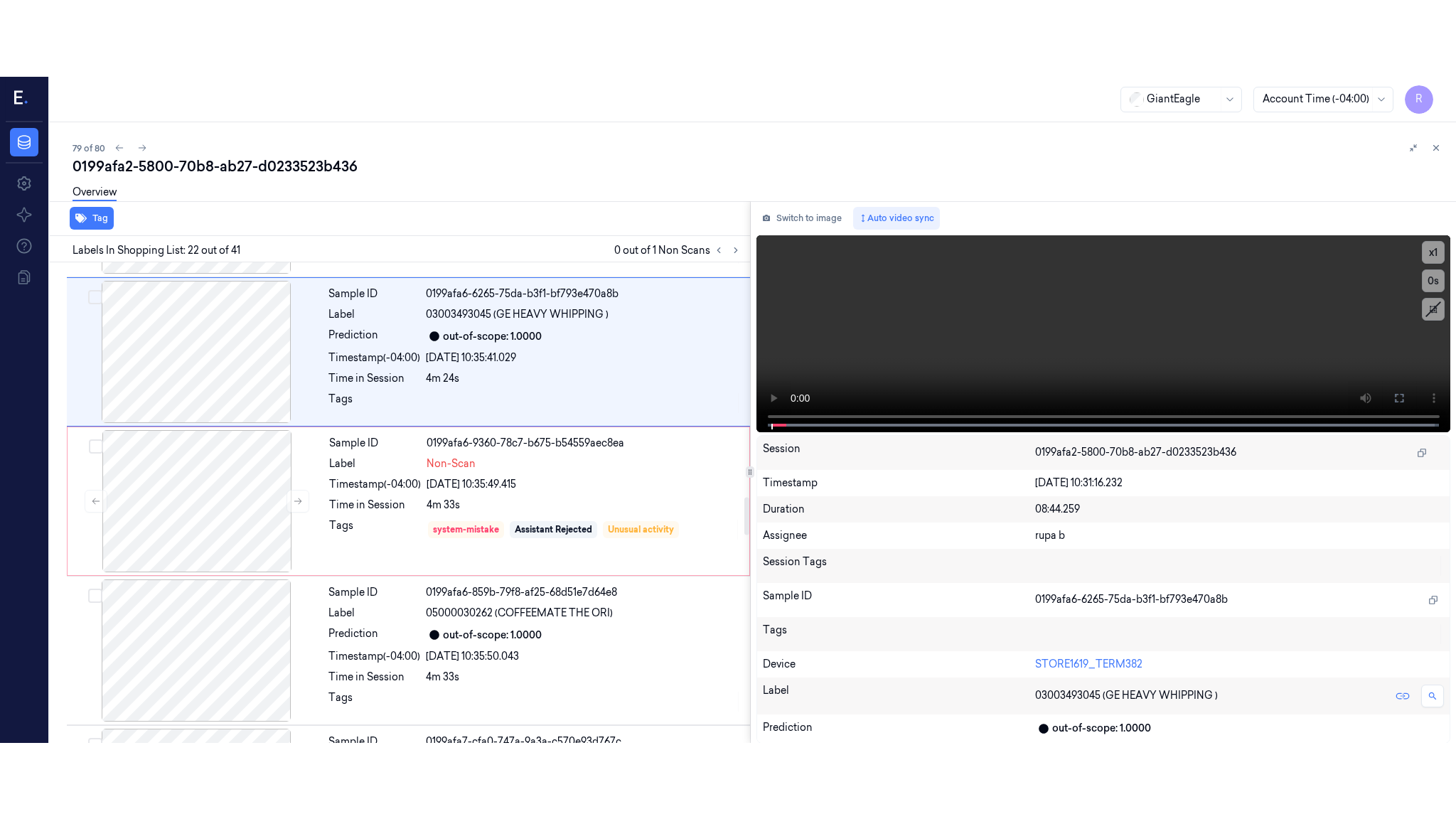
scroll to position [2970, 0]
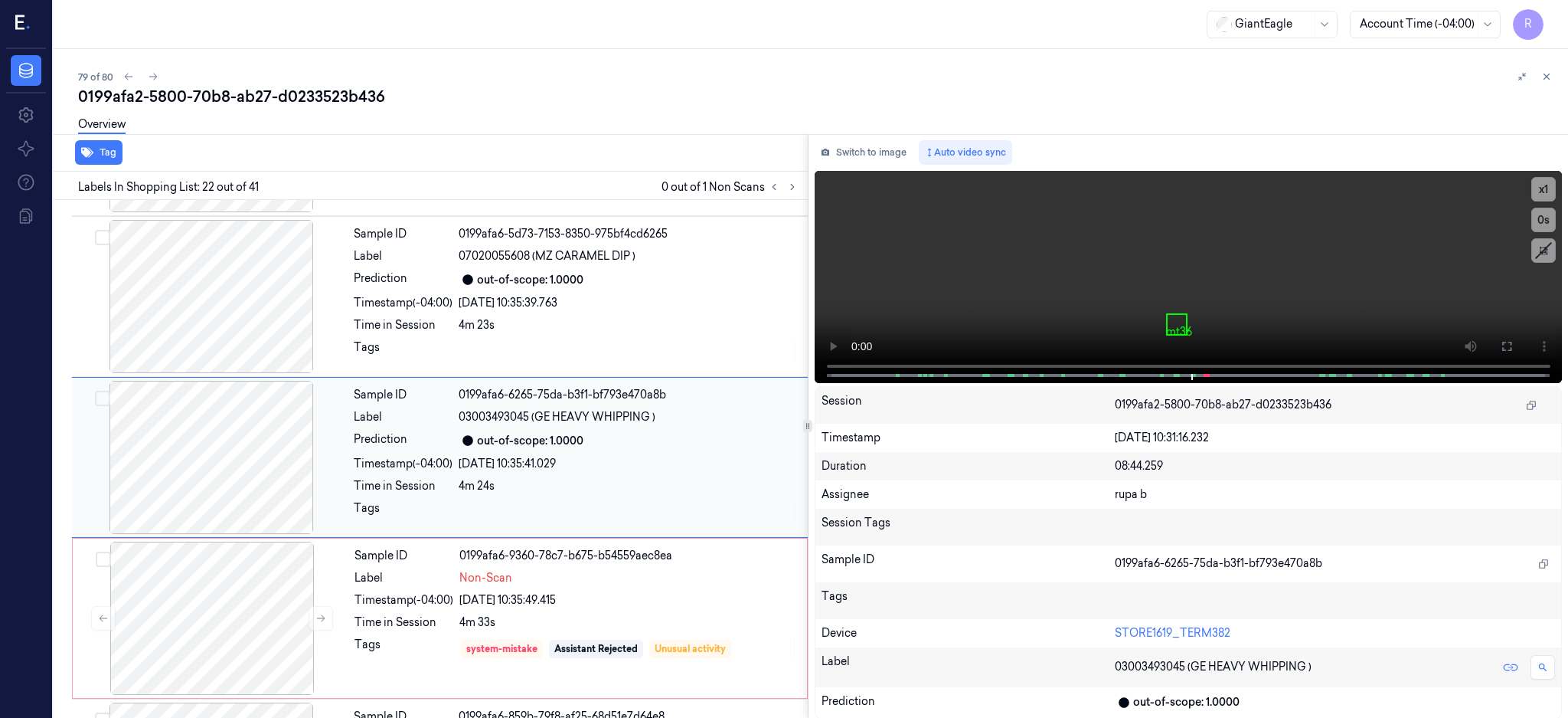
click at [154, 473] on div at bounding box center [211, 457] width 273 height 153
click at [1519, 344] on button at bounding box center [1506, 346] width 25 height 25
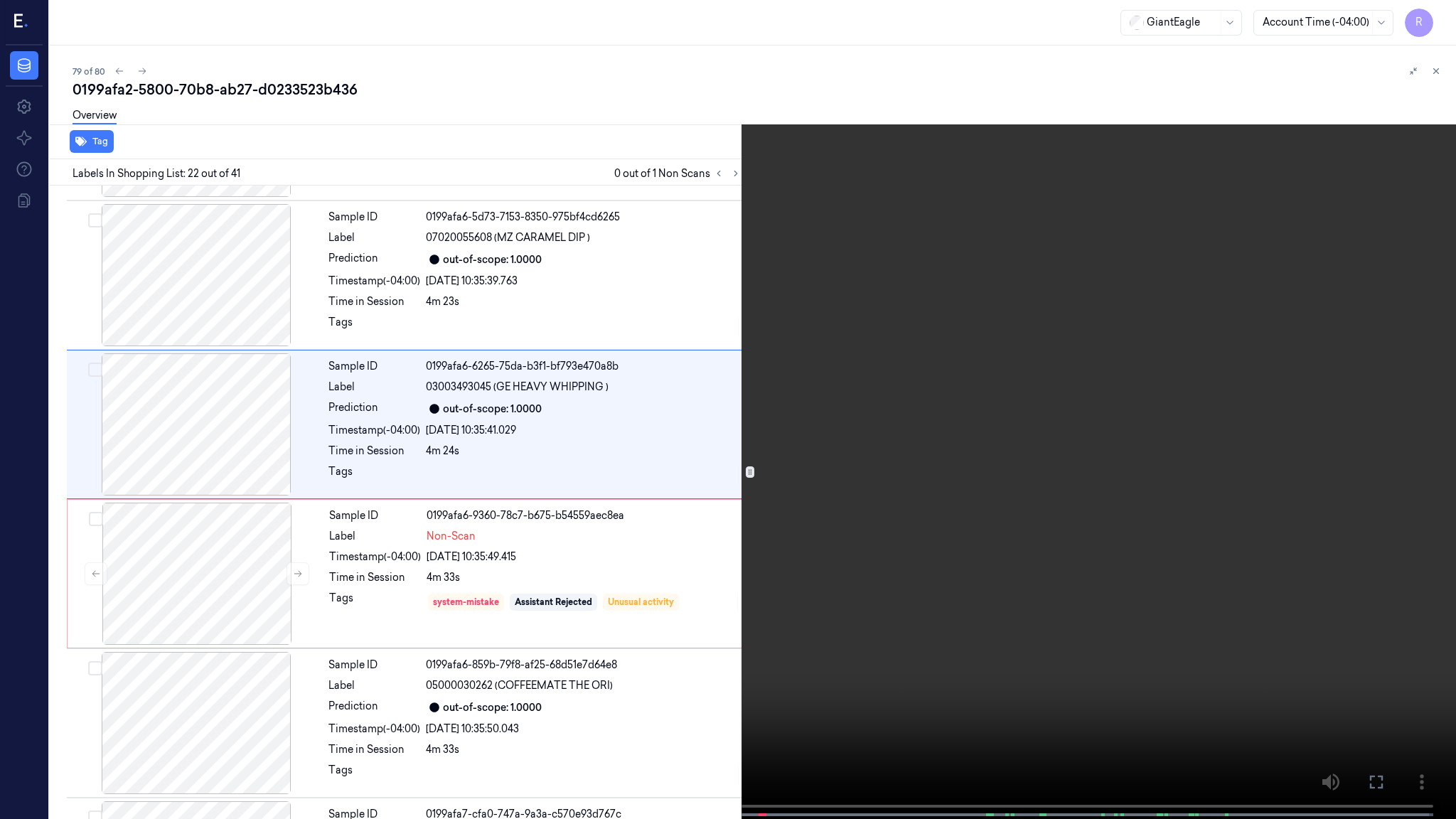
click at [865, 408] on video at bounding box center [728, 411] width 1456 height 821
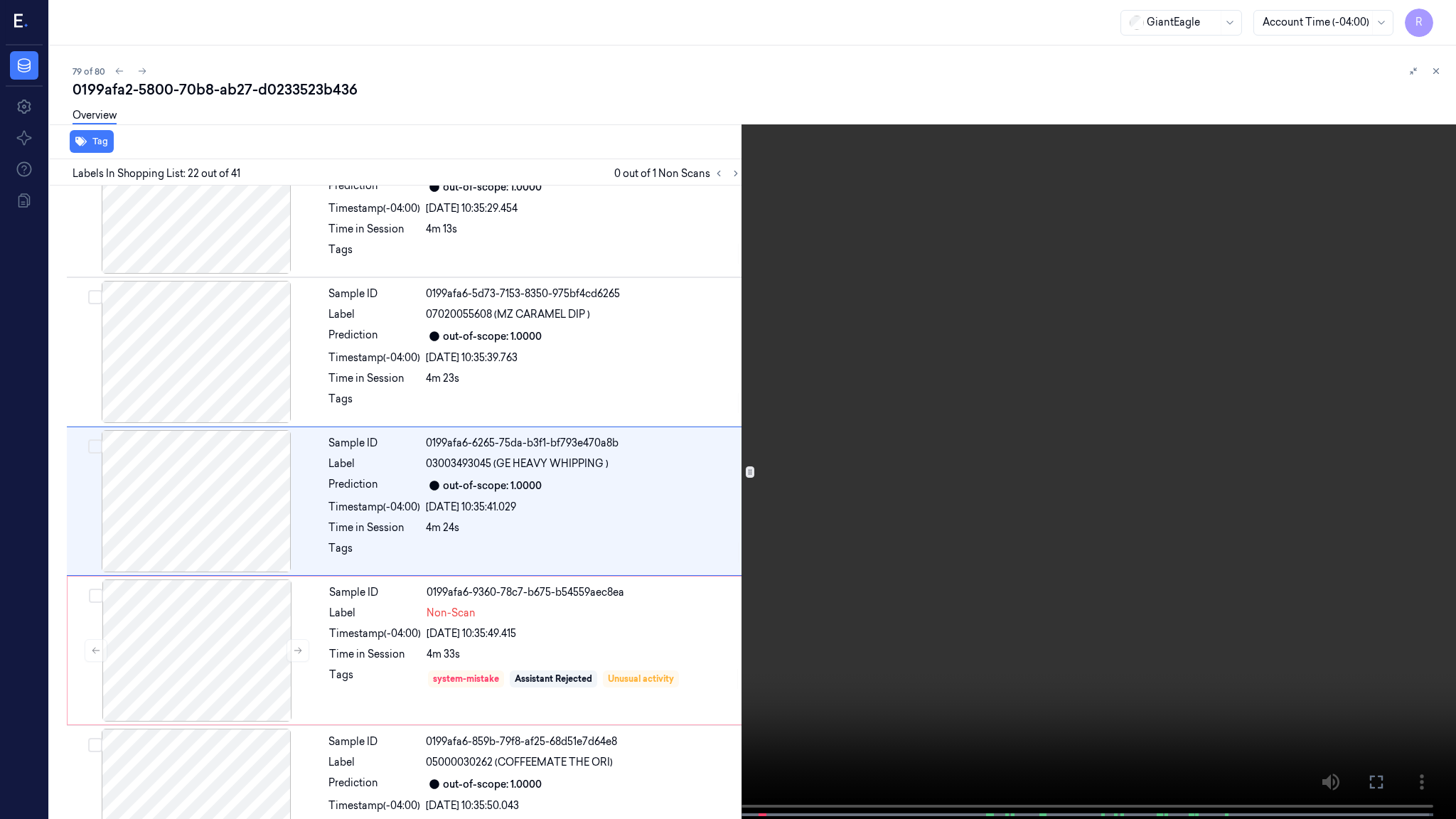
click at [865, 408] on video at bounding box center [728, 411] width 1456 height 821
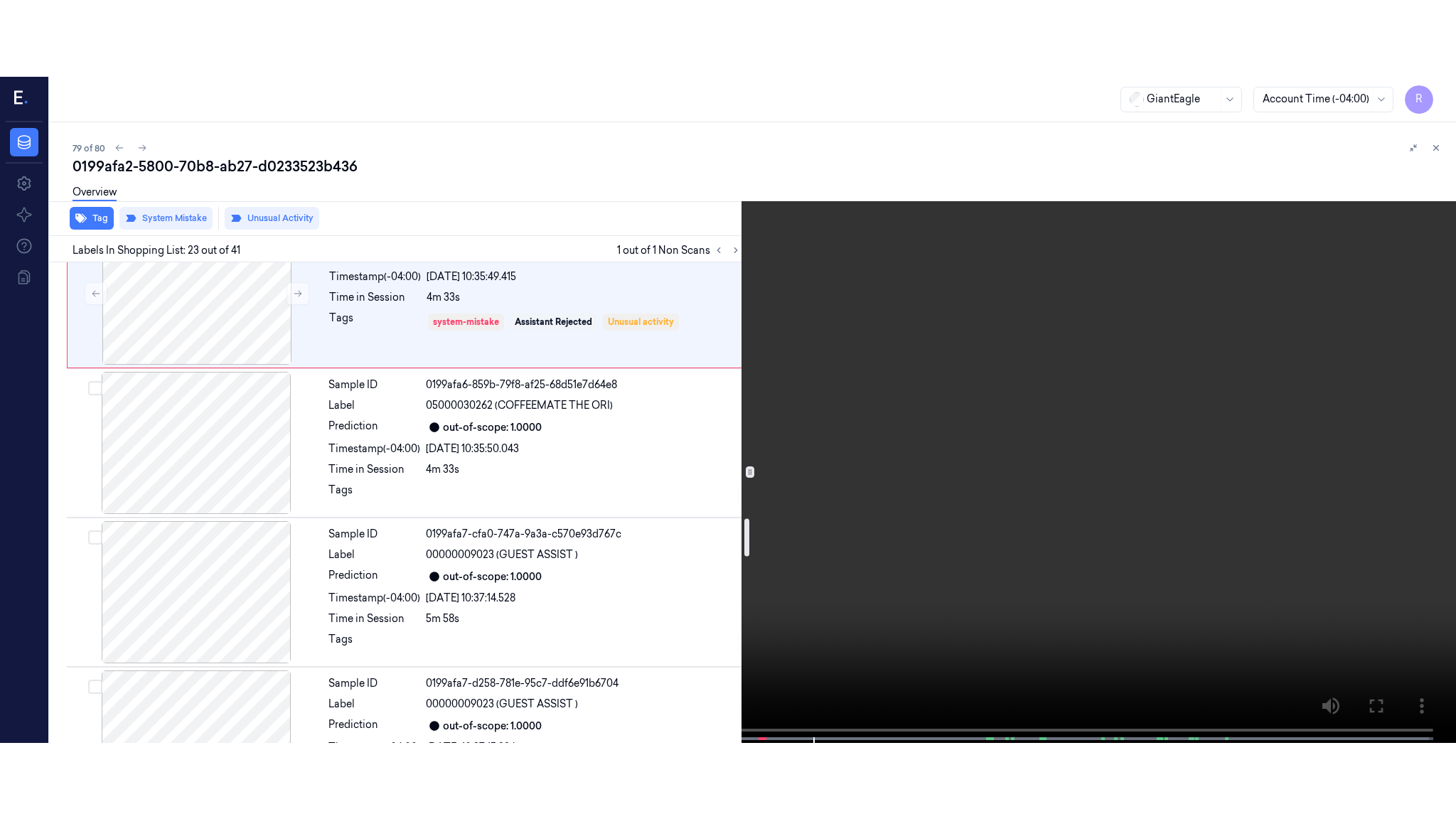
scroll to position [3232, 0]
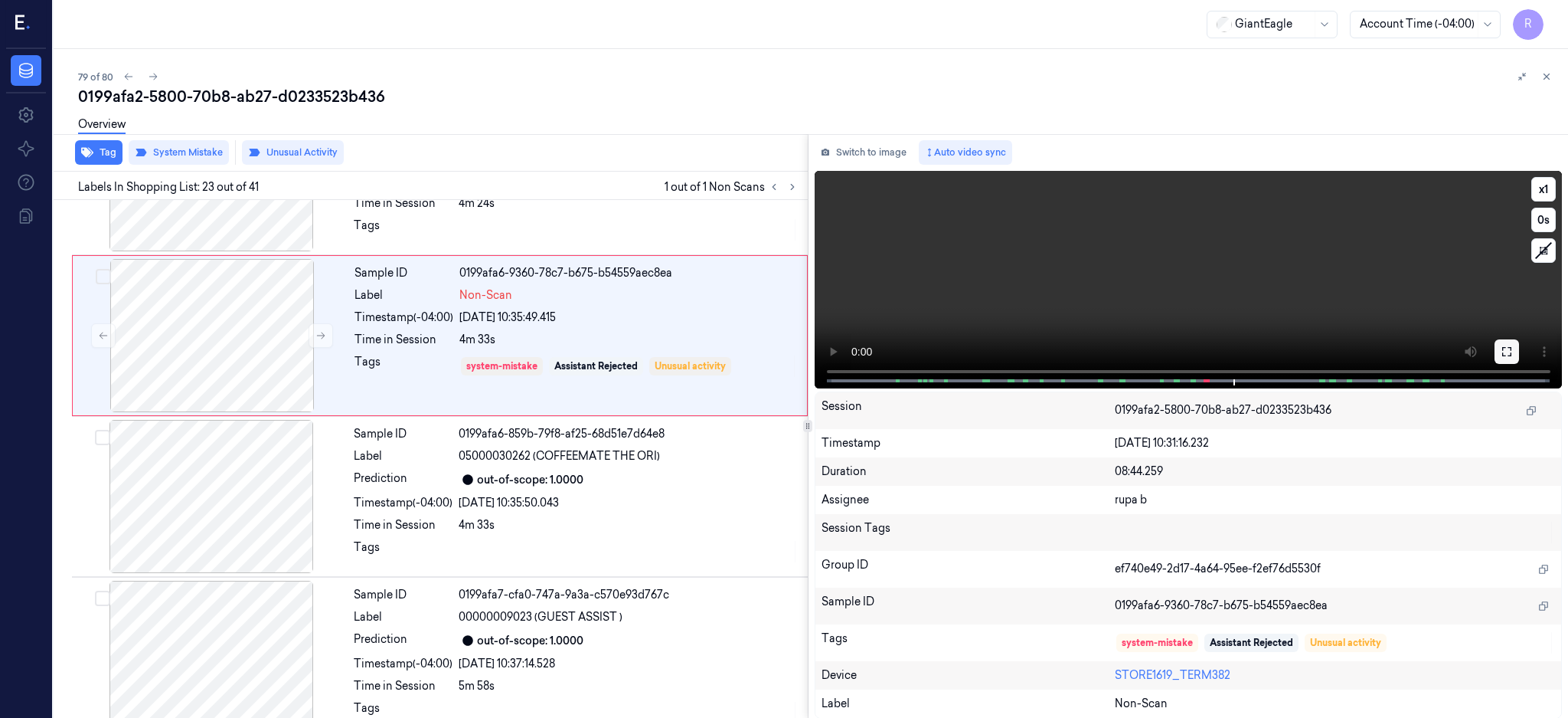
click at [1513, 350] on icon at bounding box center [1507, 351] width 12 height 12
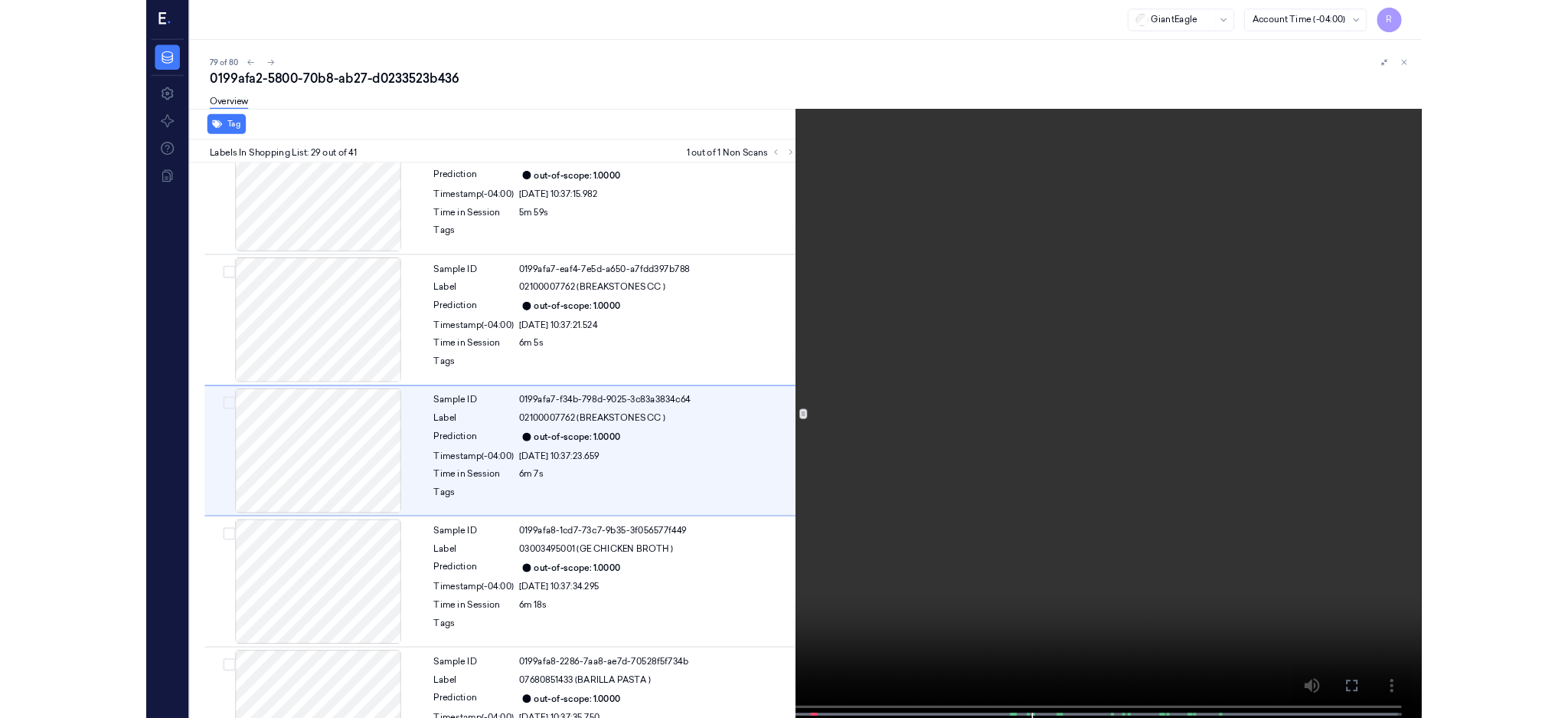
scroll to position [4244, 0]
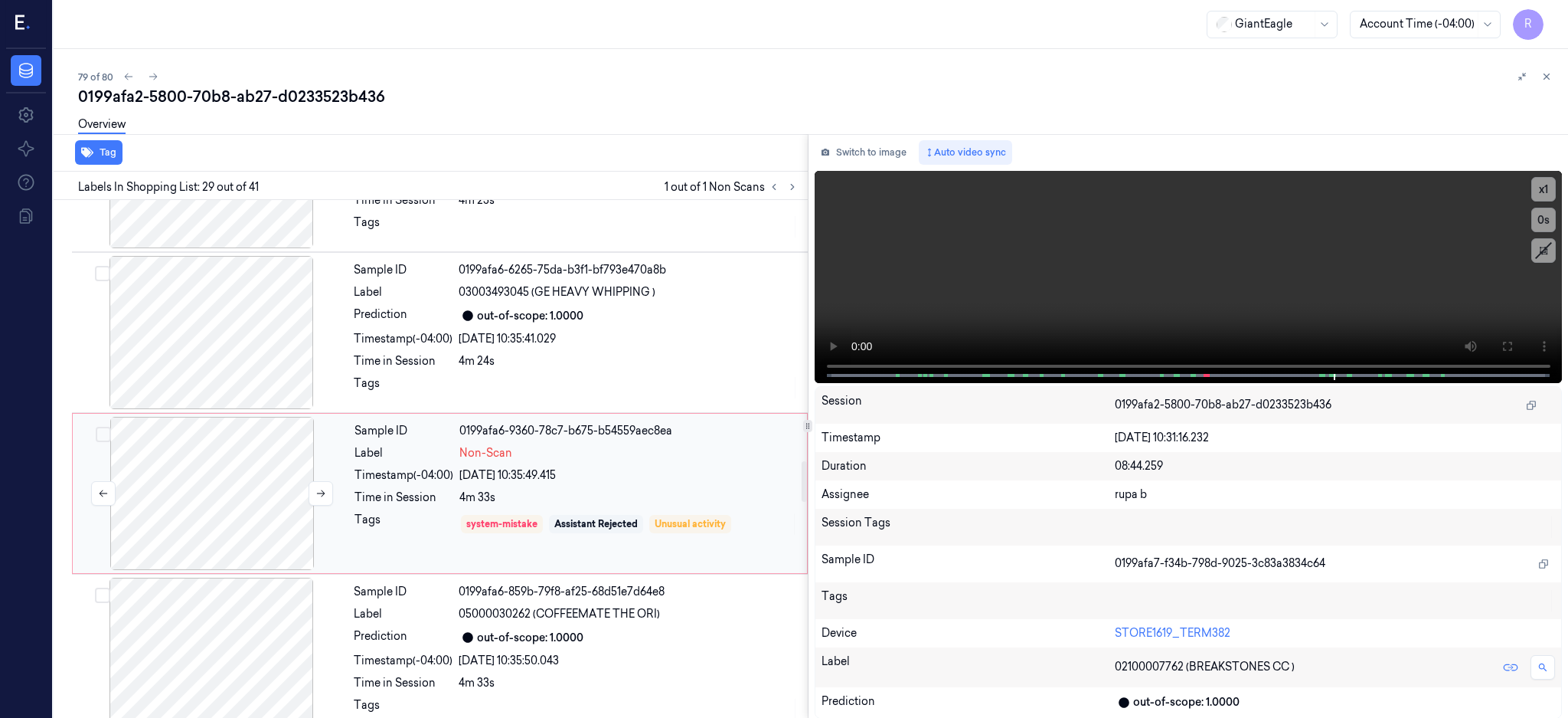
click at [236, 518] on div at bounding box center [212, 494] width 273 height 153
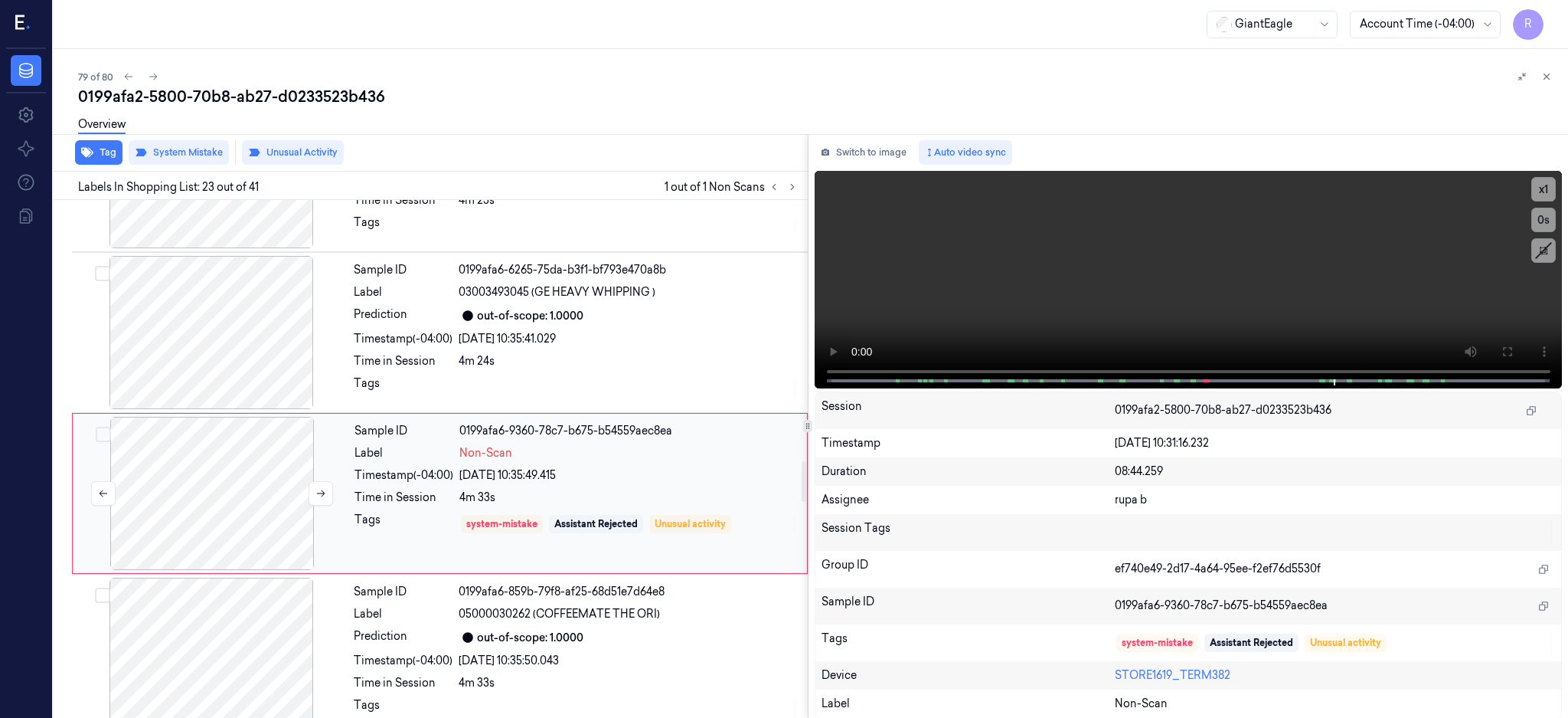
scroll to position [3361, 0]
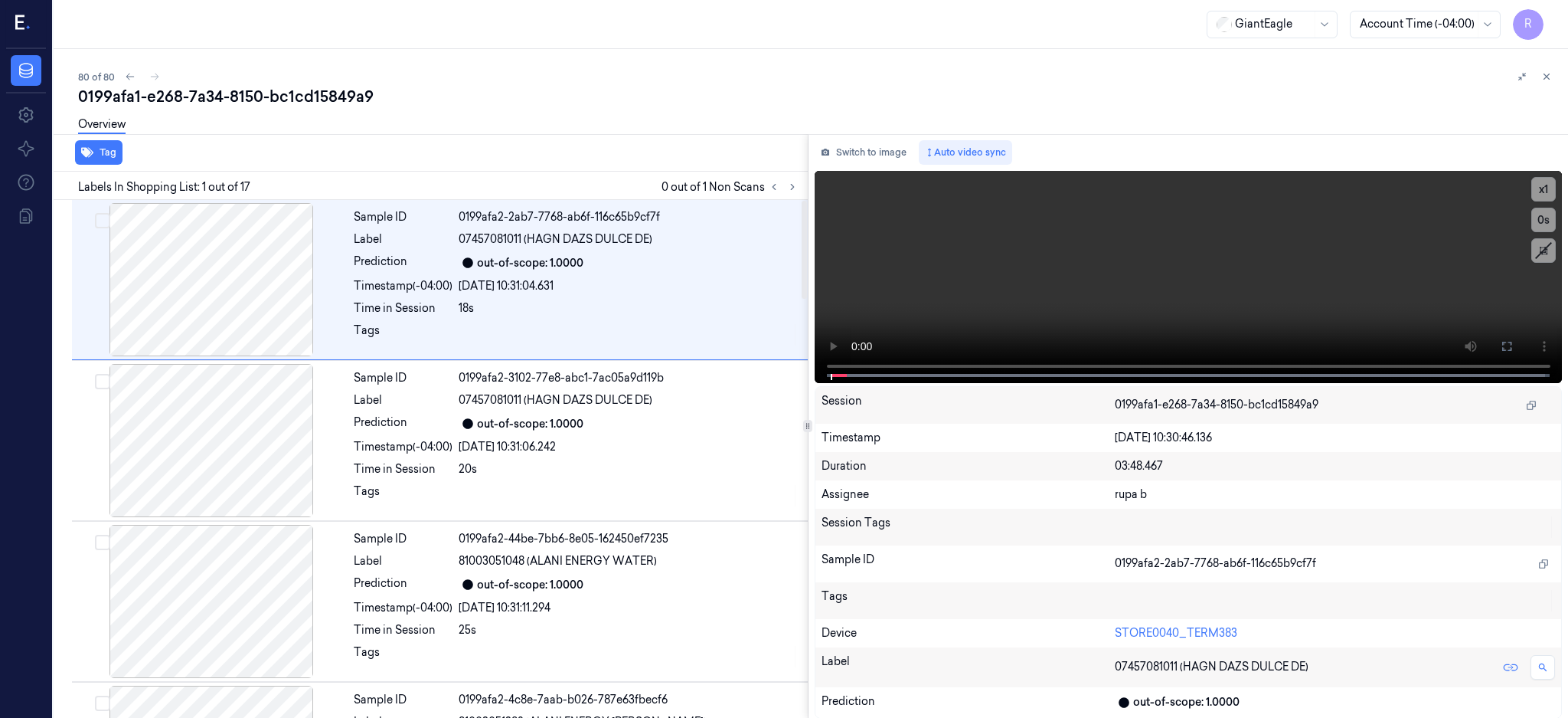
click at [808, 176] on div "Labels In Shopping List: 1 out of 17 0 out of 1 Non Scans" at bounding box center [428, 185] width 760 height 28
click at [798, 183] on icon at bounding box center [792, 187] width 11 height 11
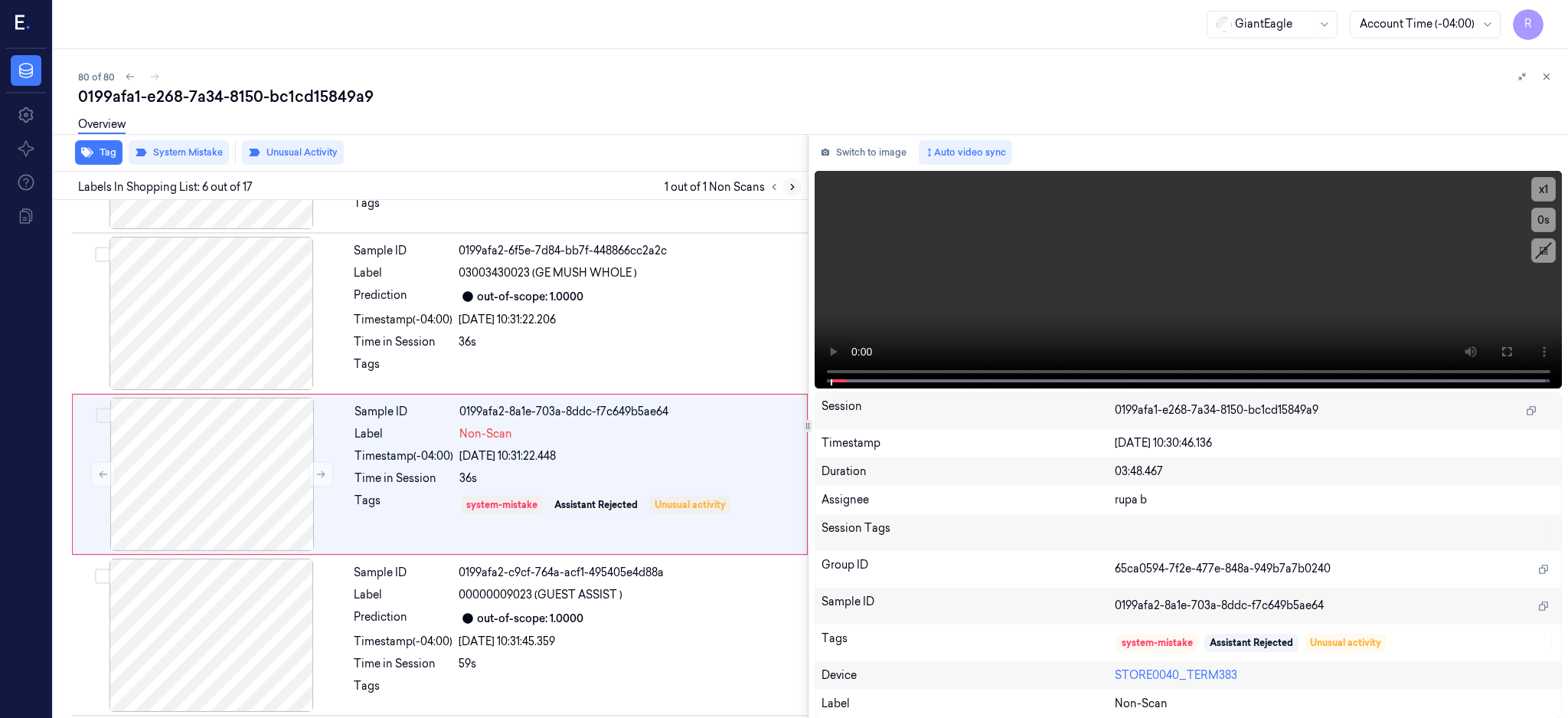
scroll to position [625, 0]
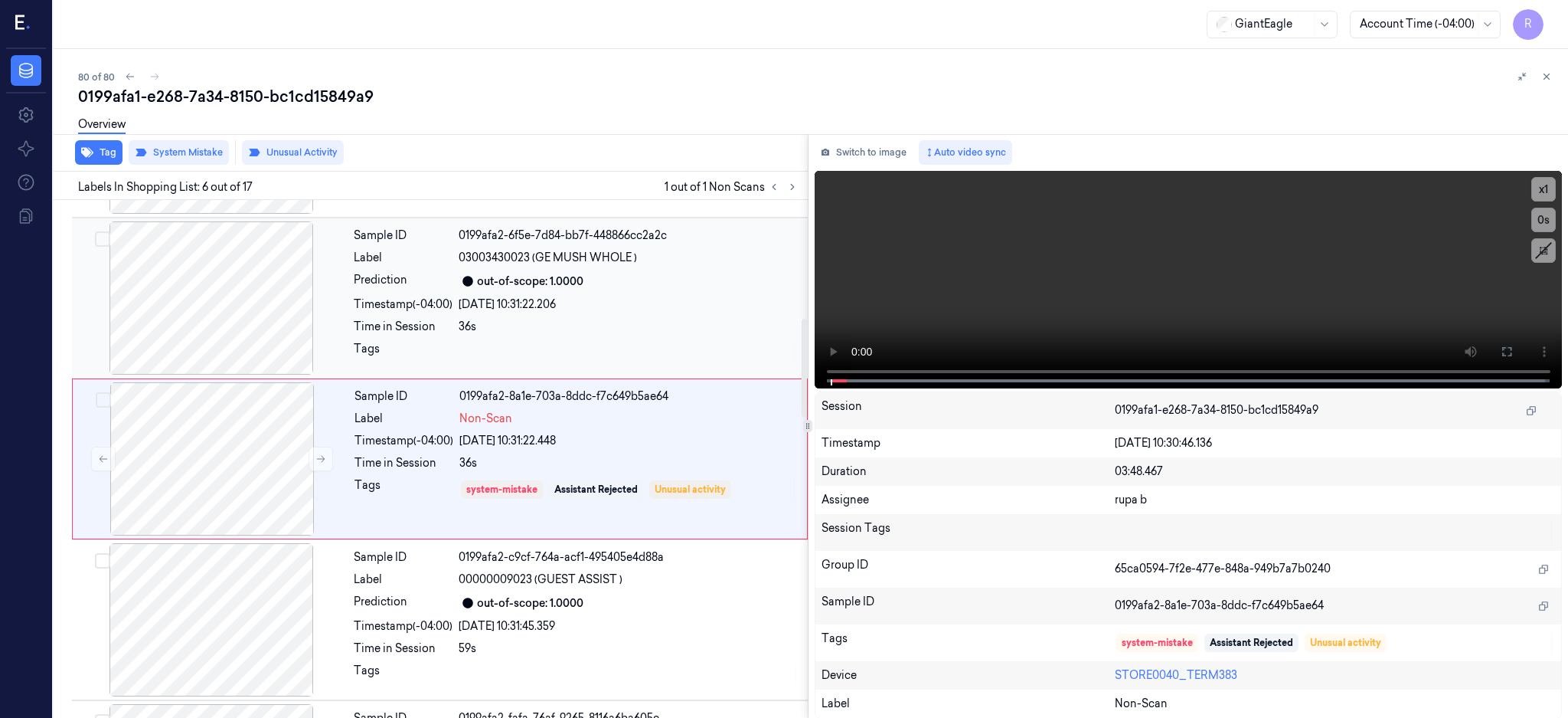
click at [235, 331] on div at bounding box center [211, 298] width 273 height 153
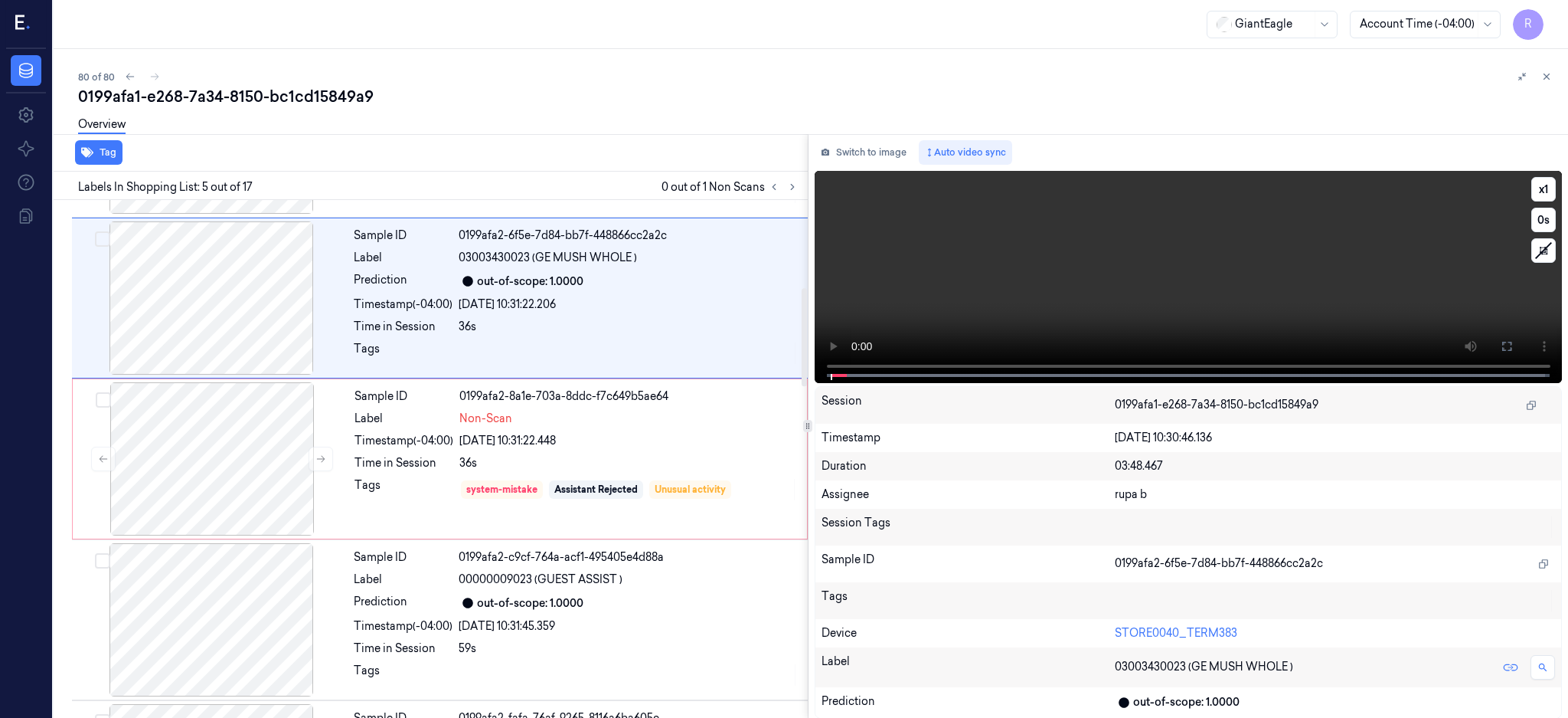
scroll to position [463, 0]
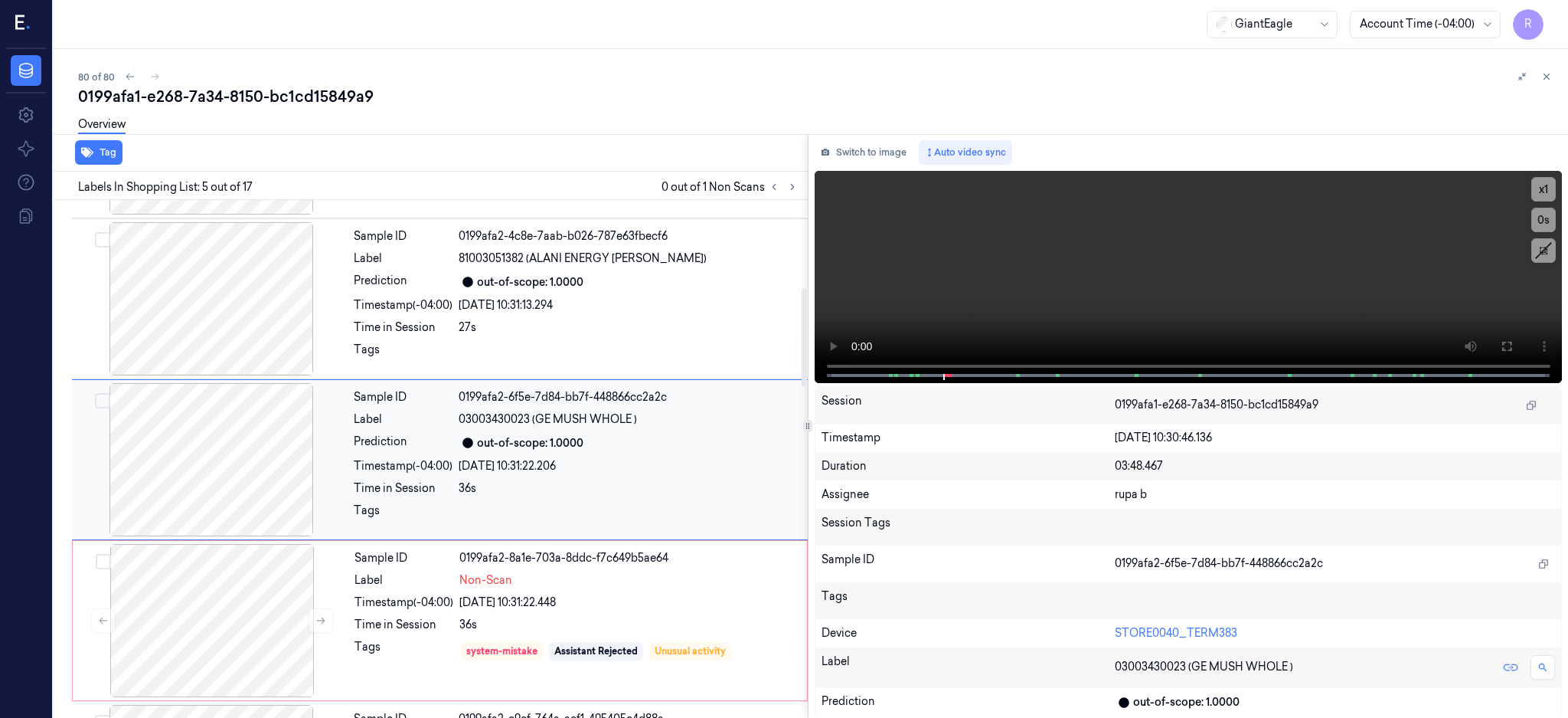
click at [167, 475] on div at bounding box center [211, 460] width 273 height 153
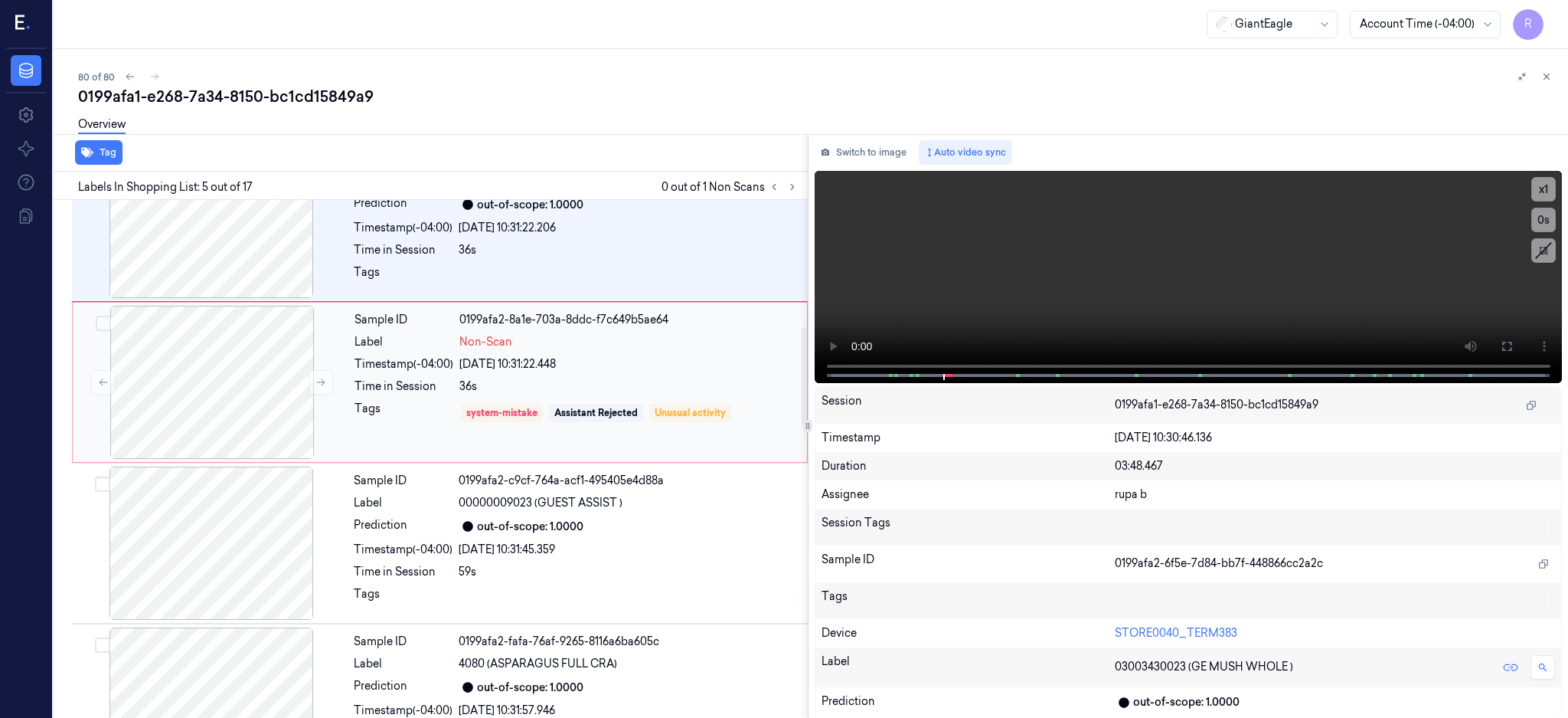
scroll to position [668, 0]
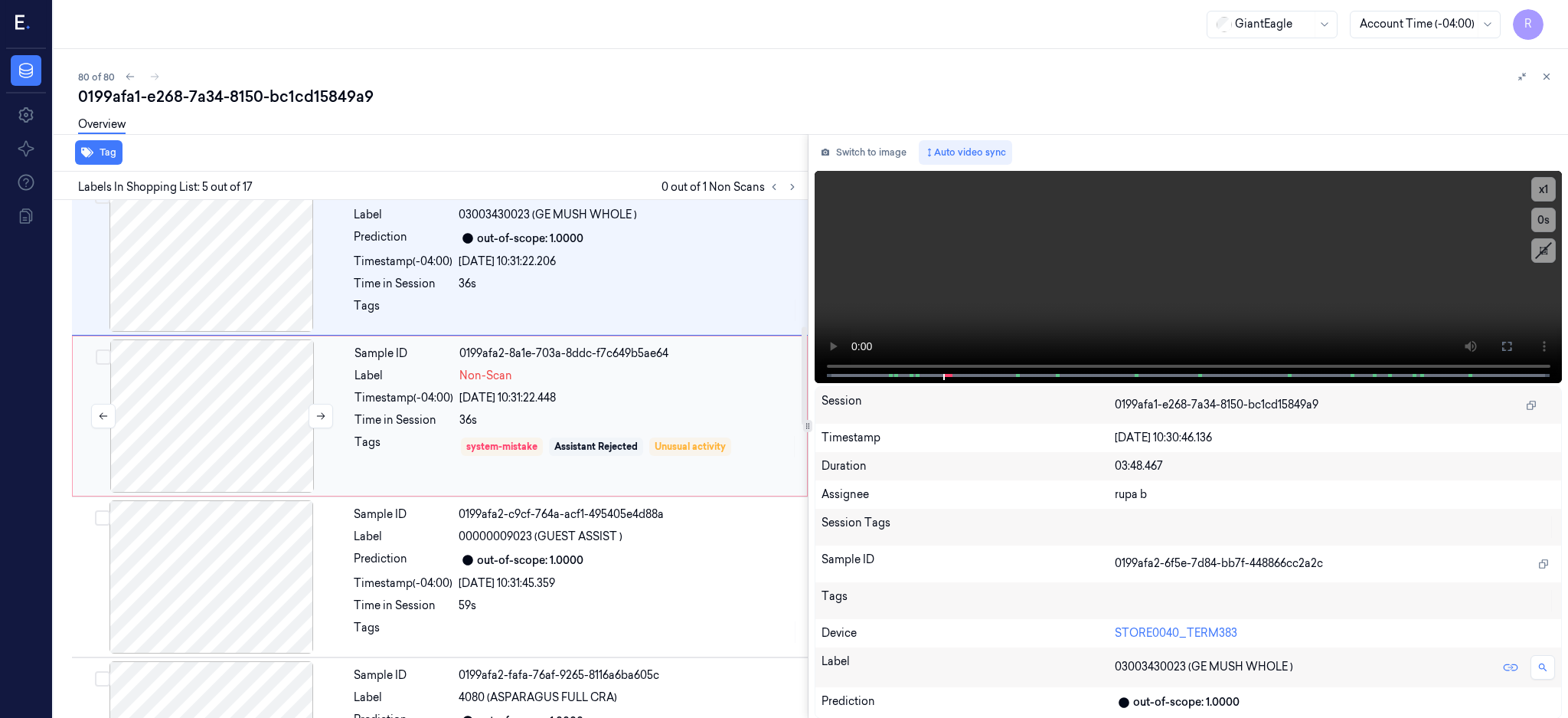
click at [247, 432] on div at bounding box center [212, 416] width 273 height 153
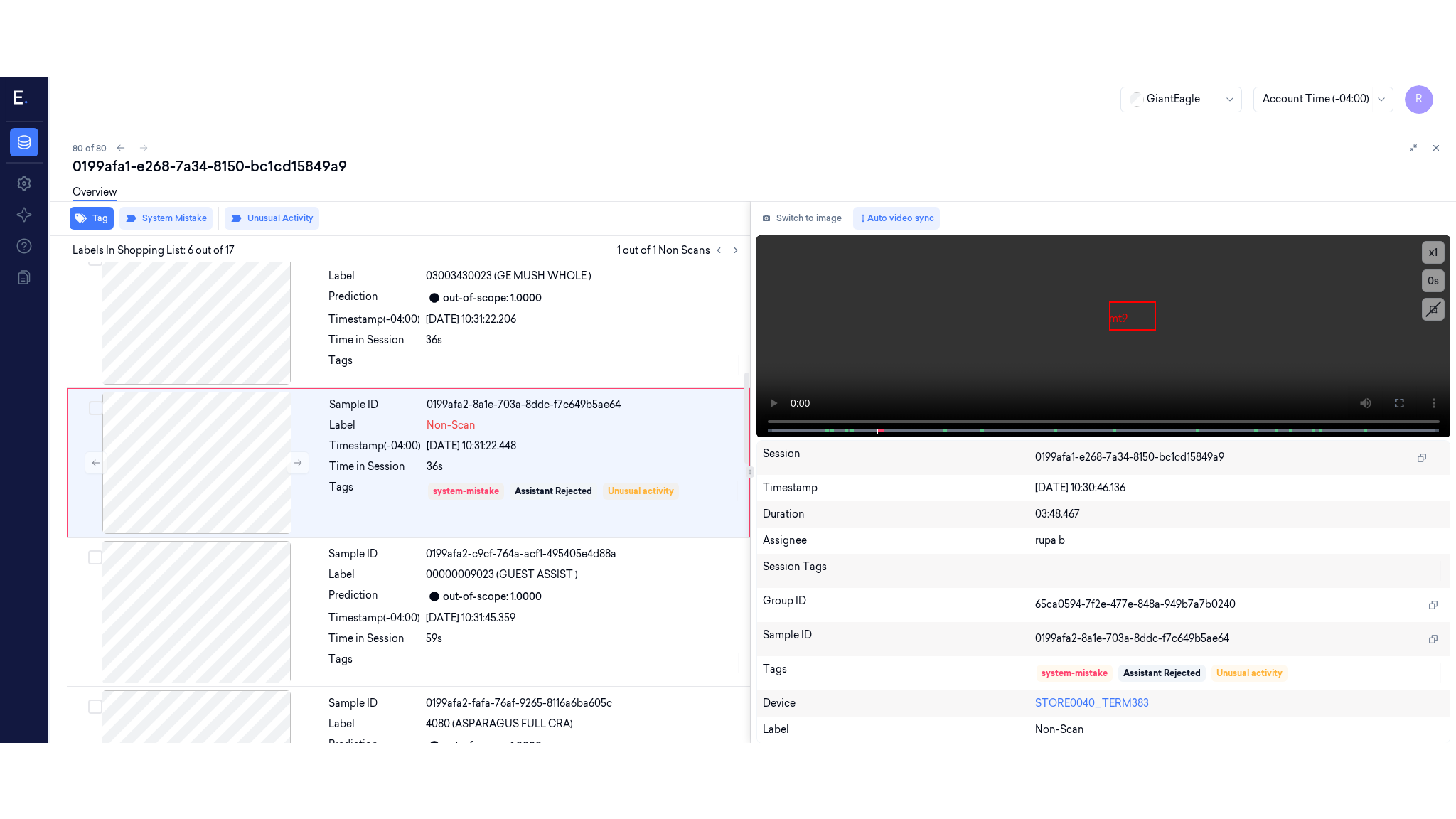
scroll to position [580, 0]
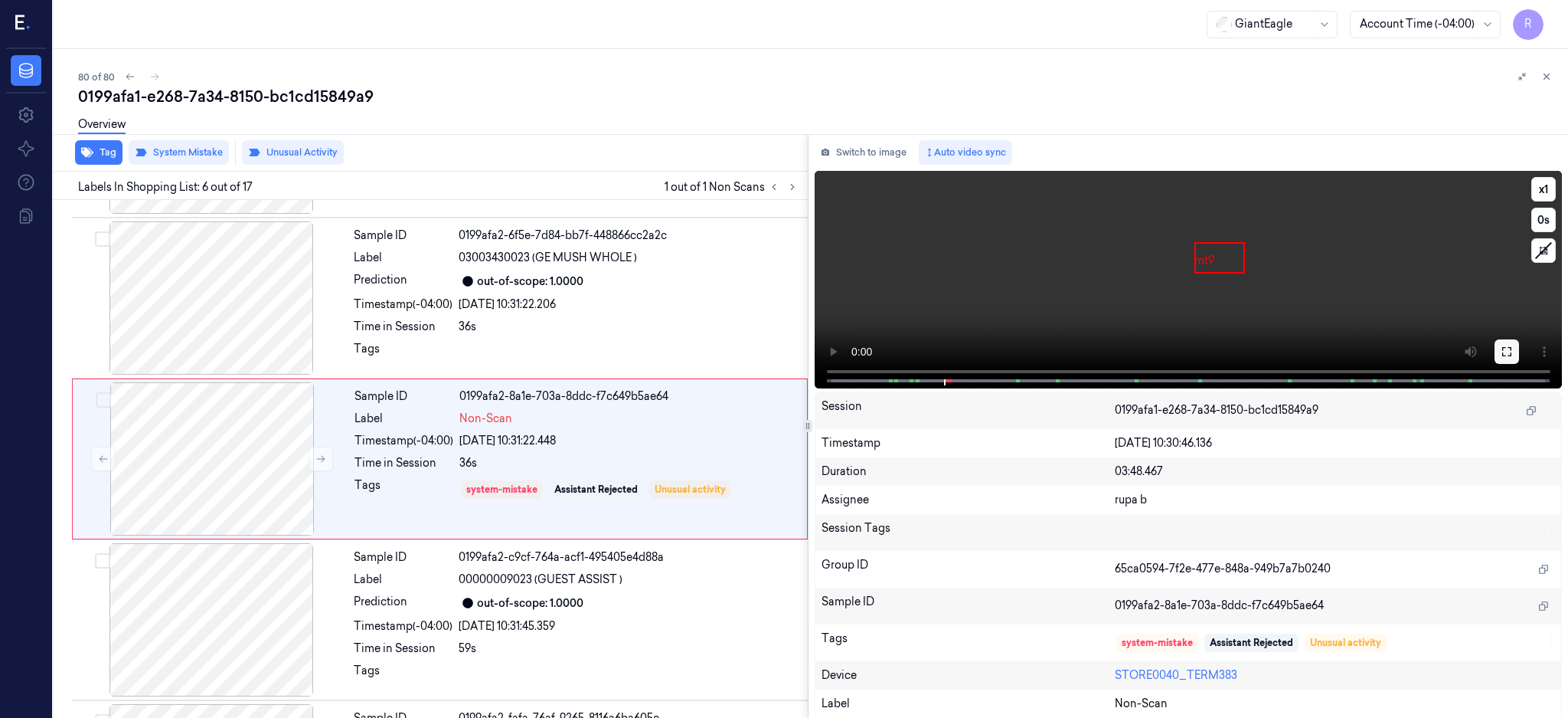
click at [1519, 343] on button at bounding box center [1506, 351] width 25 height 25
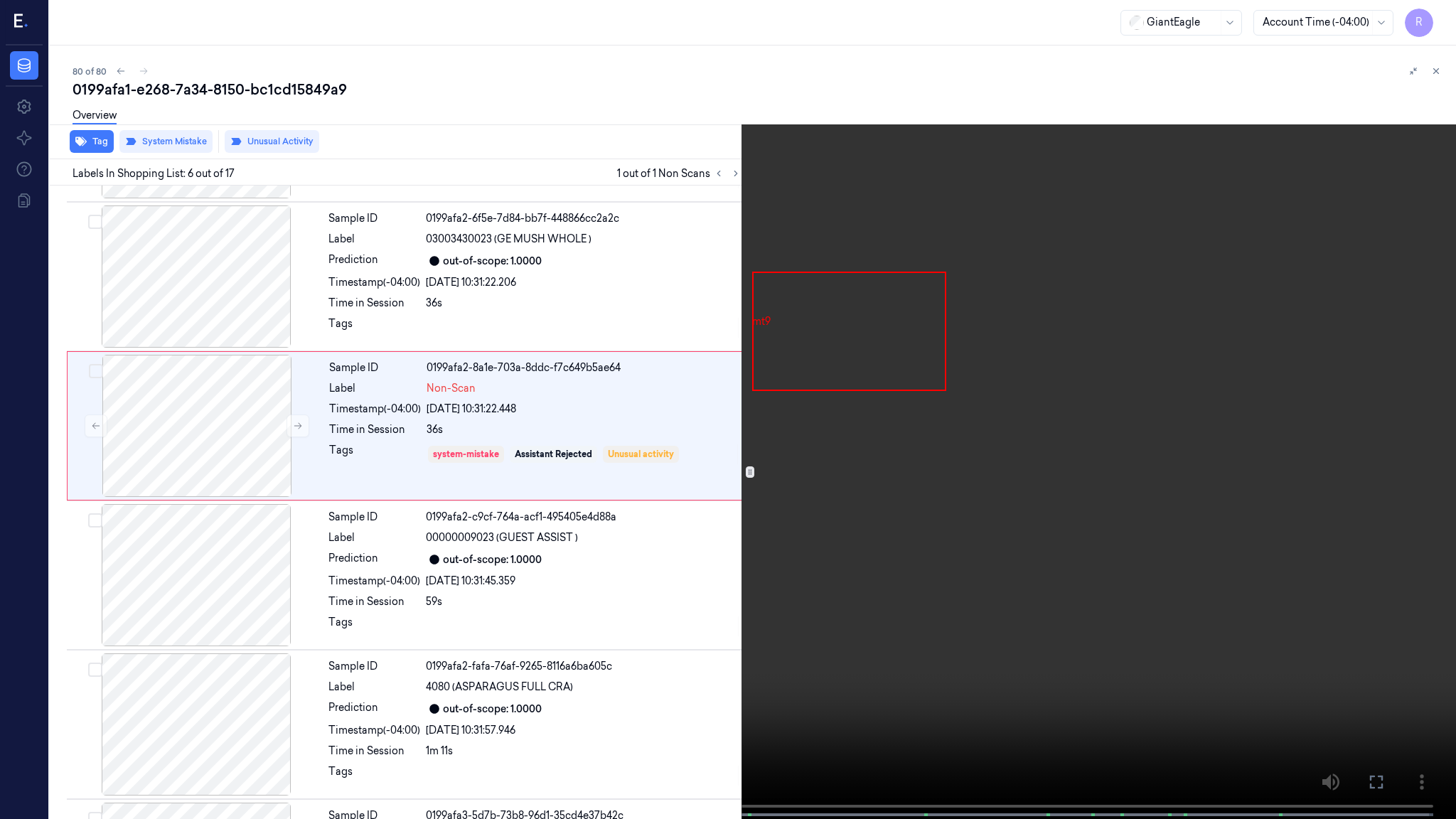
click at [950, 402] on video at bounding box center [728, 411] width 1456 height 821
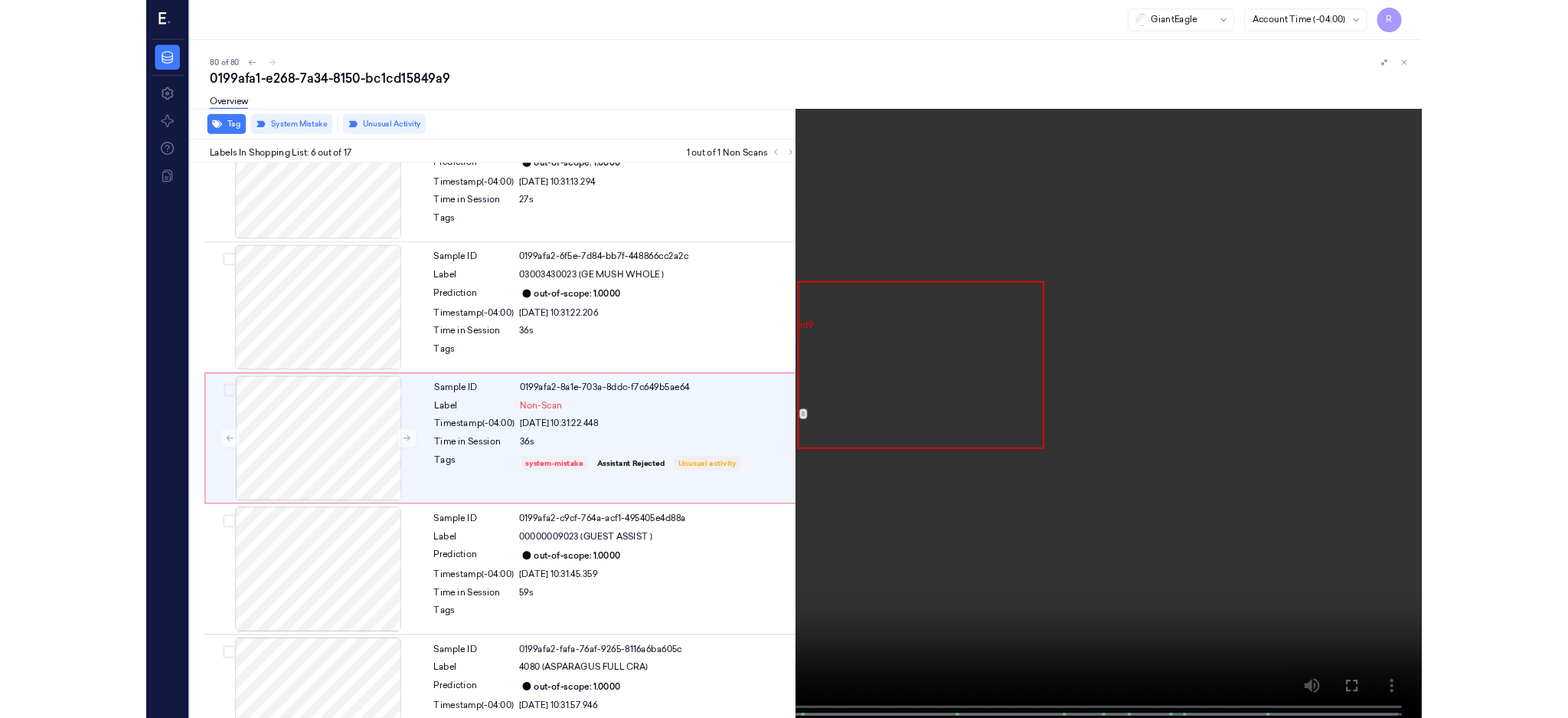
scroll to position [542, 0]
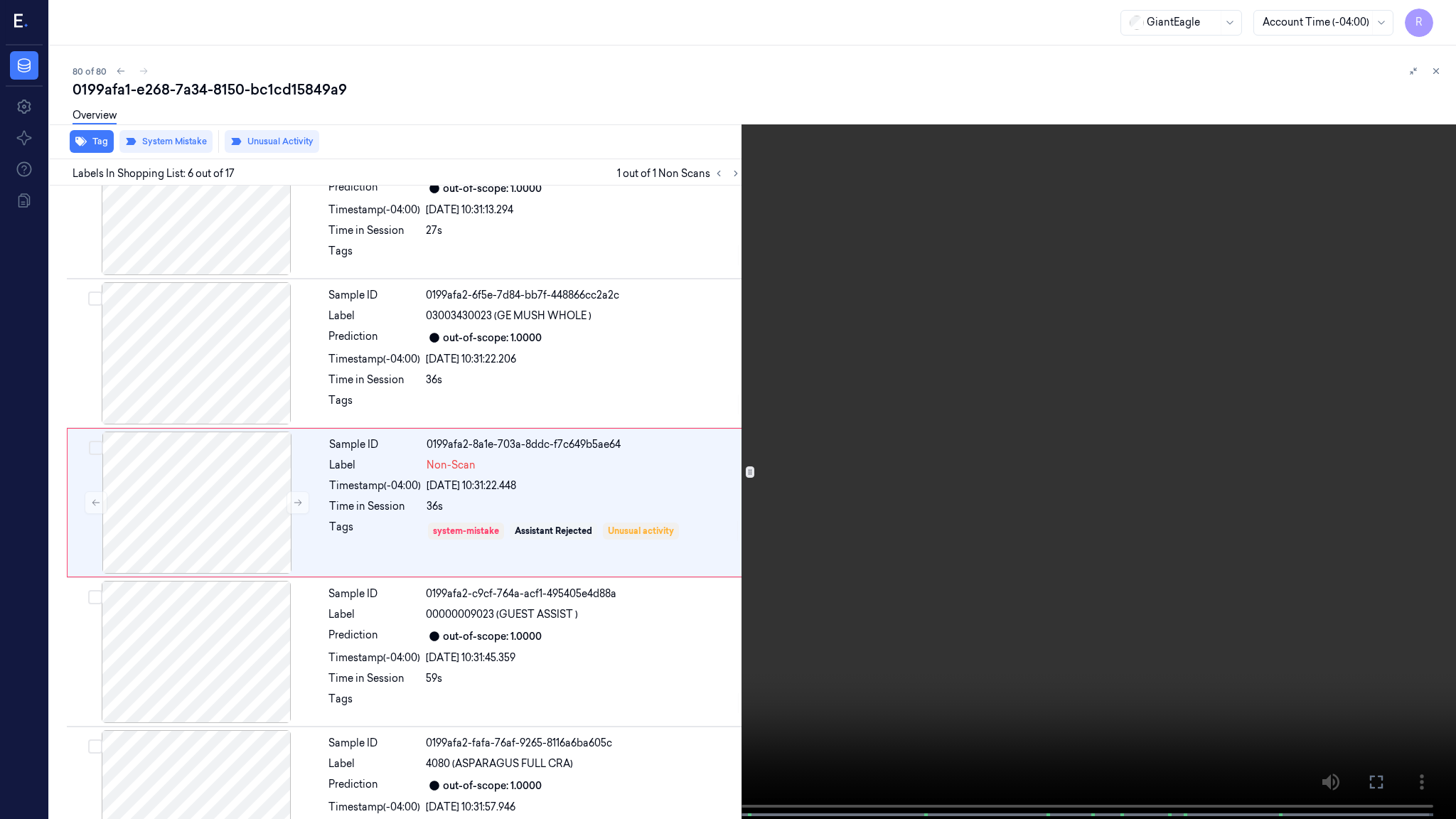
click at [1030, 540] on video at bounding box center [728, 411] width 1456 height 821
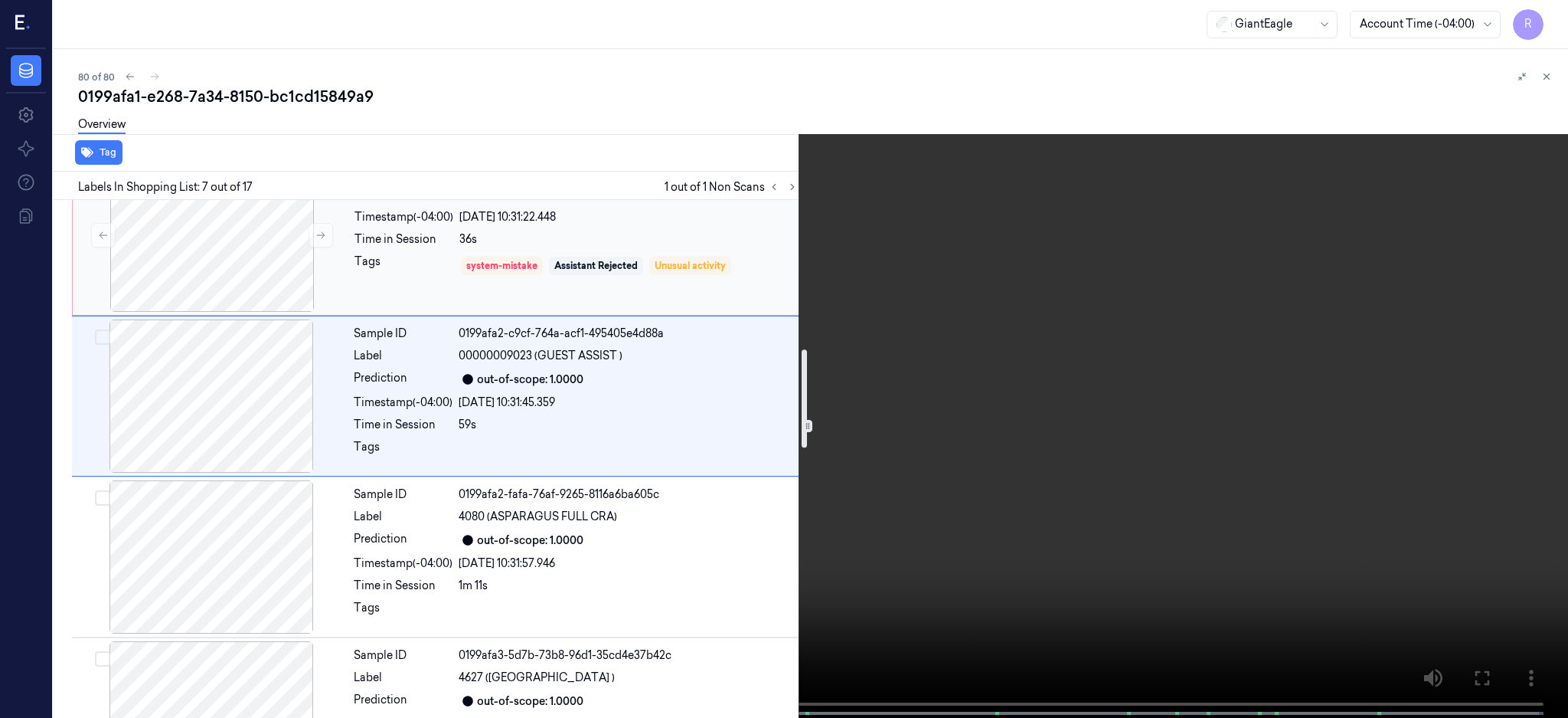
scroll to position [786, 0]
